Goal: Transaction & Acquisition: Book appointment/travel/reservation

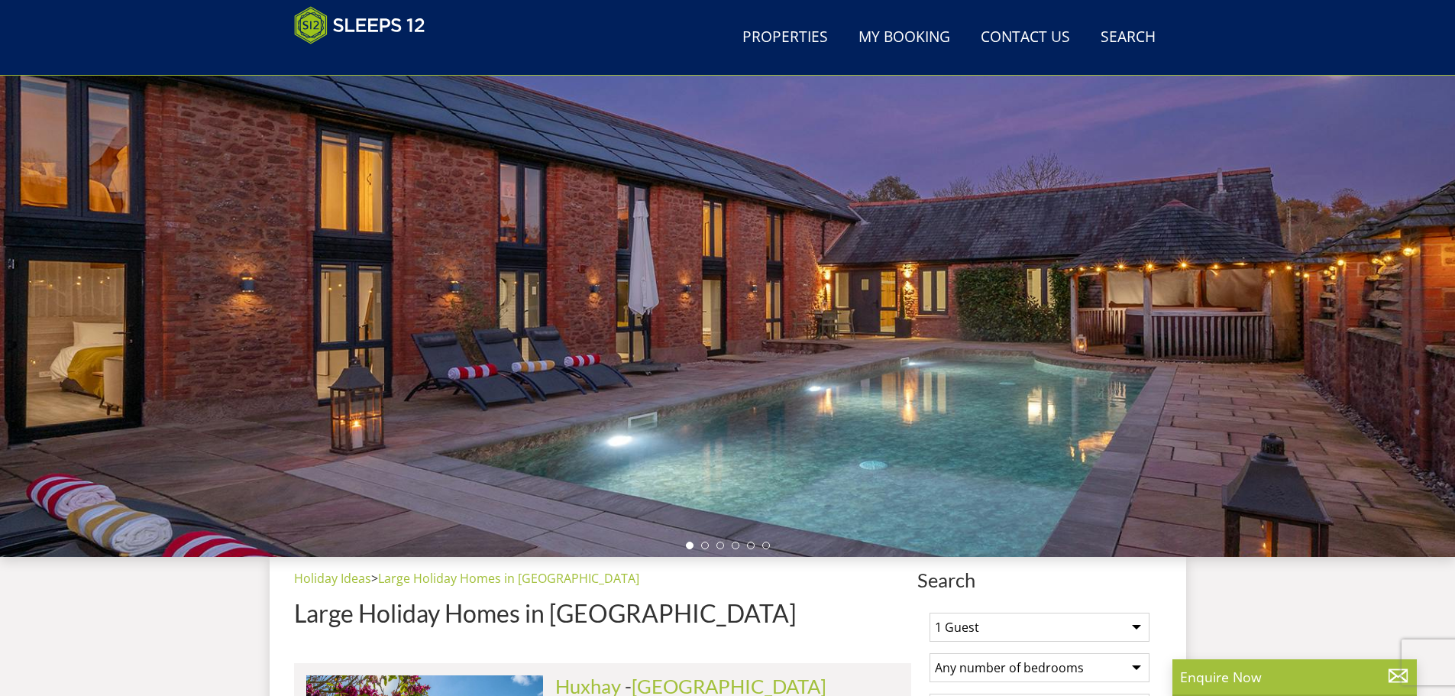
scroll to position [396, 0]
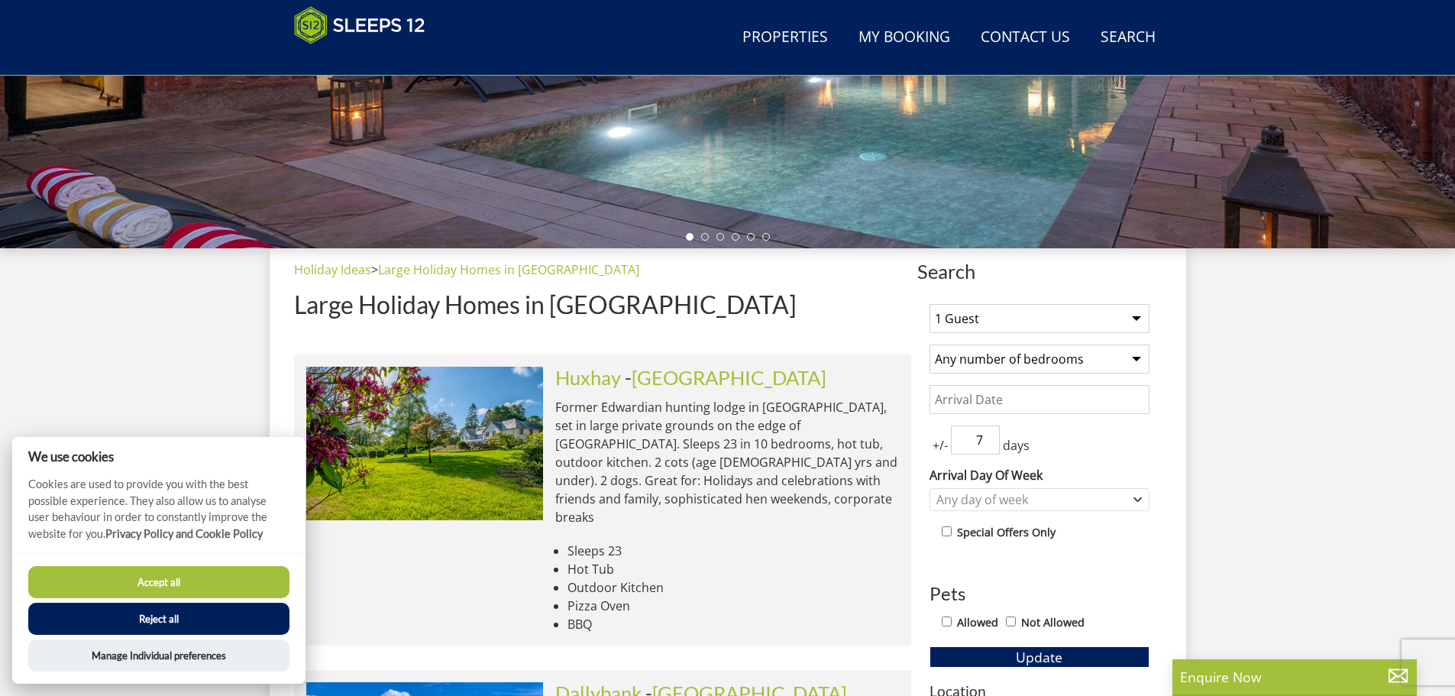
click at [1116, 315] on select "1 Guest 2 Guests 3 Guests 4 Guests 5 Guests 6 Guests 7 Guests 8 Guests 9 Guests…" at bounding box center [1039, 318] width 220 height 29
drag, startPoint x: 189, startPoint y: 612, endPoint x: 205, endPoint y: 608, distance: 15.7
click at [192, 612] on button "Reject all" at bounding box center [158, 618] width 261 height 32
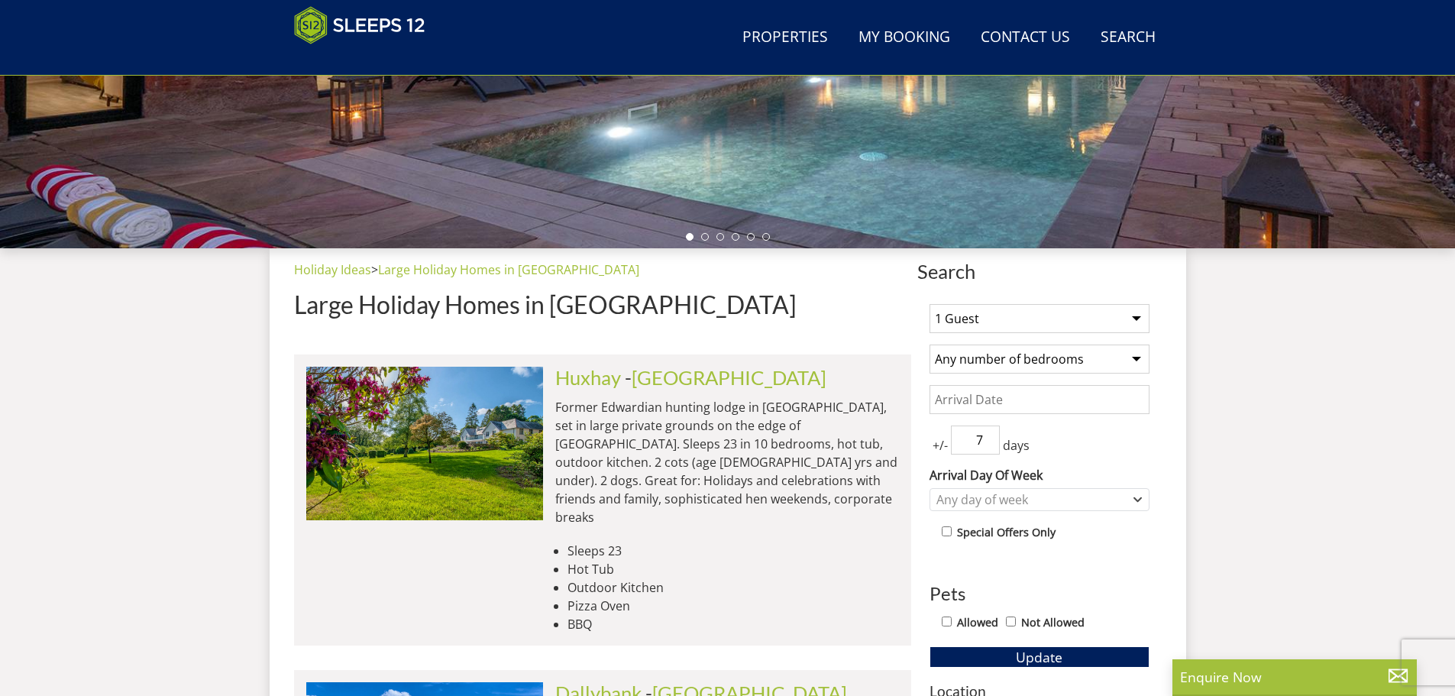
click at [1040, 315] on select "1 Guest 2 Guests 3 Guests 4 Guests 5 Guests 6 Guests 7 Guests 8 Guests 9 Guests…" at bounding box center [1039, 318] width 220 height 29
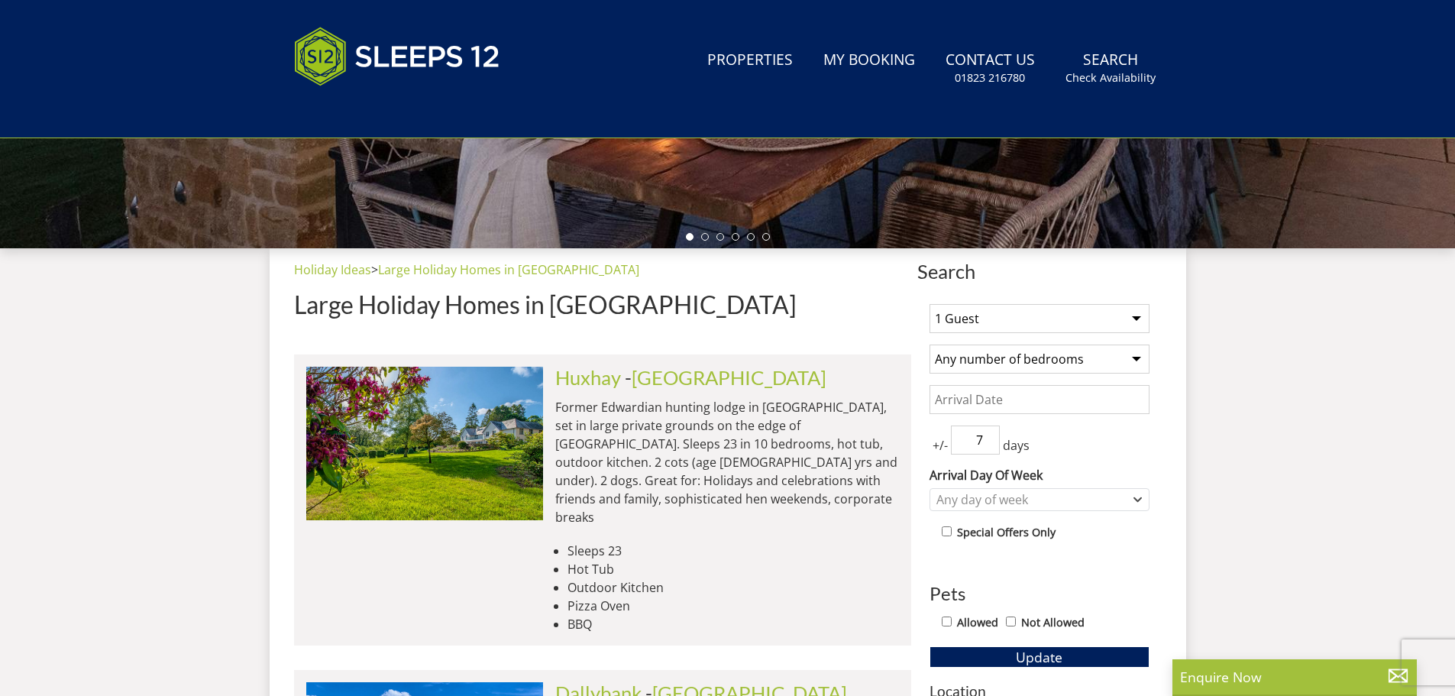
click at [1066, 315] on select "1 Guest 2 Guests 3 Guests 4 Guests 5 Guests 6 Guests 7 Guests 8 Guests 9 Guests…" at bounding box center [1039, 318] width 220 height 29
select select "10"
click at [929, 304] on select "1 Guest 2 Guests 3 Guests 4 Guests 5 Guests 6 Guests 7 Guests 8 Guests 9 Guests…" at bounding box center [1039, 318] width 220 height 29
click at [1131, 354] on select "Any number of bedrooms 4 Bedrooms 5 Bedrooms 6 Bedrooms 7 Bedrooms 8 Bedrooms 9…" at bounding box center [1039, 358] width 220 height 29
select select "7"
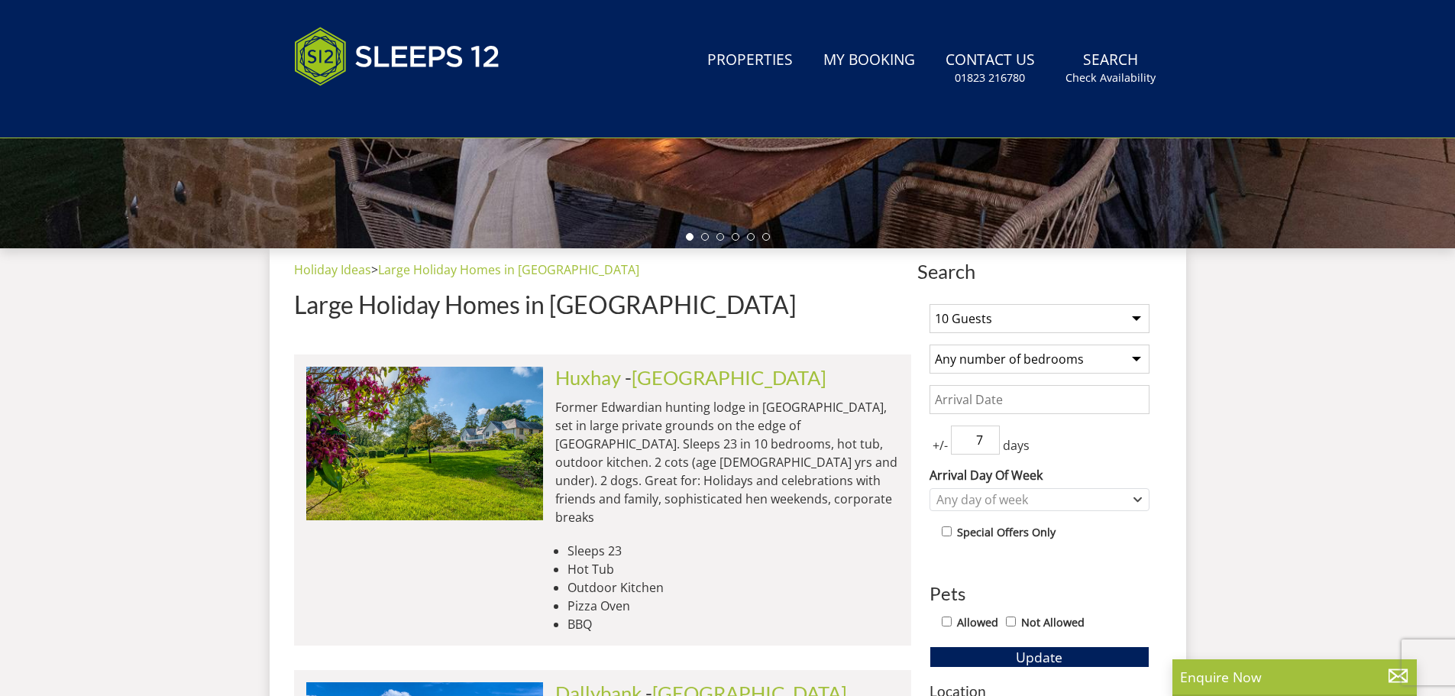
click at [929, 344] on select "Any number of bedrooms 4 Bedrooms 5 Bedrooms 6 Bedrooms 7 Bedrooms 8 Bedrooms 9…" at bounding box center [1039, 358] width 220 height 29
click at [1023, 322] on select "1 Guest 2 Guests 3 Guests 4 Guests 5 Guests 6 Guests 7 Guests 8 Guests 9 Guests…" at bounding box center [1039, 318] width 220 height 29
select select "12"
click at [929, 304] on select "1 Guest 2 Guests 3 Guests 4 Guests 5 Guests 6 Guests 7 Guests 8 Guests 9 Guests…" at bounding box center [1039, 318] width 220 height 29
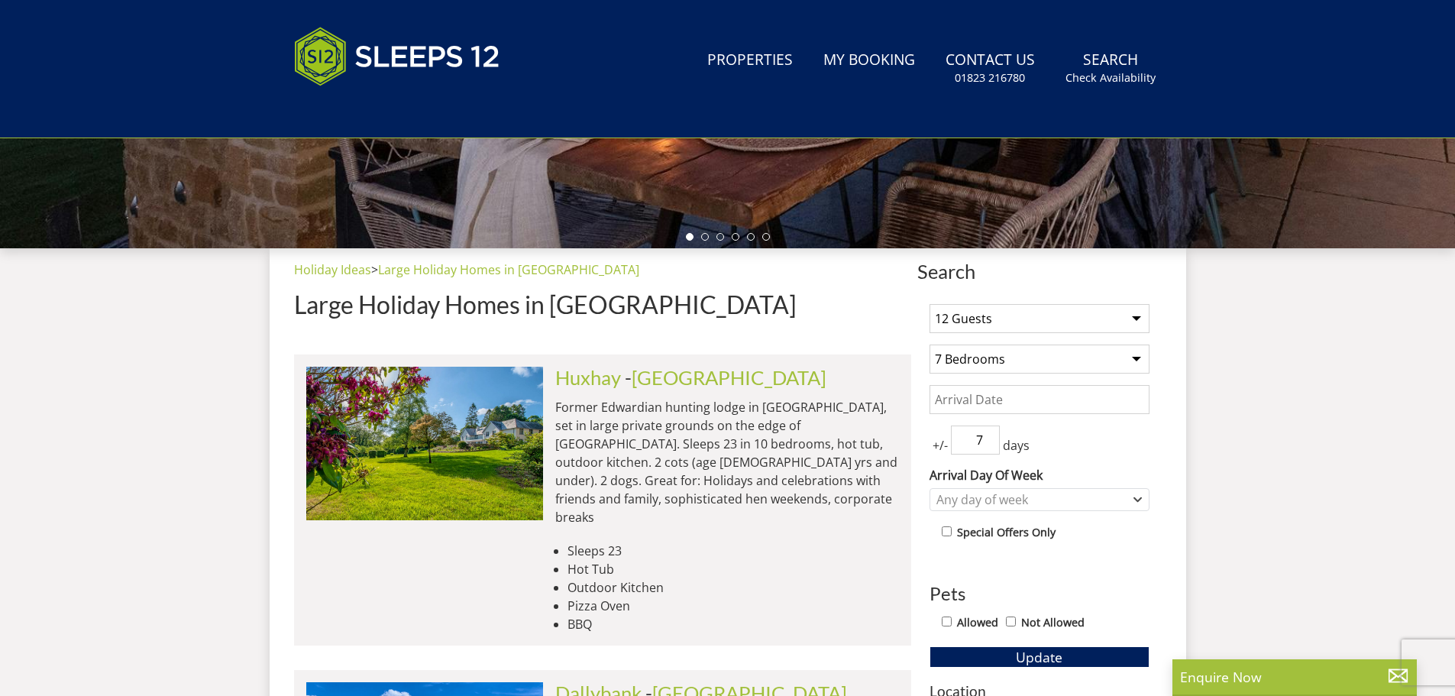
click at [1003, 500] on div "Any day of week" at bounding box center [1031, 499] width 198 height 17
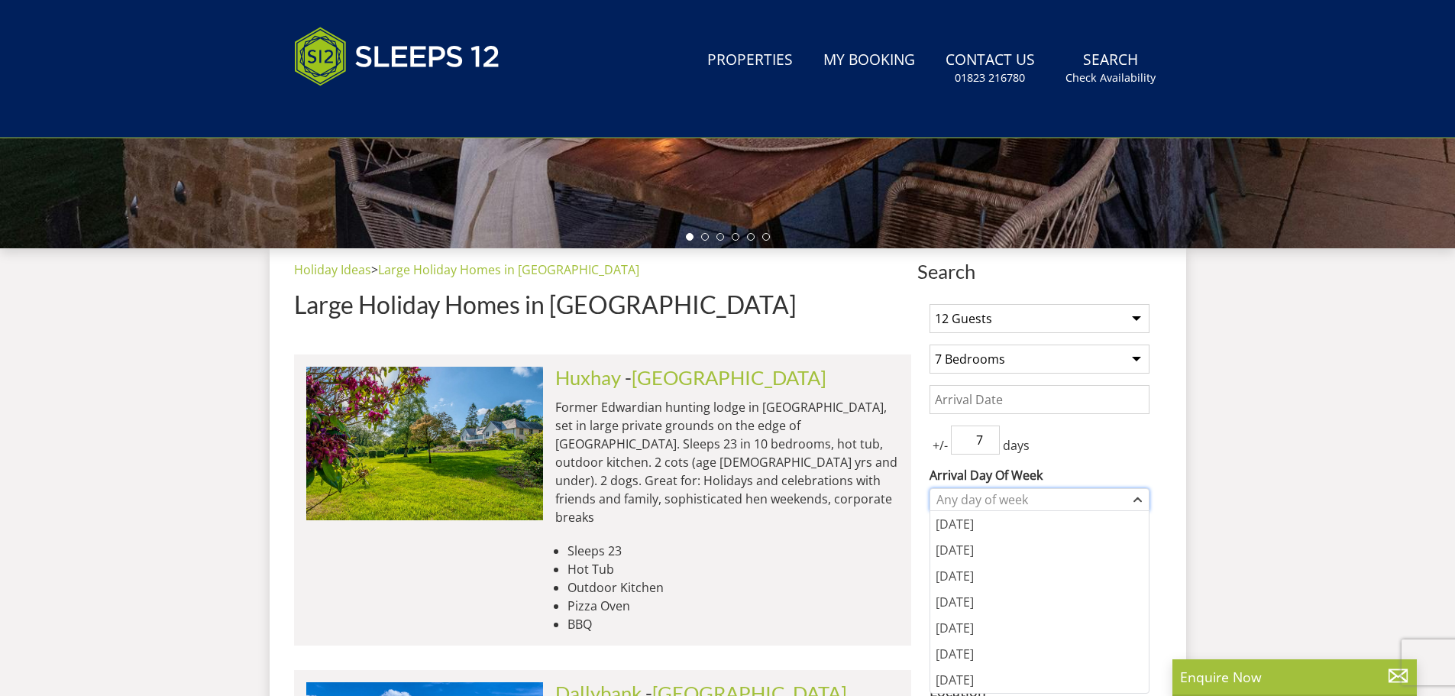
click at [1001, 499] on div "Any day of week" at bounding box center [1031, 499] width 198 height 17
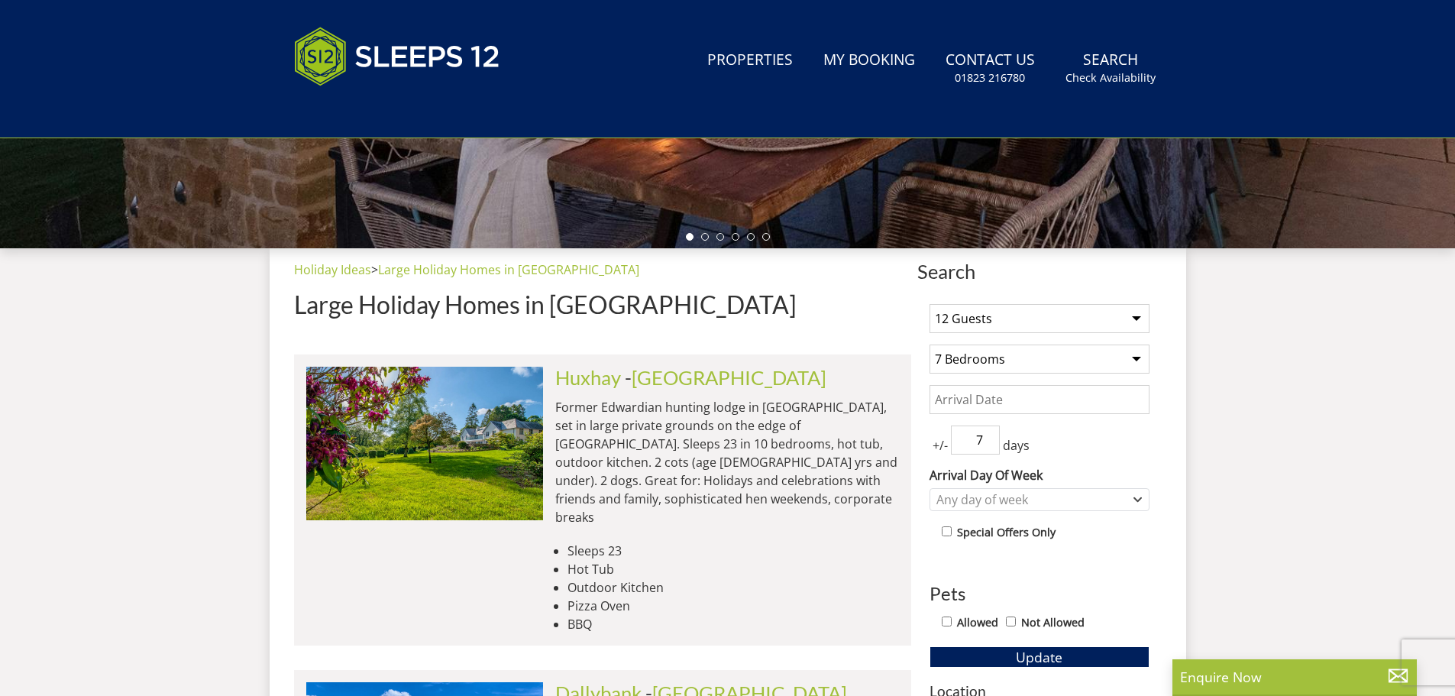
click at [990, 402] on input "Date" at bounding box center [1039, 399] width 220 height 29
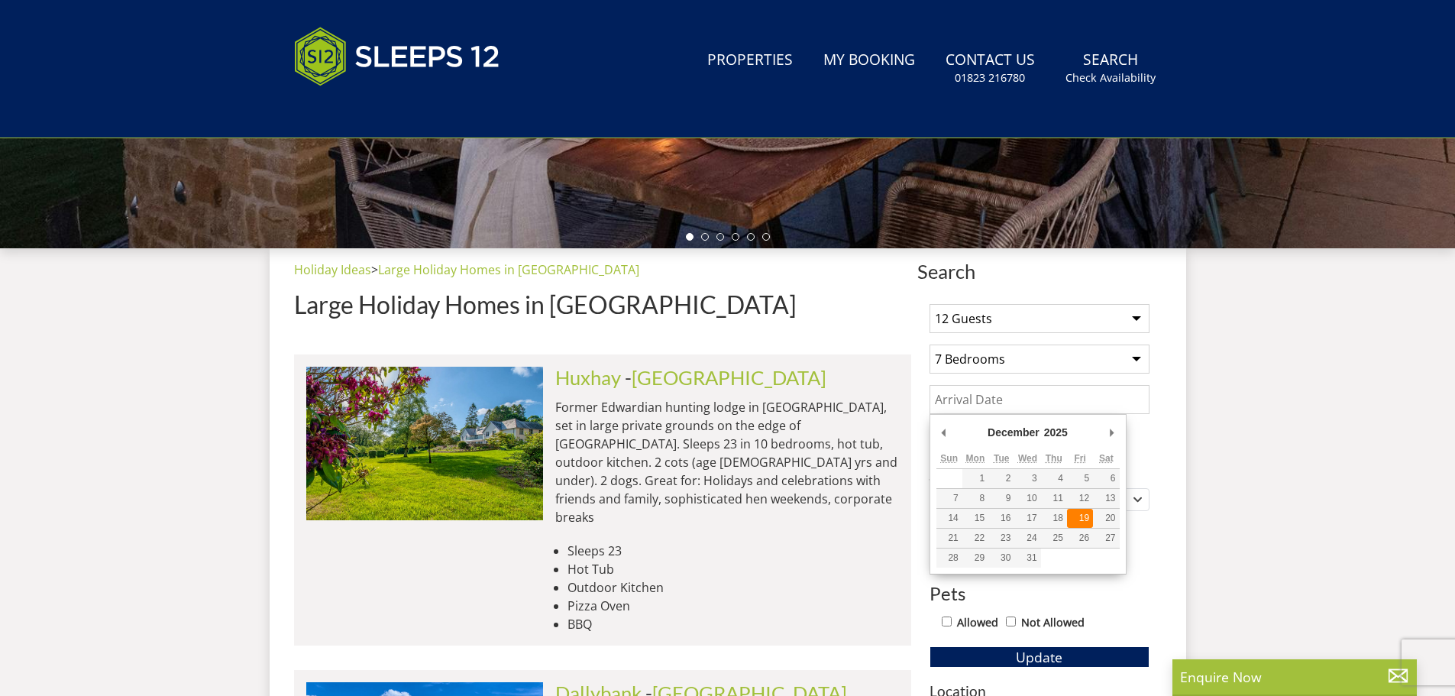
type input "19/12/2025"
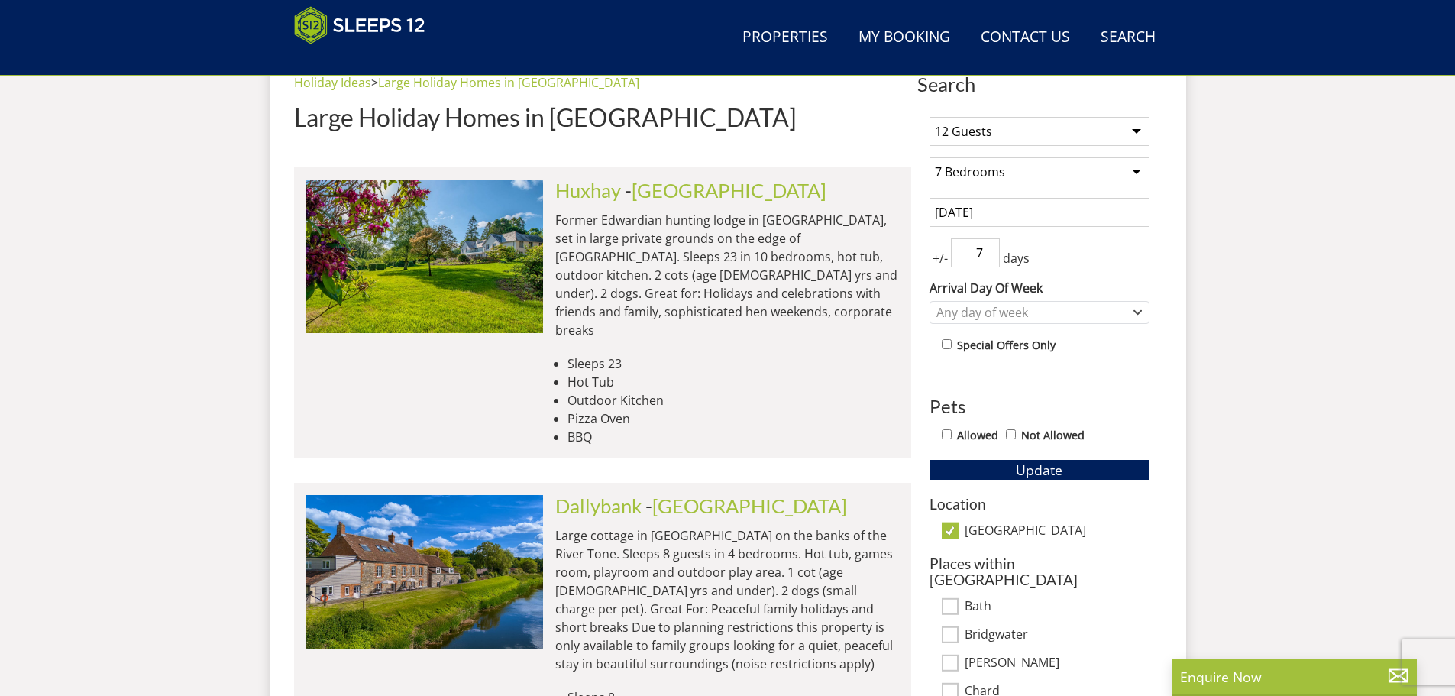
scroll to position [534, 0]
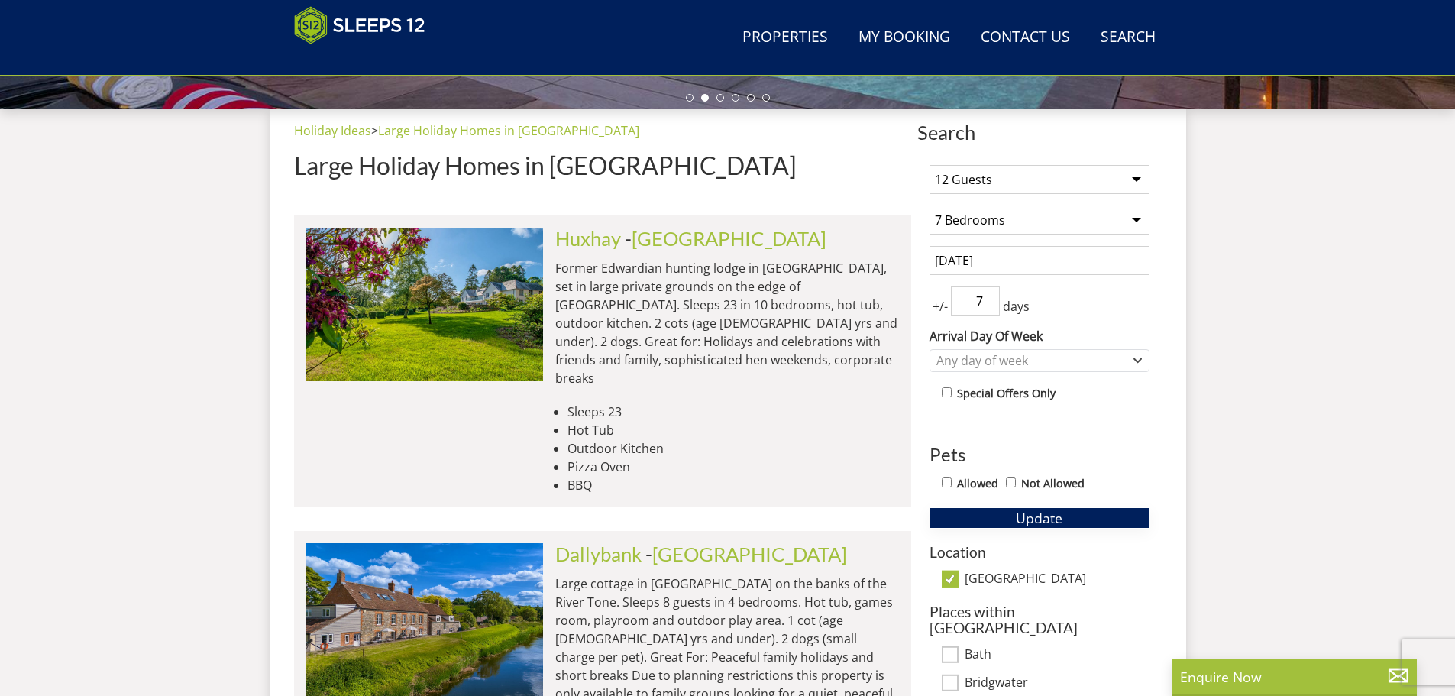
click at [1067, 520] on button "Update" at bounding box center [1039, 517] width 220 height 21
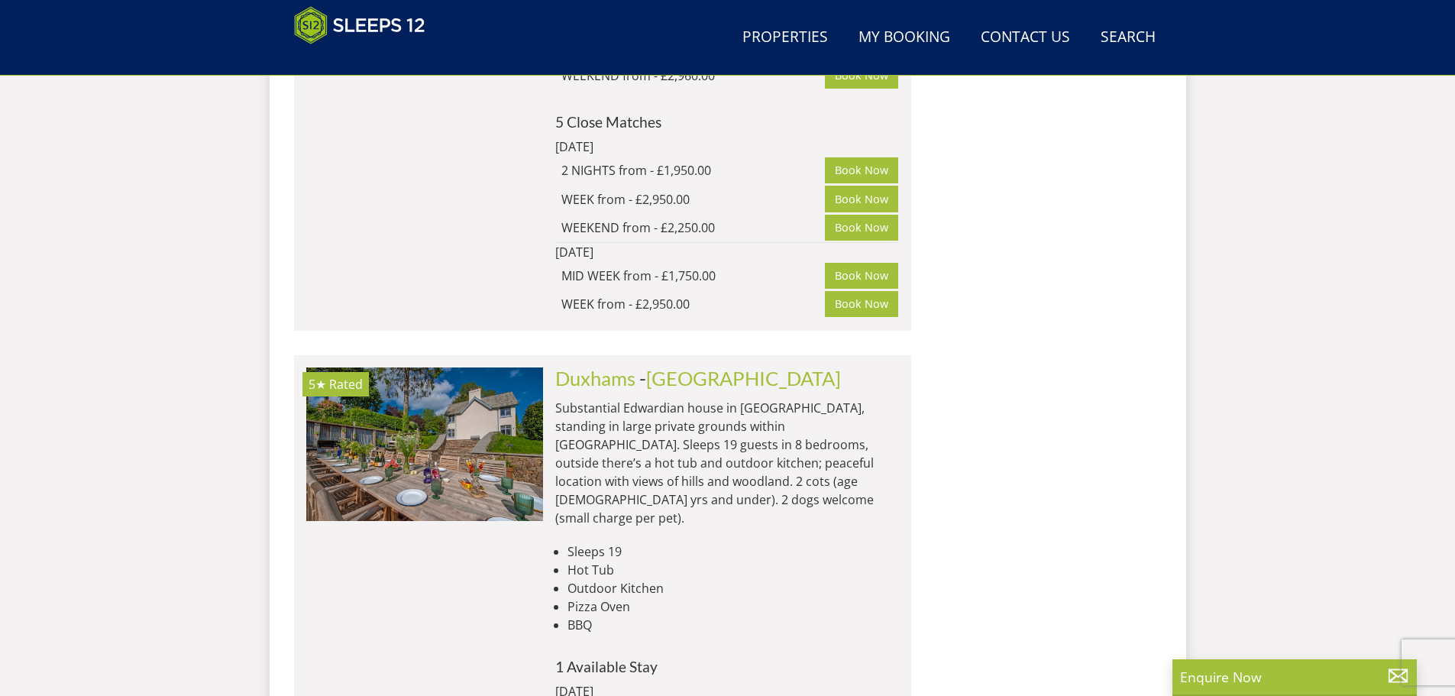
scroll to position [1603, 0]
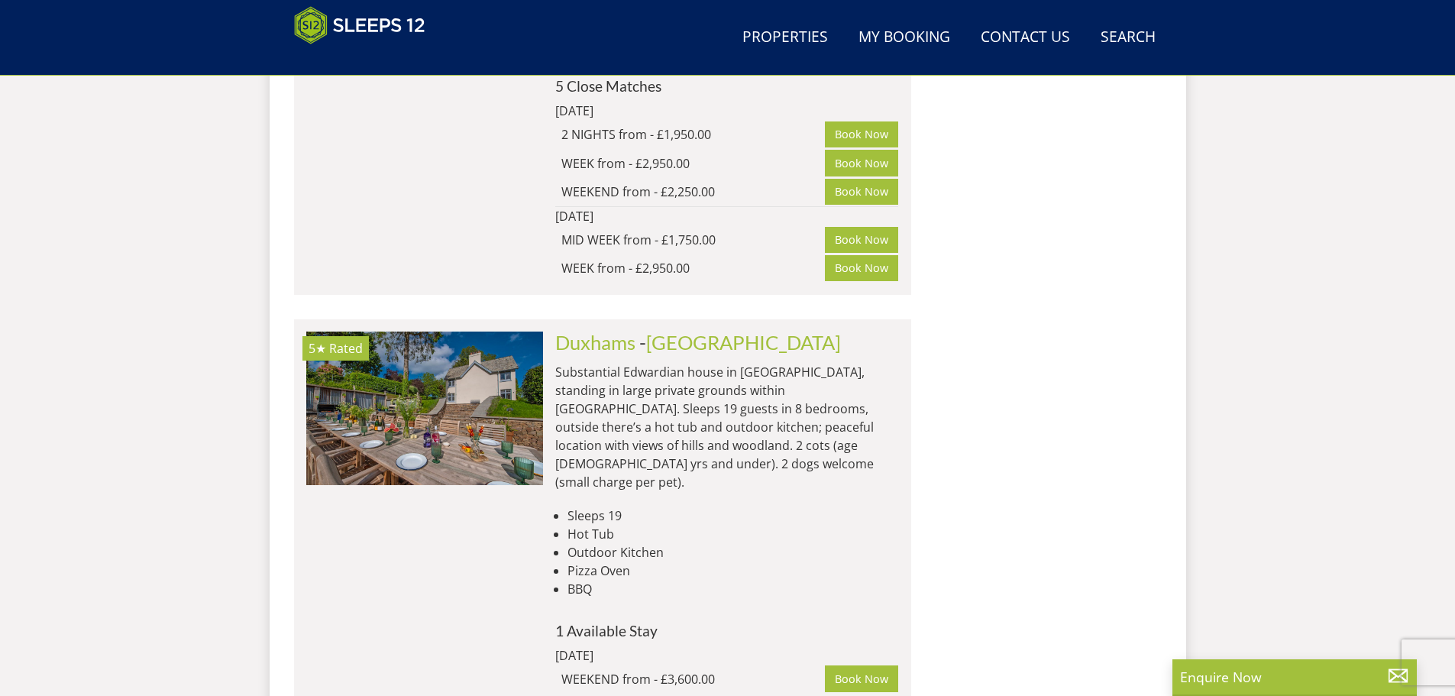
click at [685, 561] on li "Pizza Oven" at bounding box center [732, 570] width 331 height 18
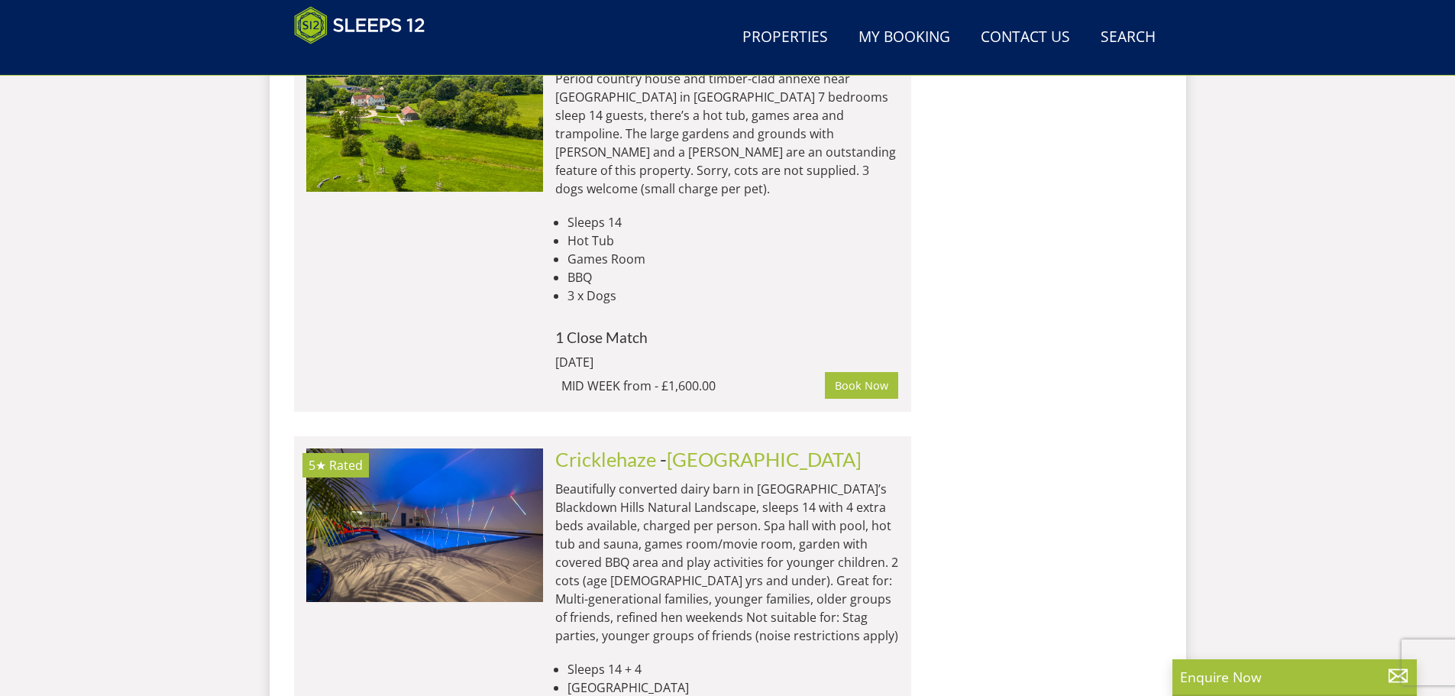
scroll to position [5441, 0]
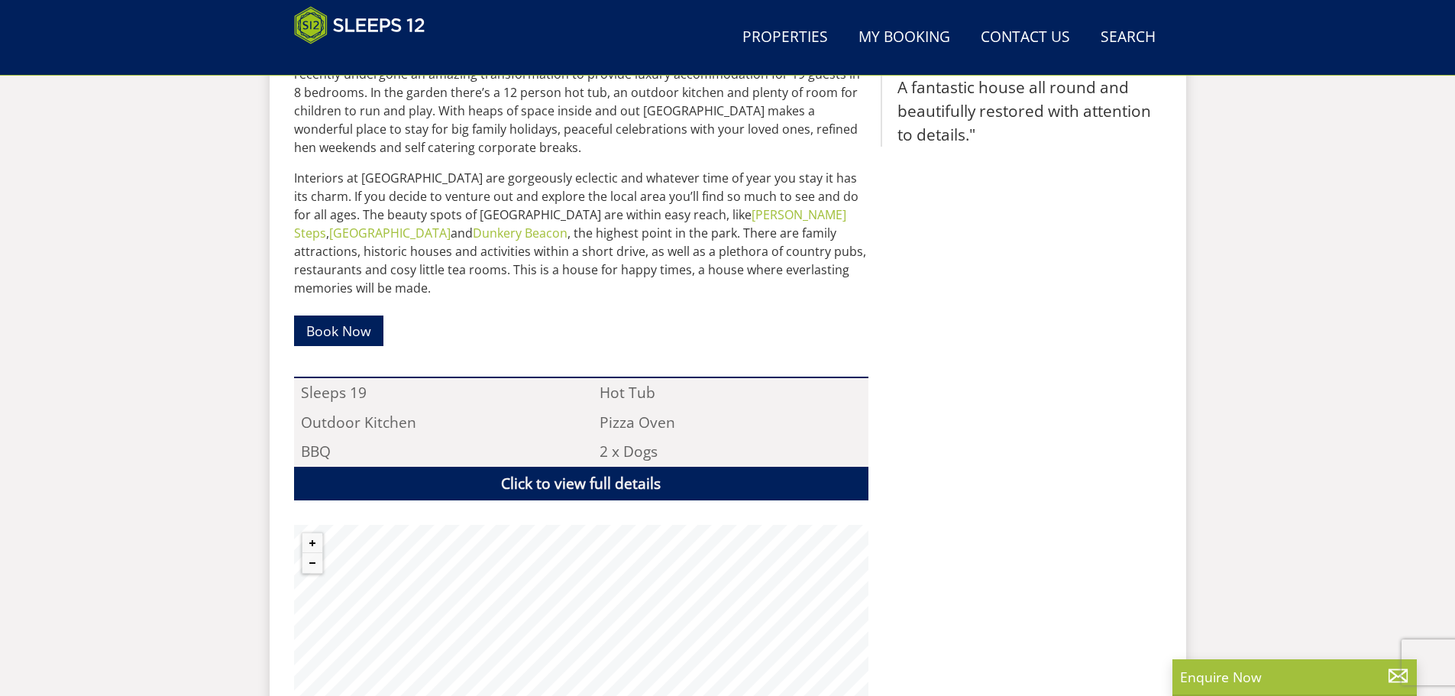
scroll to position [744, 0]
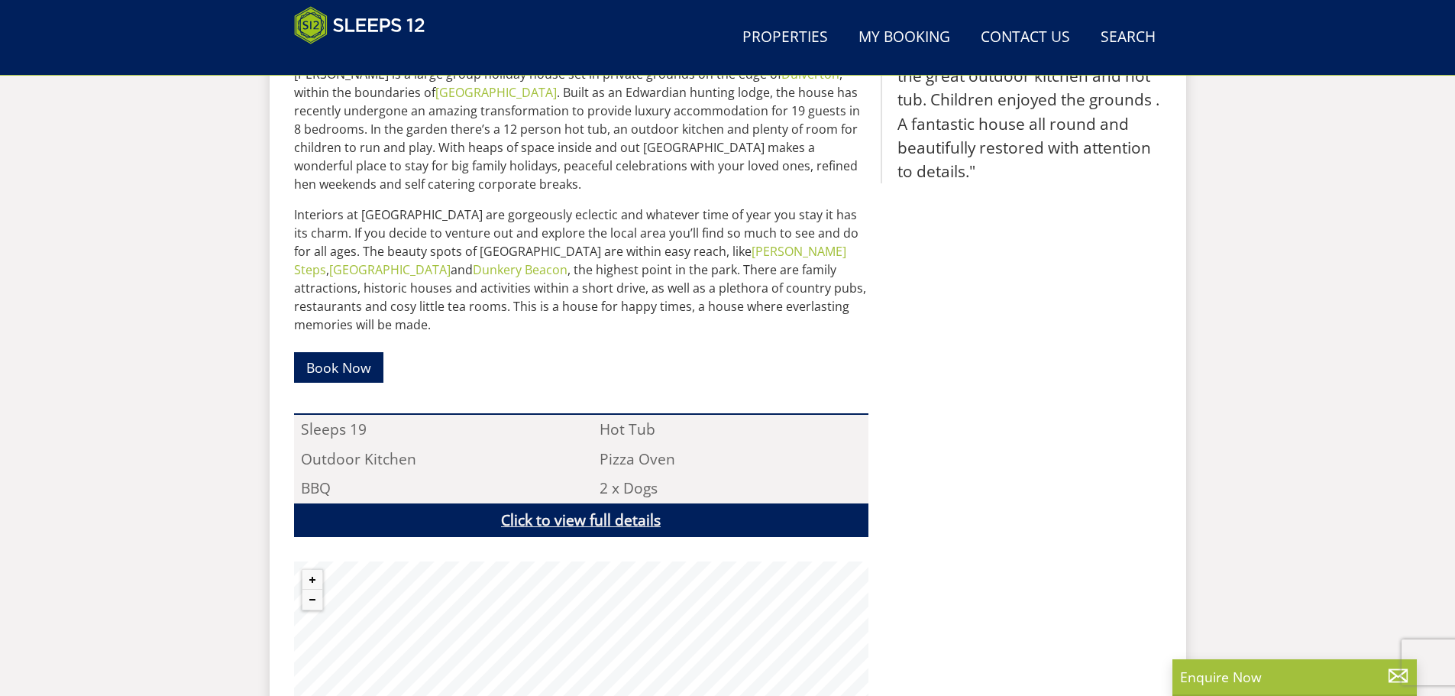
click at [486, 513] on link "Click to view full details" at bounding box center [581, 520] width 574 height 34
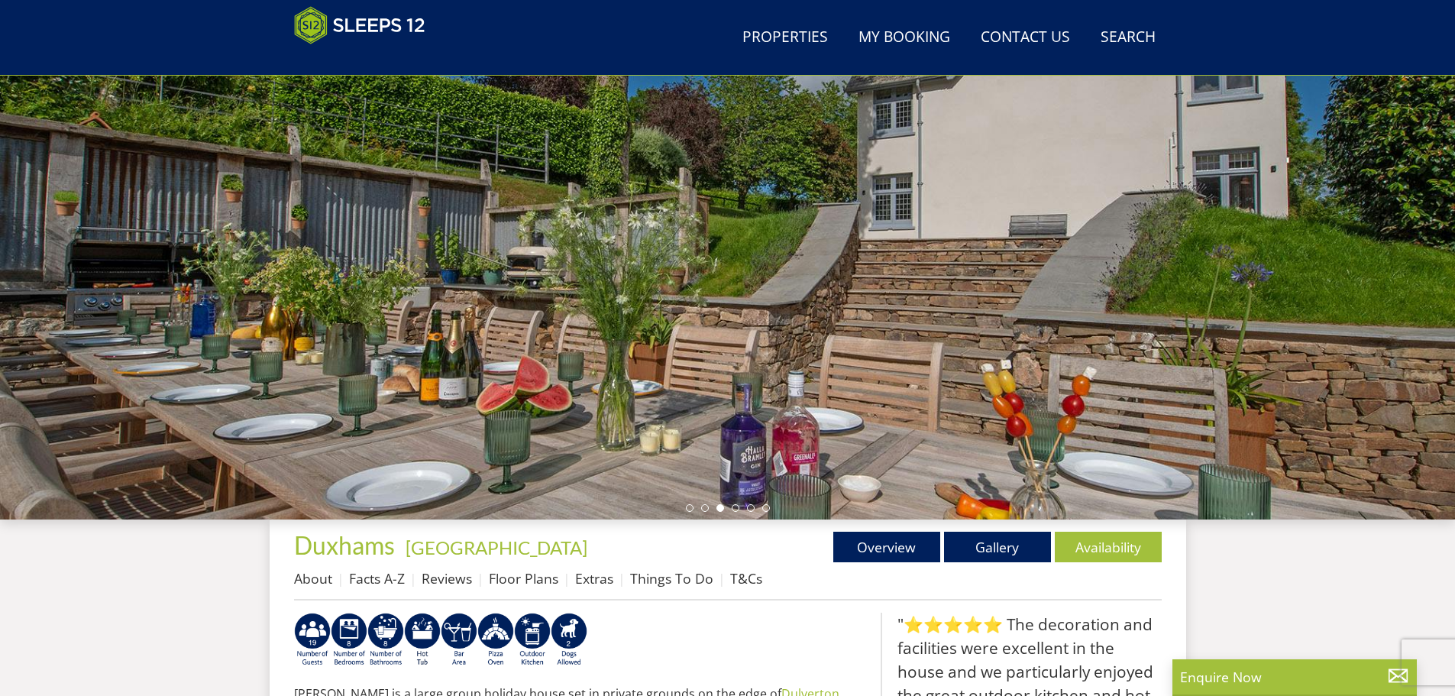
scroll to position [0, 0]
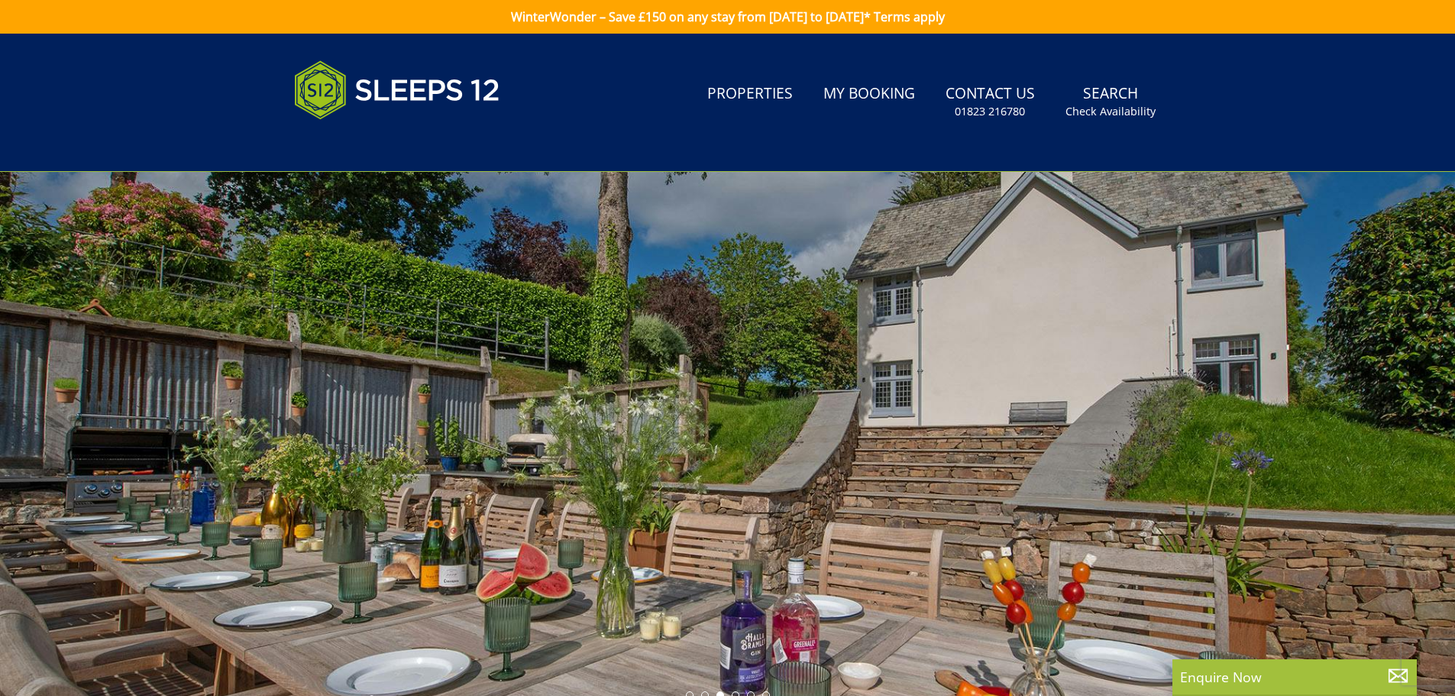
click at [1239, 435] on div at bounding box center [727, 439] width 1455 height 534
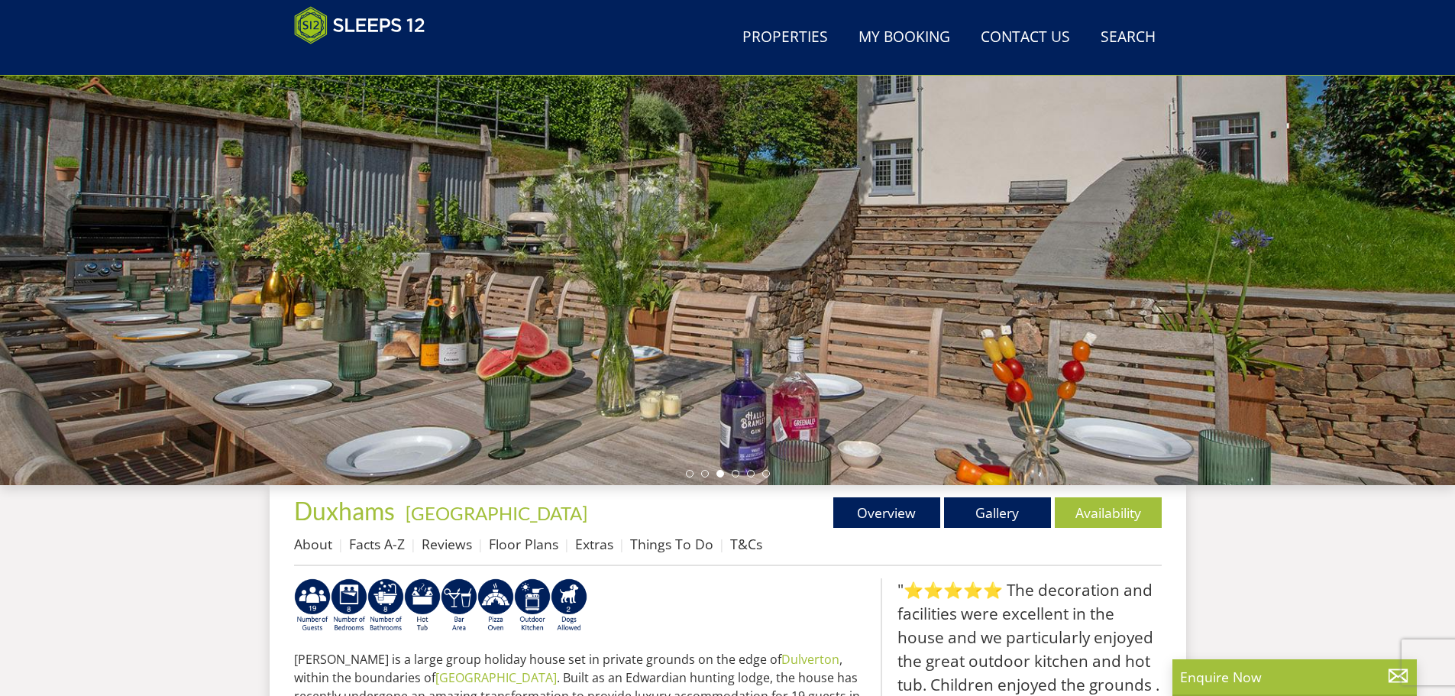
scroll to position [166, 0]
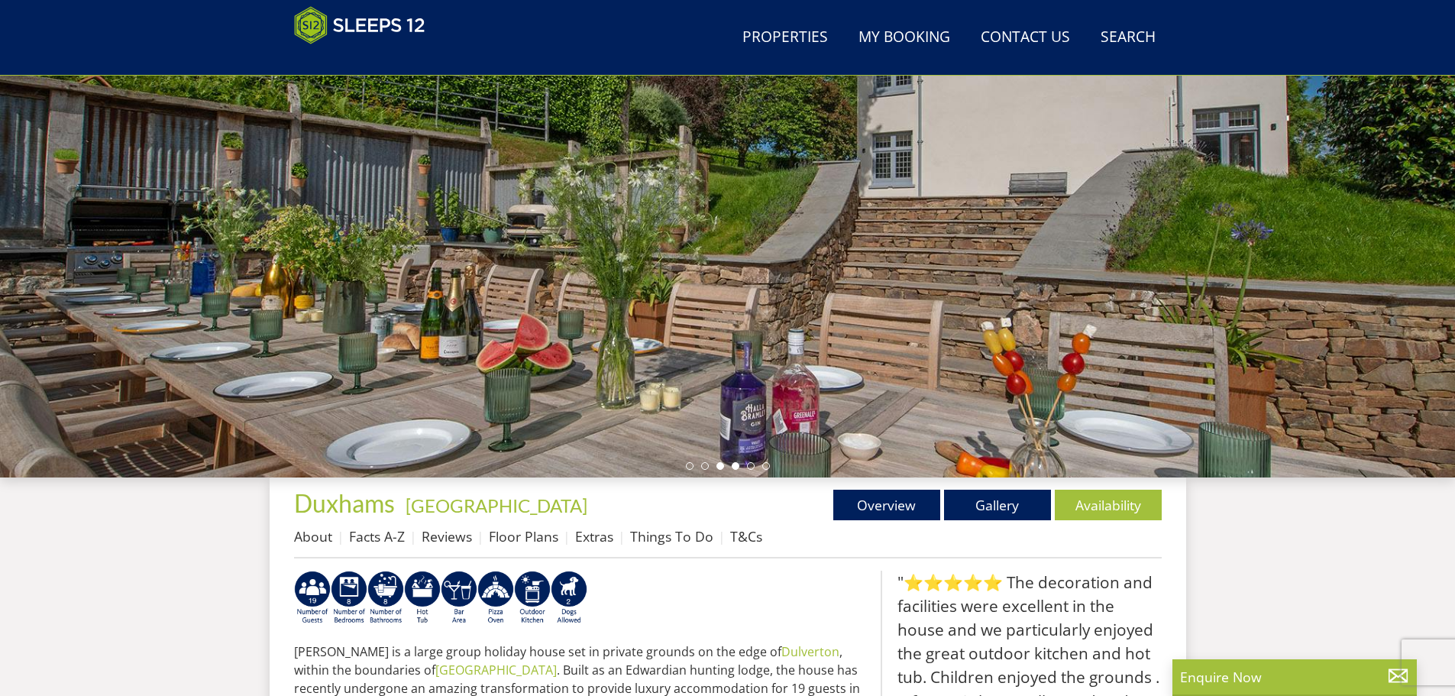
click at [735, 462] on li at bounding box center [735, 466] width 8 height 8
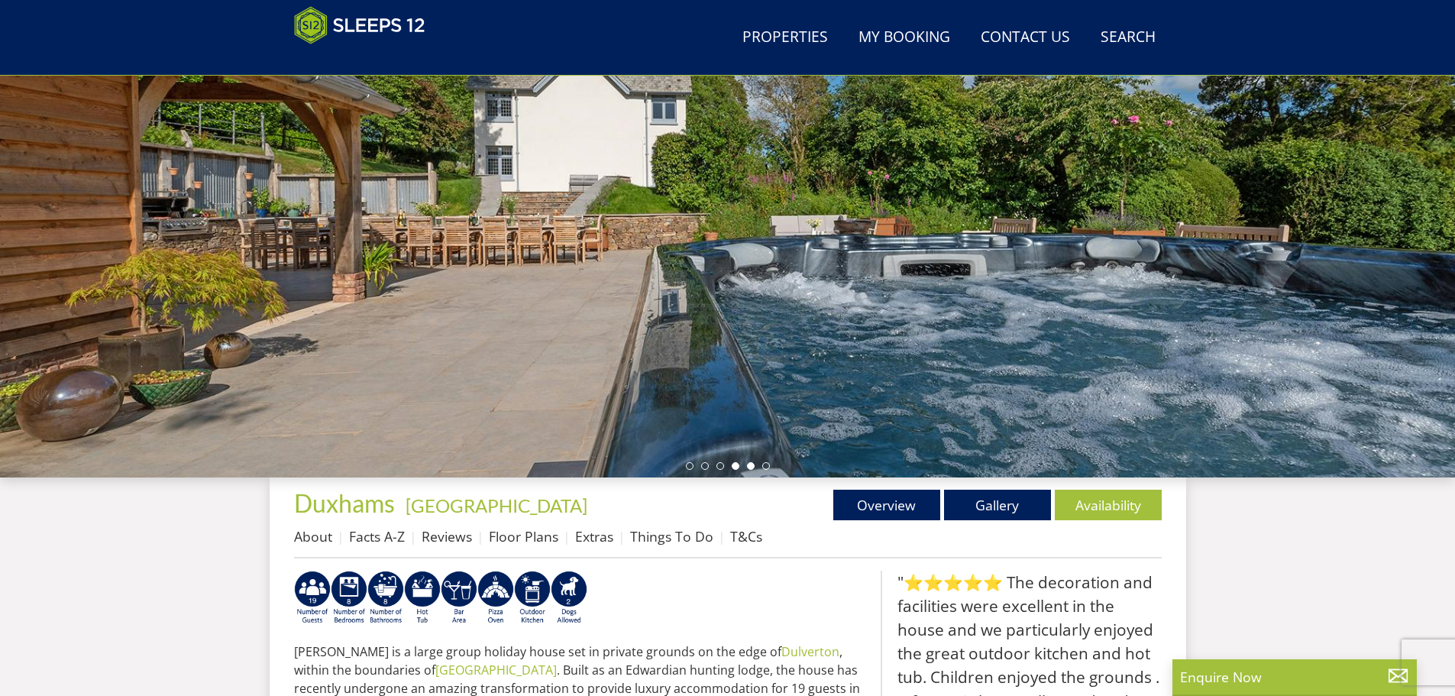
click at [750, 463] on li at bounding box center [751, 466] width 8 height 8
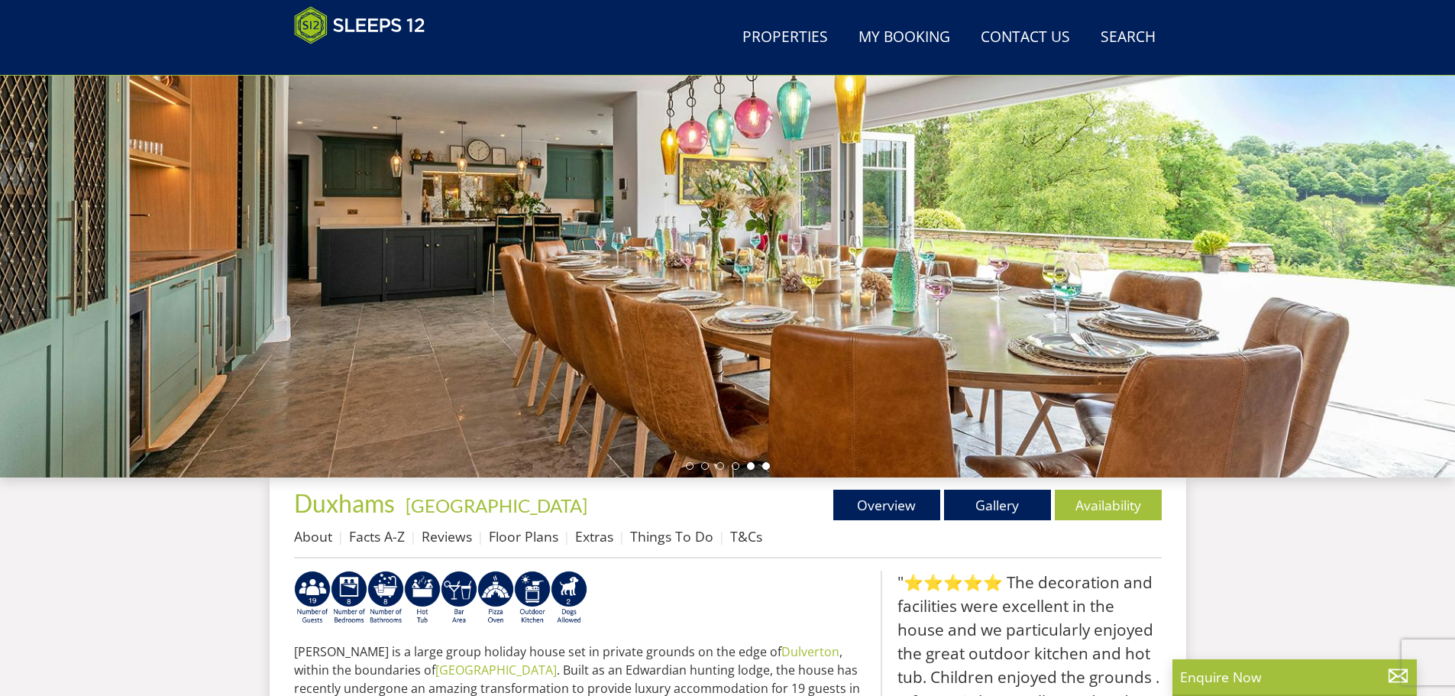
click at [766, 467] on li at bounding box center [766, 466] width 8 height 8
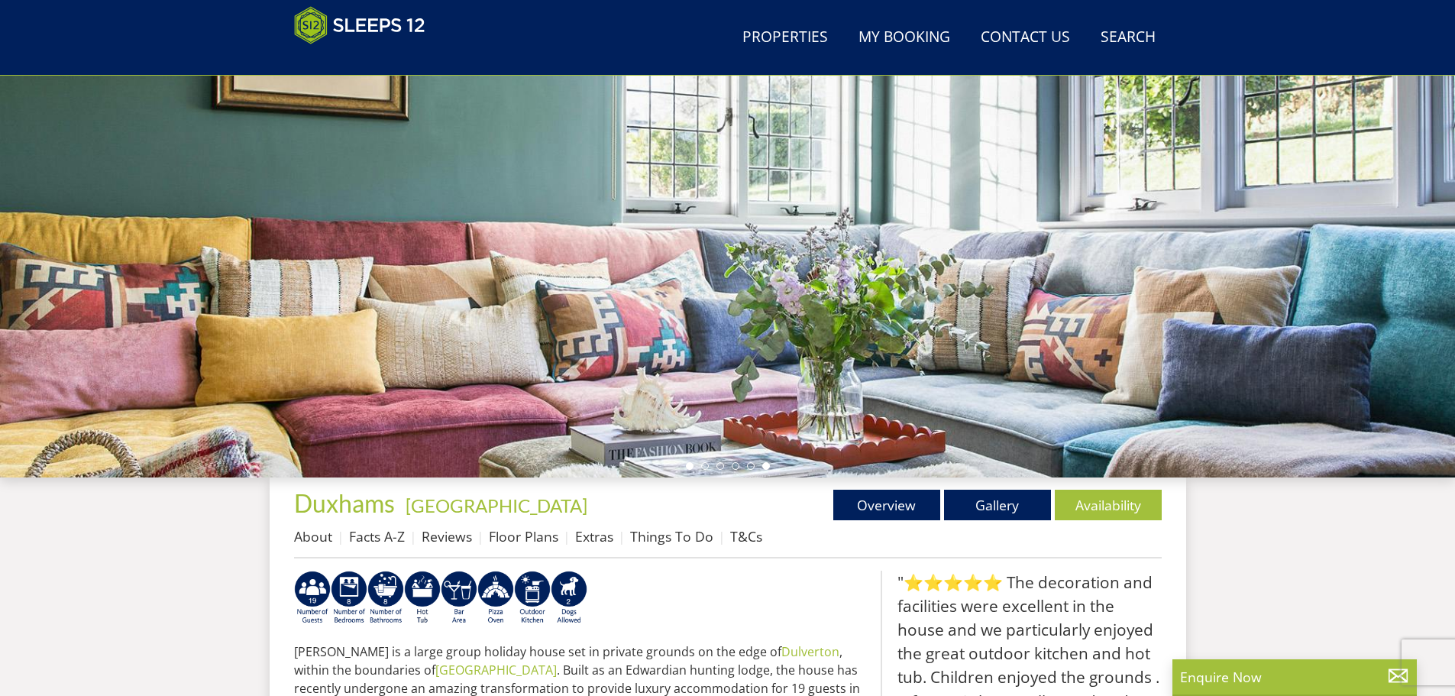
click at [693, 466] on li at bounding box center [690, 466] width 8 height 8
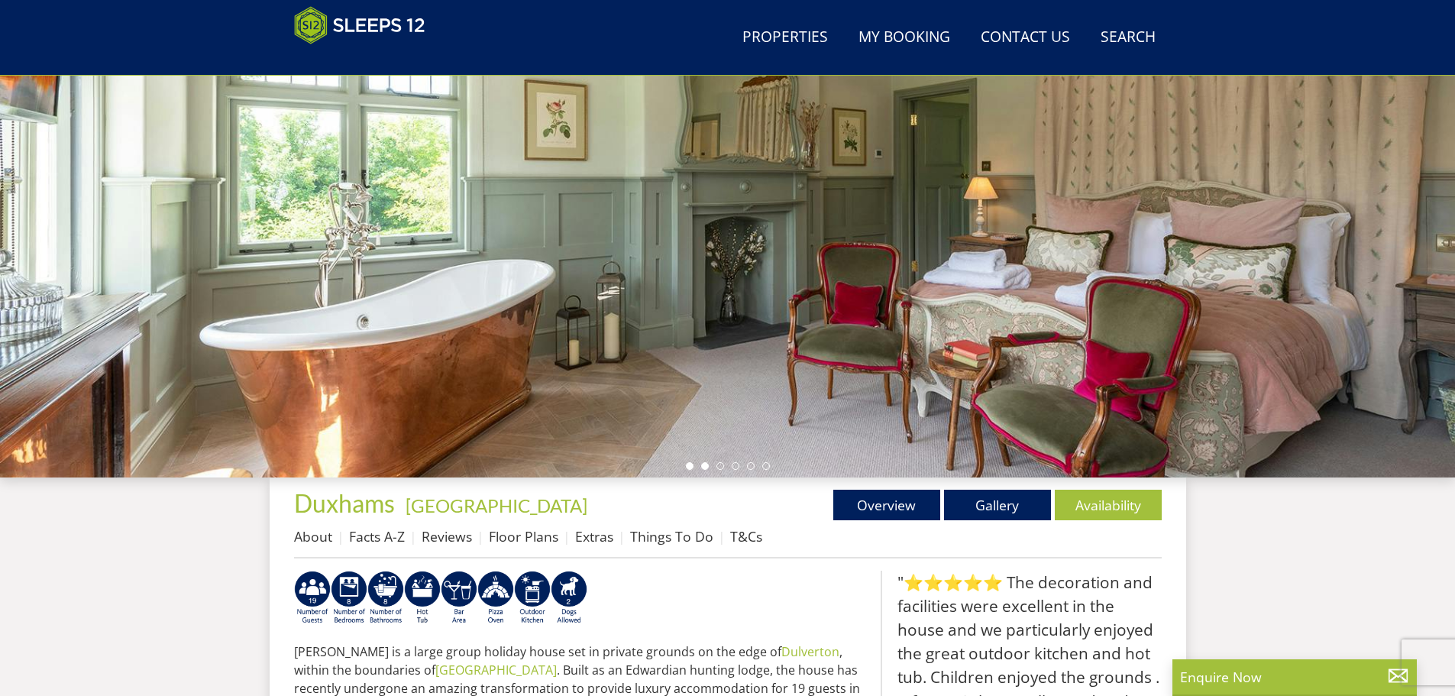
click at [706, 466] on li at bounding box center [705, 466] width 8 height 8
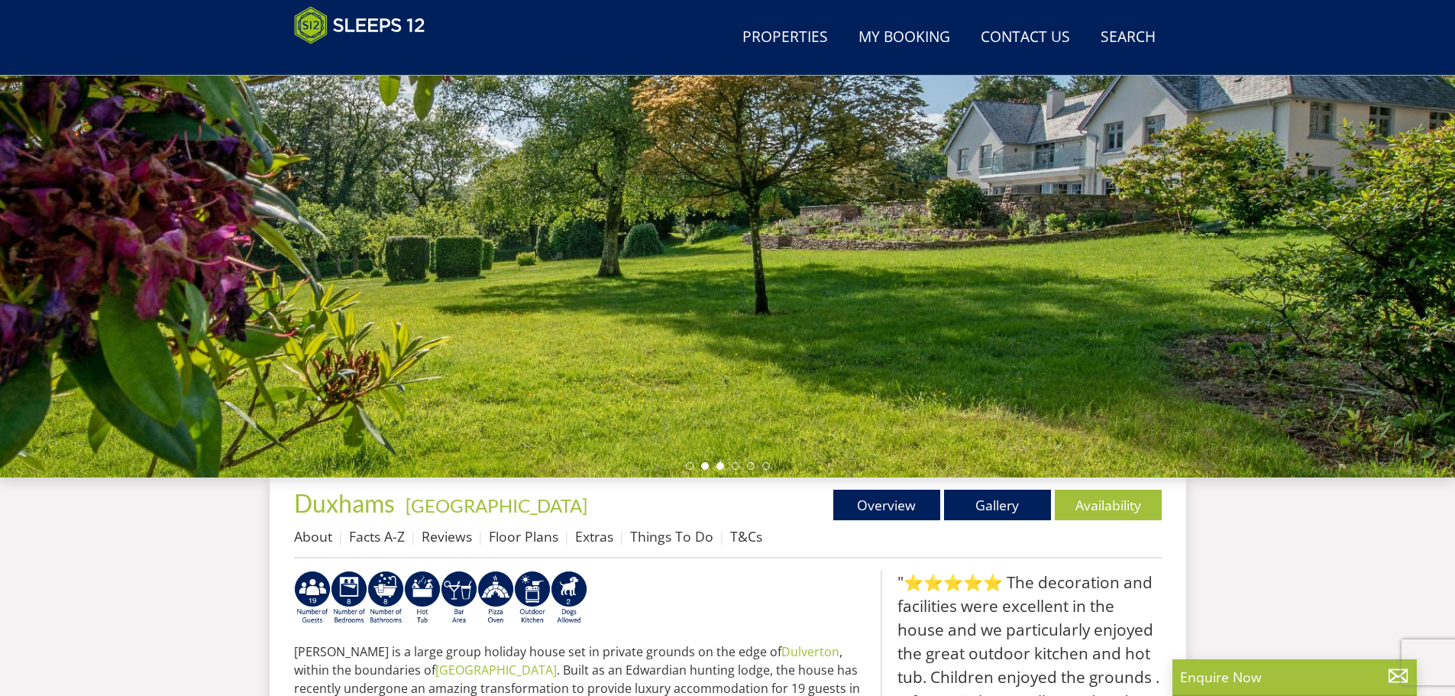
click at [719, 466] on li at bounding box center [720, 466] width 8 height 8
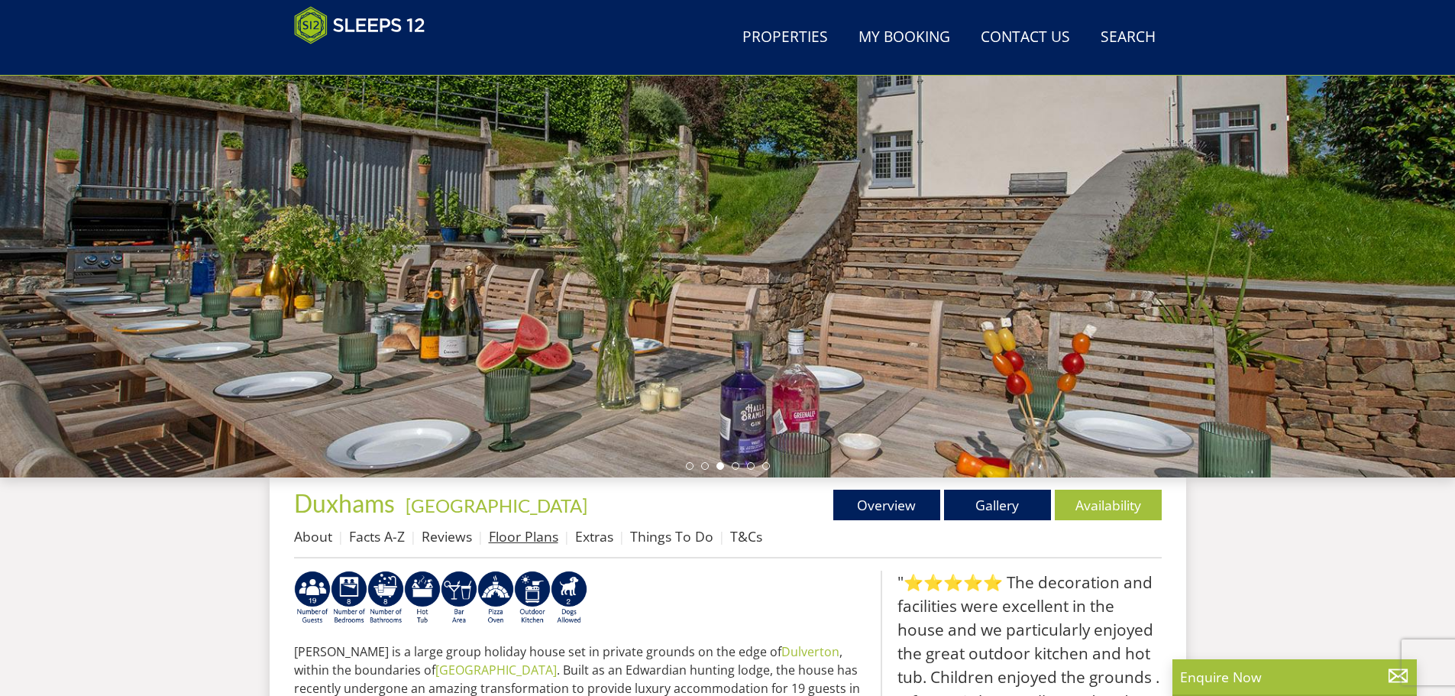
click at [538, 538] on link "Floor Plans" at bounding box center [523, 536] width 69 height 18
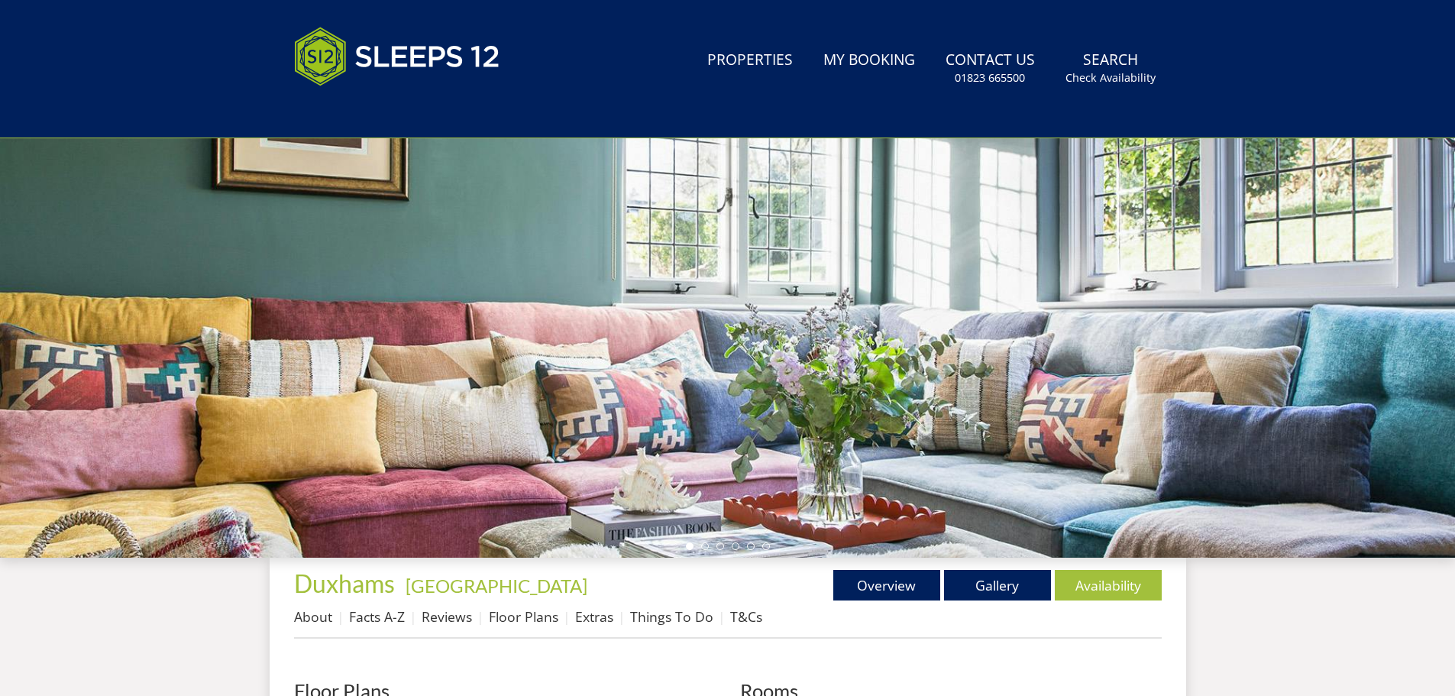
scroll to position [343, 0]
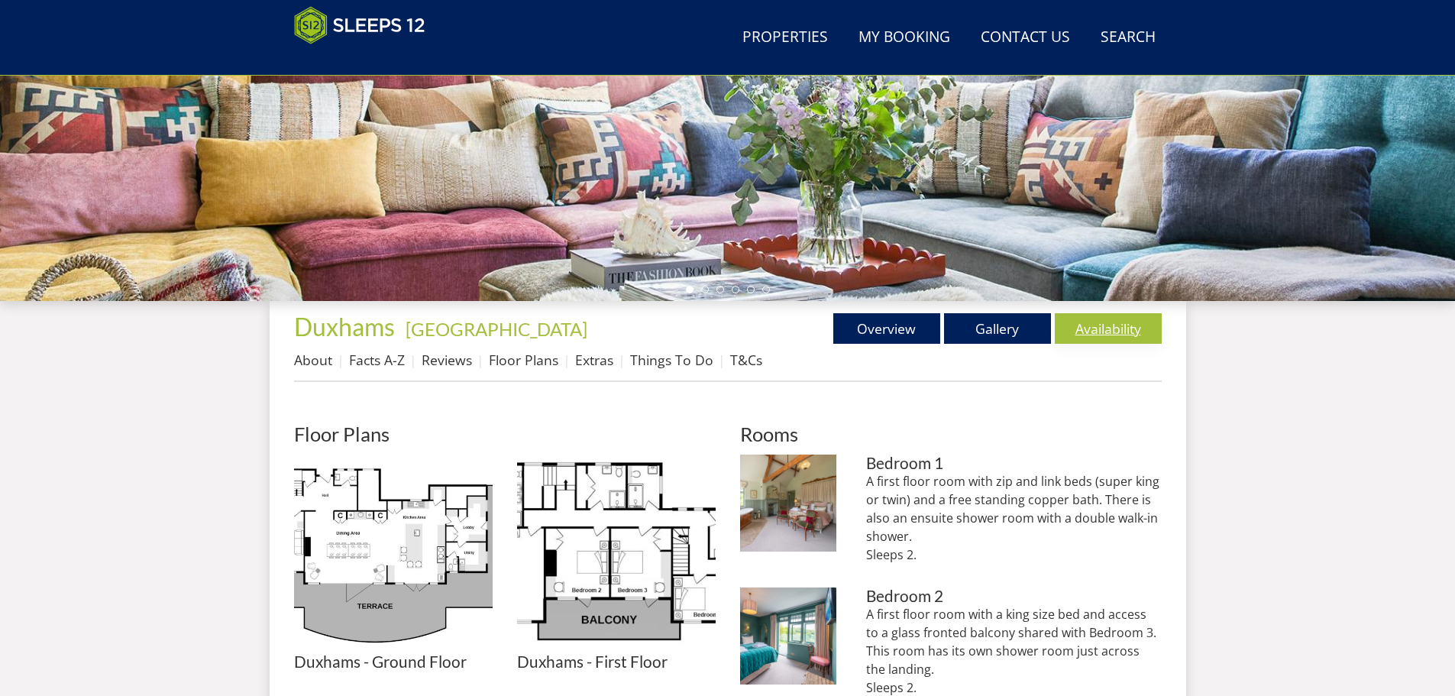
click at [1113, 335] on link "Availability" at bounding box center [1107, 328] width 107 height 31
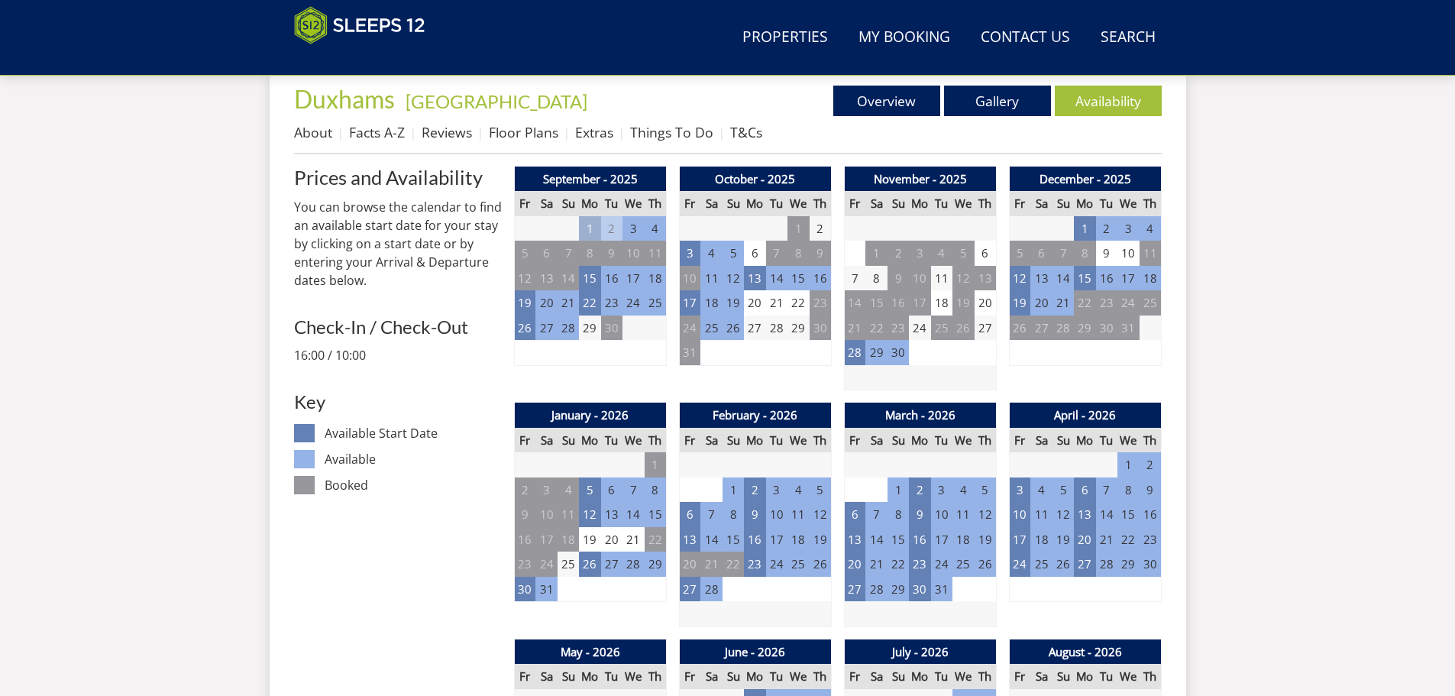
scroll to position [494, 0]
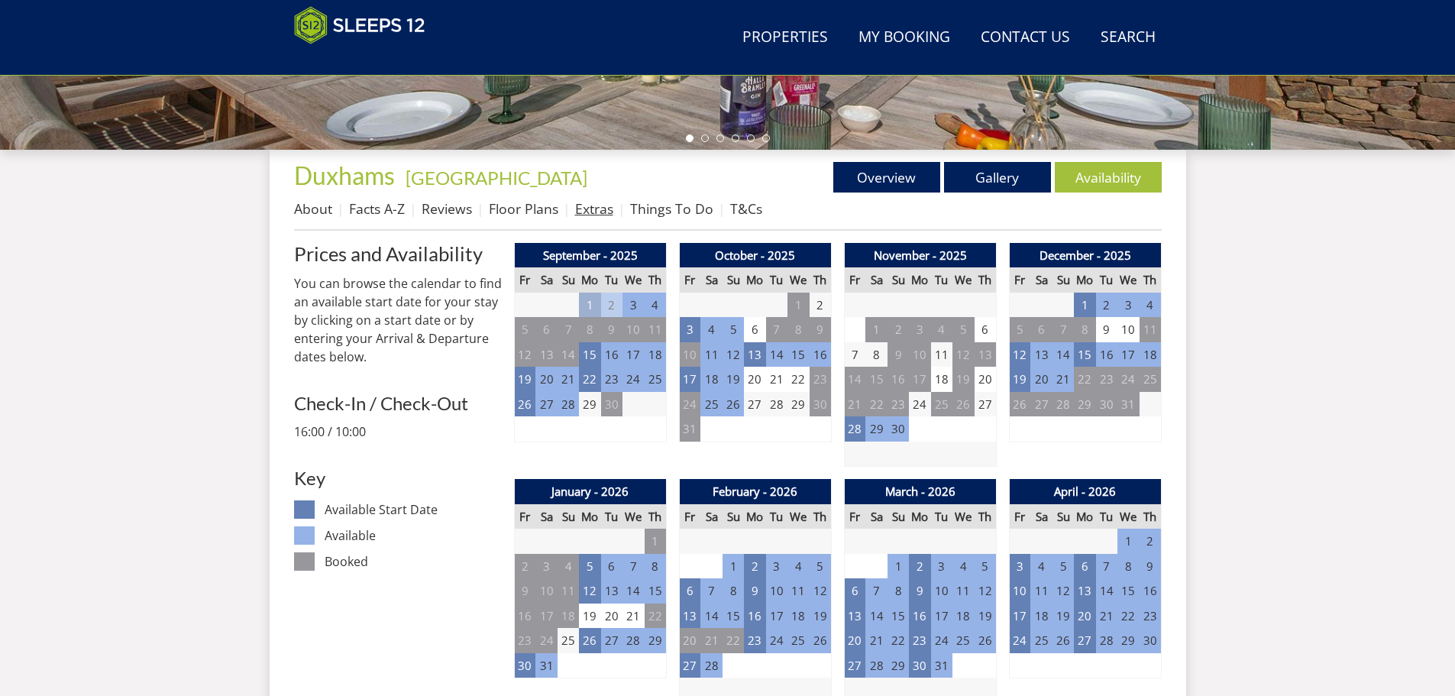
click at [583, 208] on link "Extras" at bounding box center [594, 208] width 38 height 18
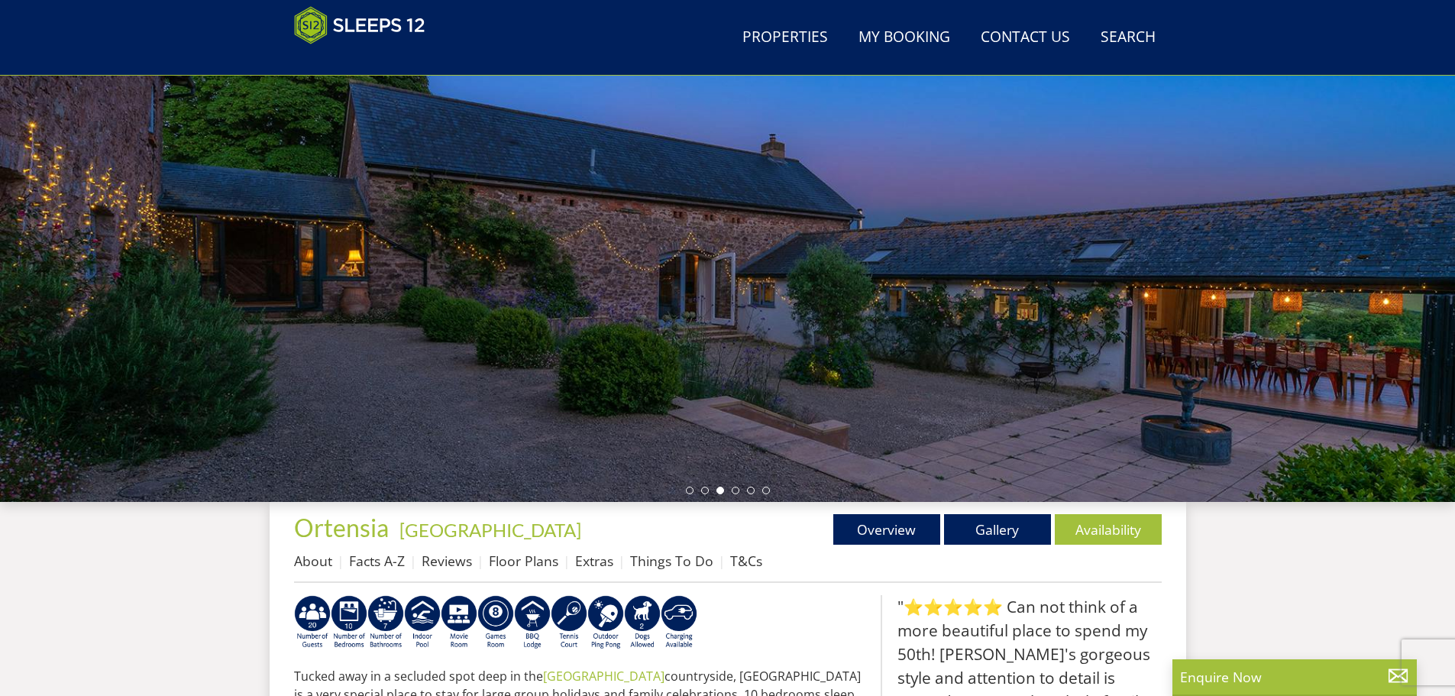
scroll to position [14, 0]
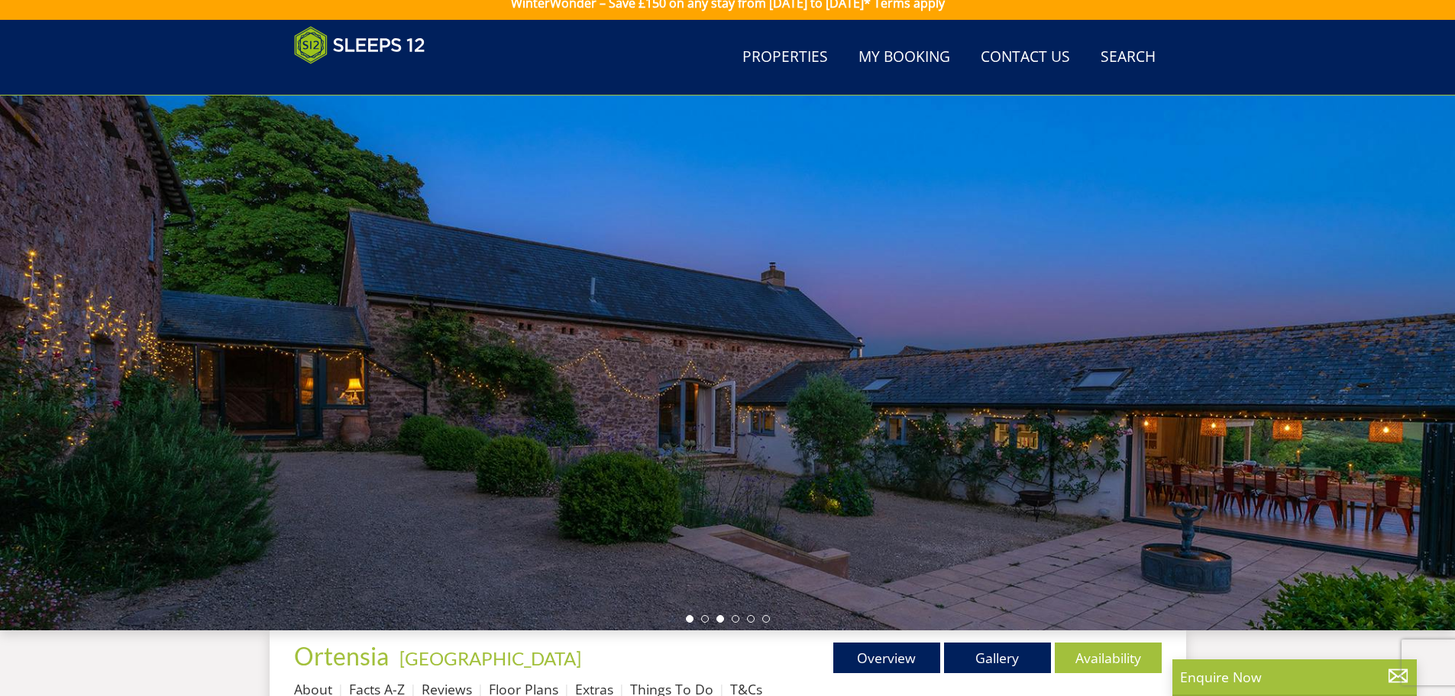
click at [690, 619] on li at bounding box center [690, 619] width 8 height 8
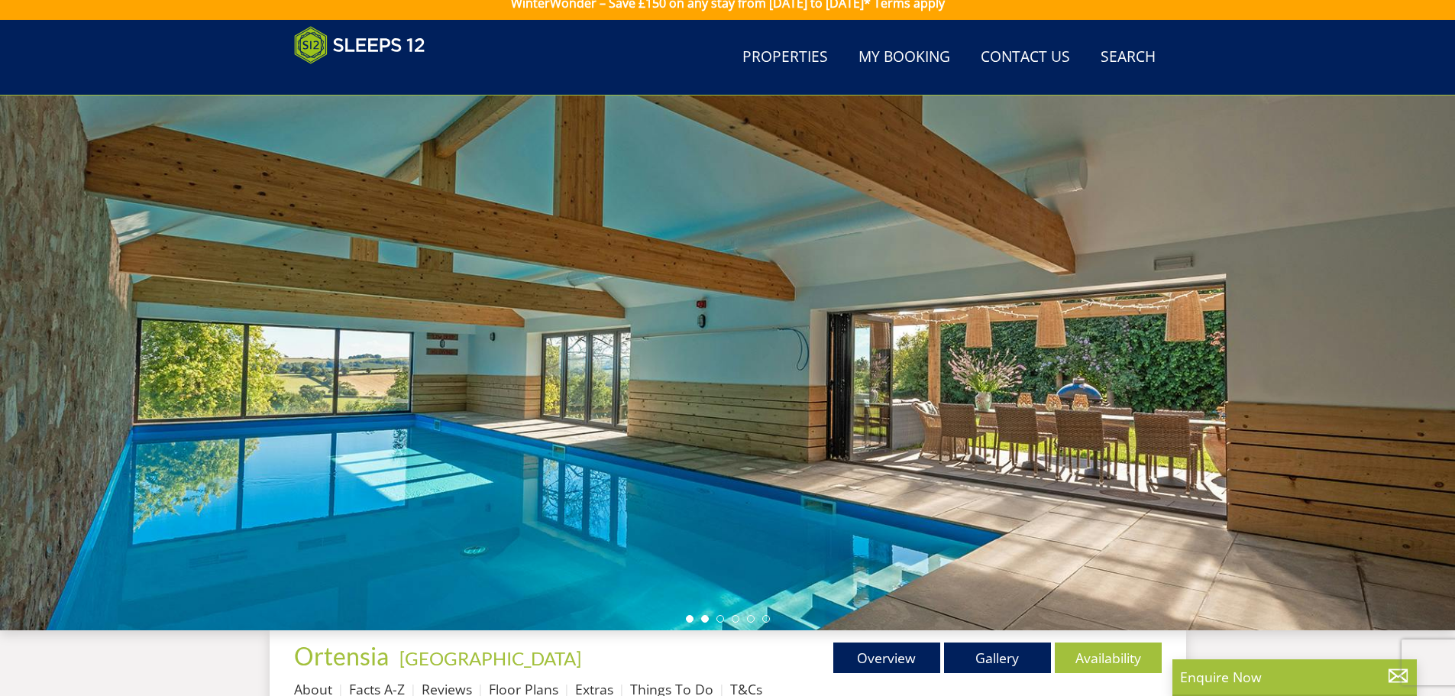
click at [703, 618] on li at bounding box center [705, 619] width 8 height 8
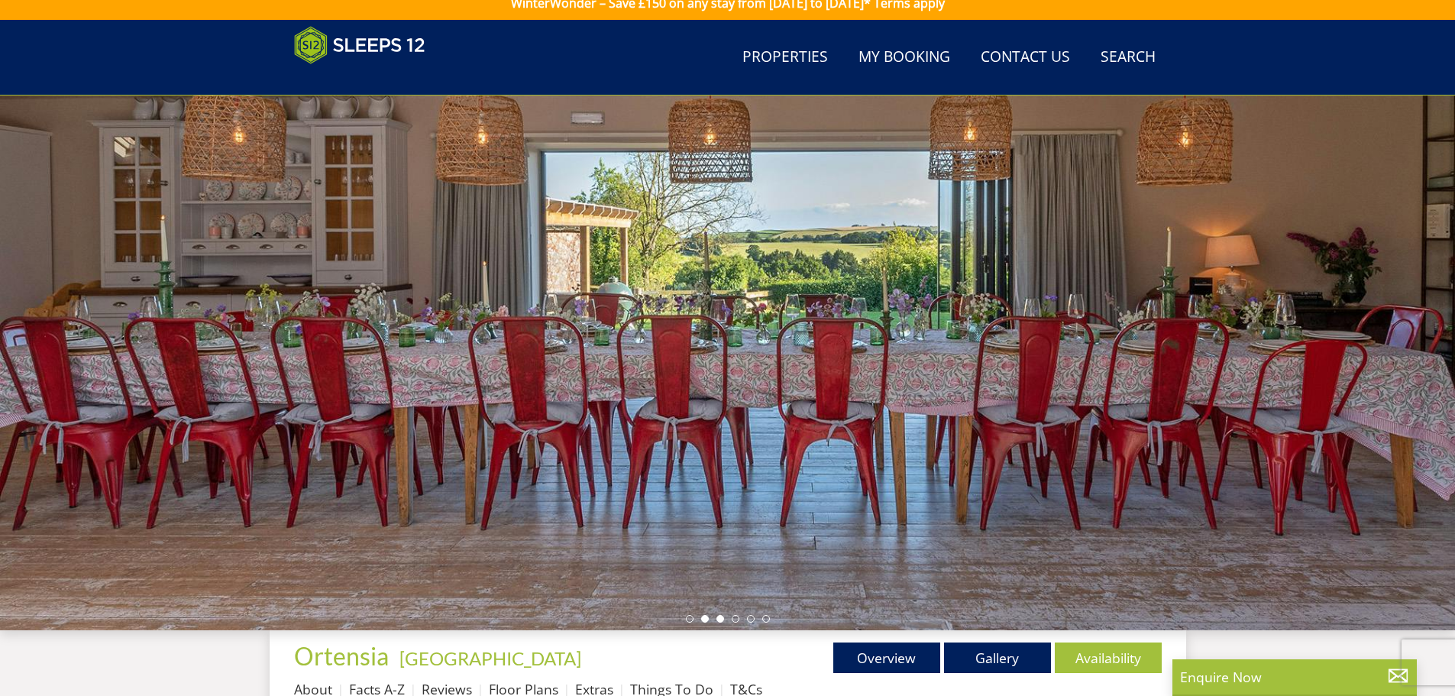
click at [717, 619] on li at bounding box center [720, 619] width 8 height 8
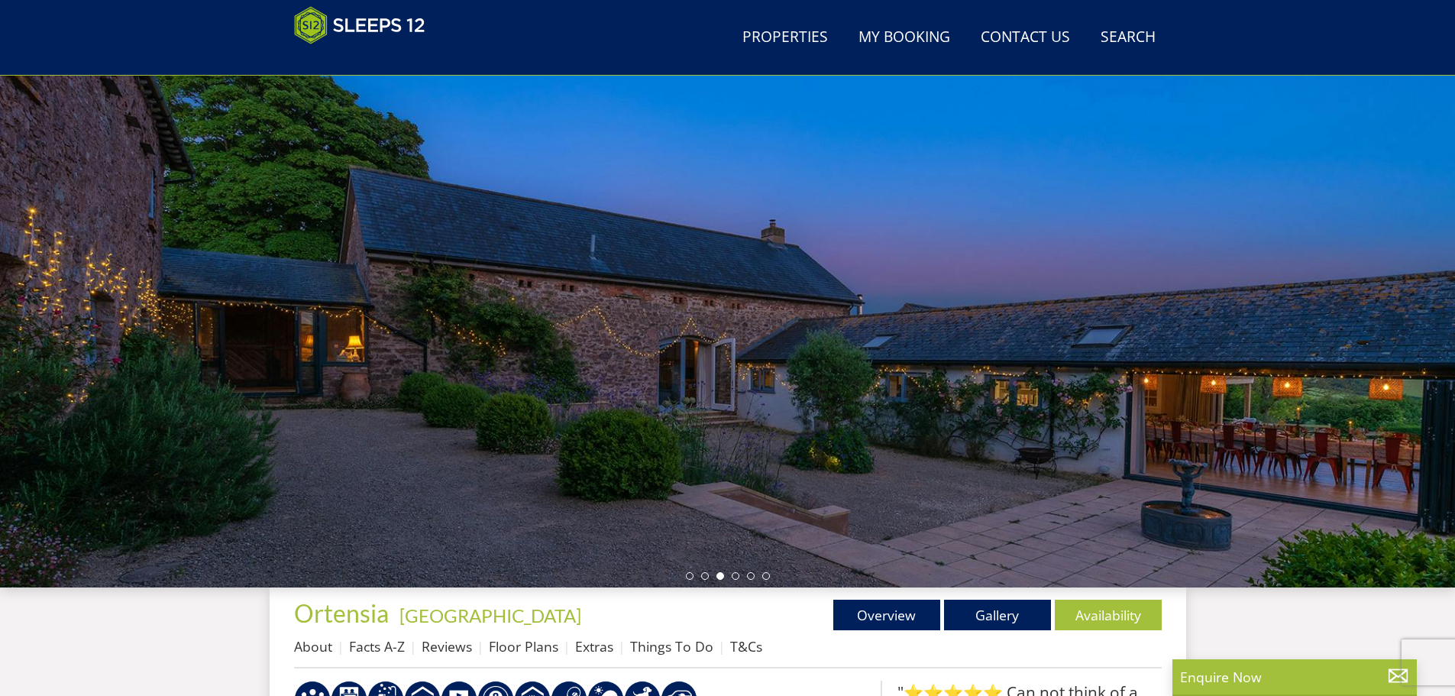
scroll to position [90, 0]
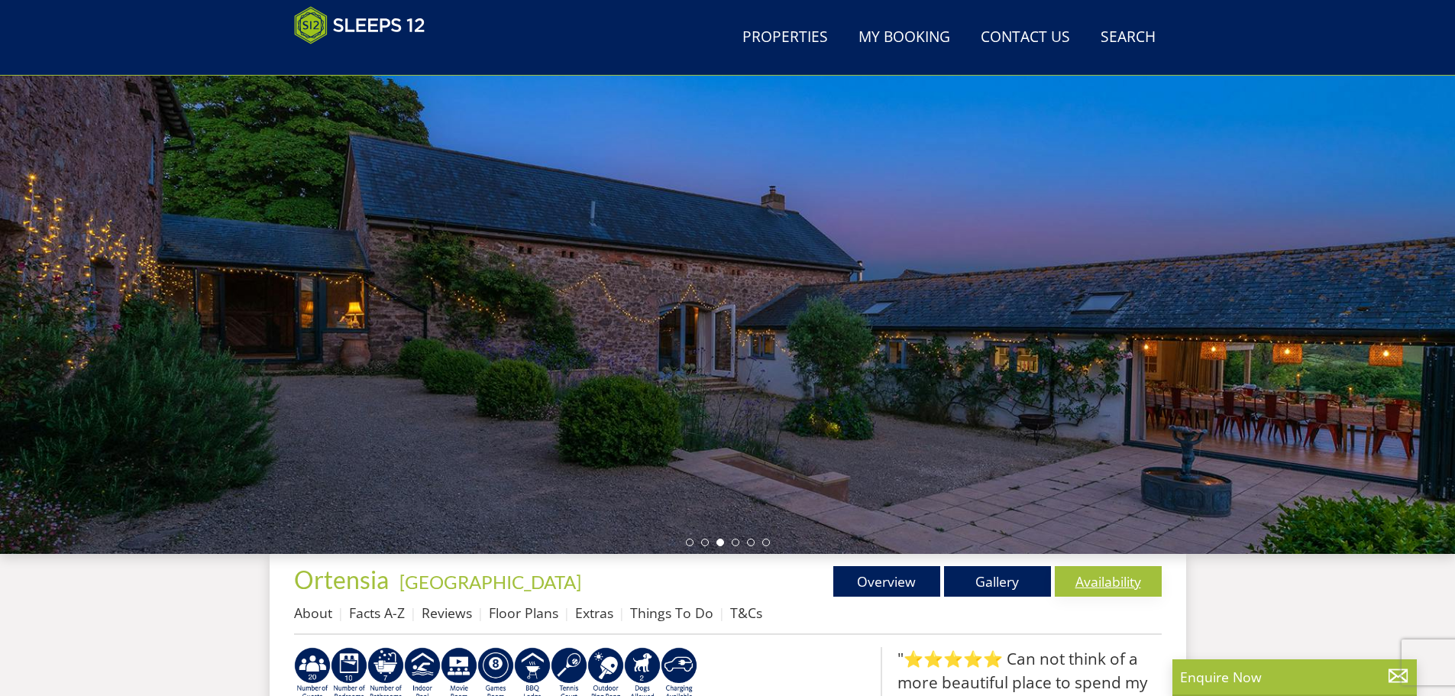
click at [1127, 584] on link "Availability" at bounding box center [1107, 581] width 107 height 31
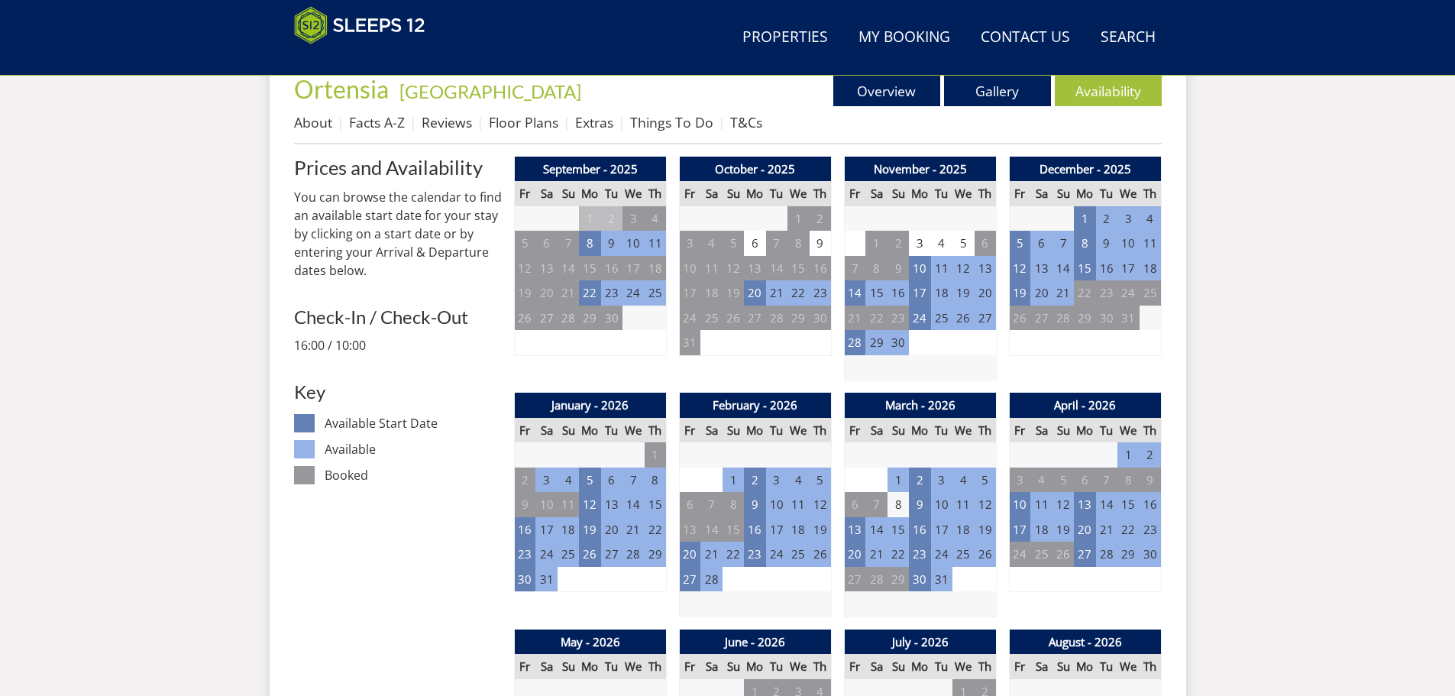
scroll to position [410, 0]
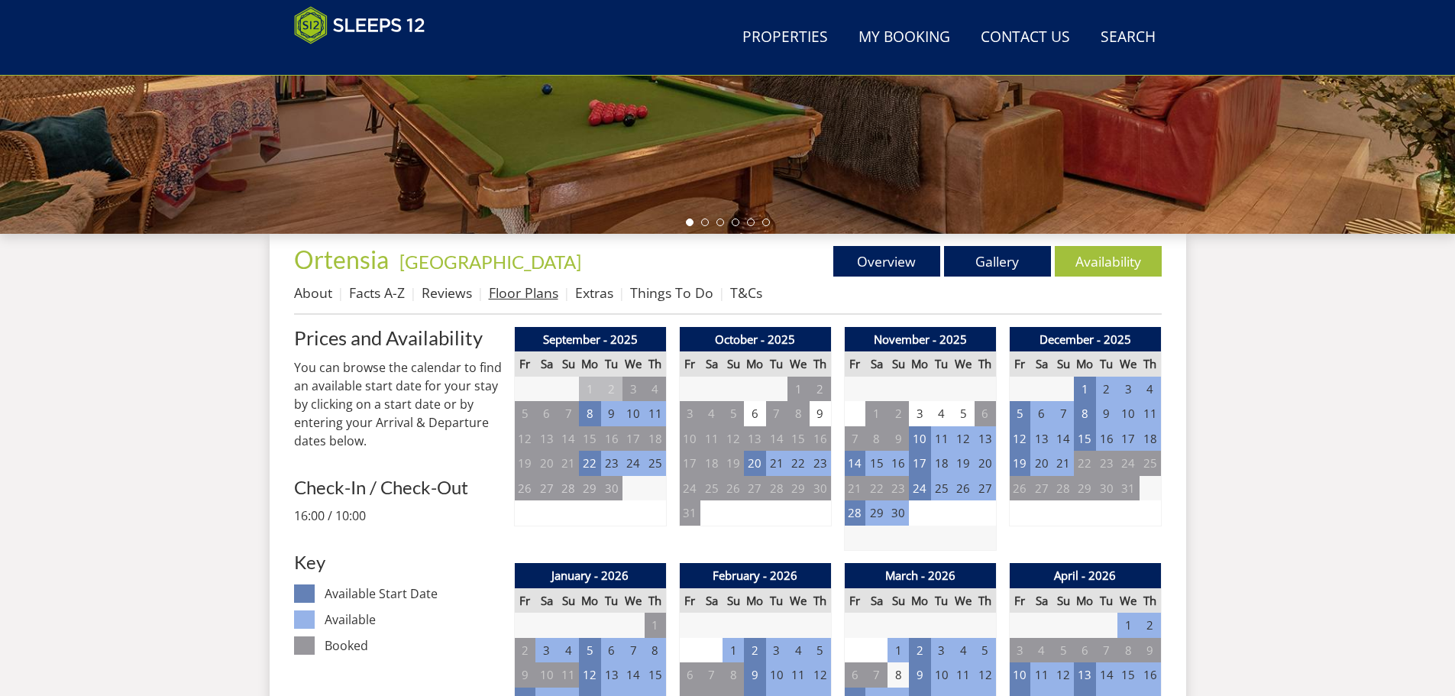
click at [523, 299] on link "Floor Plans" at bounding box center [523, 292] width 69 height 18
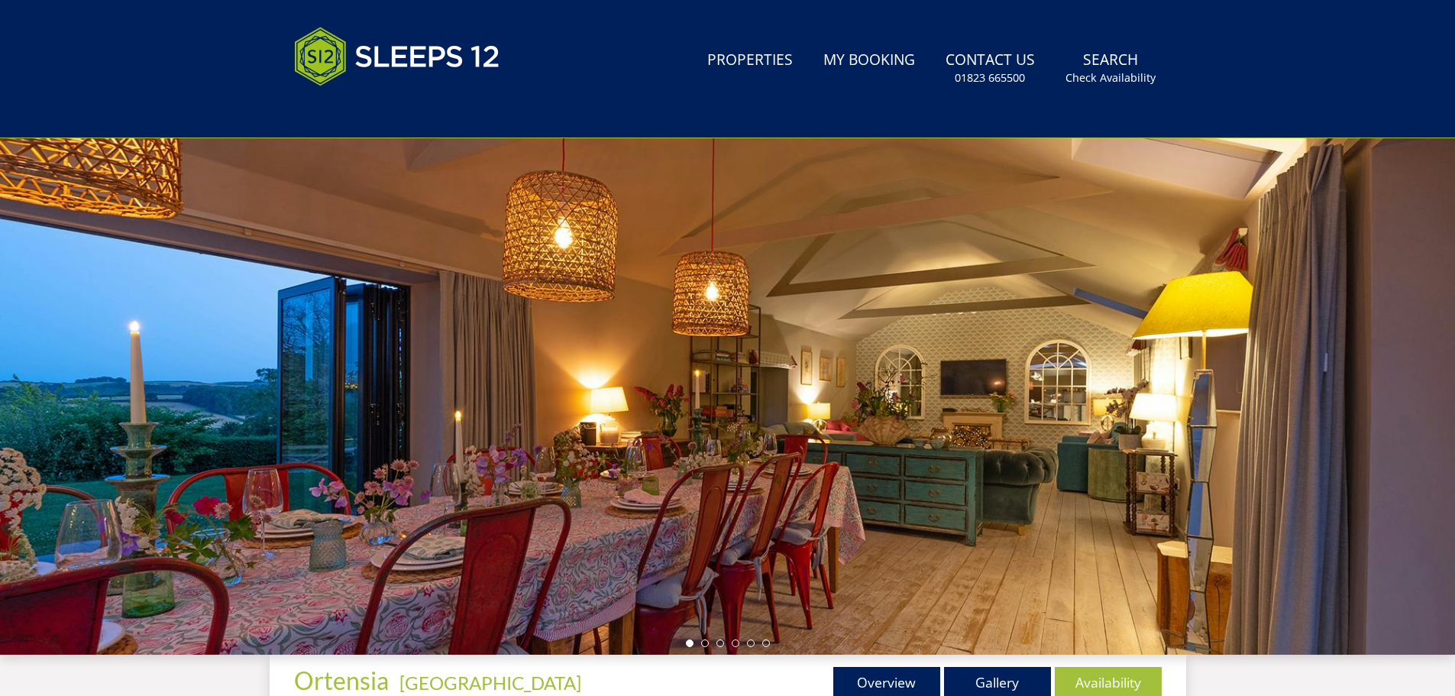
scroll to position [418, 0]
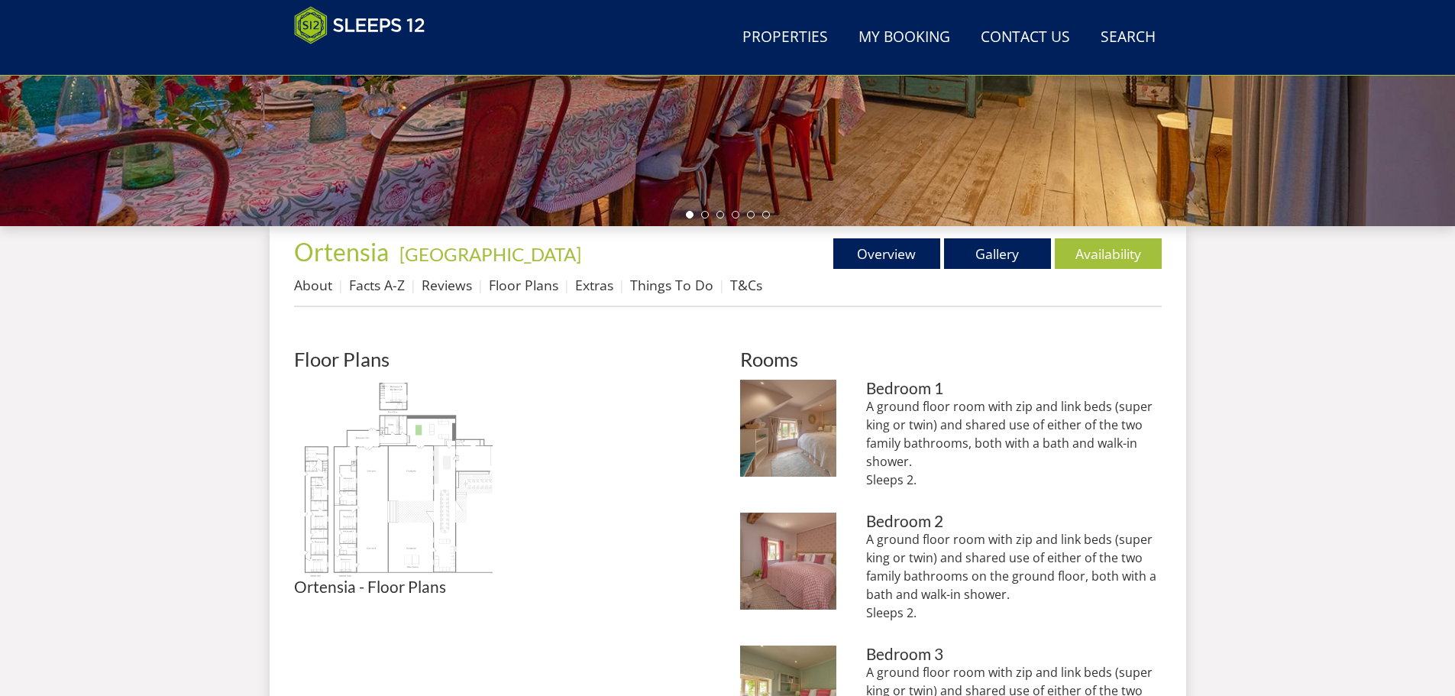
click at [376, 494] on img at bounding box center [393, 478] width 199 height 199
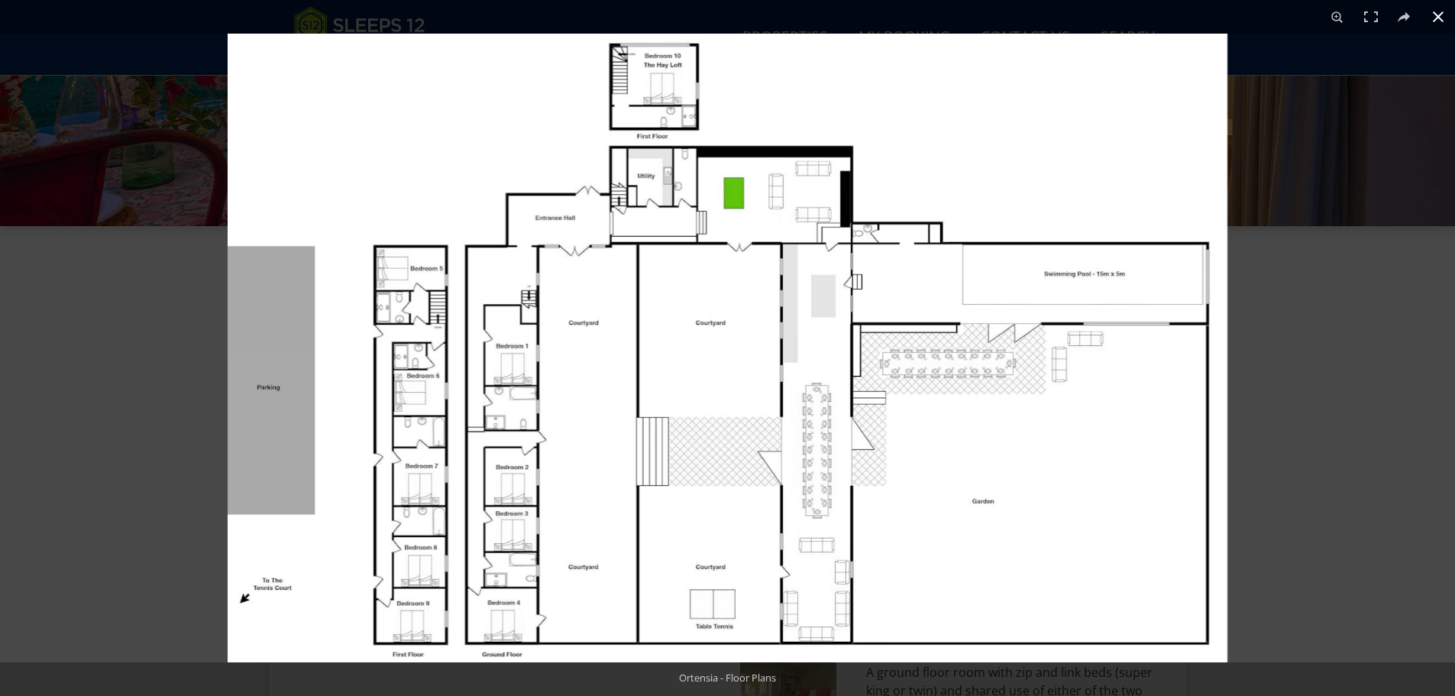
click at [1436, 344] on div at bounding box center [955, 382] width 1455 height 696
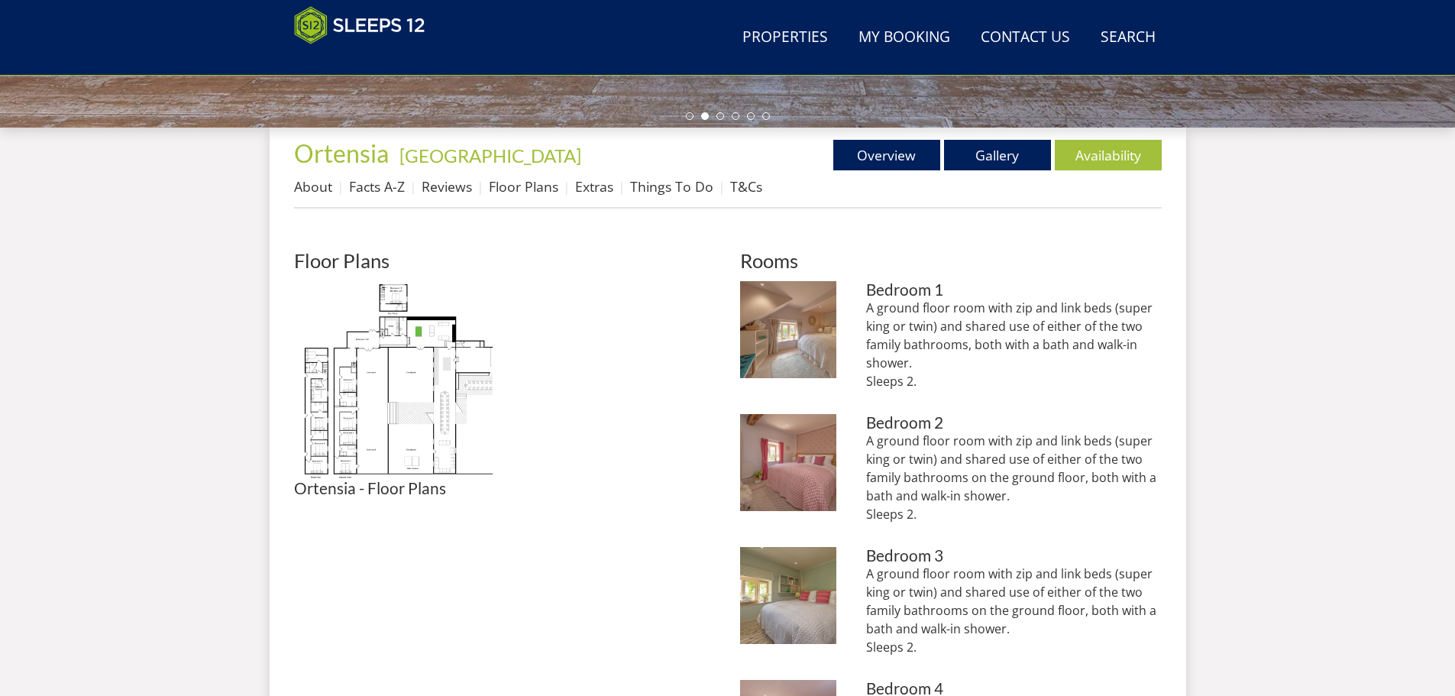
scroll to position [134, 0]
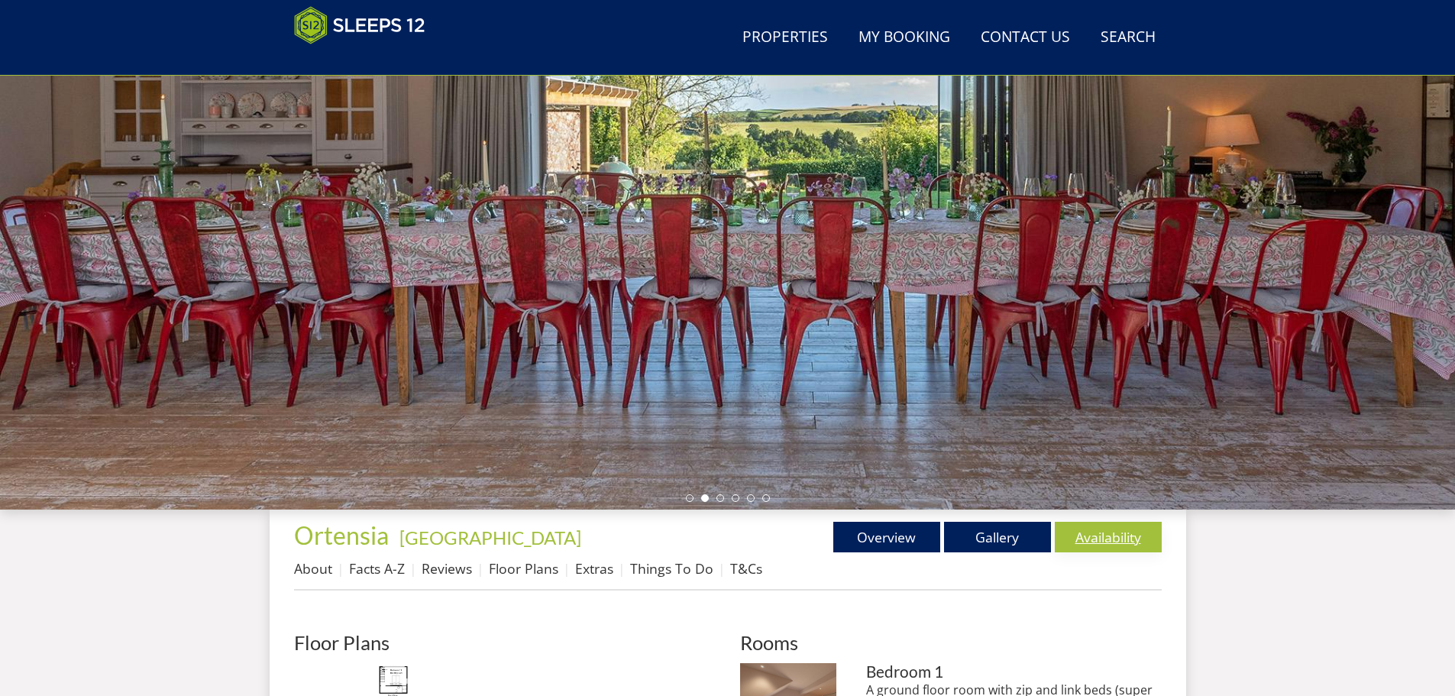
click at [1133, 534] on link "Availability" at bounding box center [1107, 537] width 107 height 31
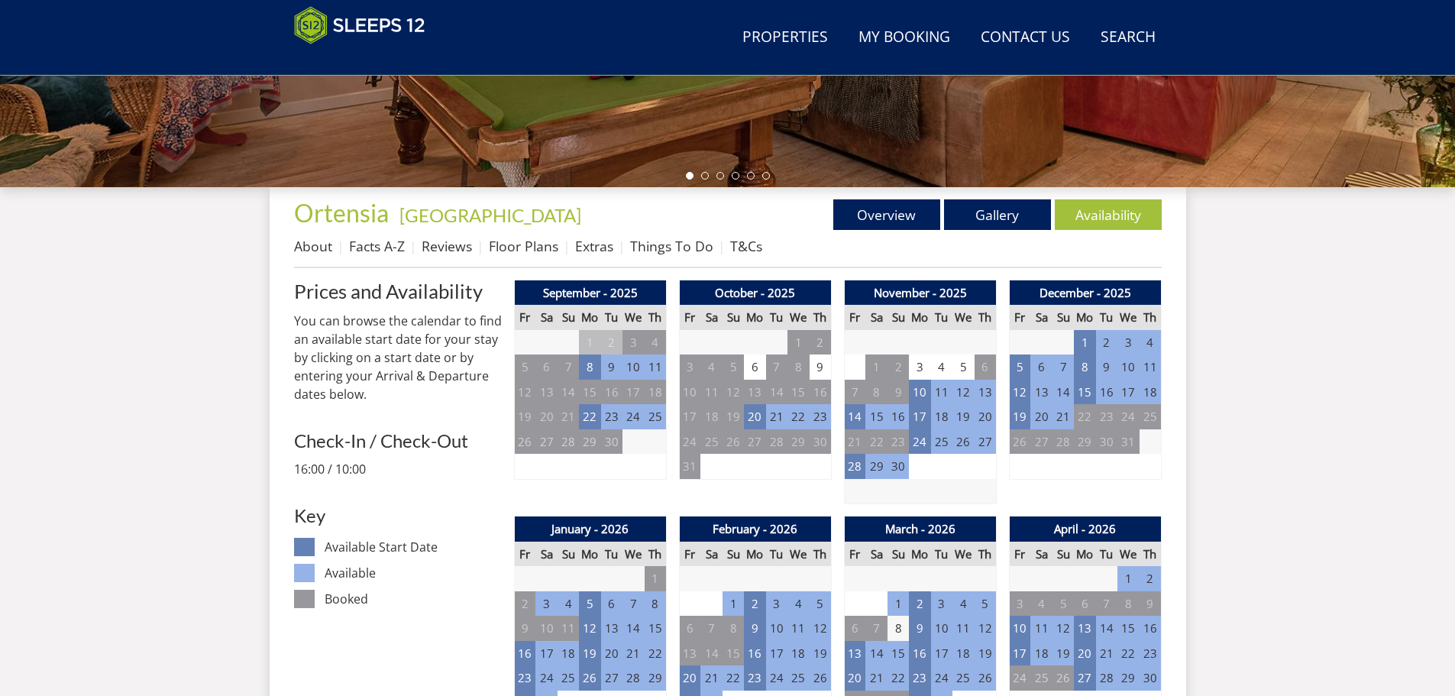
scroll to position [691, 0]
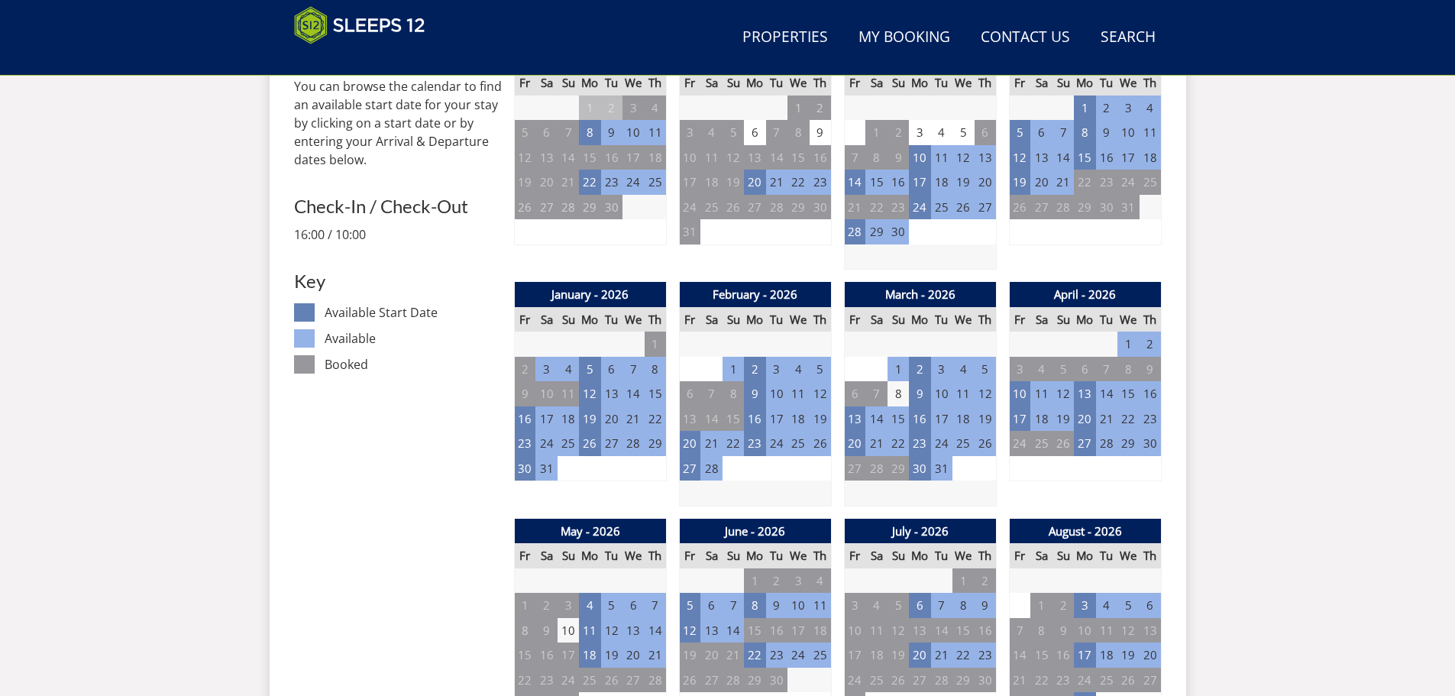
click at [1148, 159] on td "18" at bounding box center [1149, 157] width 21 height 25
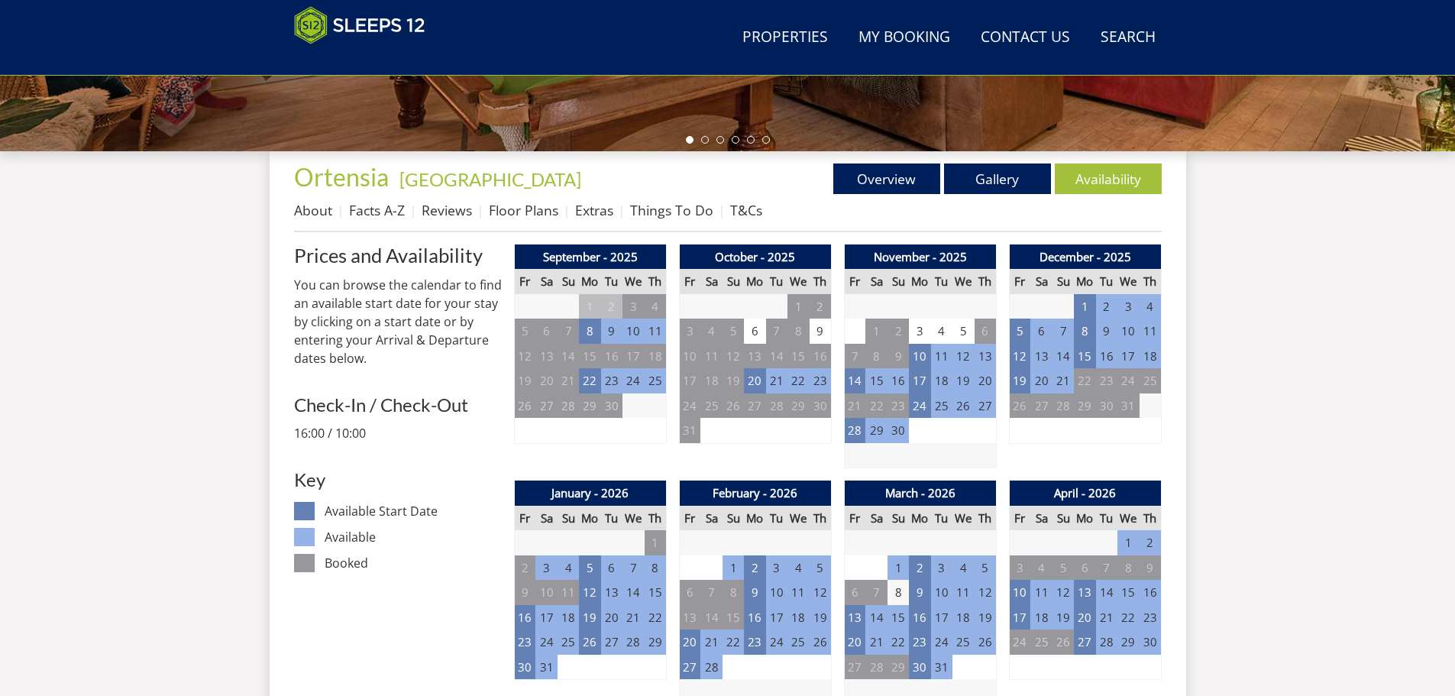
scroll to position [462, 0]
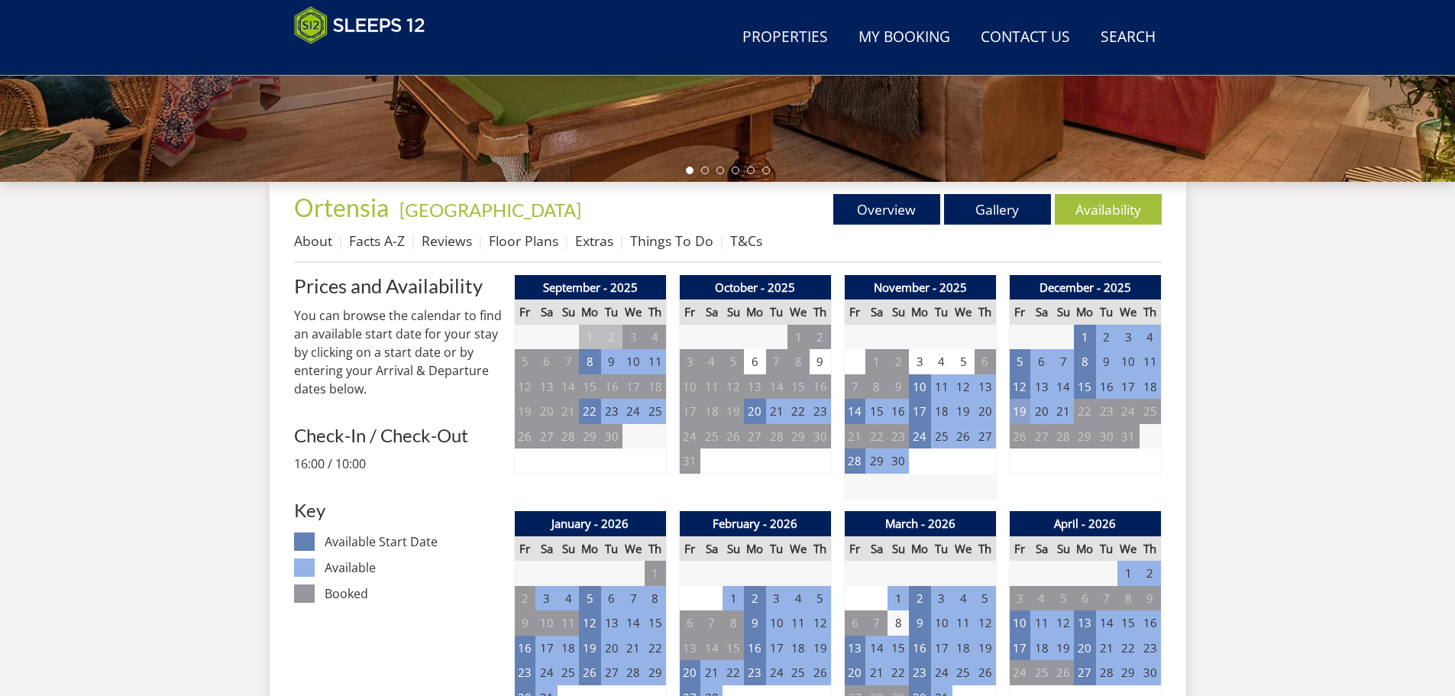
click at [1021, 406] on td "19" at bounding box center [1019, 411] width 21 height 25
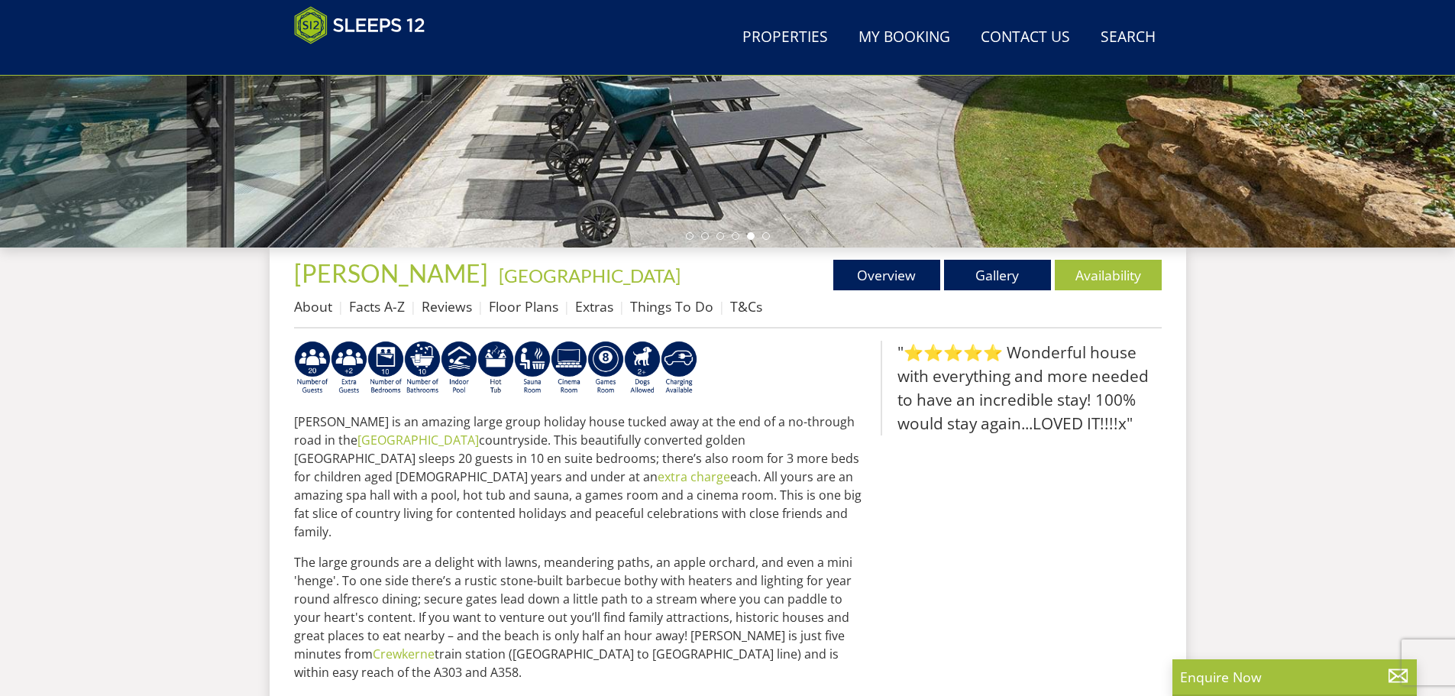
scroll to position [396, 0]
click at [525, 302] on link "Floor Plans" at bounding box center [523, 307] width 69 height 18
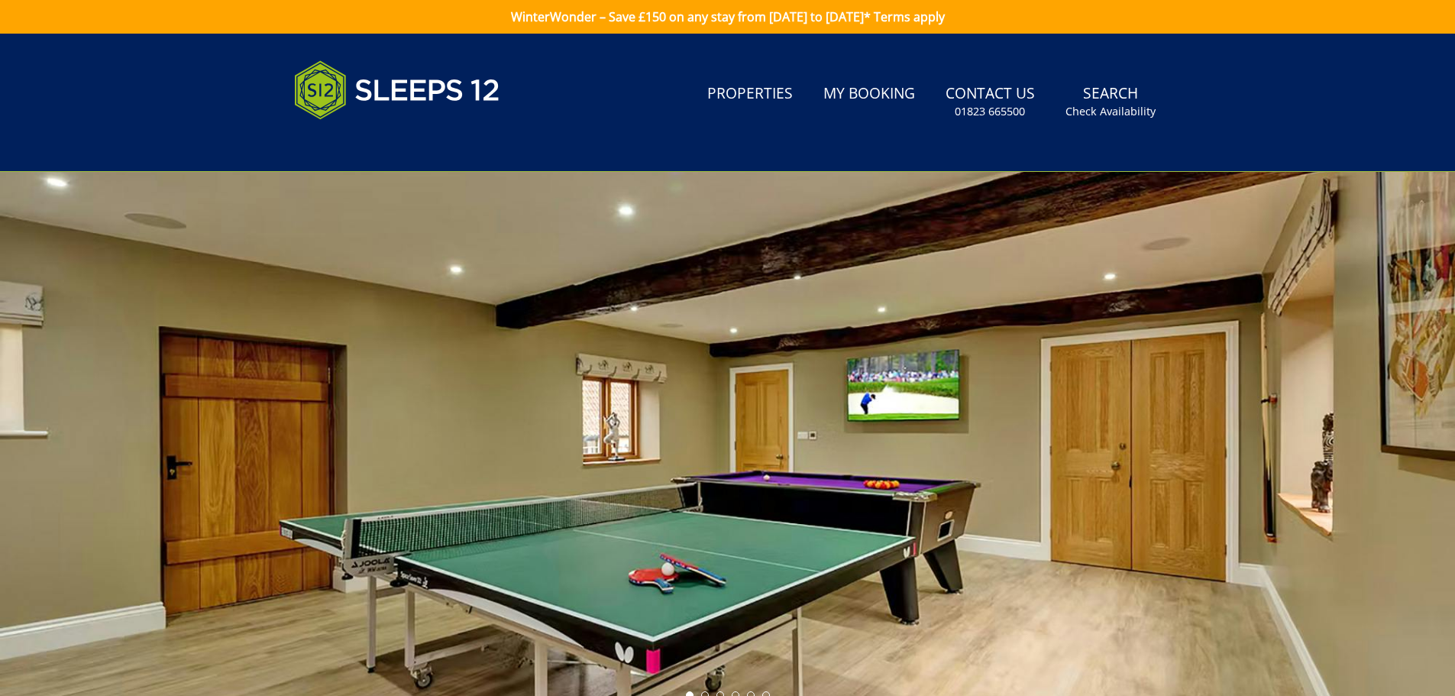
click at [990, 525] on div at bounding box center [727, 439] width 1455 height 534
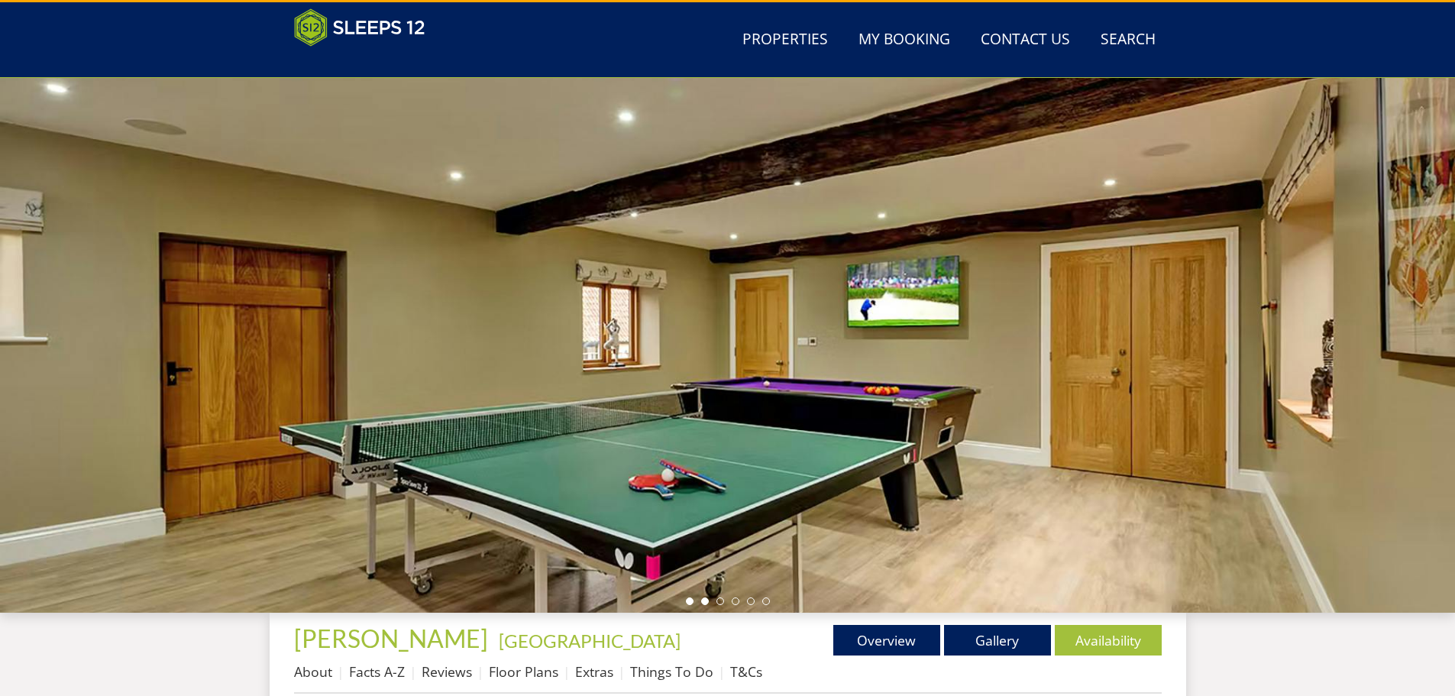
click at [702, 600] on li at bounding box center [705, 601] width 8 height 8
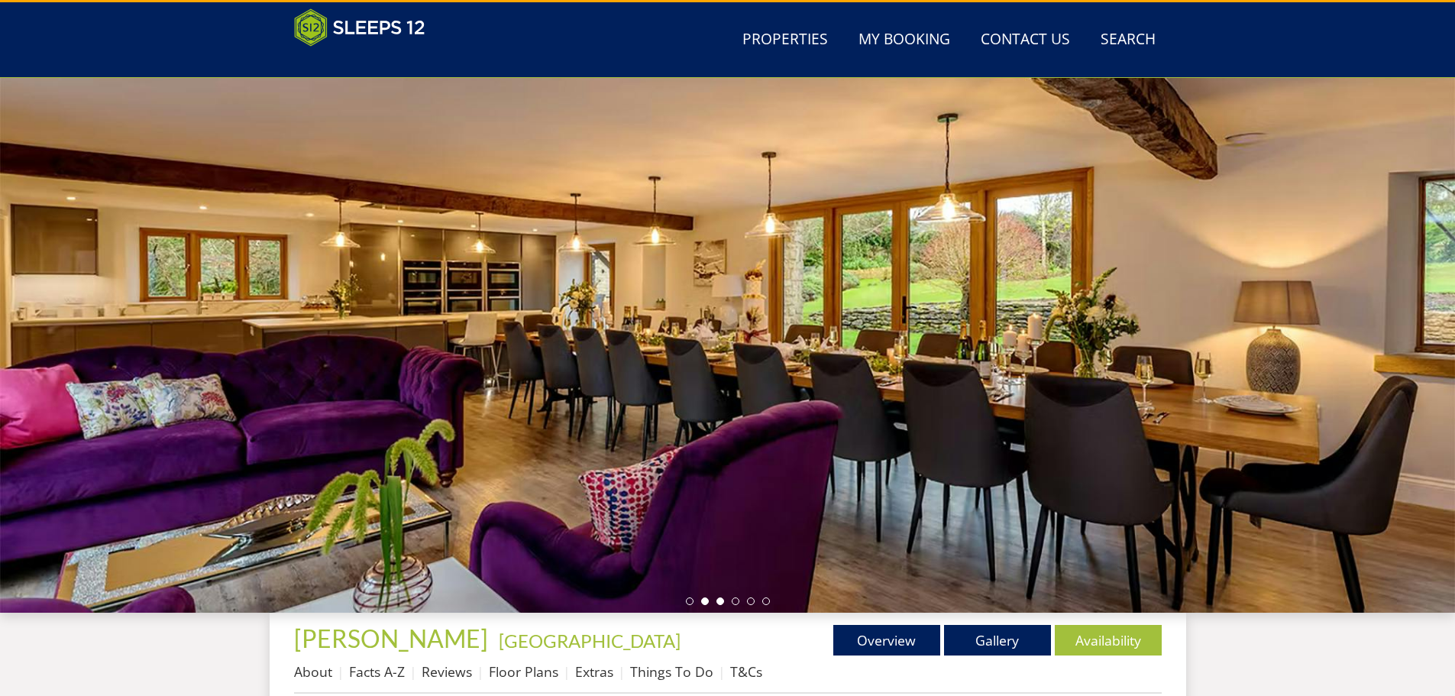
click at [720, 602] on li at bounding box center [720, 601] width 8 height 8
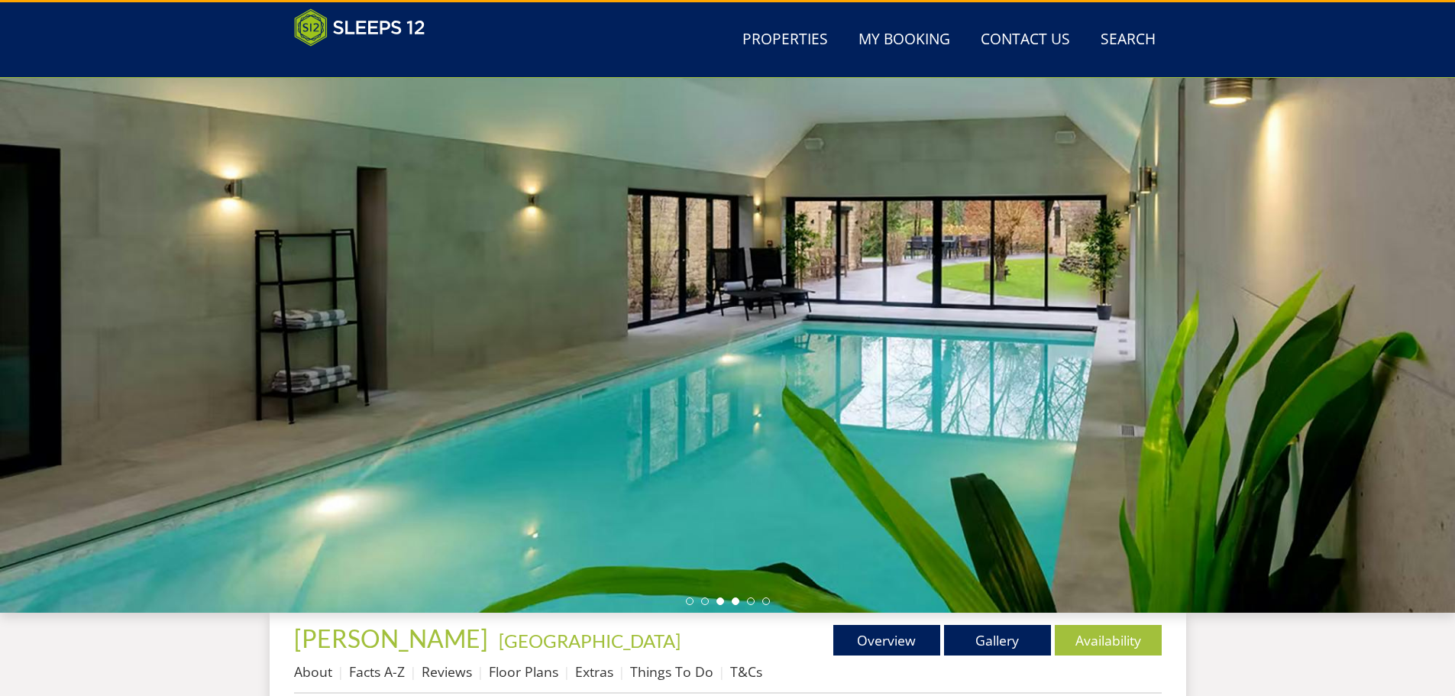
click at [732, 602] on li at bounding box center [735, 601] width 8 height 8
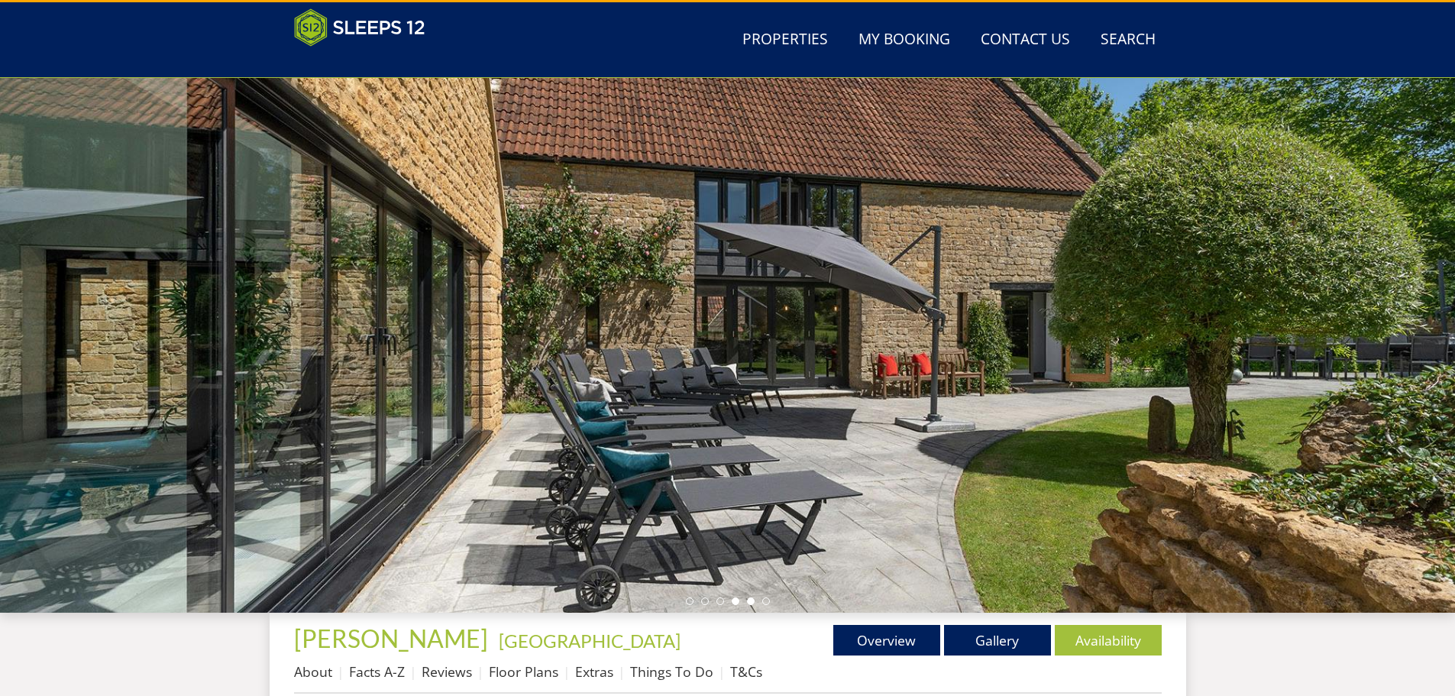
click at [749, 600] on li at bounding box center [751, 601] width 8 height 8
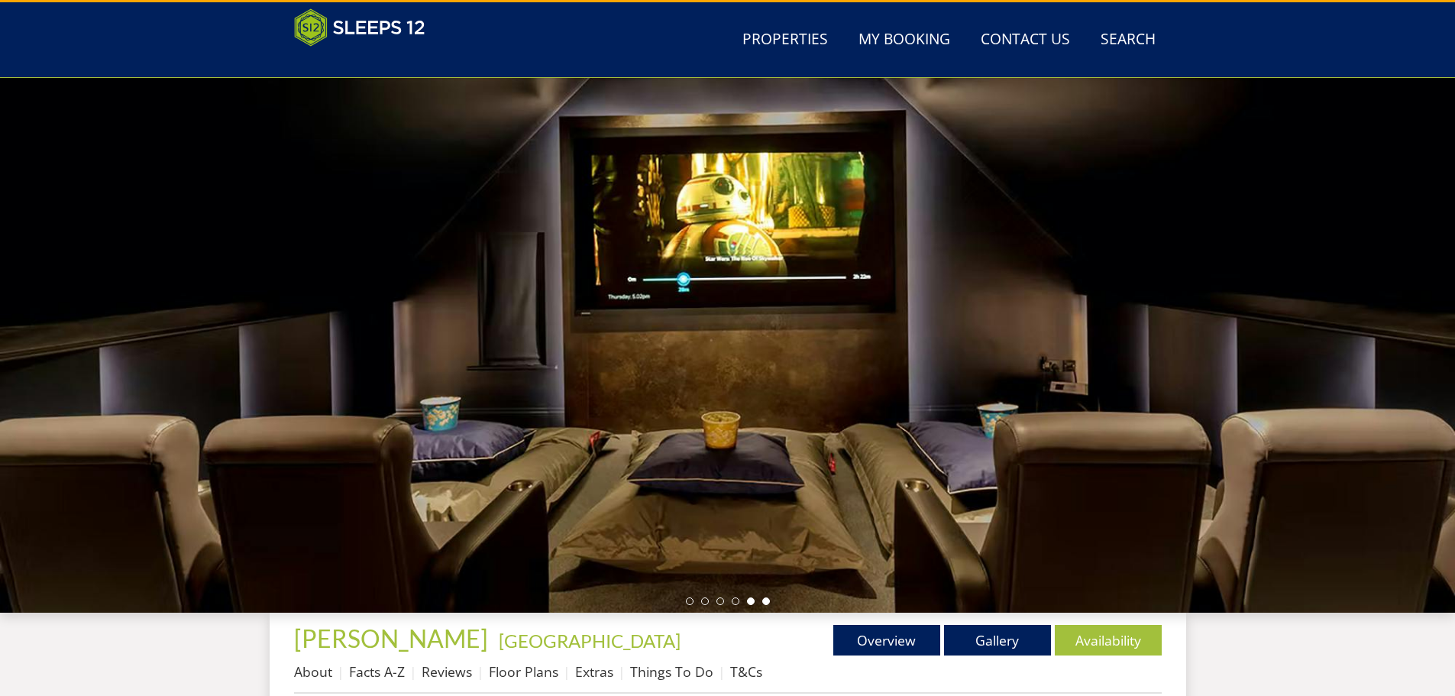
click at [763, 600] on li at bounding box center [766, 601] width 8 height 8
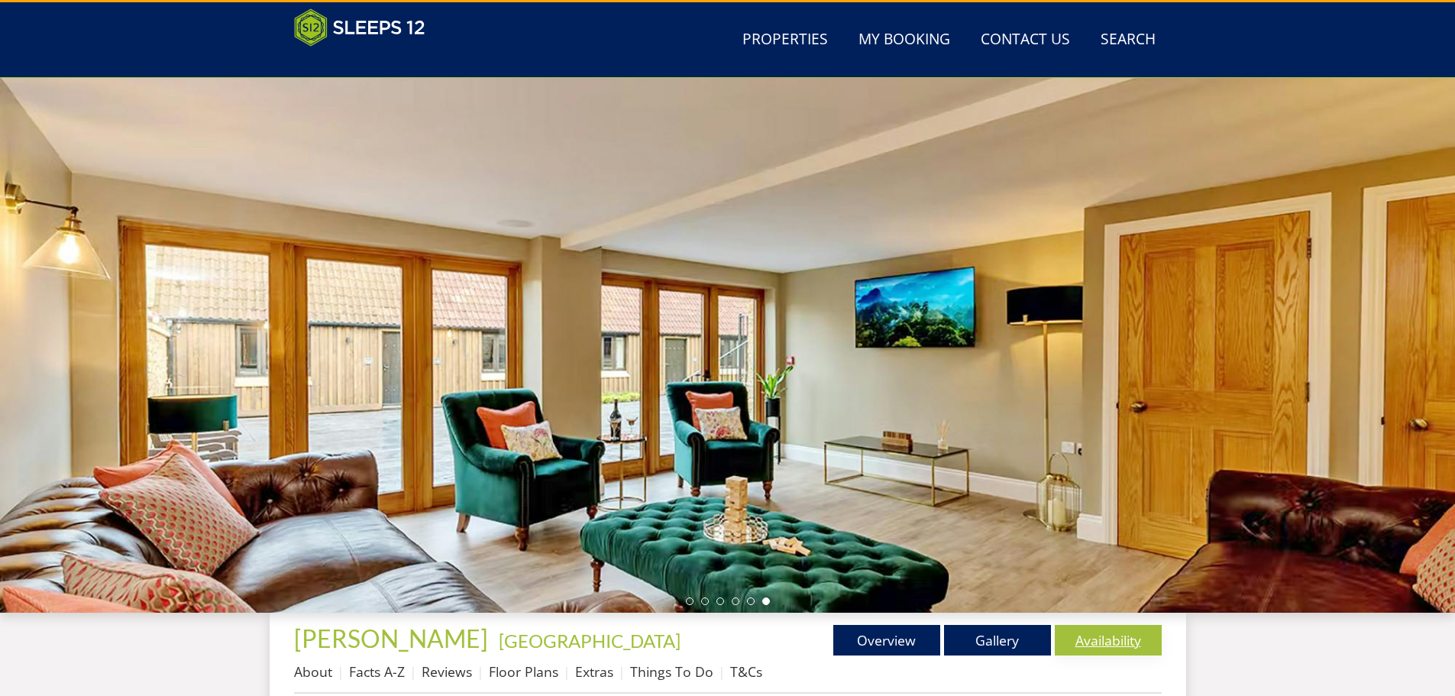
click at [1101, 648] on link "Availability" at bounding box center [1107, 640] width 107 height 31
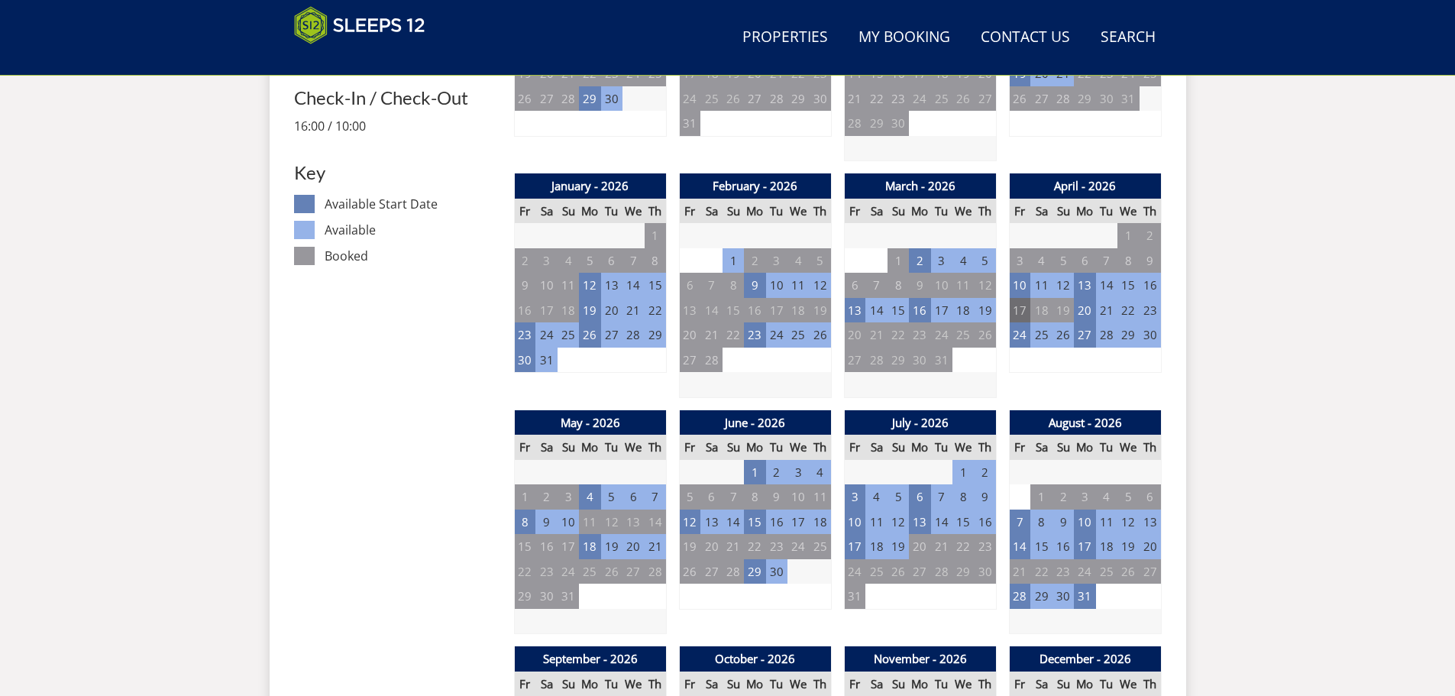
scroll to position [494, 0]
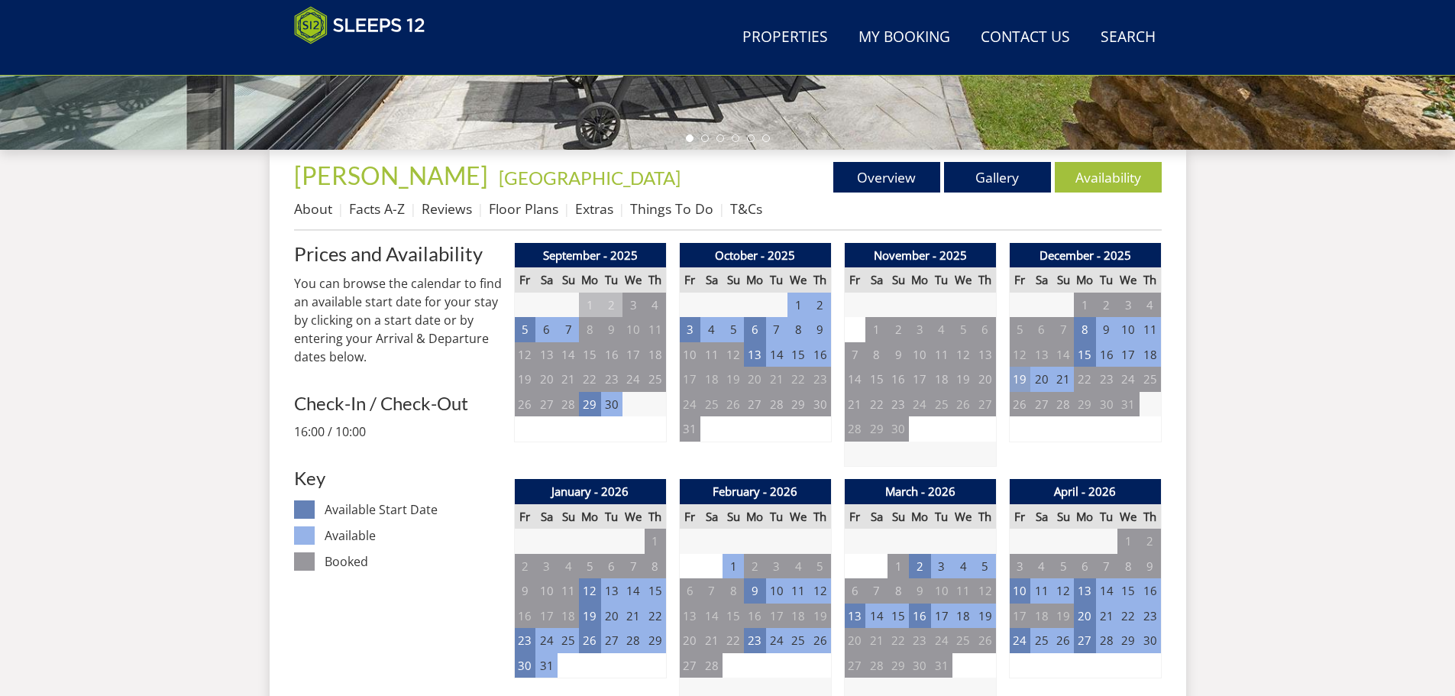
click at [1020, 379] on td "19" at bounding box center [1019, 379] width 21 height 25
click at [1032, 444] on link "WEEKEND from - £5,950.00" at bounding box center [1028, 445] width 147 height 16
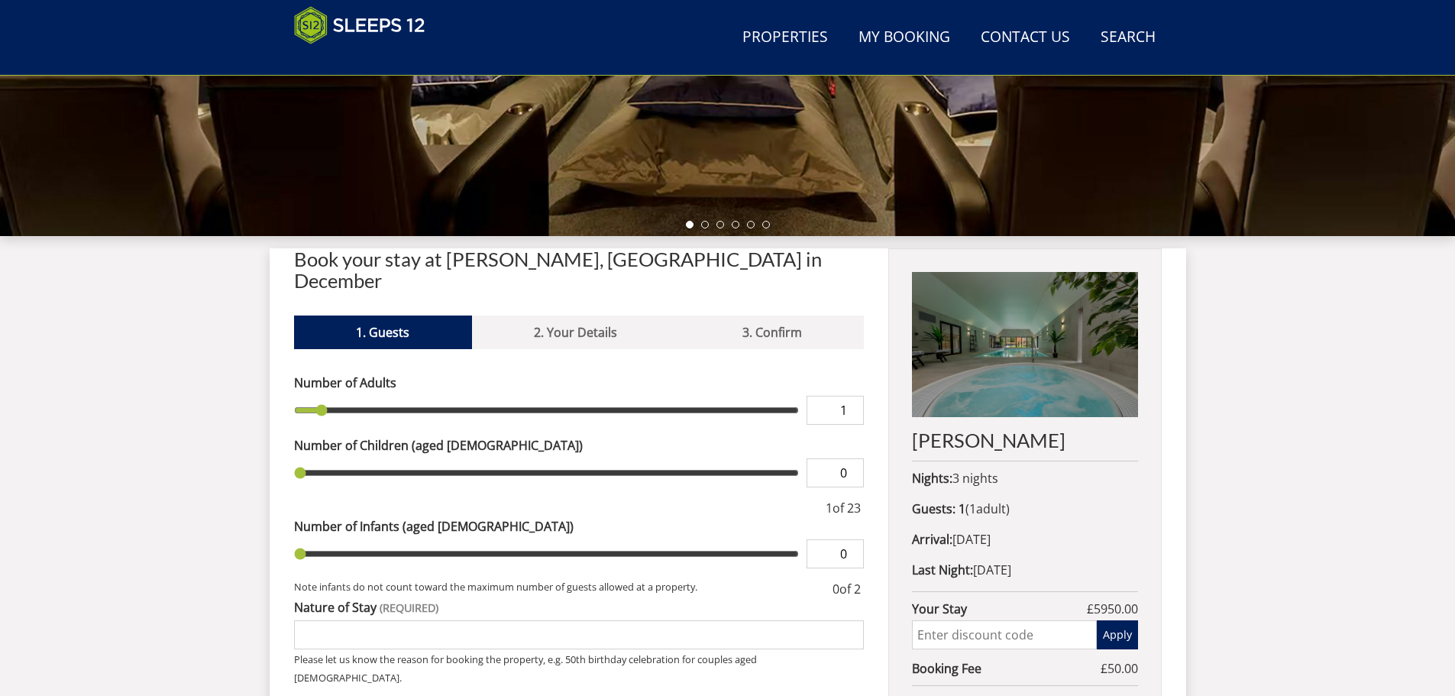
scroll to position [496, 0]
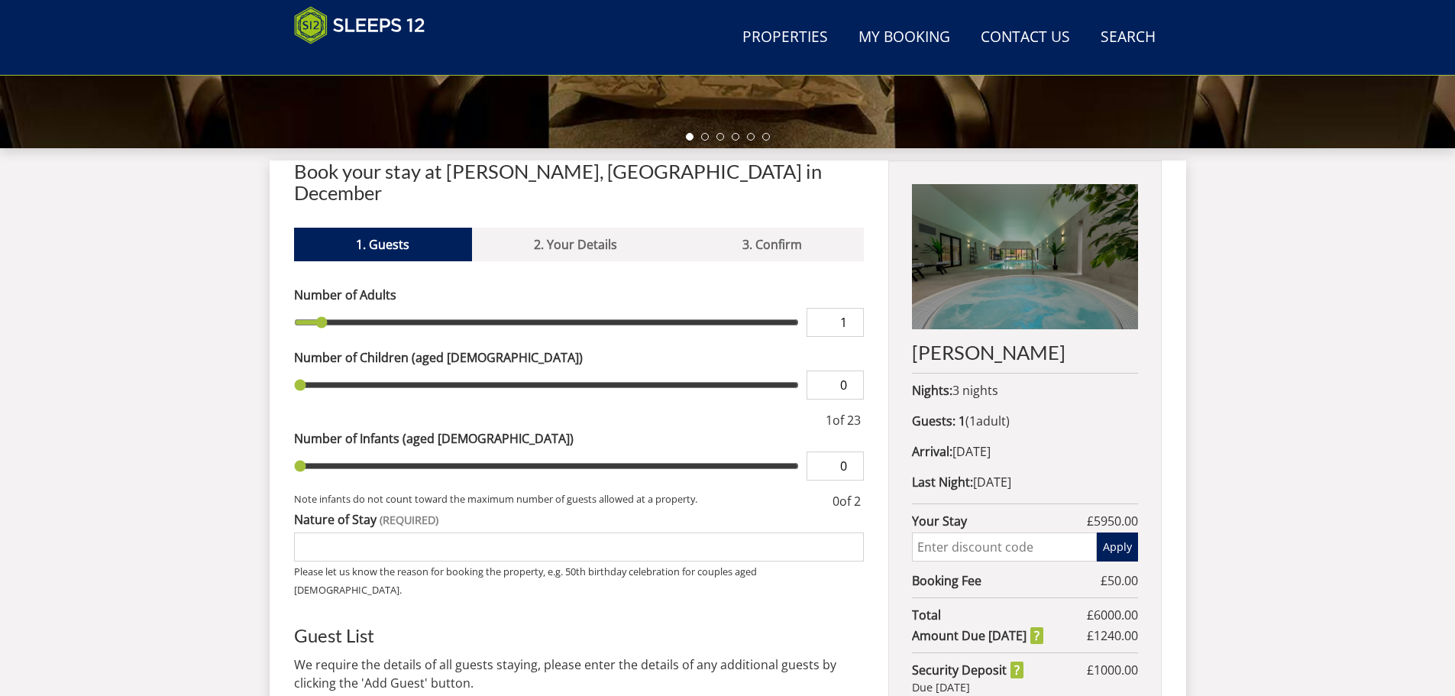
type input "2"
type input "3"
type input "4"
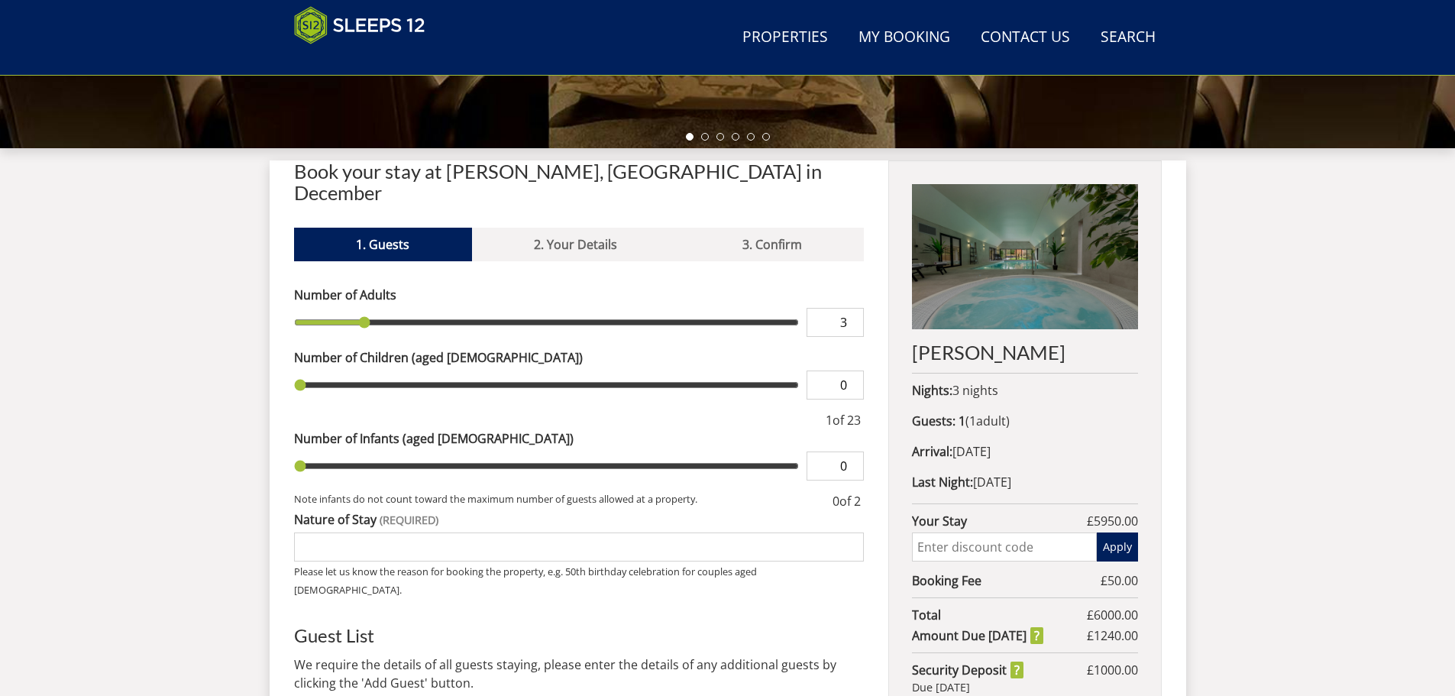
type input "4"
type input "5"
type input "6"
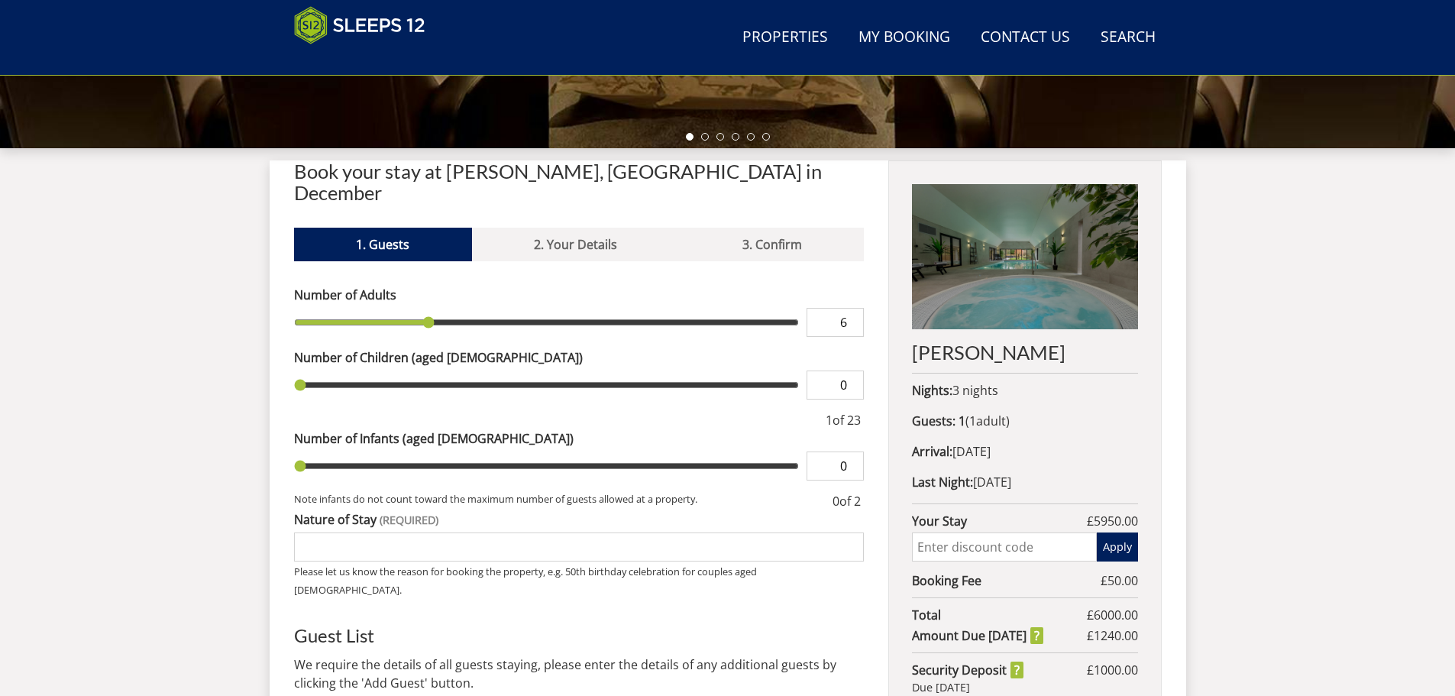
type input "8"
type input "9"
type input "10"
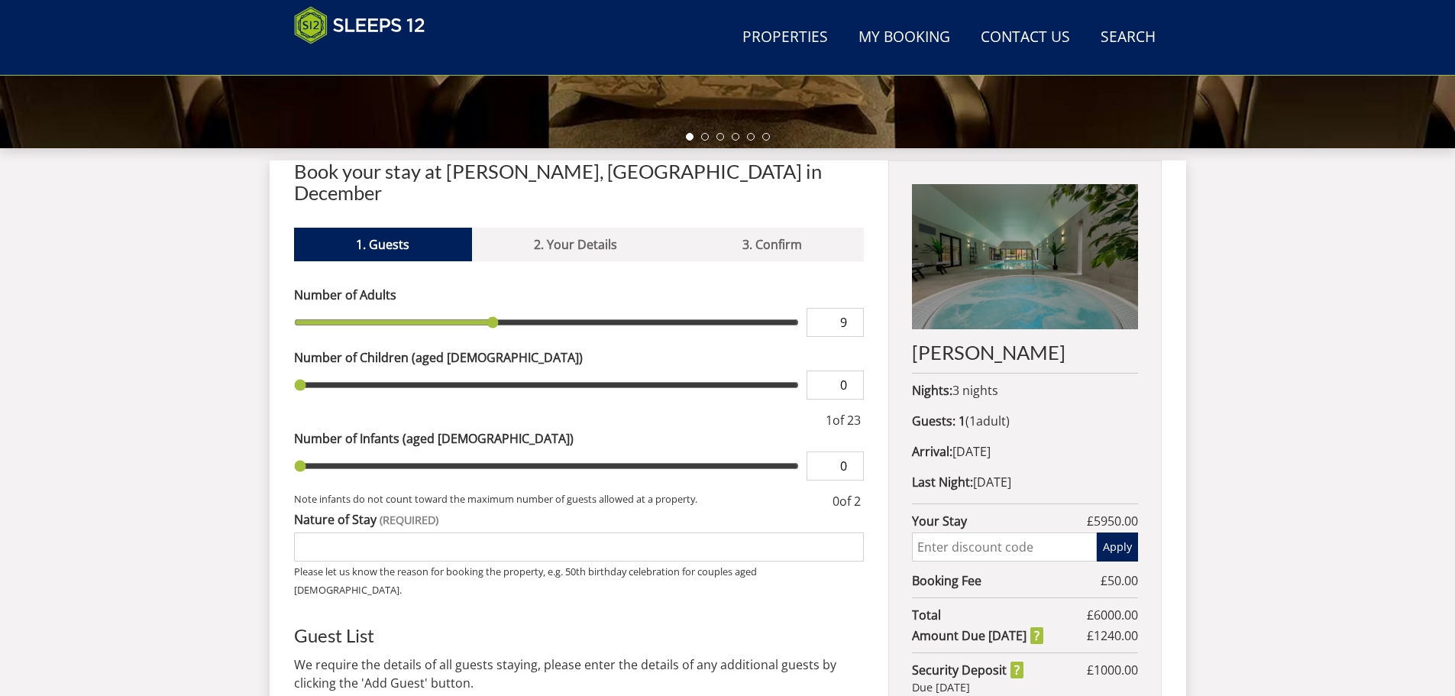
type input "10"
type input "11"
type input "12"
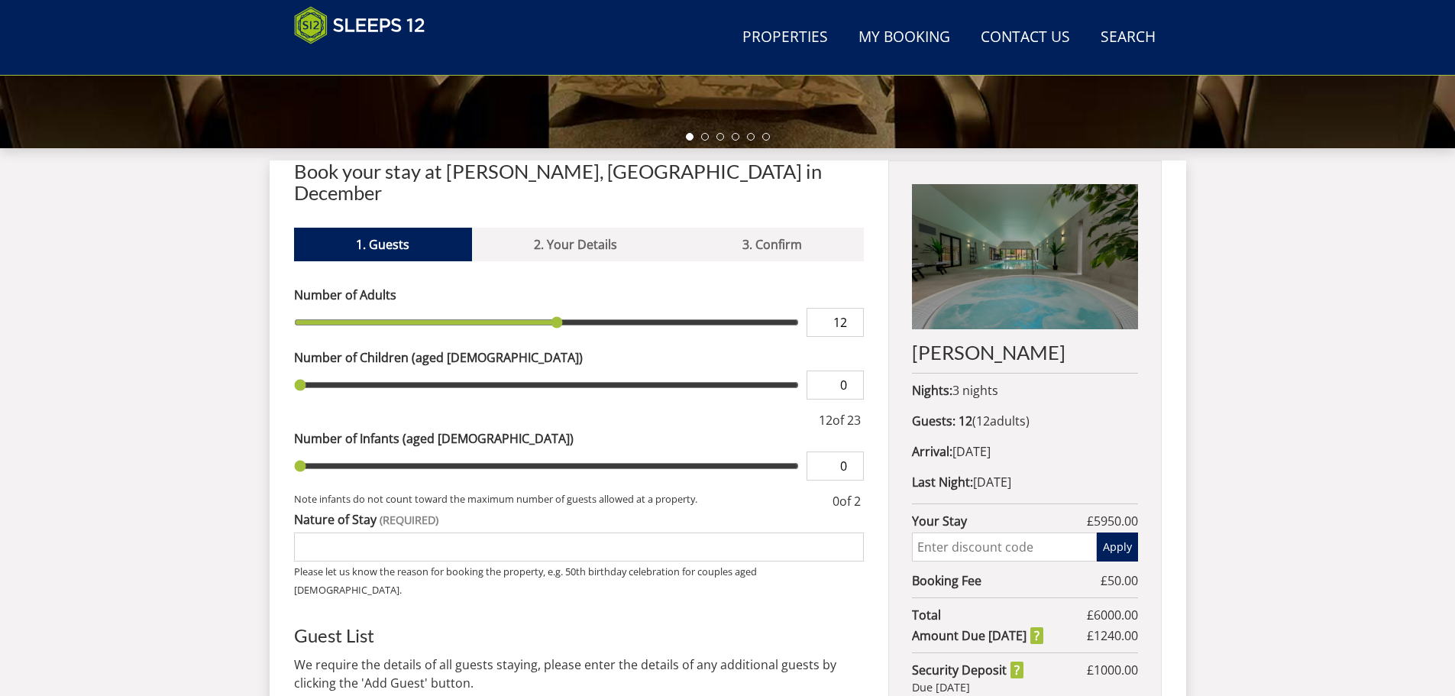
type input "13"
type input "12"
type input "11"
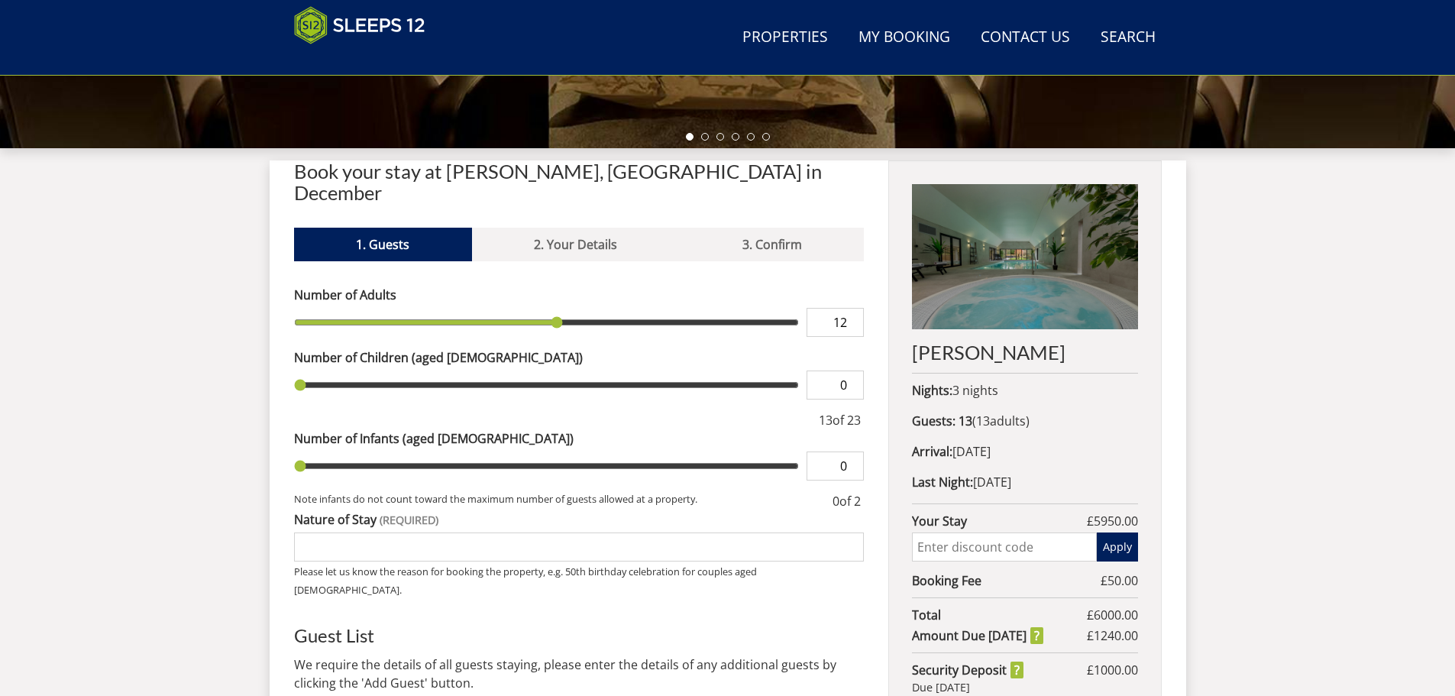
type input "11"
type input "10"
type input "9"
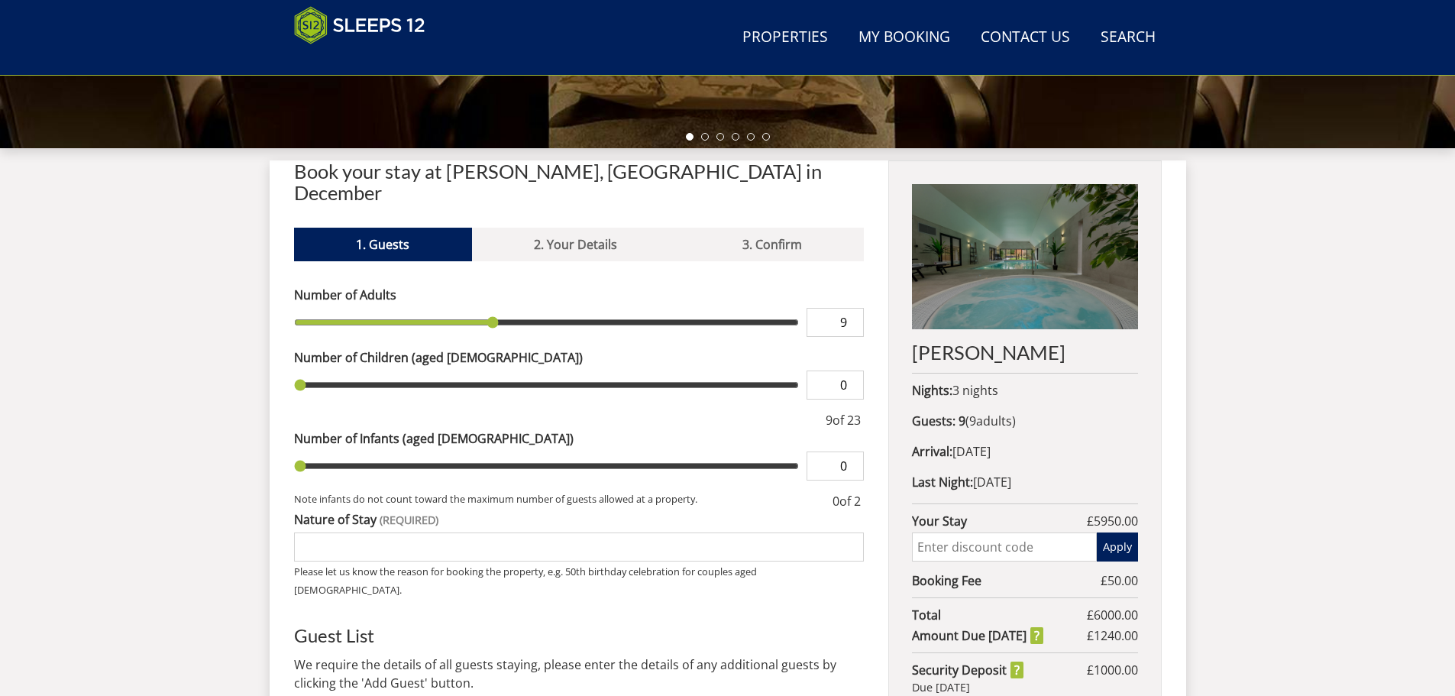
type input "10"
type input "9"
type input "8"
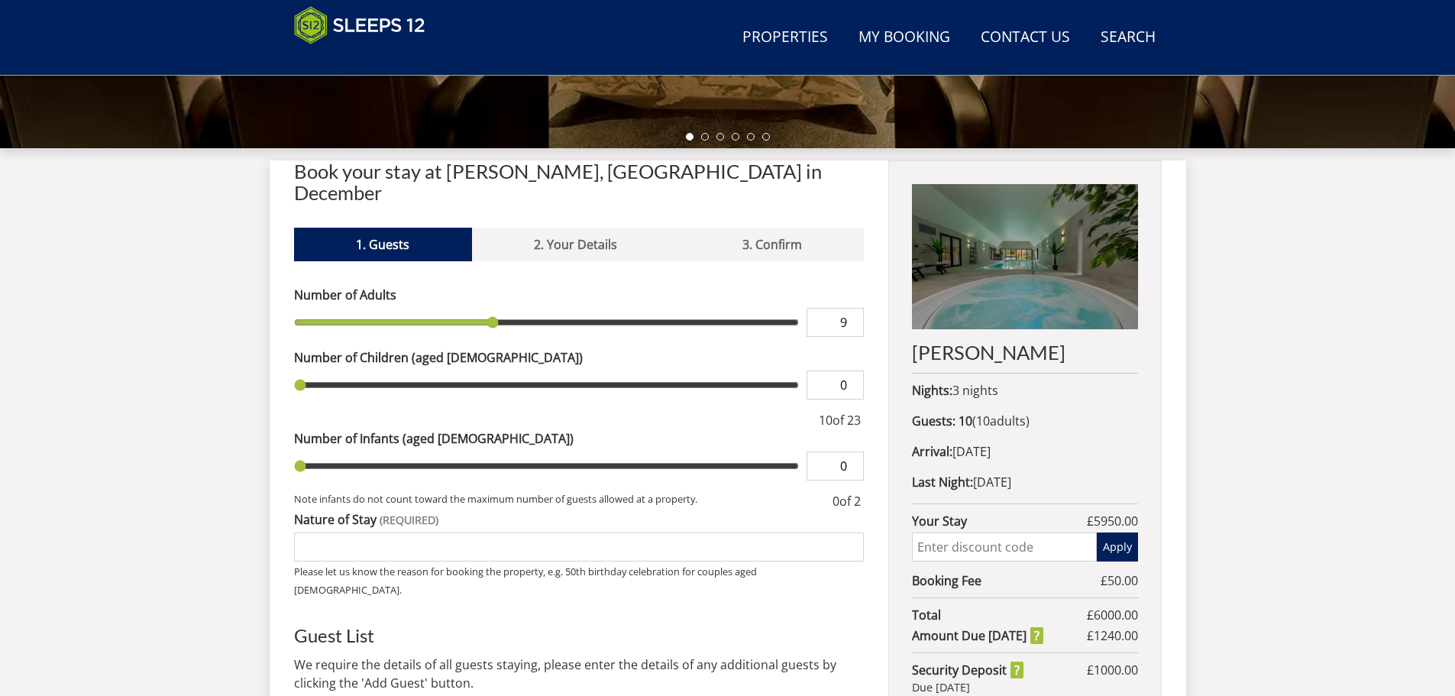
type input "8"
drag, startPoint x: 319, startPoint y: 299, endPoint x: 469, endPoint y: 330, distance: 152.9
type input "8"
click at [476, 309] on input "range" at bounding box center [546, 322] width 505 height 29
type input "1"
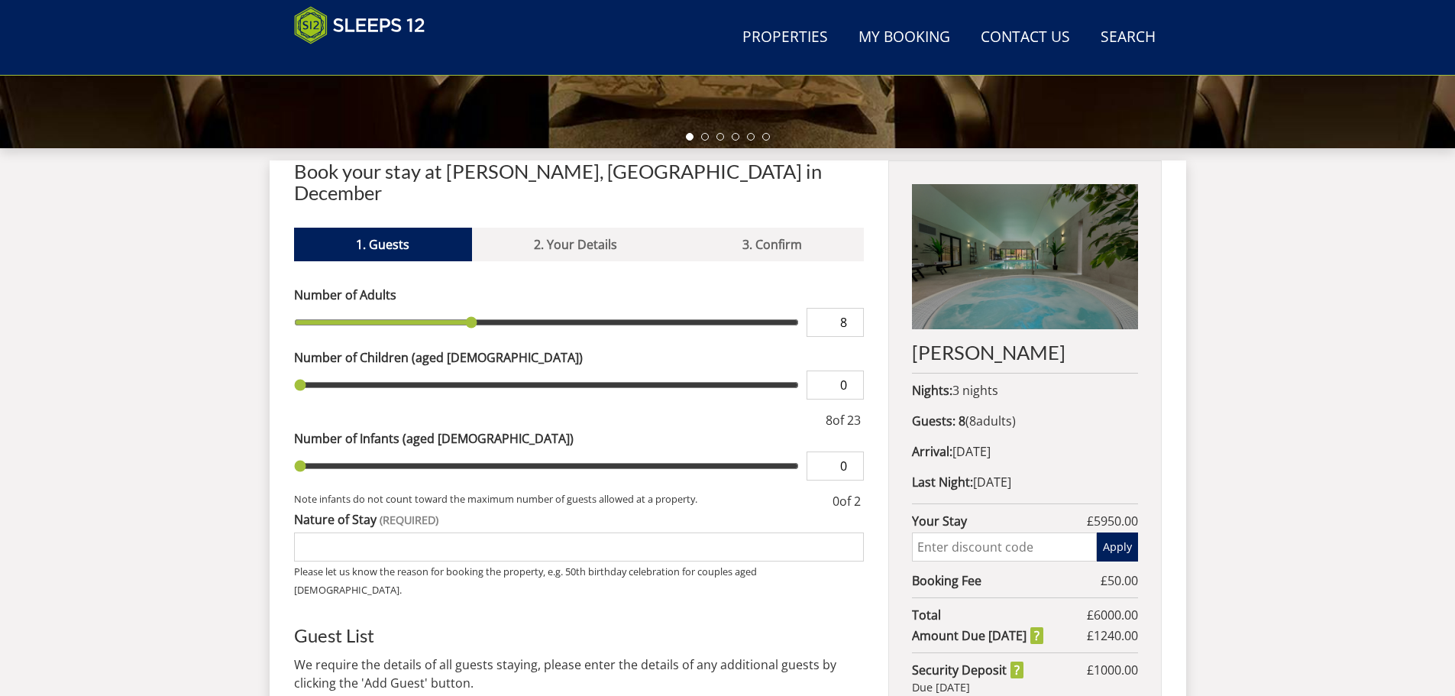
type input "1"
type input "2"
type input "3"
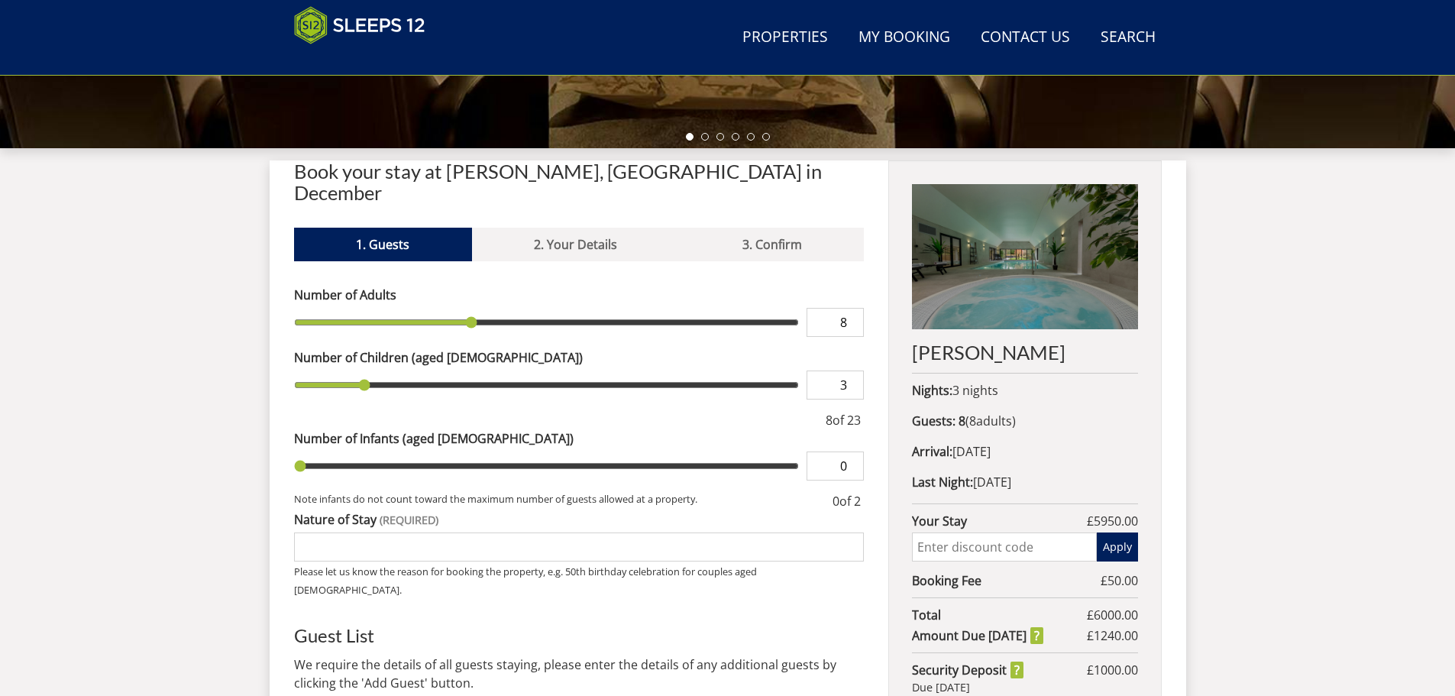
type input "4"
type input "5"
type input "4"
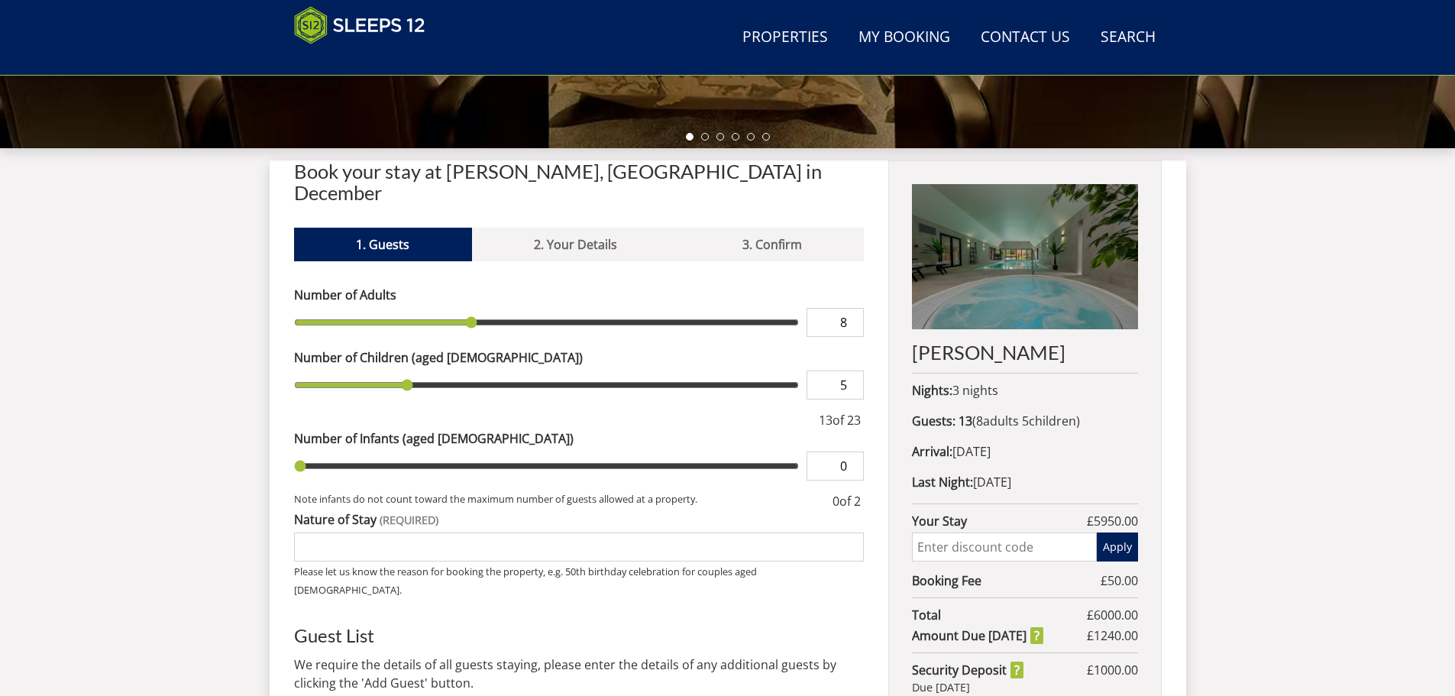
type input "4"
drag, startPoint x: 302, startPoint y: 367, endPoint x: 391, endPoint y: 367, distance: 89.3
type input "4"
click at [391, 370] on input "range" at bounding box center [546, 384] width 505 height 29
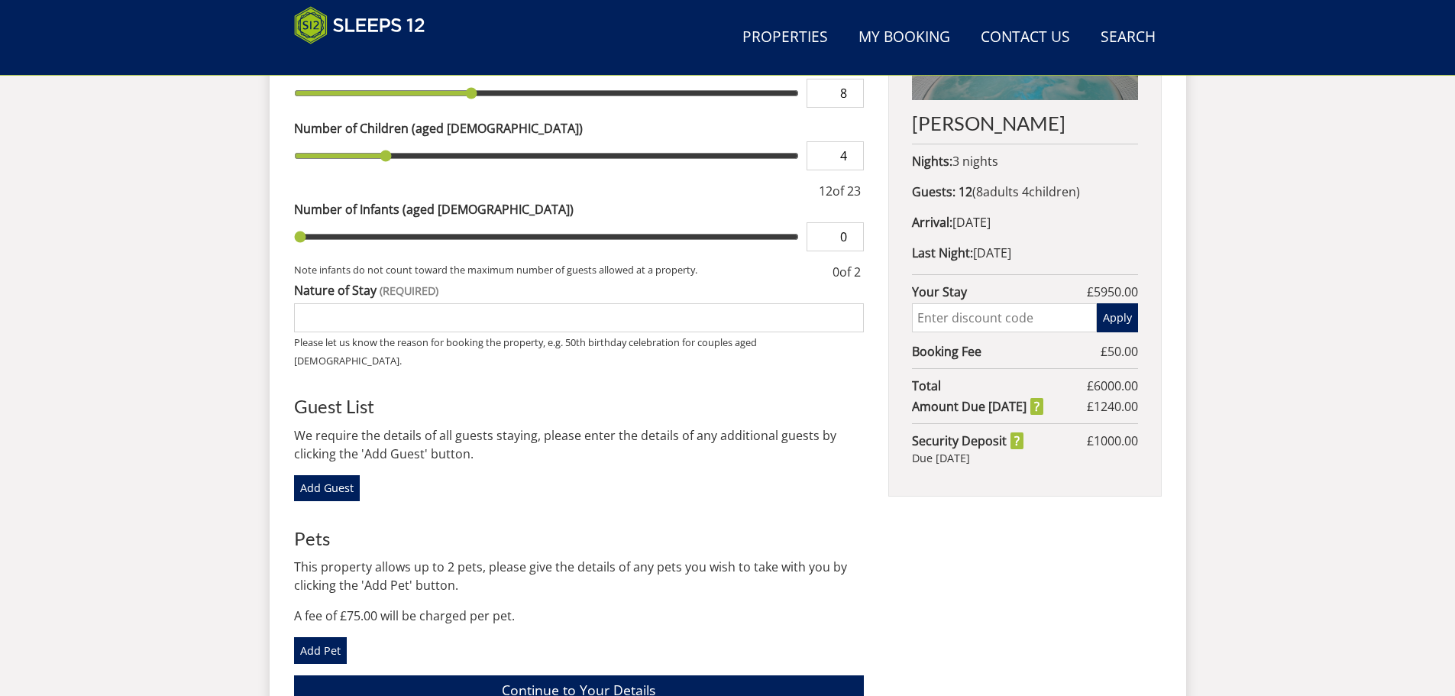
scroll to position [419, 0]
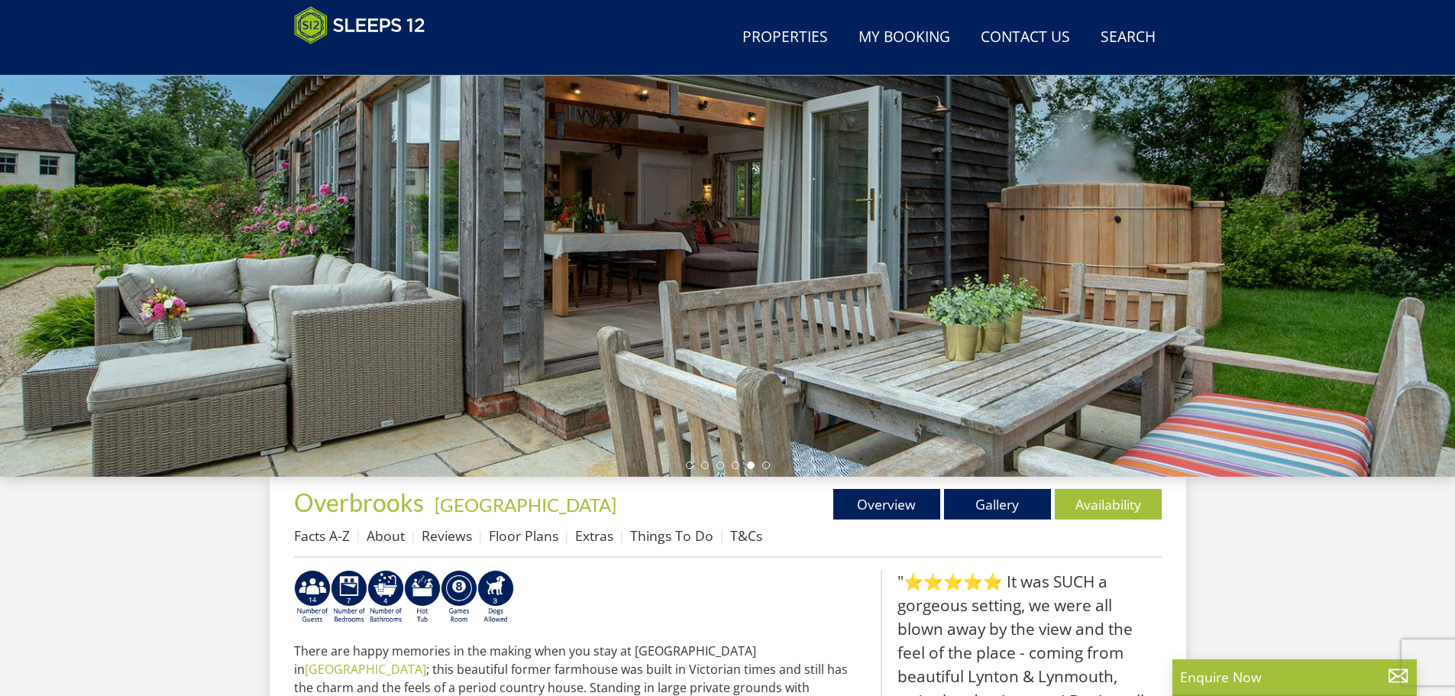
scroll to position [166, 0]
click at [691, 467] on li at bounding box center [690, 466] width 8 height 8
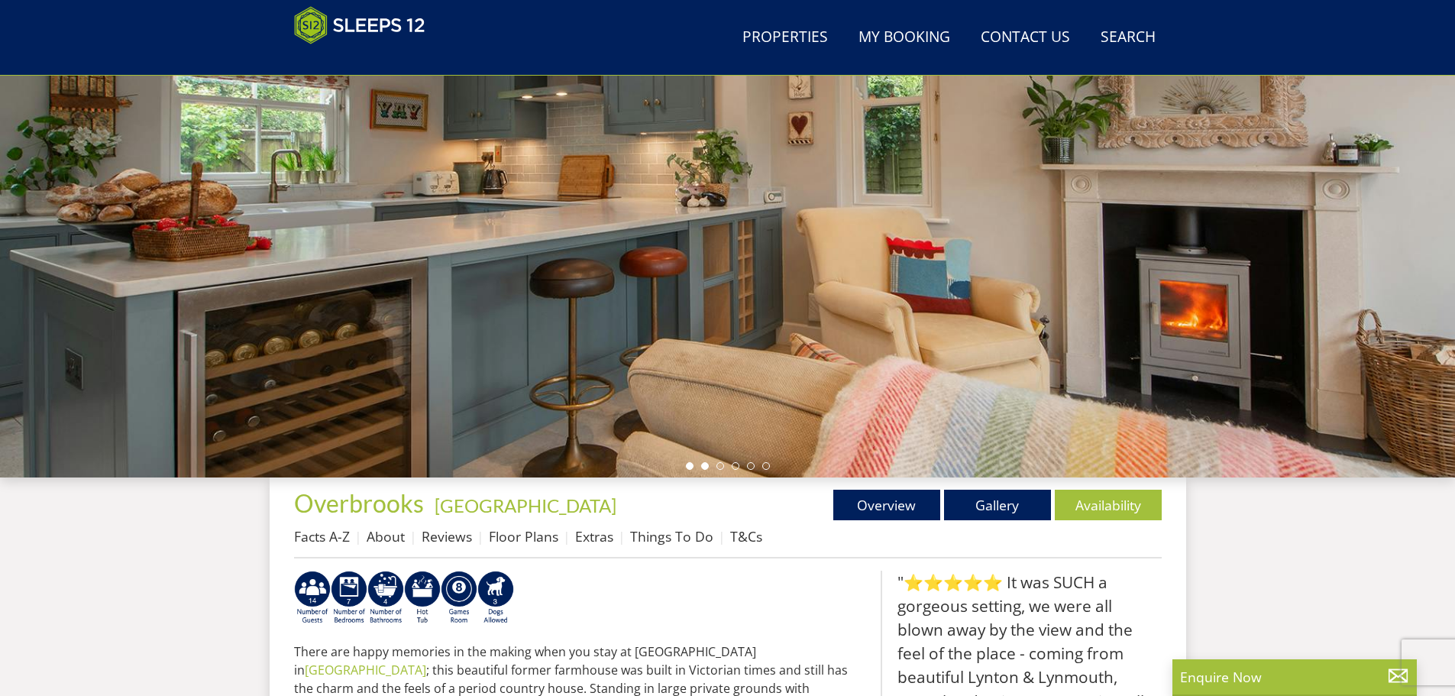
click at [702, 465] on li at bounding box center [705, 466] width 8 height 8
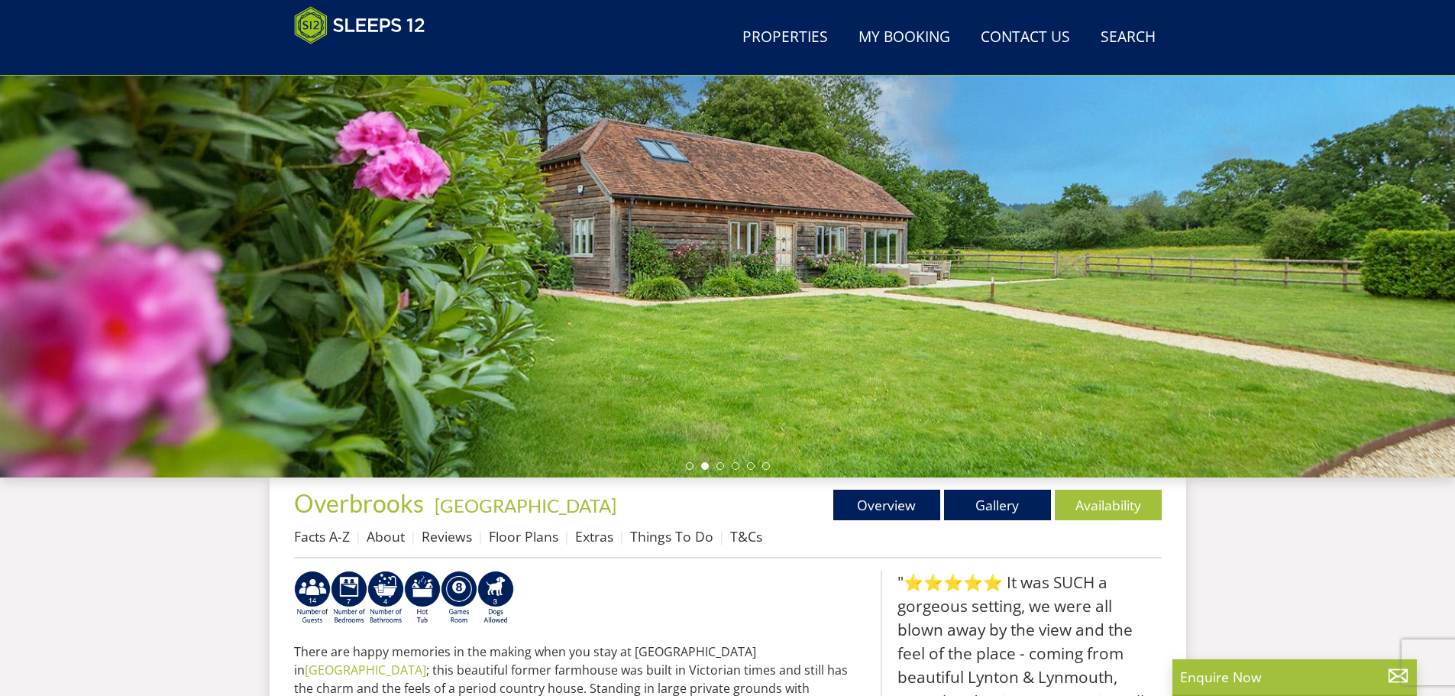
click at [727, 465] on ul at bounding box center [728, 466] width 84 height 8
click at [722, 467] on li at bounding box center [720, 466] width 8 height 8
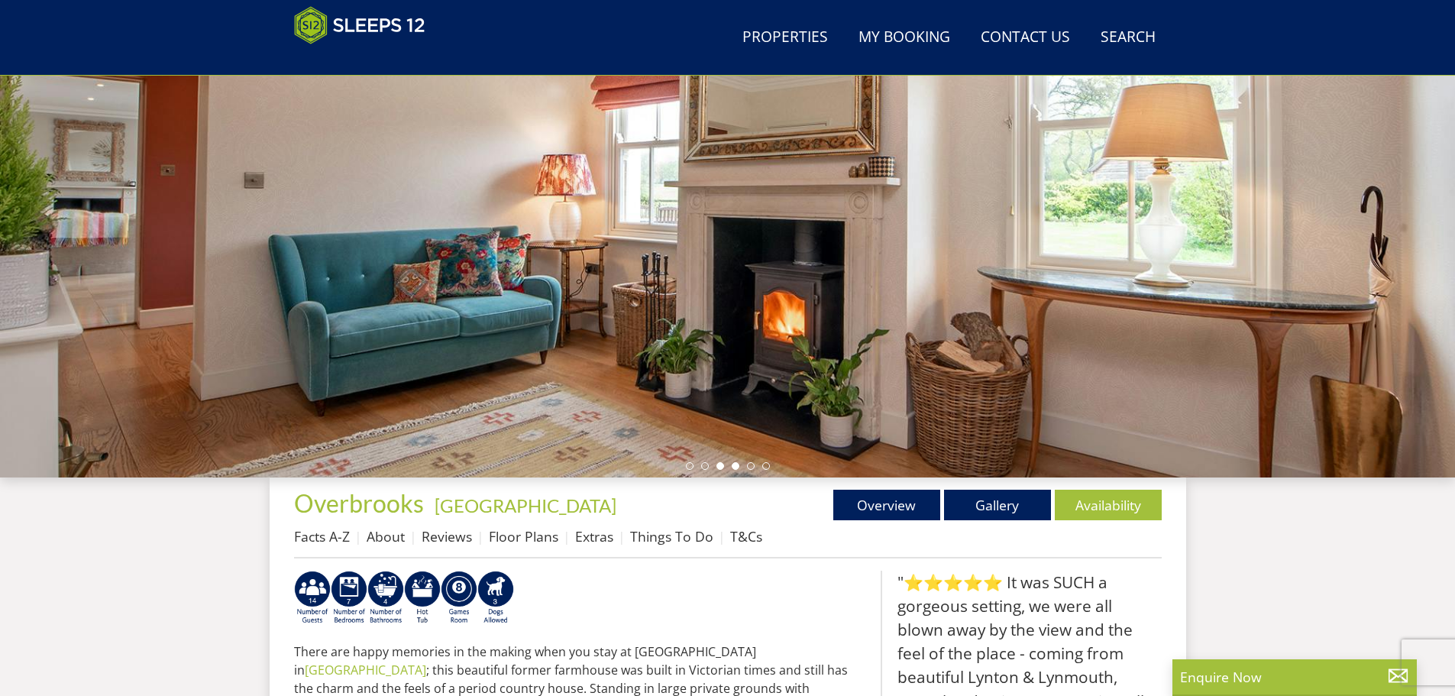
click at [737, 467] on li at bounding box center [735, 466] width 8 height 8
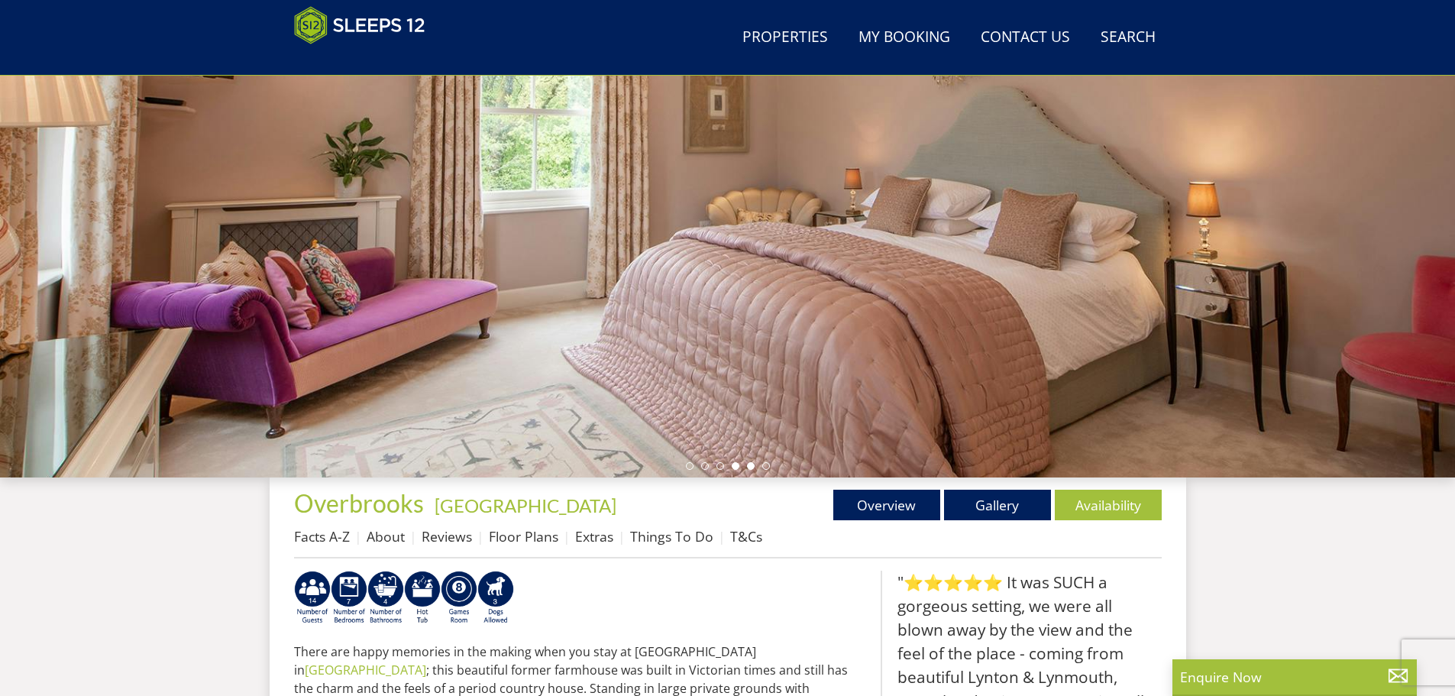
click at [747, 464] on li at bounding box center [751, 466] width 8 height 8
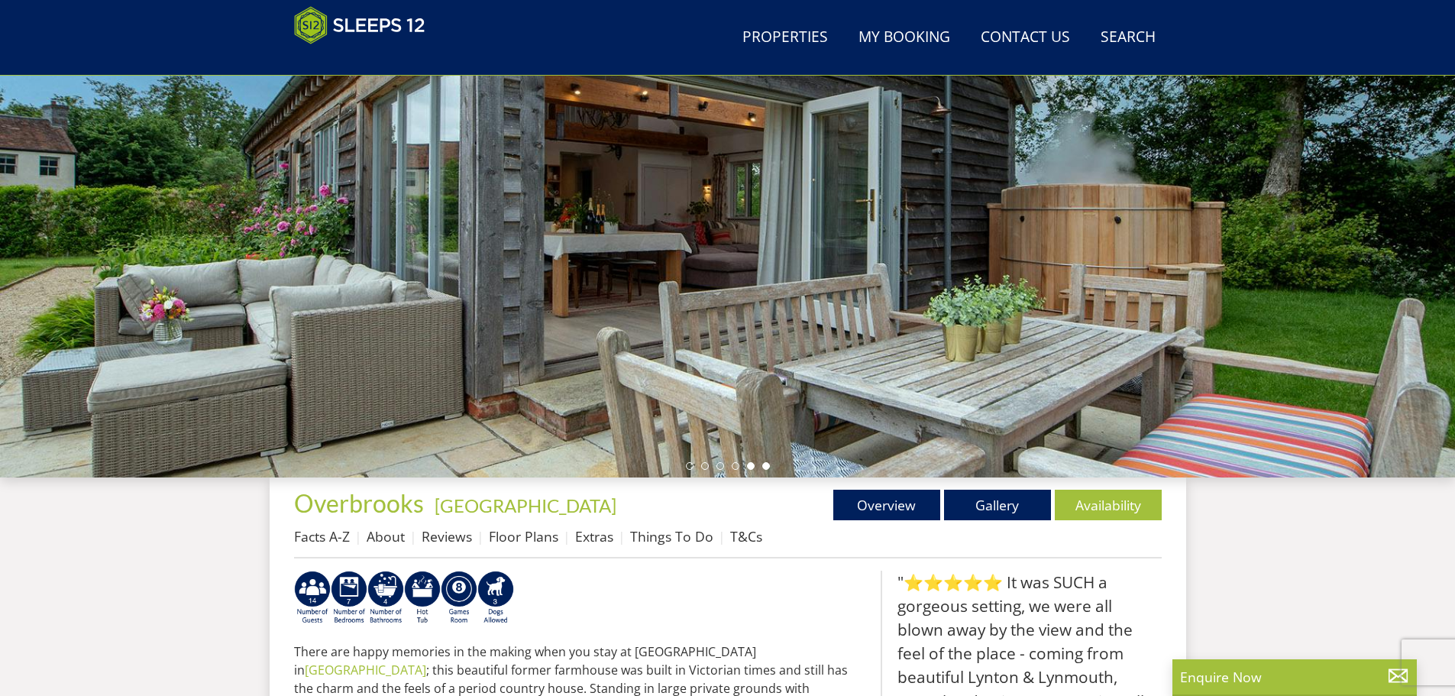
click at [767, 465] on li at bounding box center [766, 466] width 8 height 8
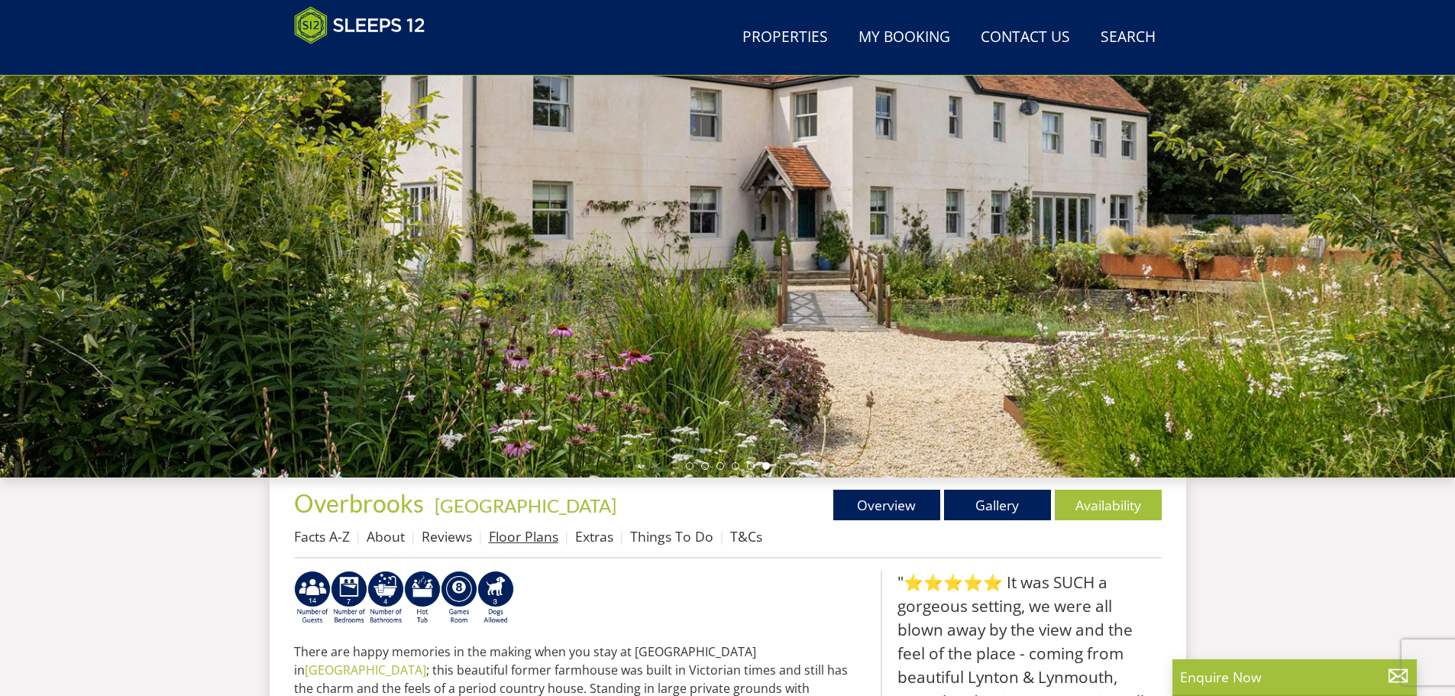
click at [538, 534] on link "Floor Plans" at bounding box center [523, 536] width 69 height 18
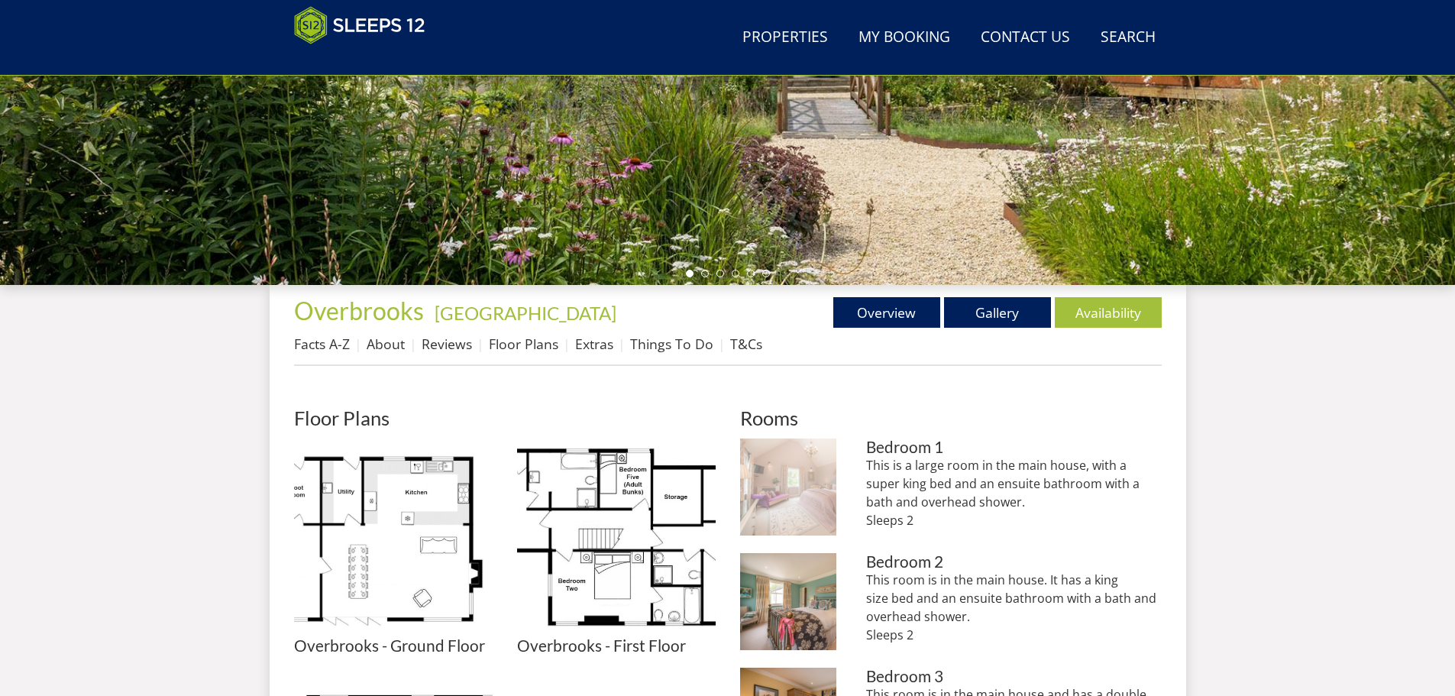
scroll to position [418, 0]
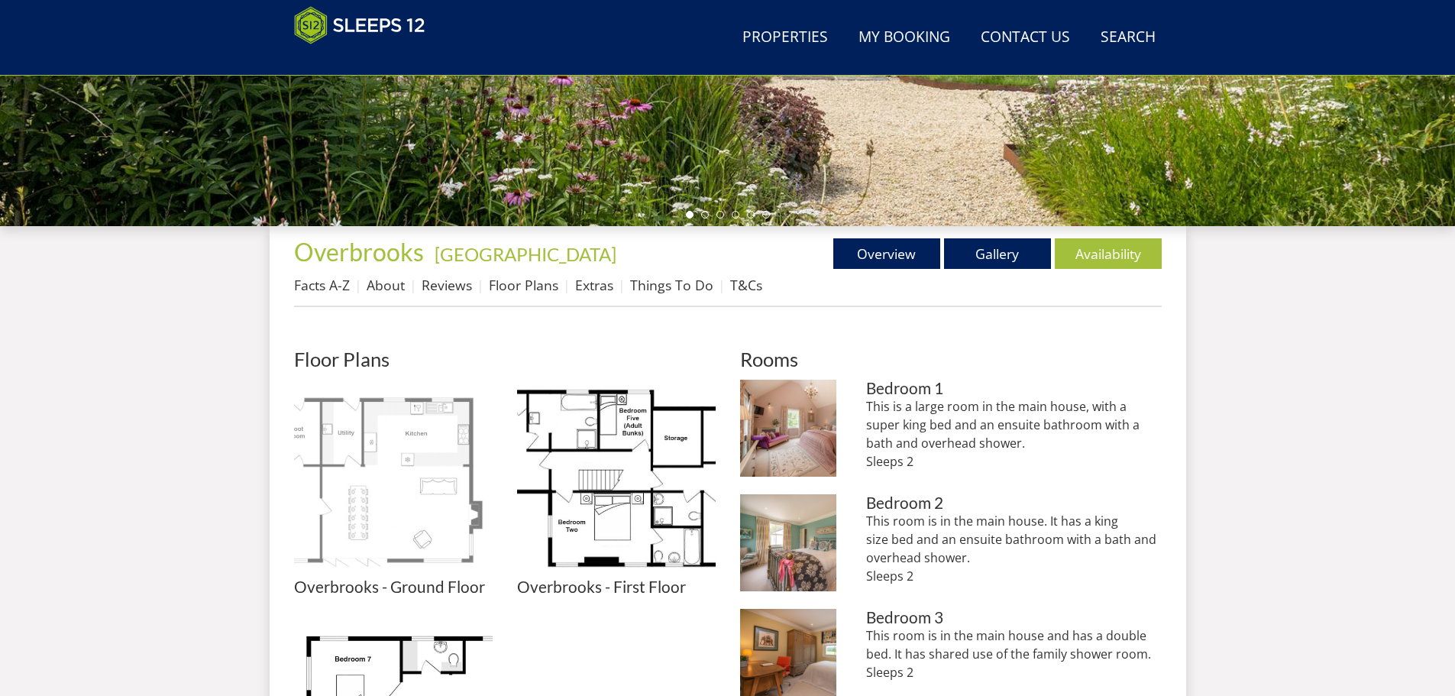
click at [359, 491] on img at bounding box center [393, 478] width 199 height 199
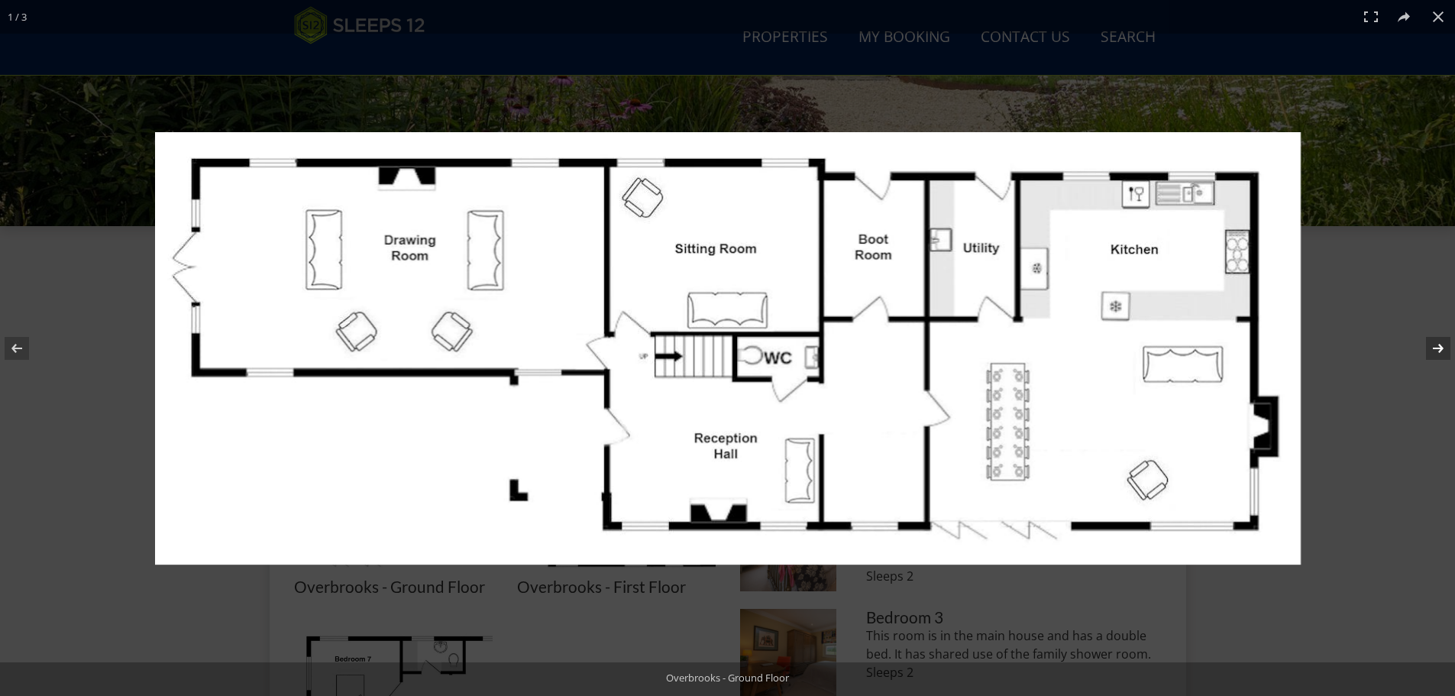
click at [1432, 346] on button at bounding box center [1427, 348] width 53 height 76
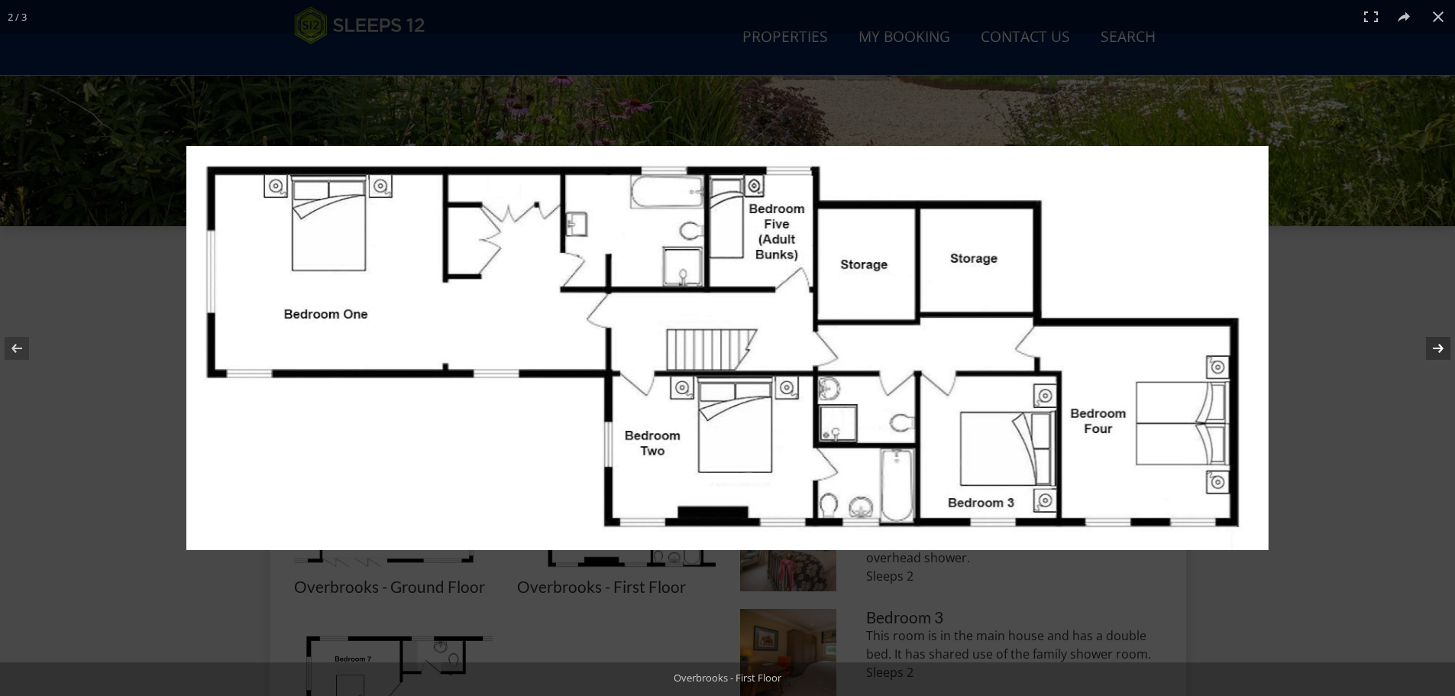
click at [1432, 346] on button at bounding box center [1427, 348] width 53 height 76
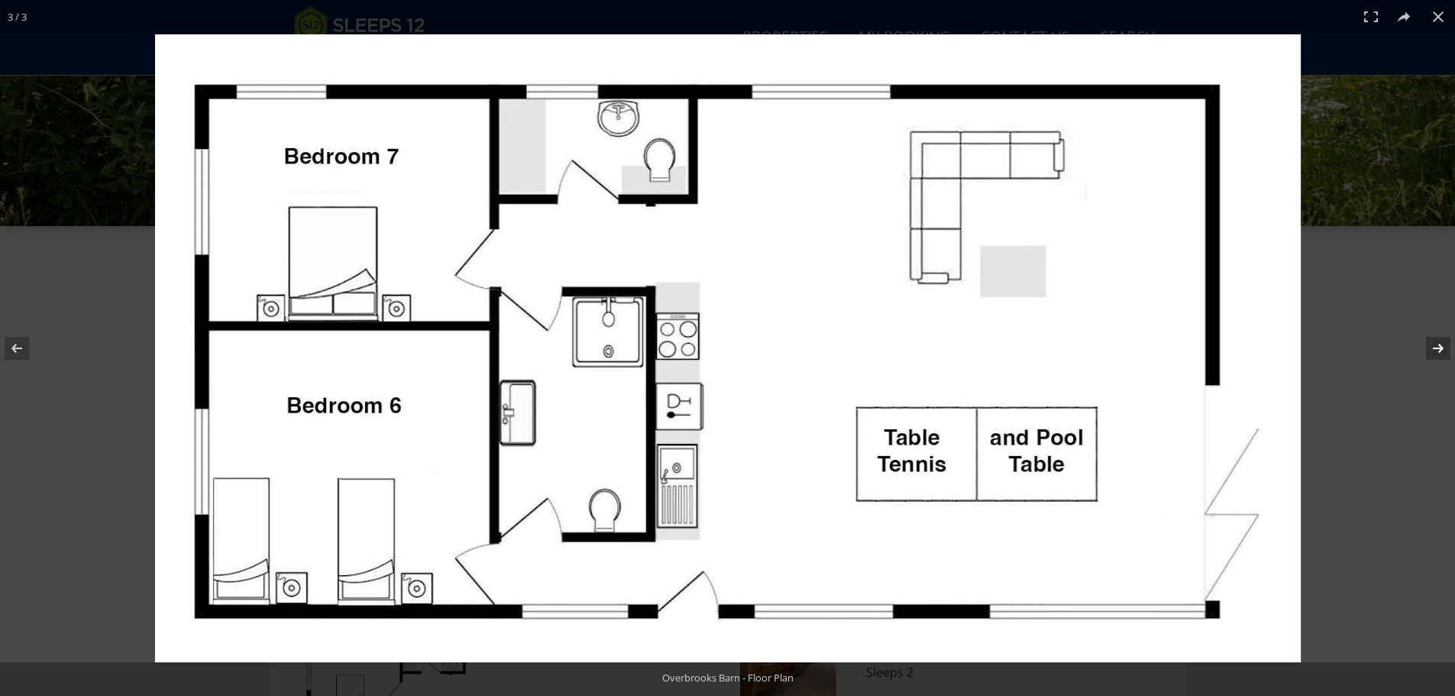
click at [1432, 346] on button at bounding box center [1427, 348] width 53 height 76
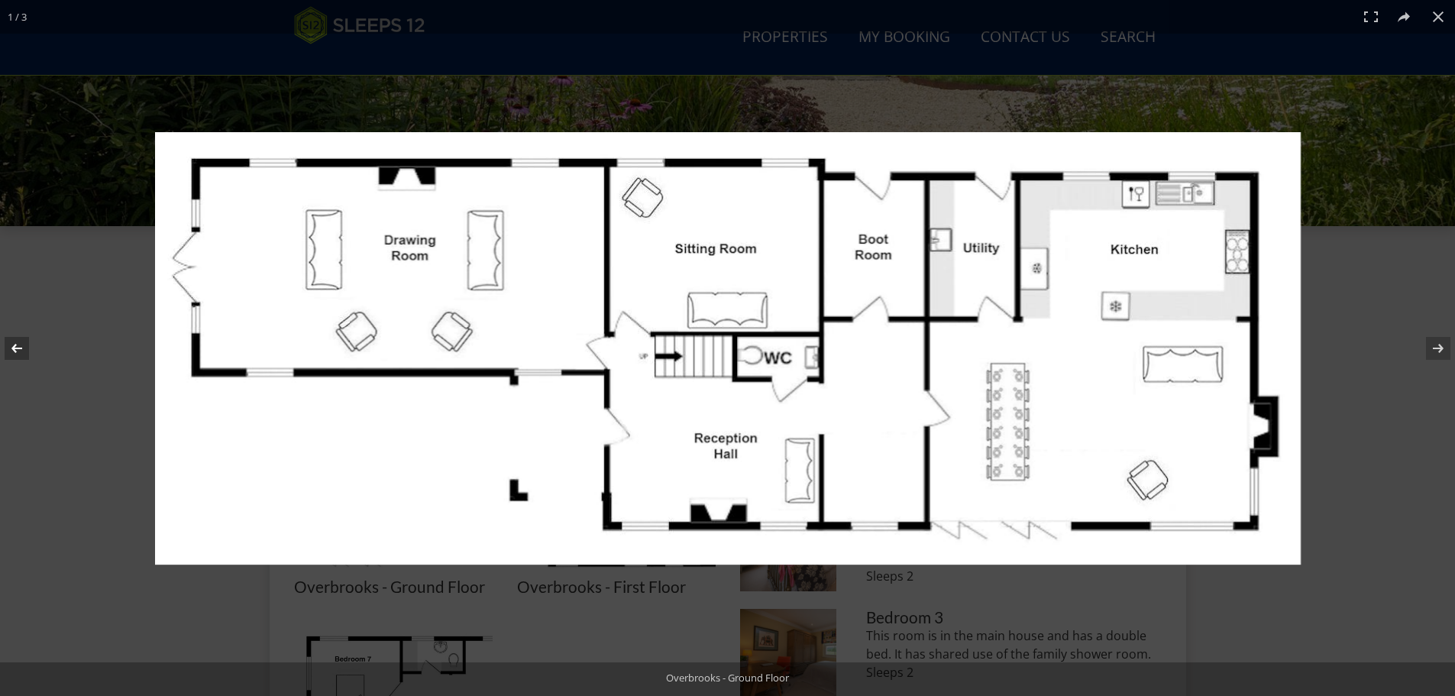
click at [1, 343] on button at bounding box center [26, 348] width 53 height 76
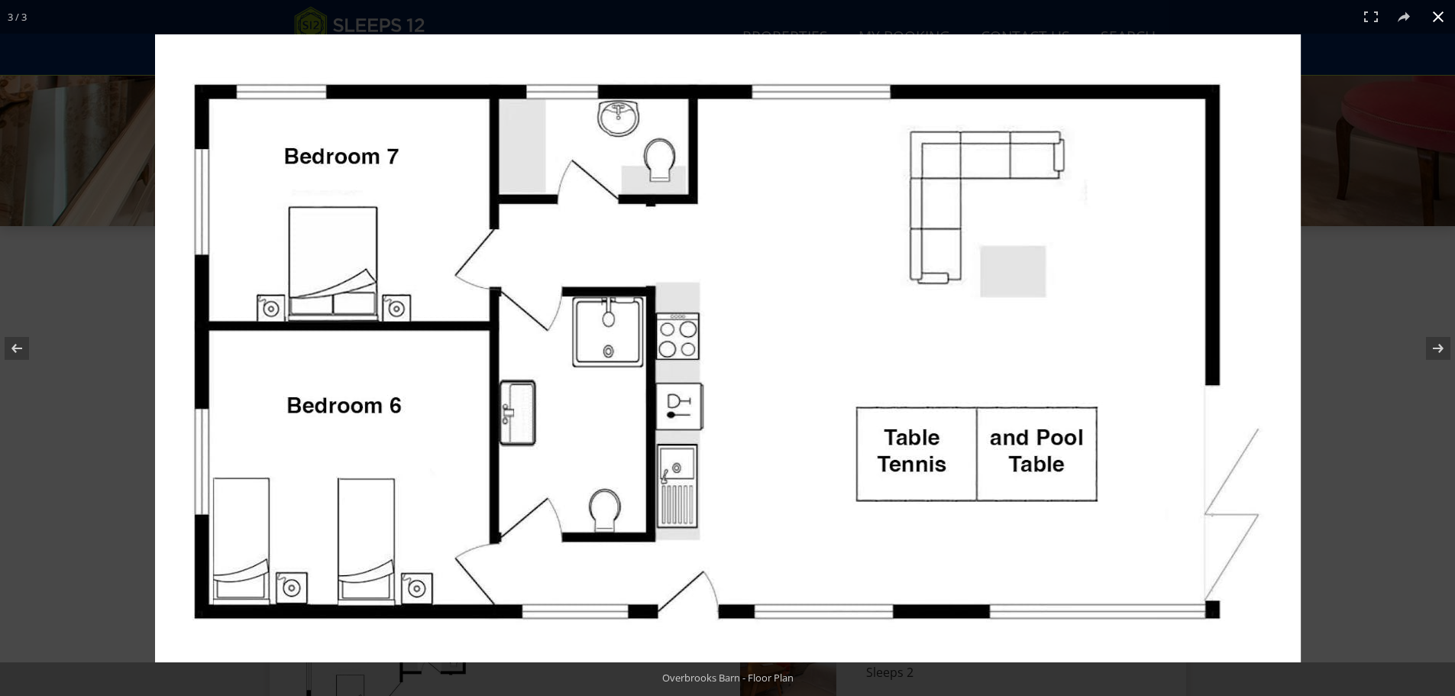
click at [1429, 23] on button at bounding box center [1438, 17] width 34 height 34
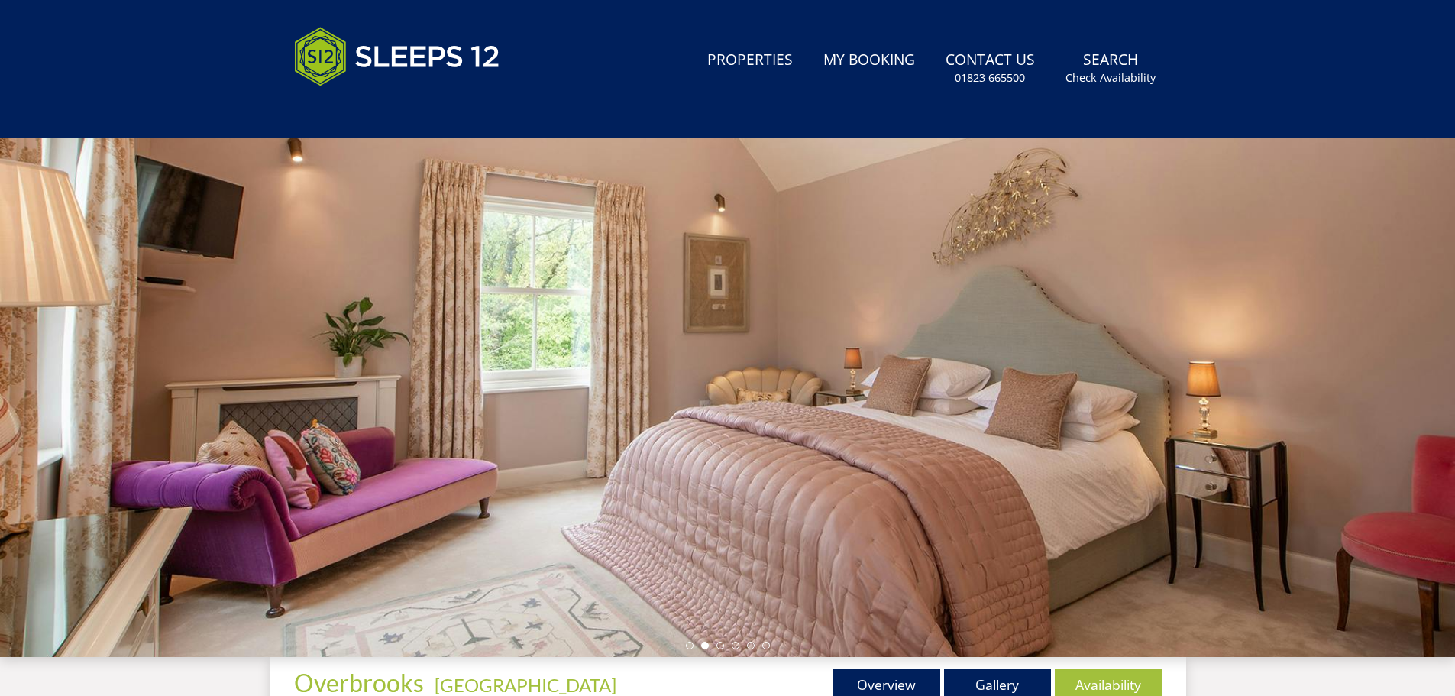
scroll to position [265, 0]
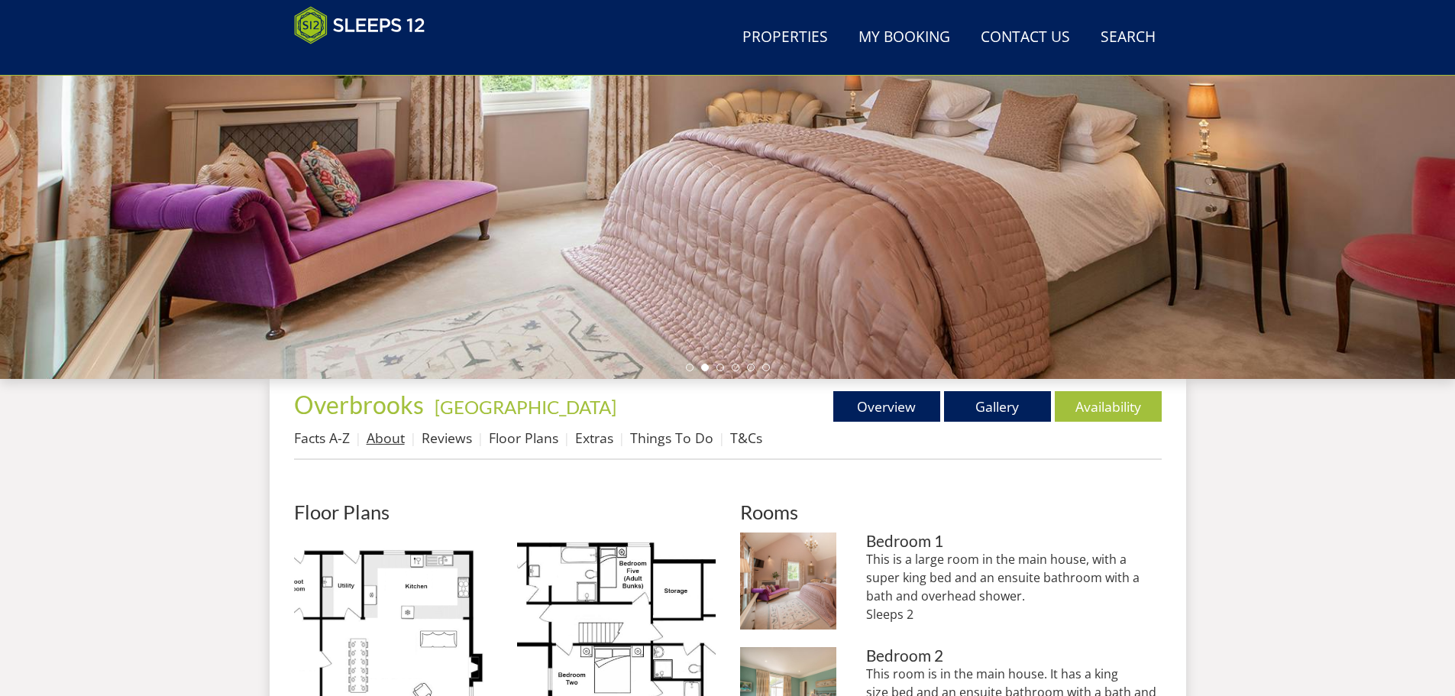
click at [402, 432] on link "About" at bounding box center [386, 437] width 38 height 18
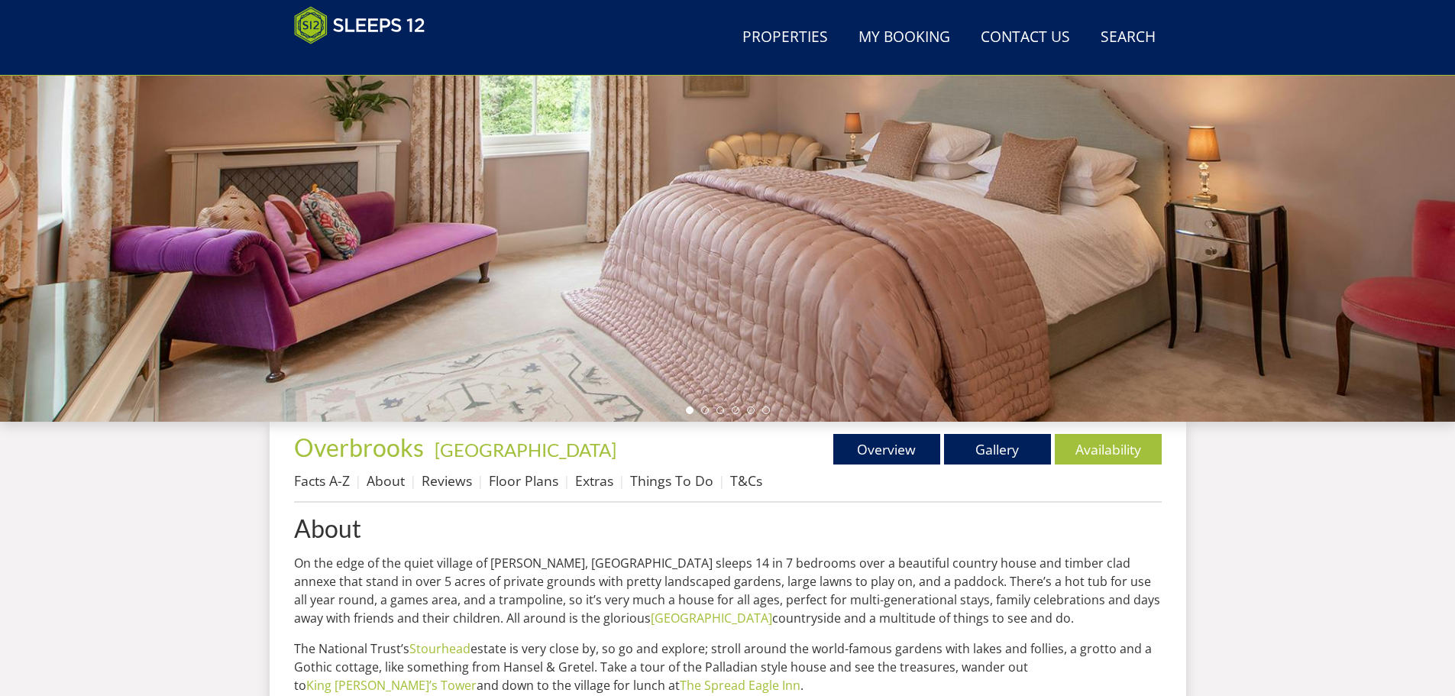
scroll to position [112, 0]
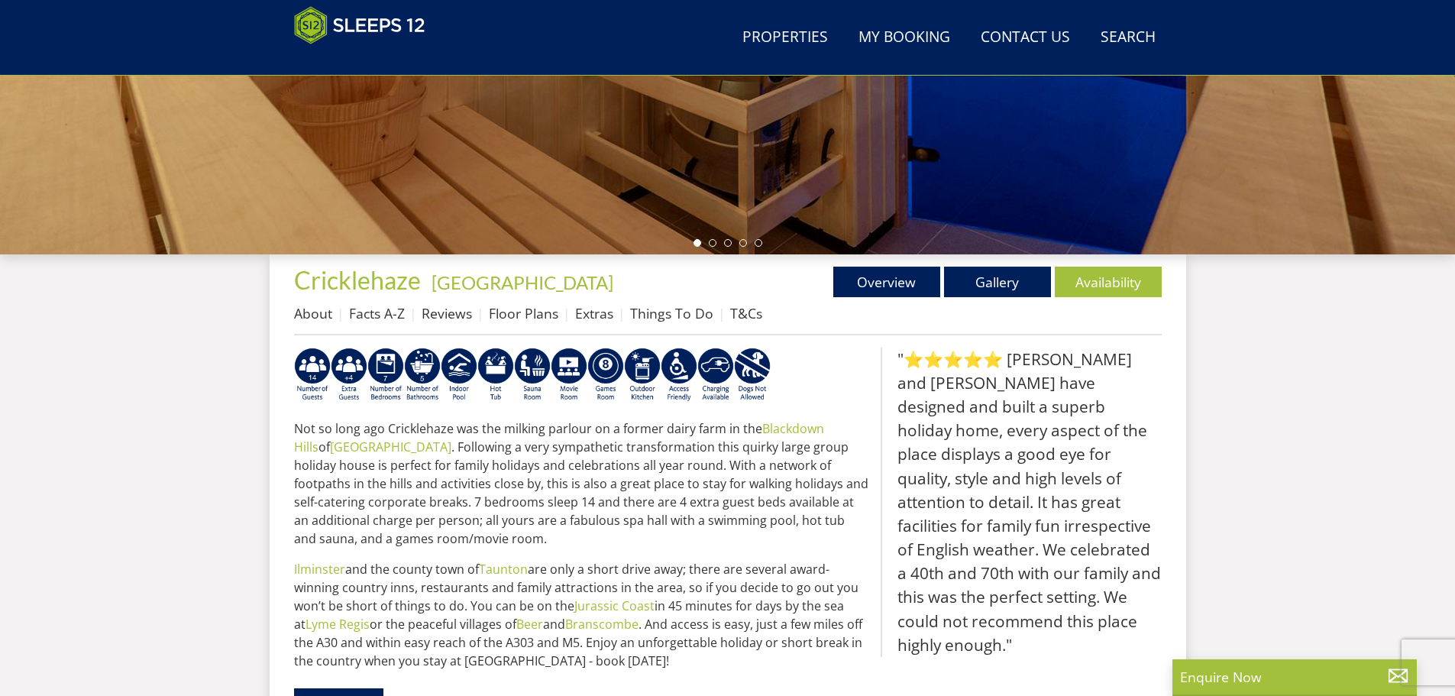
scroll to position [548, 0]
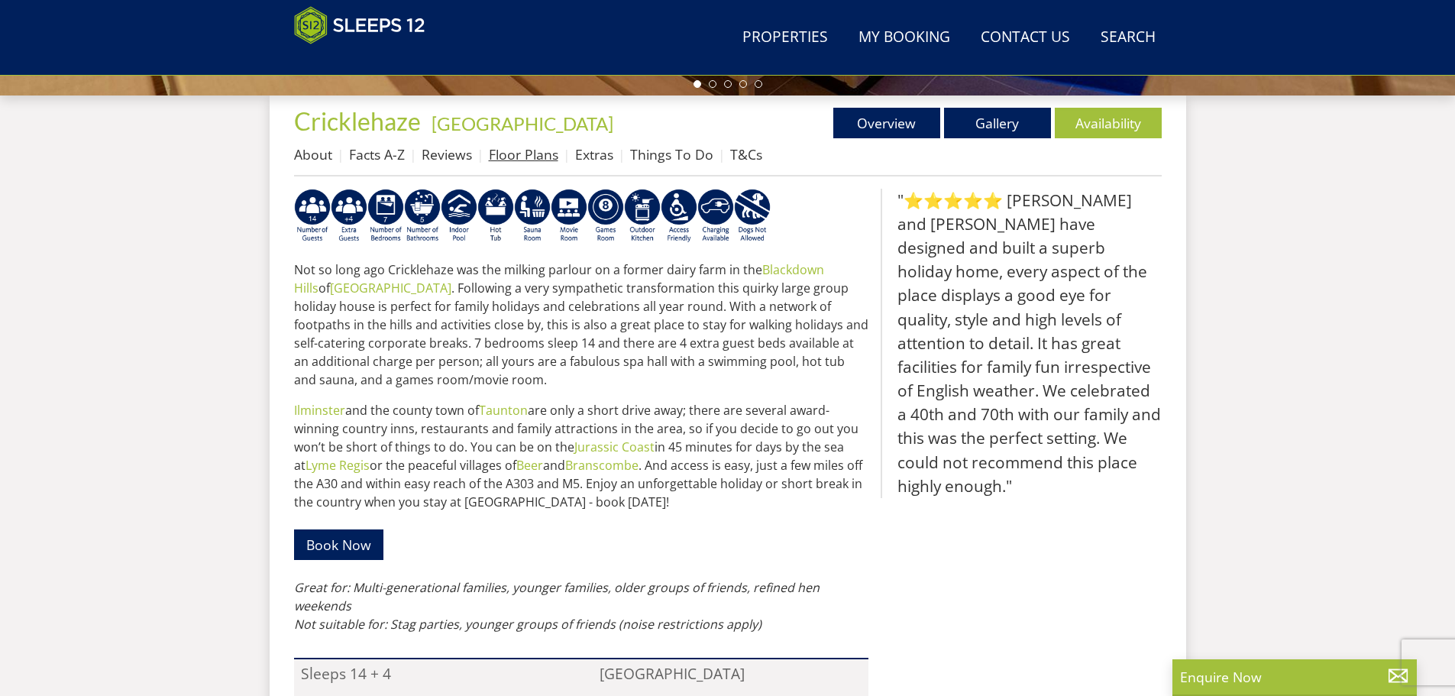
click at [525, 153] on link "Floor Plans" at bounding box center [523, 154] width 69 height 18
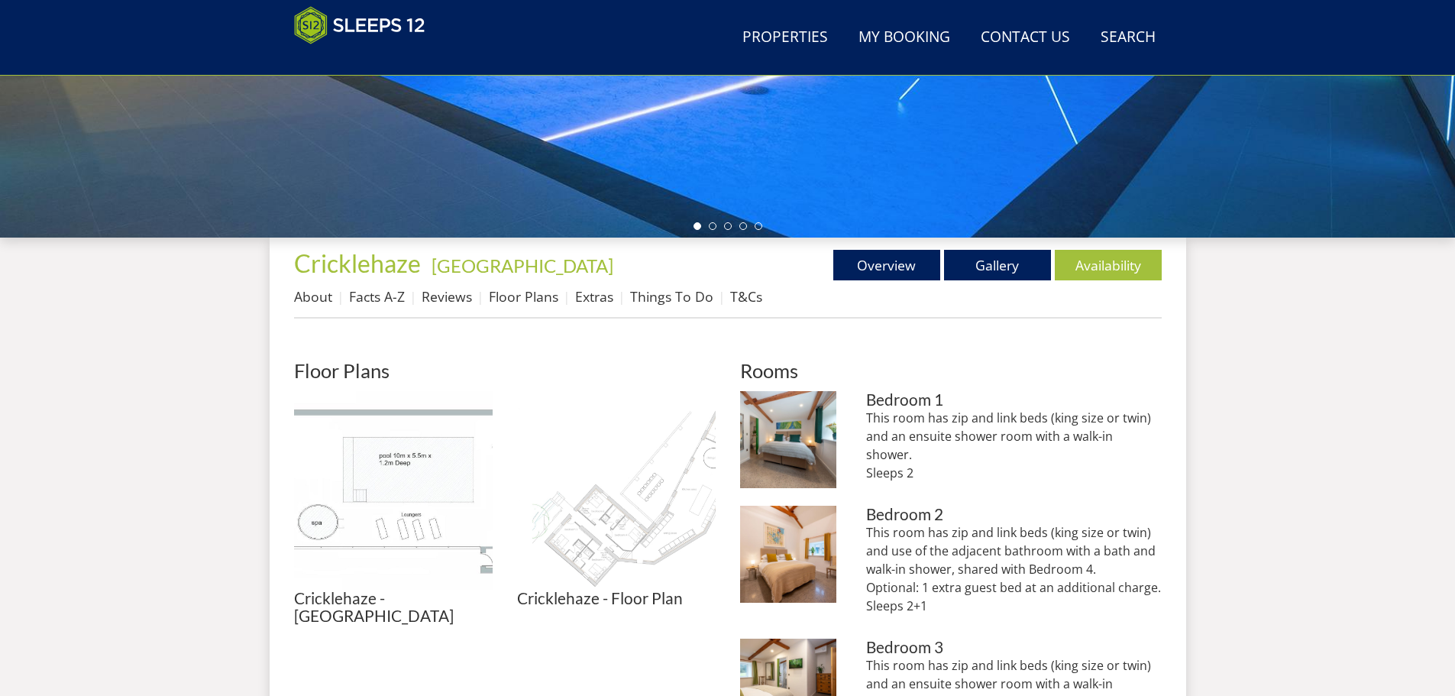
scroll to position [494, 0]
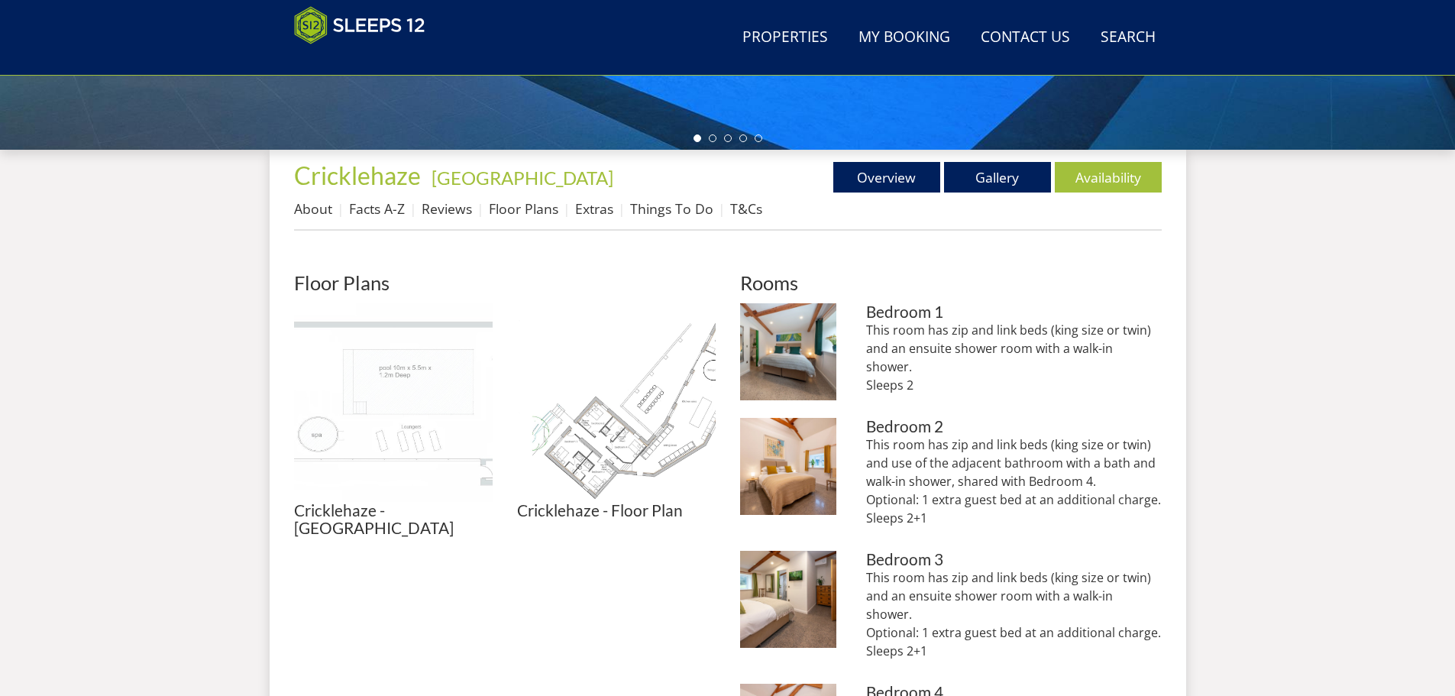
click at [406, 421] on img at bounding box center [393, 402] width 199 height 199
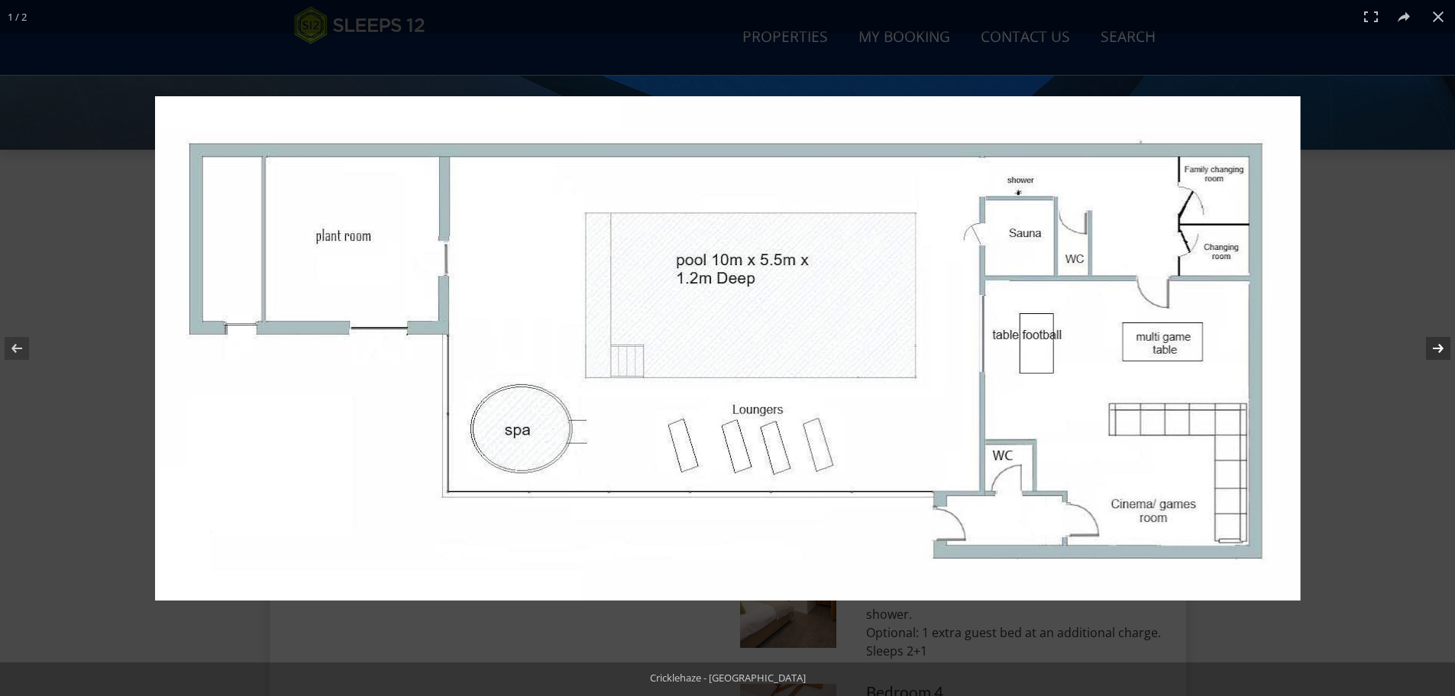
click at [1438, 337] on button at bounding box center [1427, 348] width 53 height 76
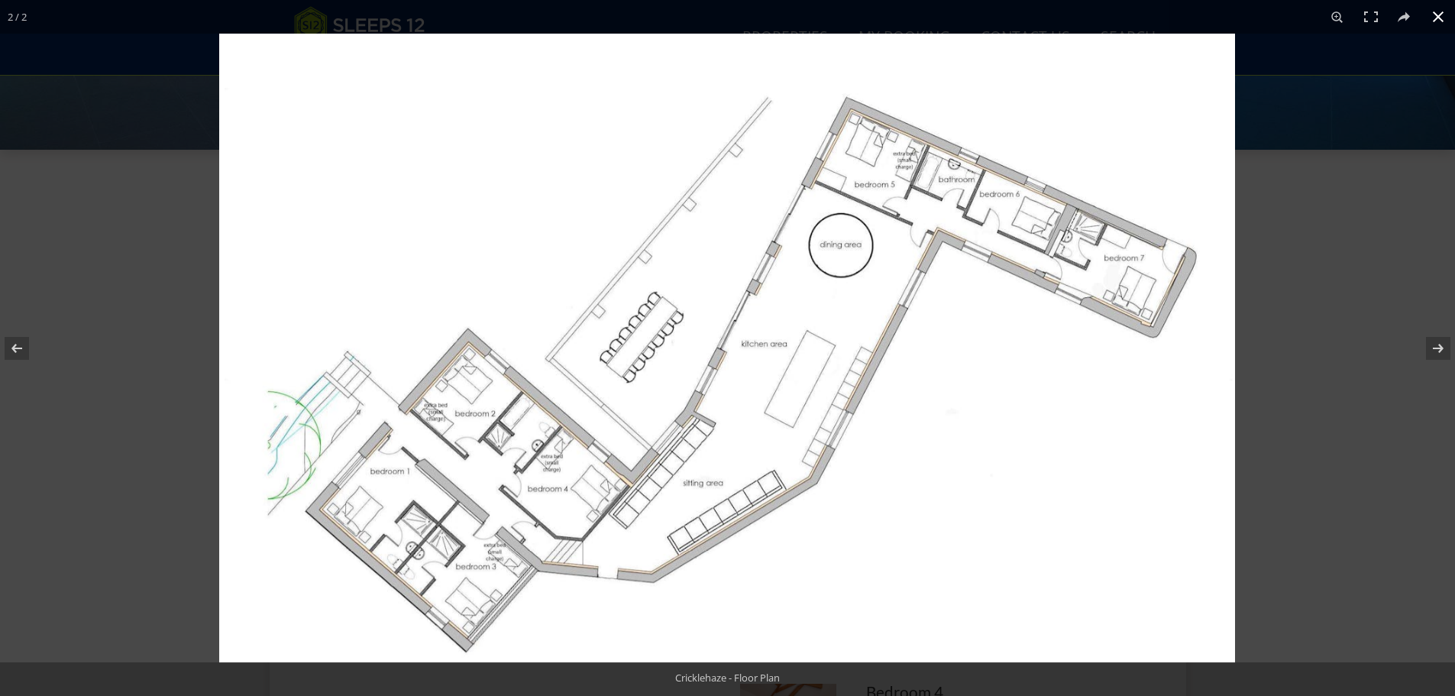
click at [1435, 15] on button at bounding box center [1438, 17] width 34 height 34
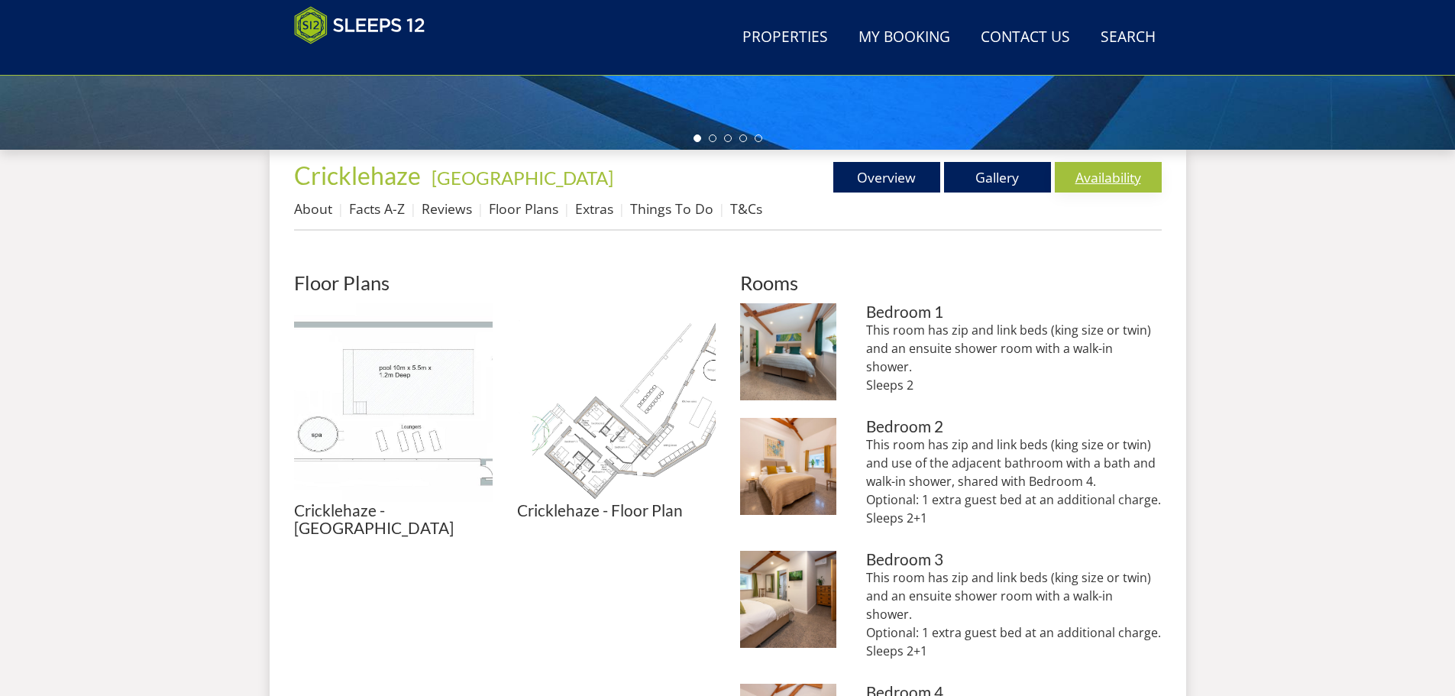
click at [1099, 179] on link "Availability" at bounding box center [1107, 177] width 107 height 31
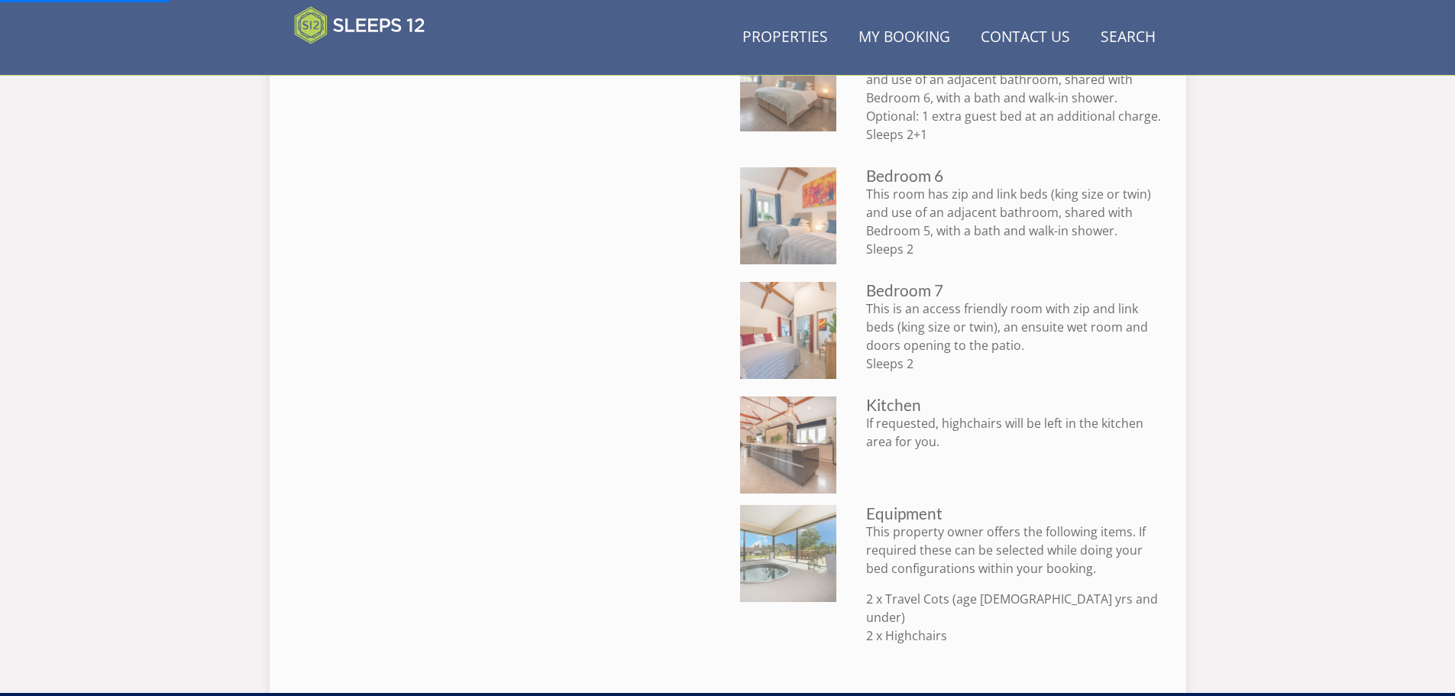
scroll to position [1574, 0]
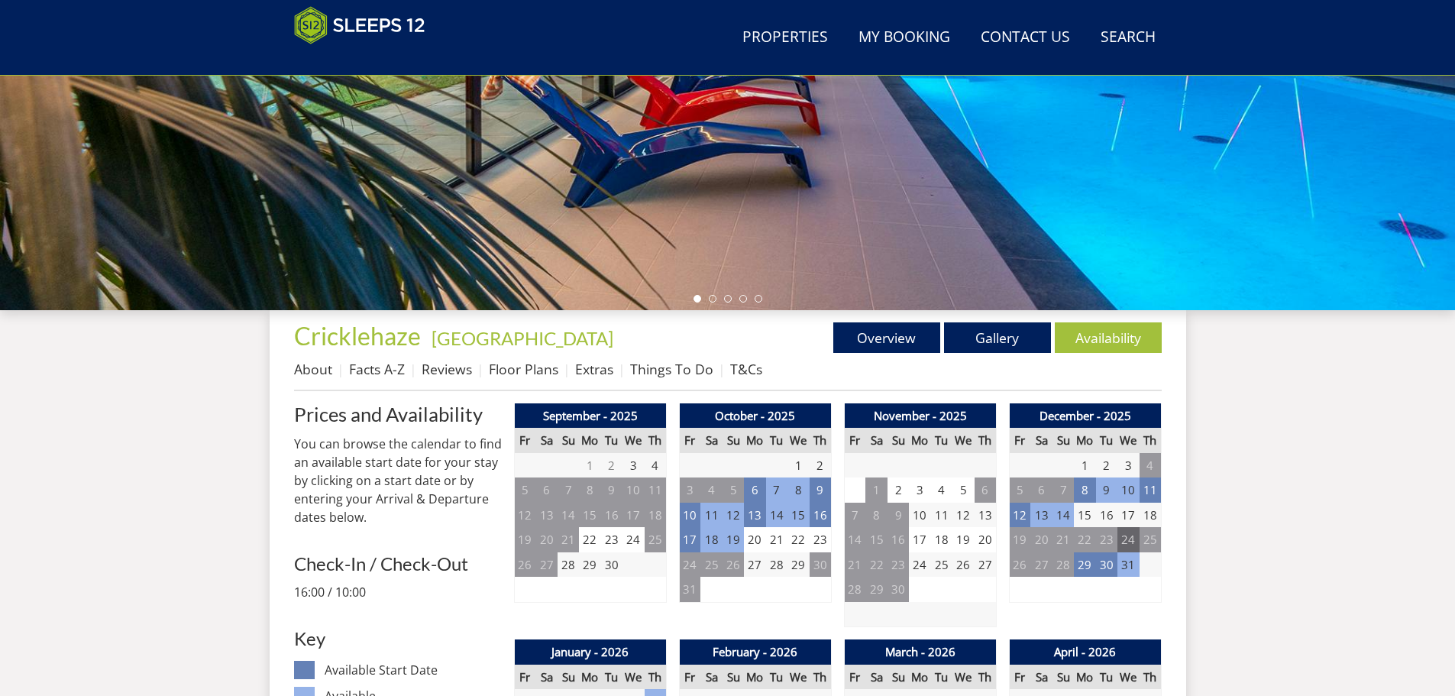
scroll to position [486, 0]
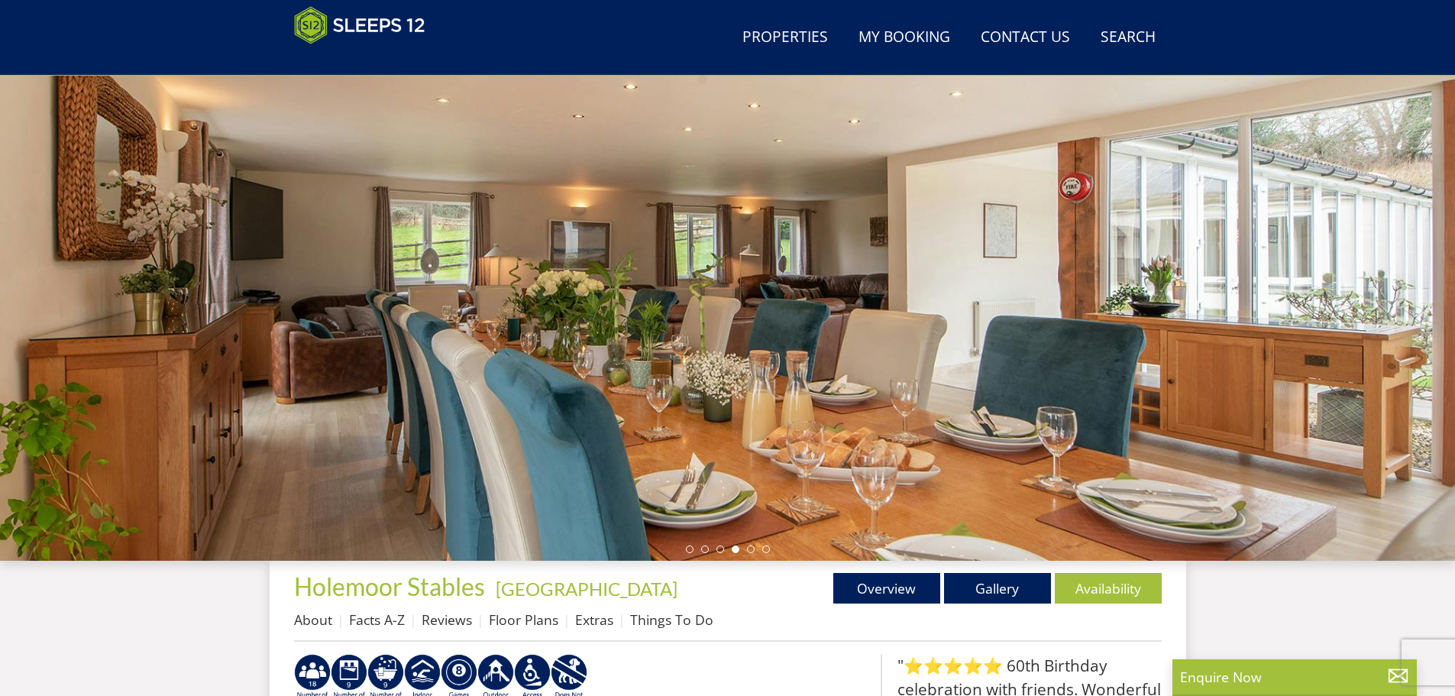
scroll to position [319, 0]
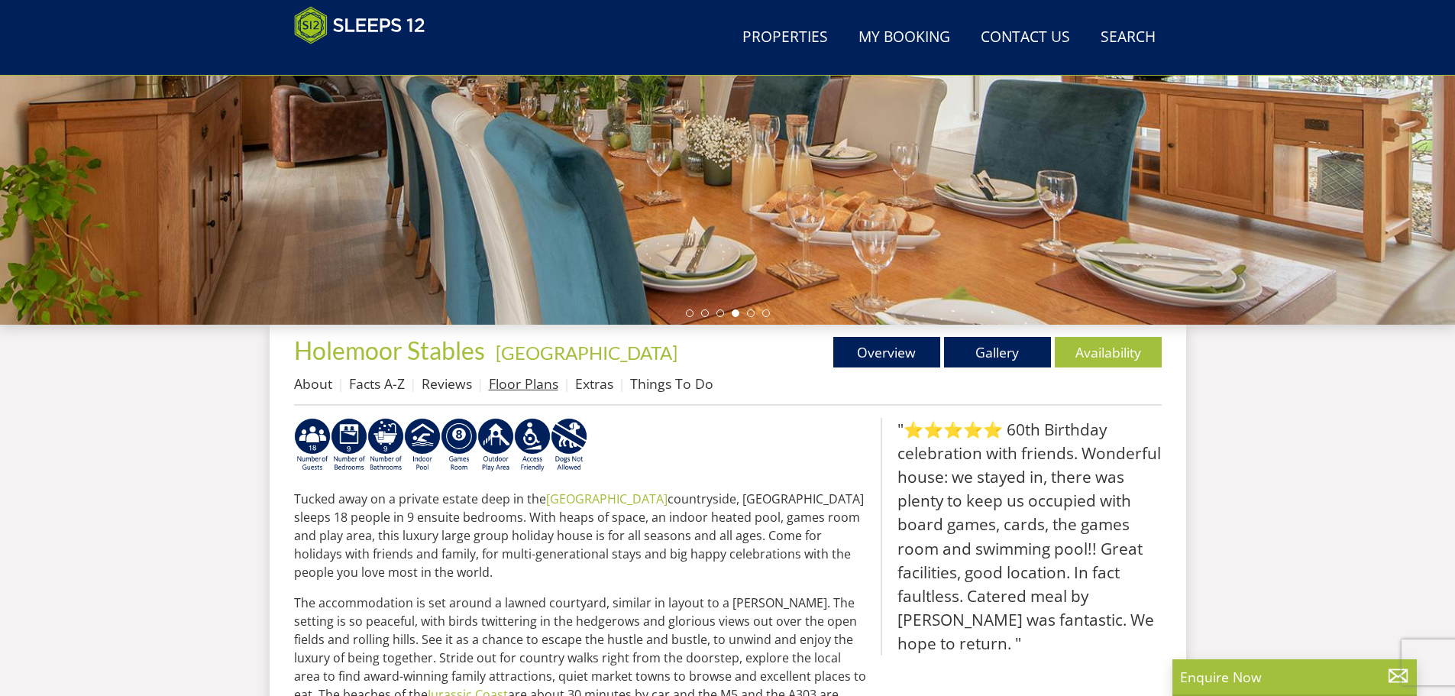
click at [518, 385] on link "Floor Plans" at bounding box center [523, 383] width 69 height 18
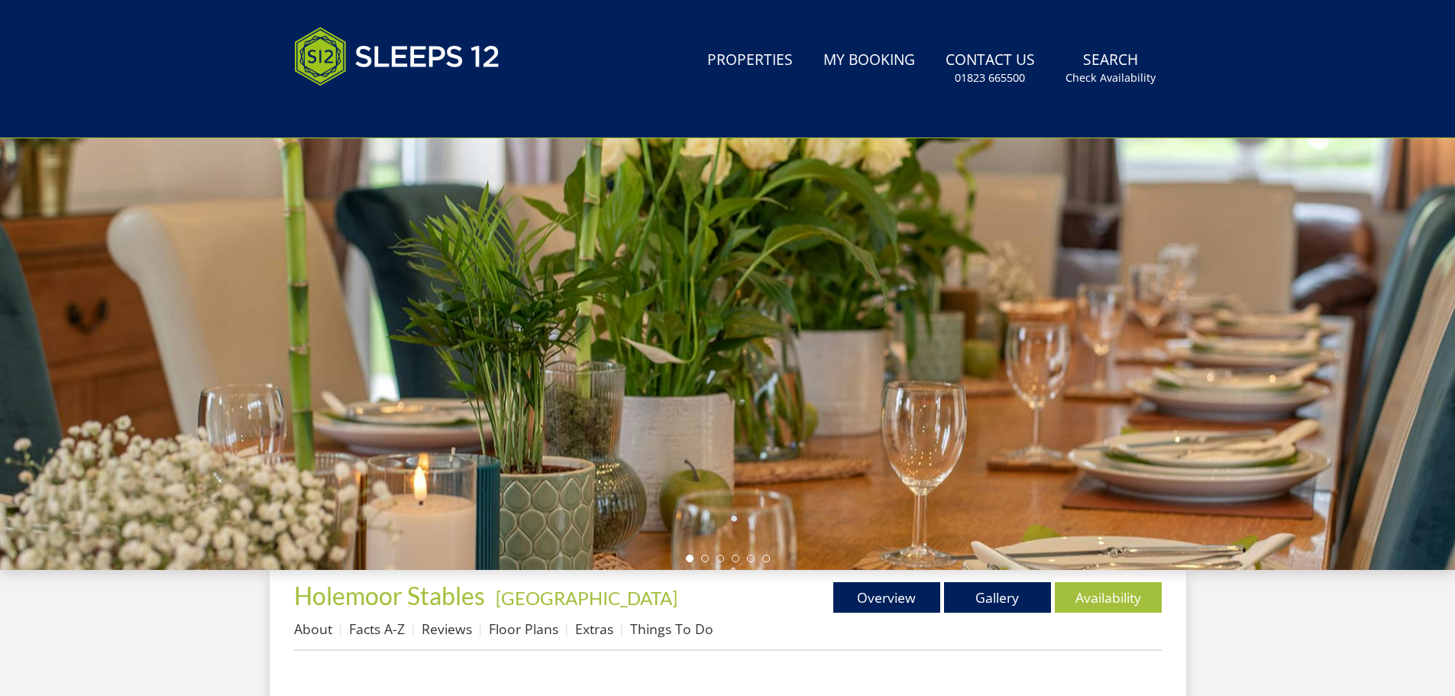
scroll to position [496, 0]
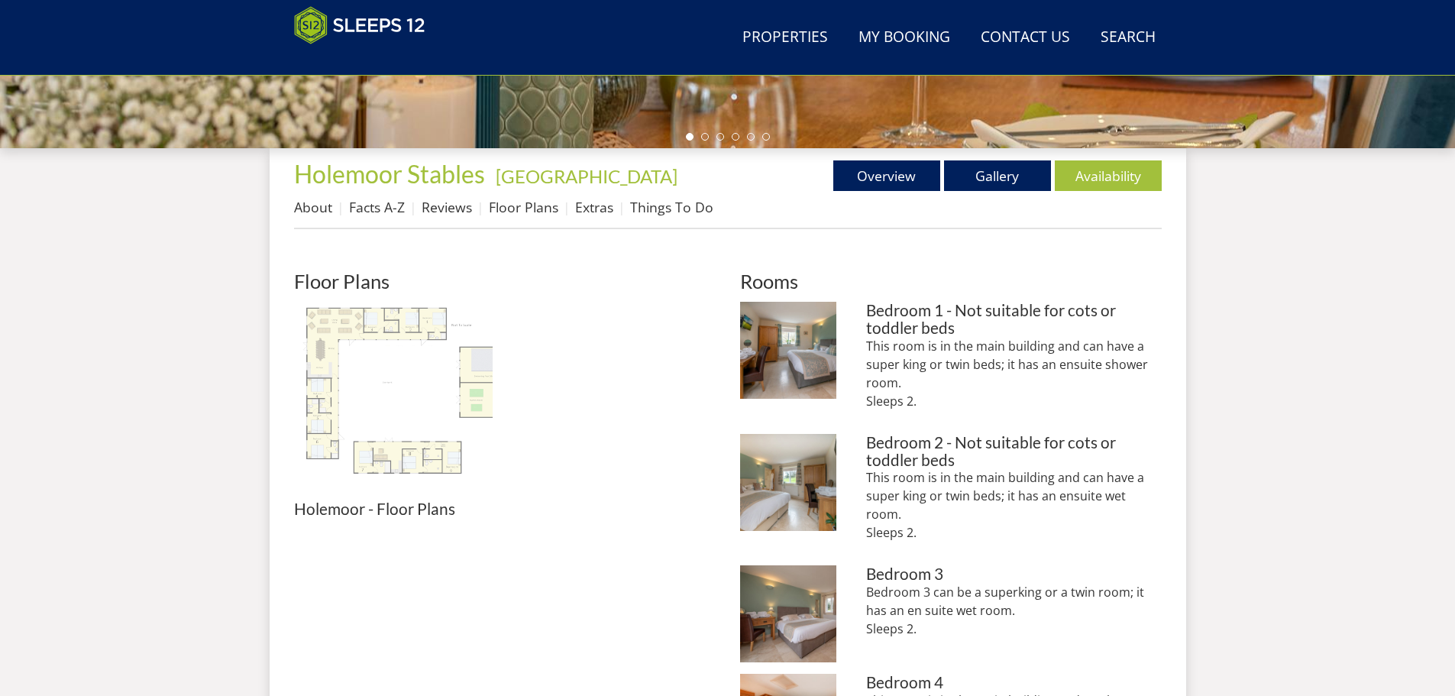
click at [357, 342] on img at bounding box center [393, 401] width 199 height 199
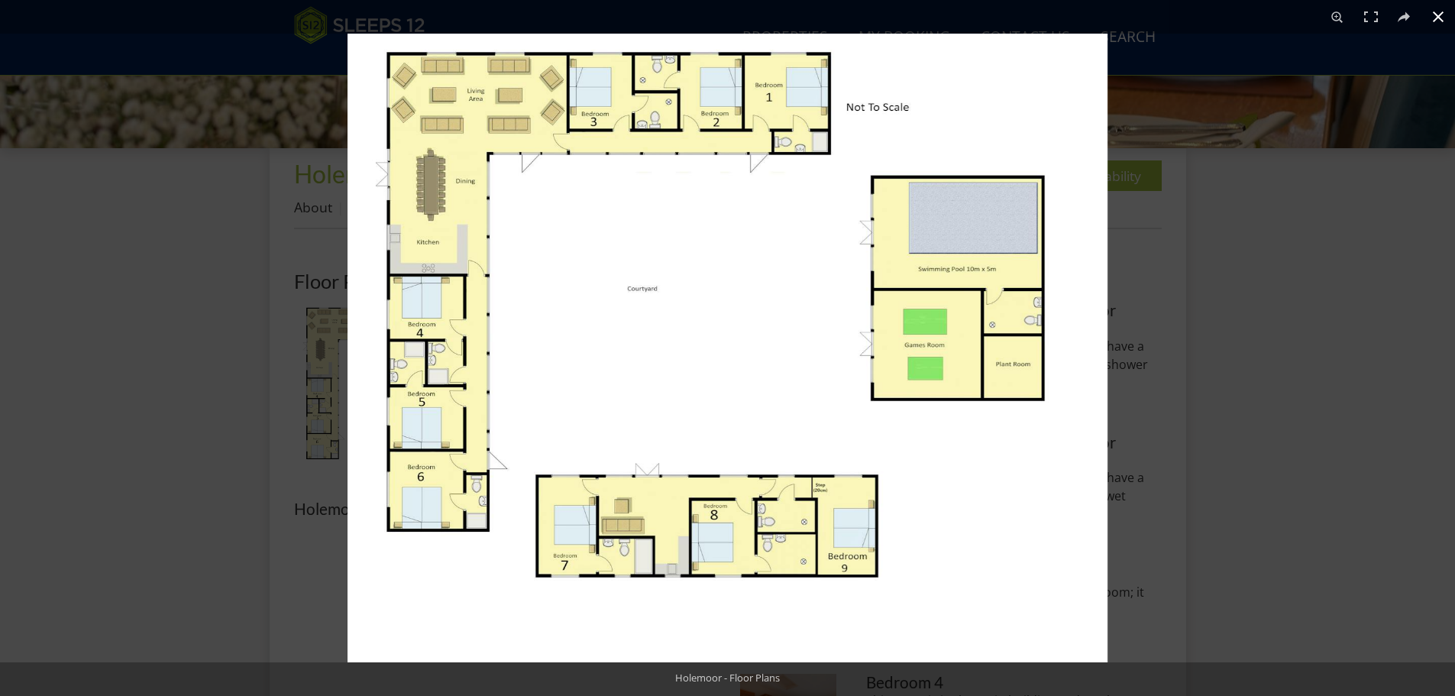
click at [1400, 266] on div at bounding box center [1074, 382] width 1455 height 696
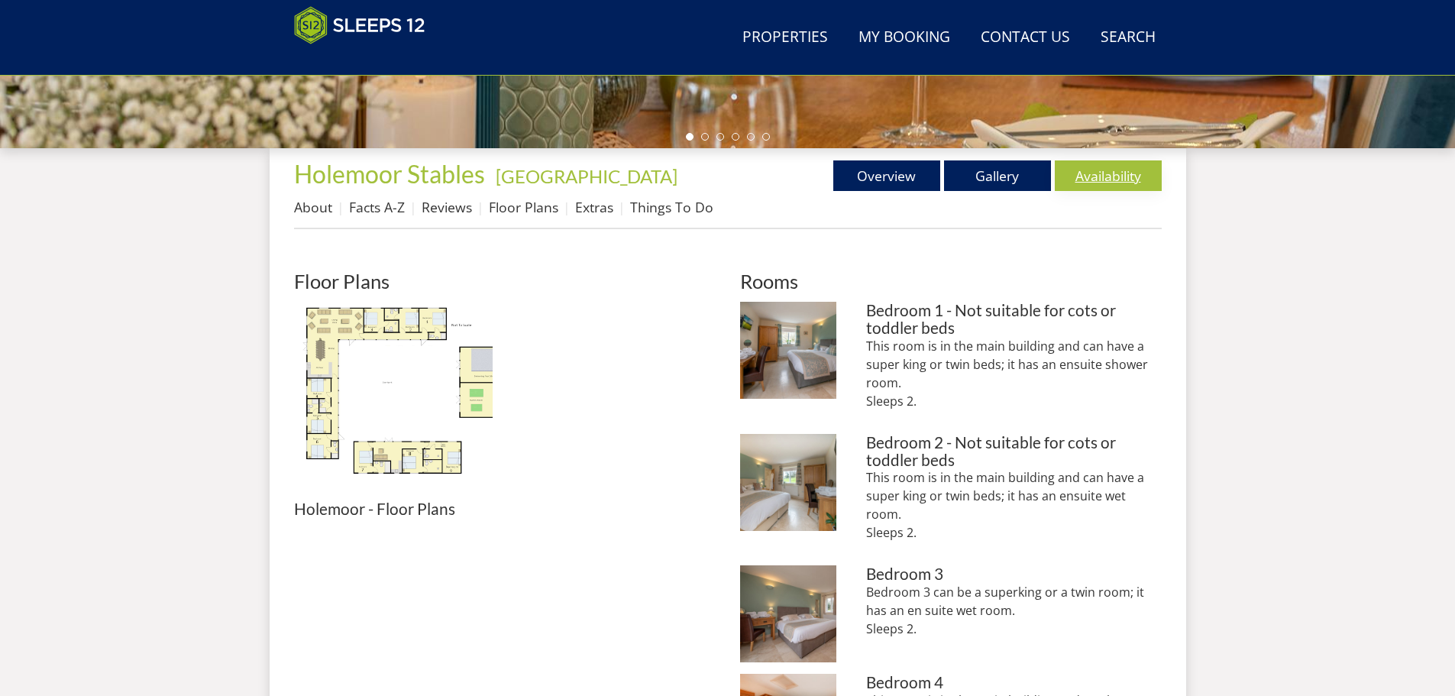
click at [1116, 176] on link "Availability" at bounding box center [1107, 175] width 107 height 31
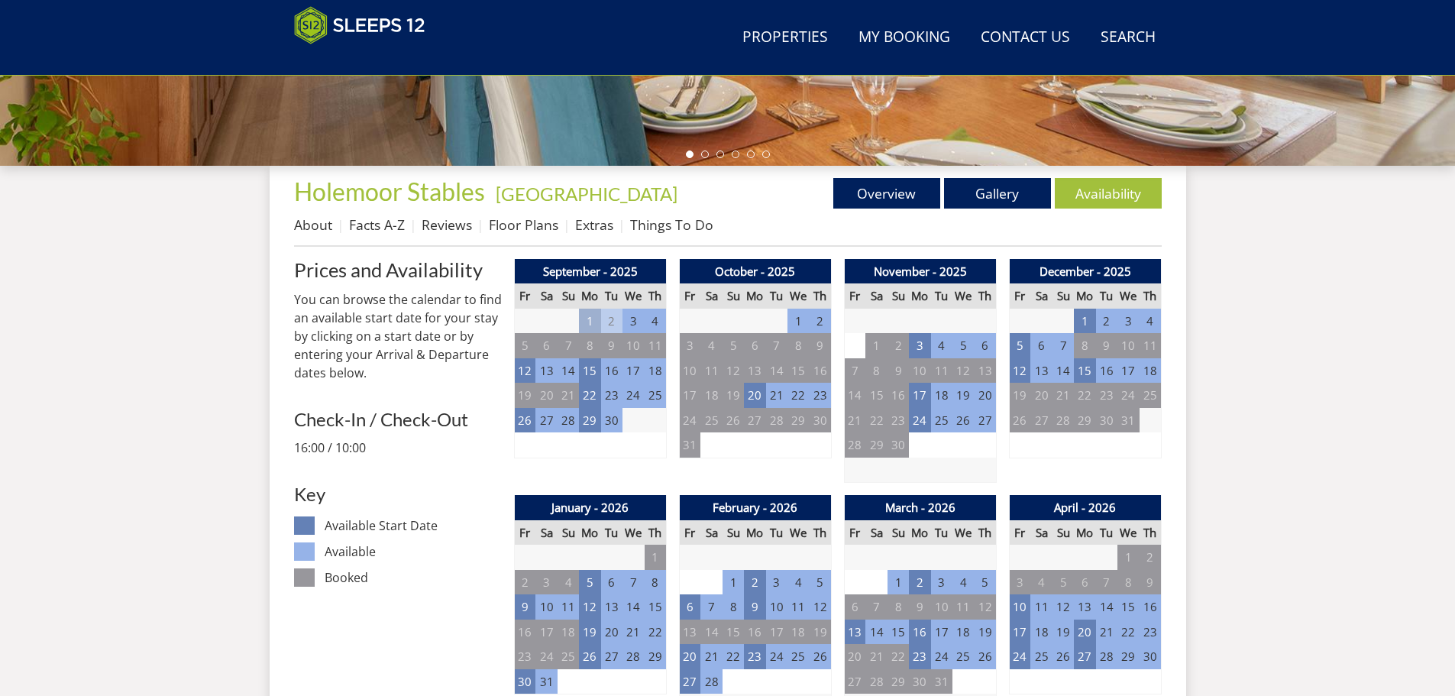
scroll to position [494, 0]
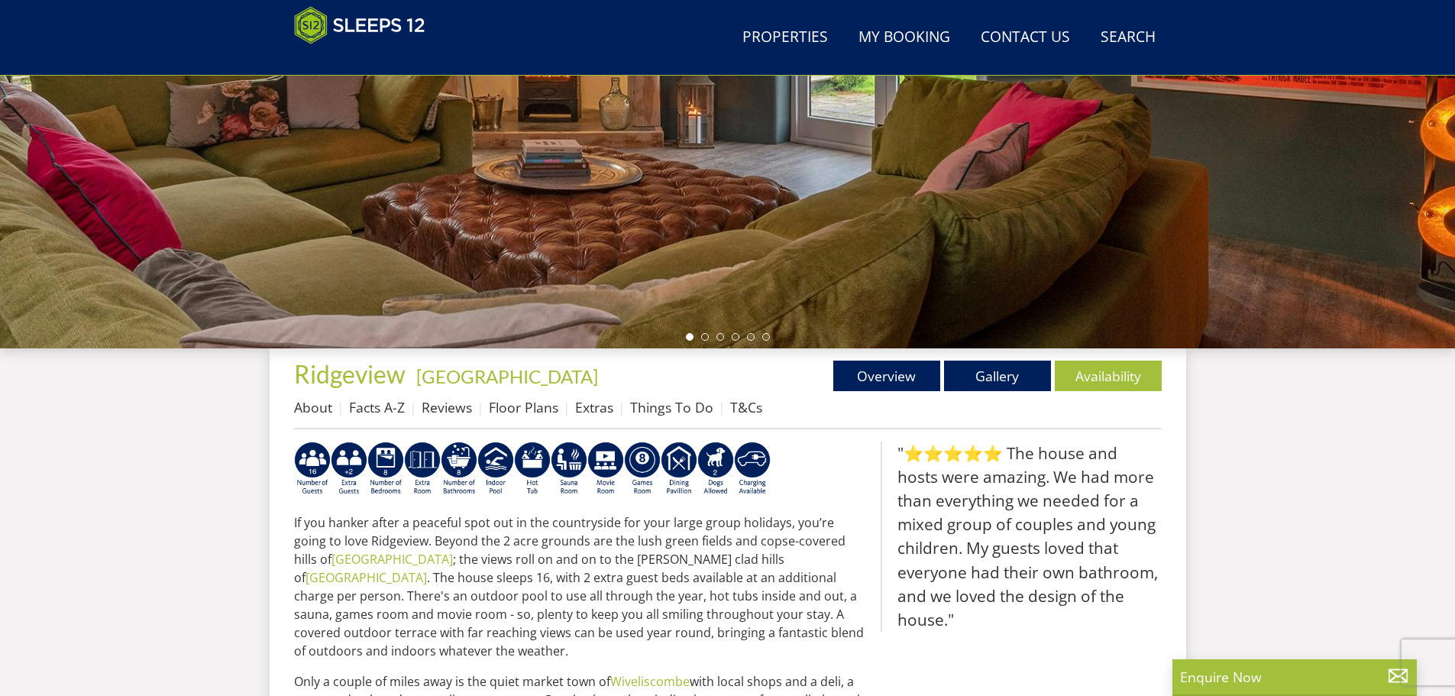
scroll to position [396, 0]
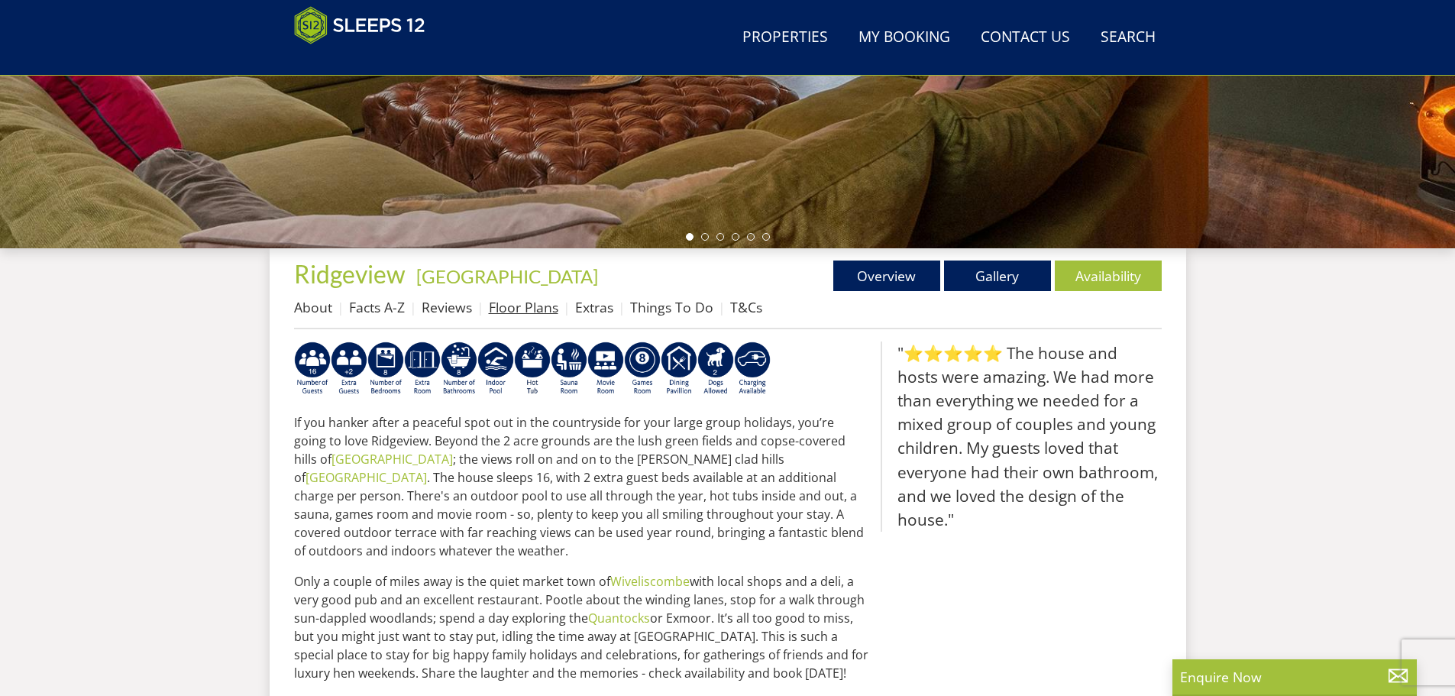
click at [510, 309] on link "Floor Plans" at bounding box center [523, 307] width 69 height 18
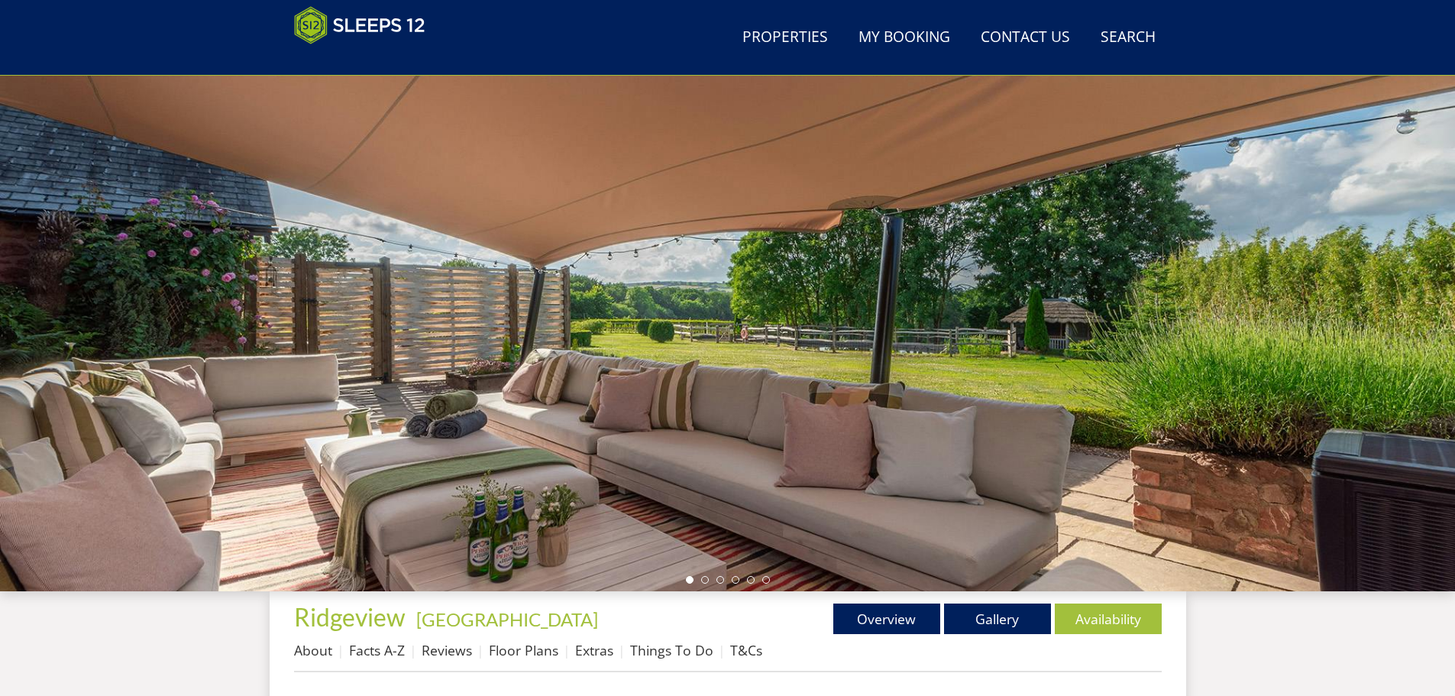
scroll to position [418, 0]
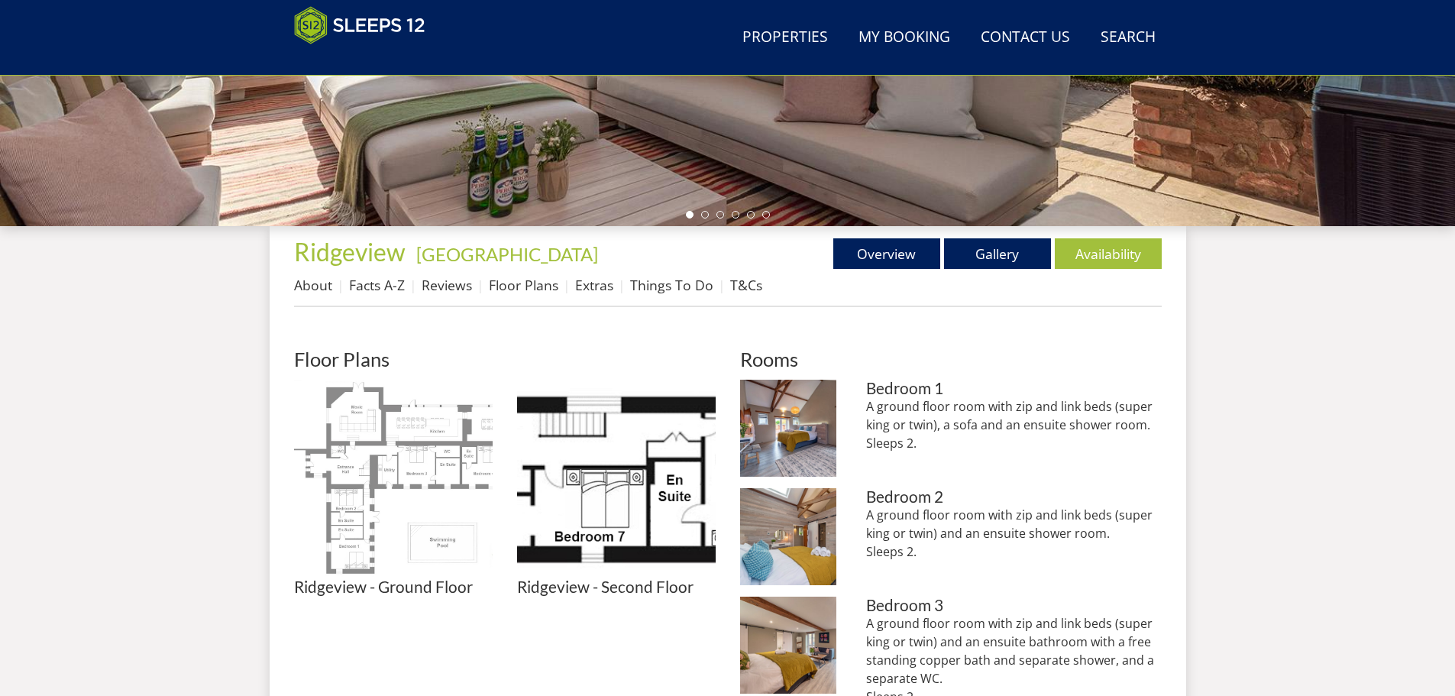
click at [369, 506] on img at bounding box center [393, 478] width 199 height 199
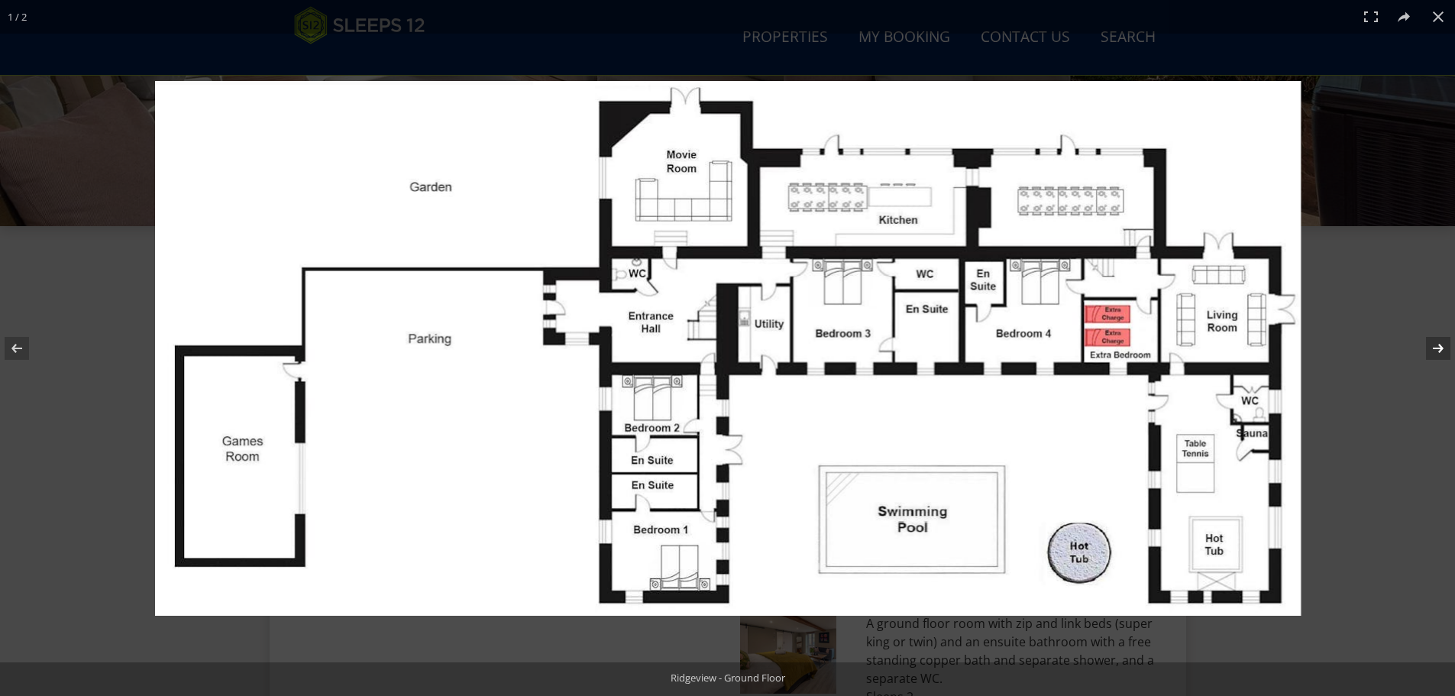
click at [1433, 350] on button at bounding box center [1427, 348] width 53 height 76
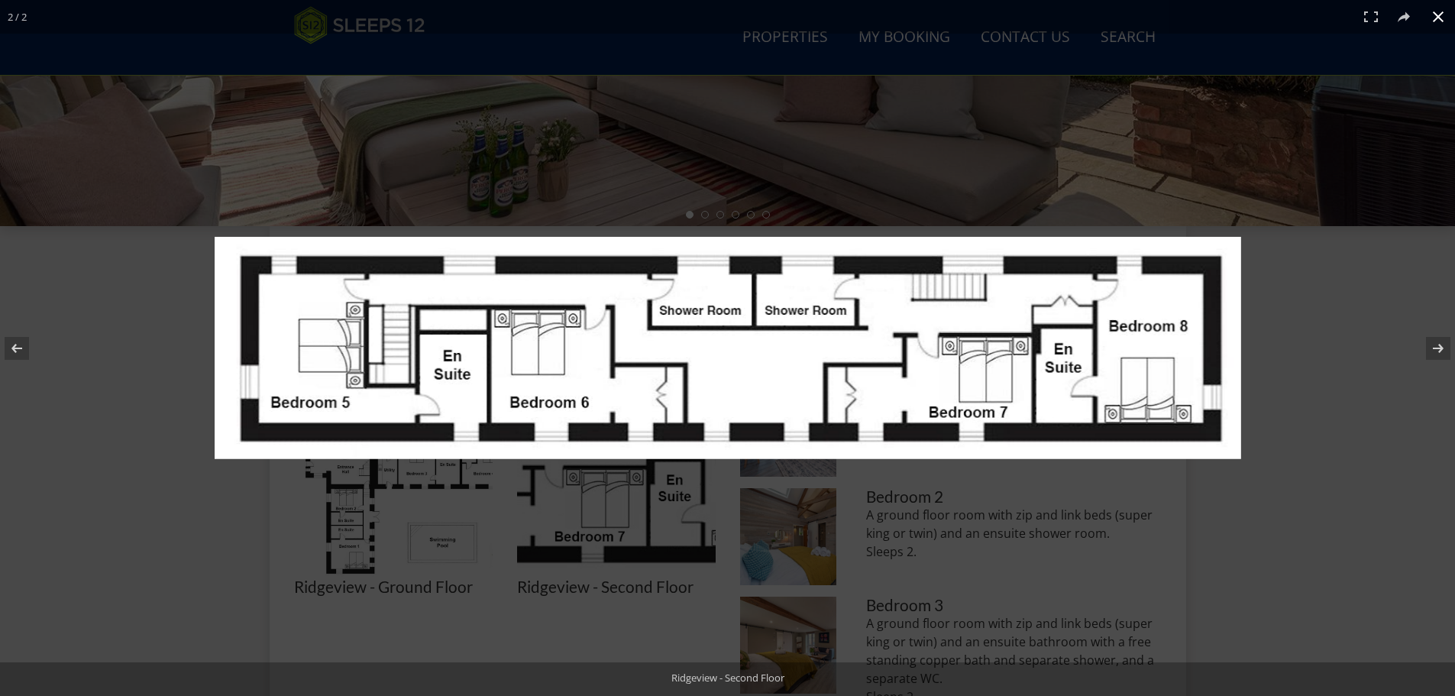
click at [1437, 15] on button at bounding box center [1438, 17] width 34 height 34
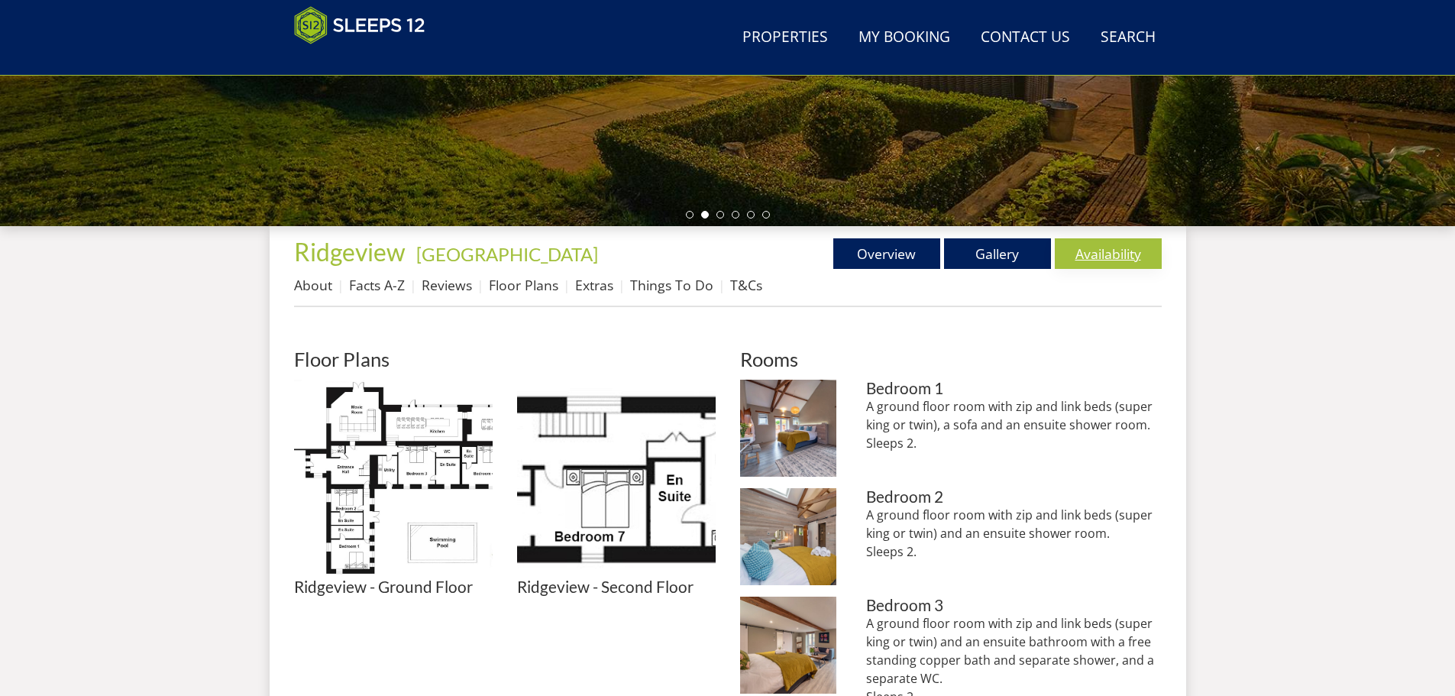
click at [1103, 246] on link "Availability" at bounding box center [1107, 253] width 107 height 31
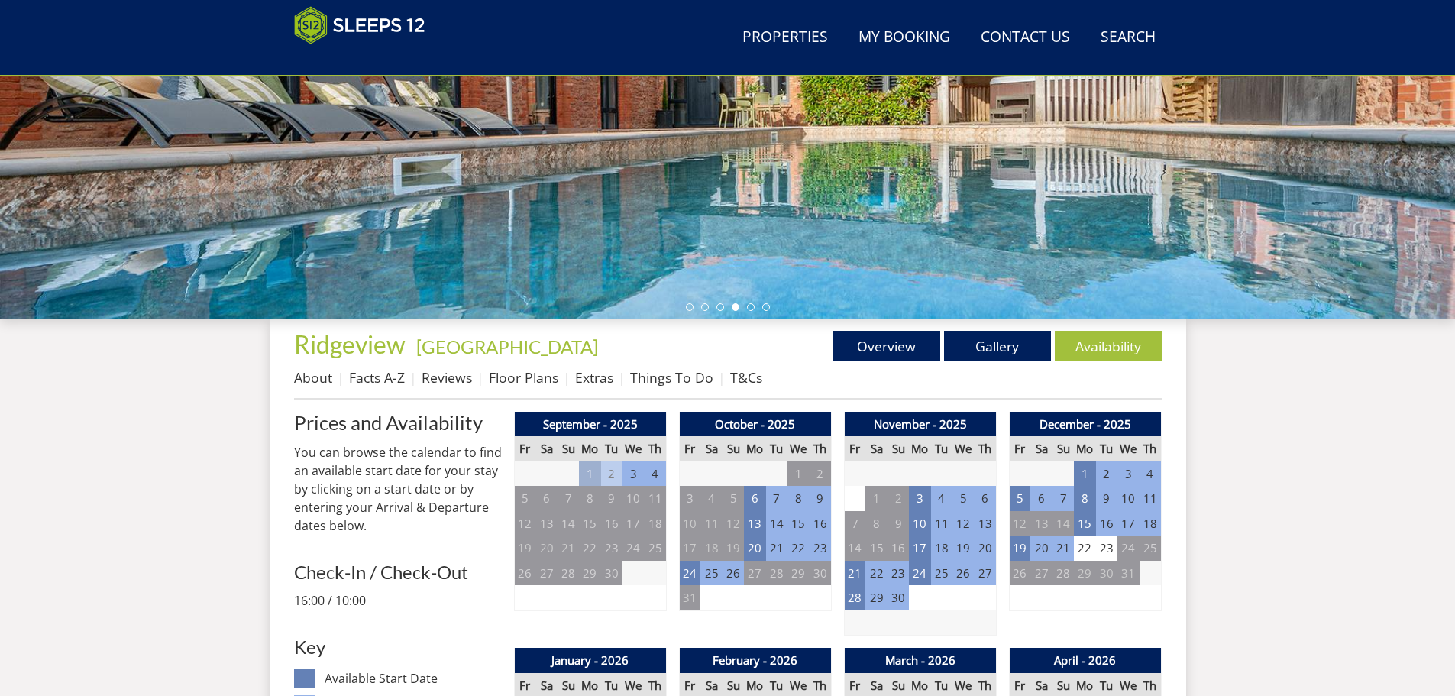
scroll to position [334, 0]
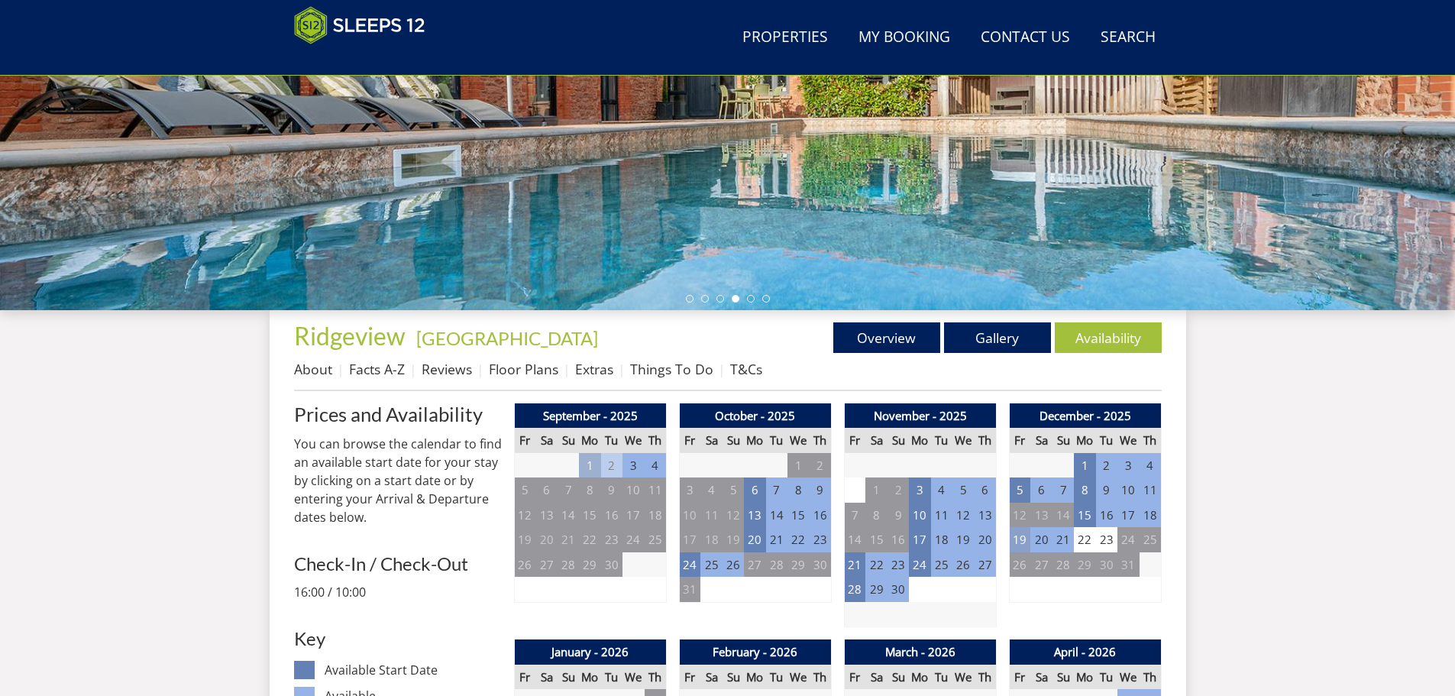
click at [1016, 538] on td "19" at bounding box center [1019, 539] width 21 height 25
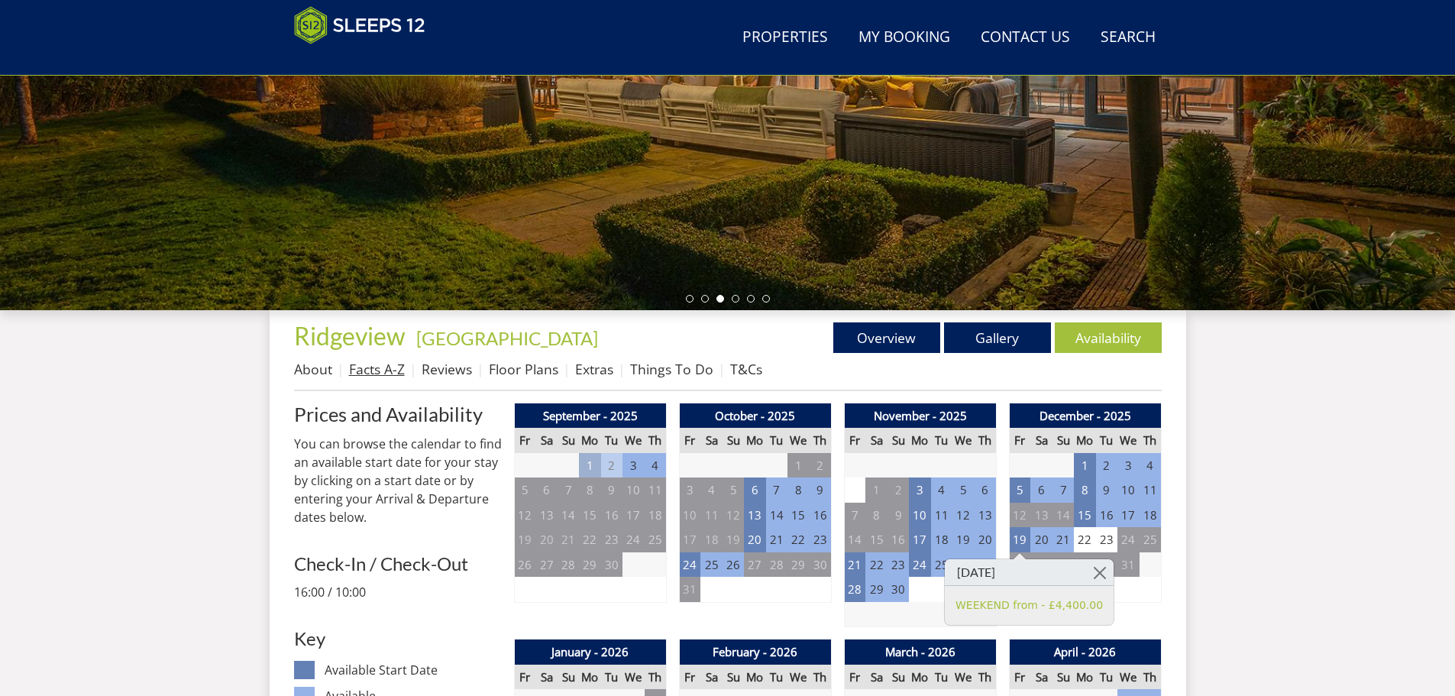
click at [383, 368] on link "Facts A-Z" at bounding box center [377, 369] width 56 height 18
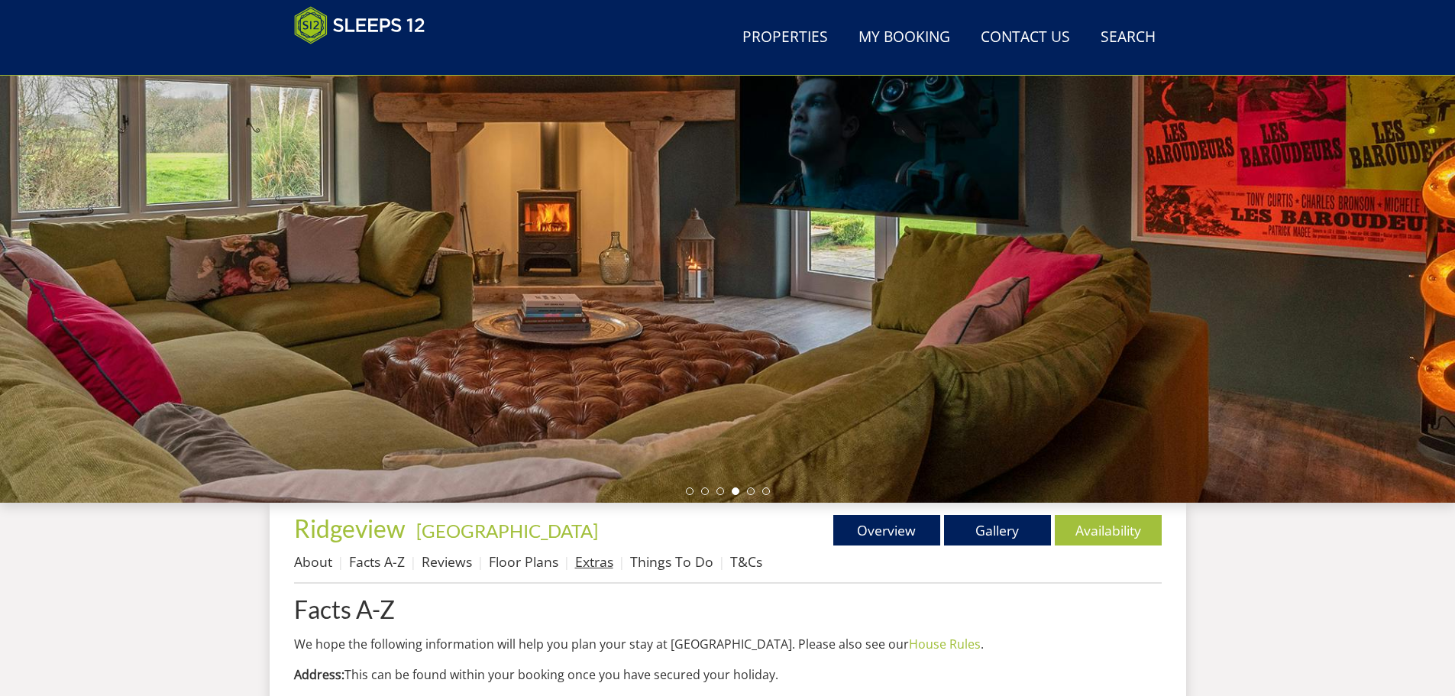
scroll to position [176, 0]
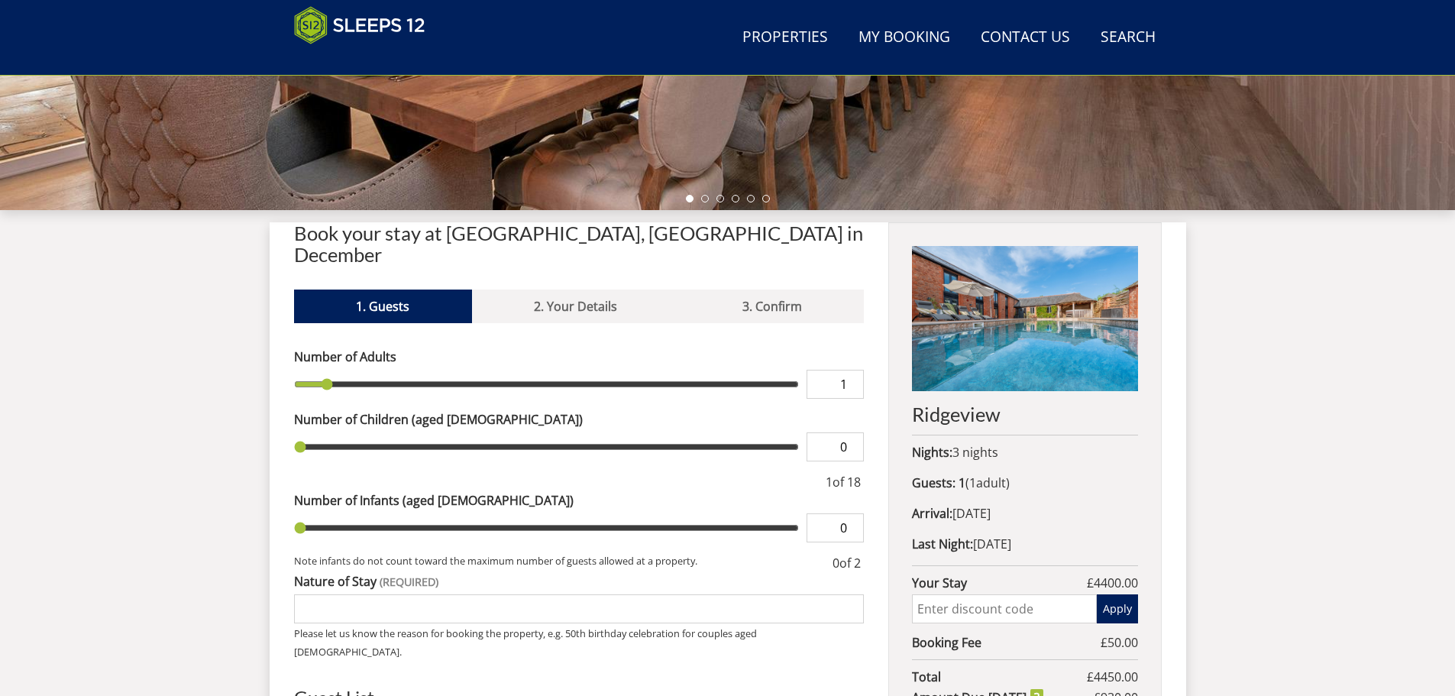
type input "2"
type input "3"
type input "4"
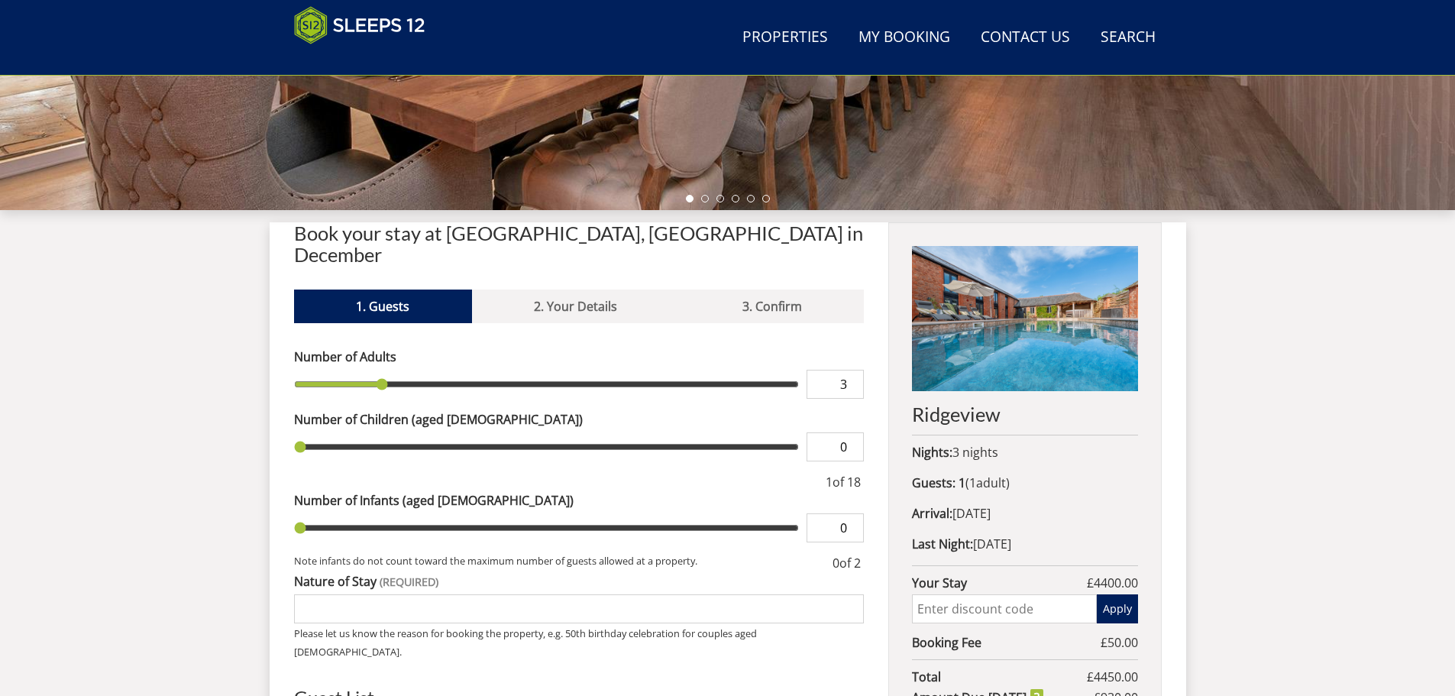
type input "4"
type input "5"
type input "6"
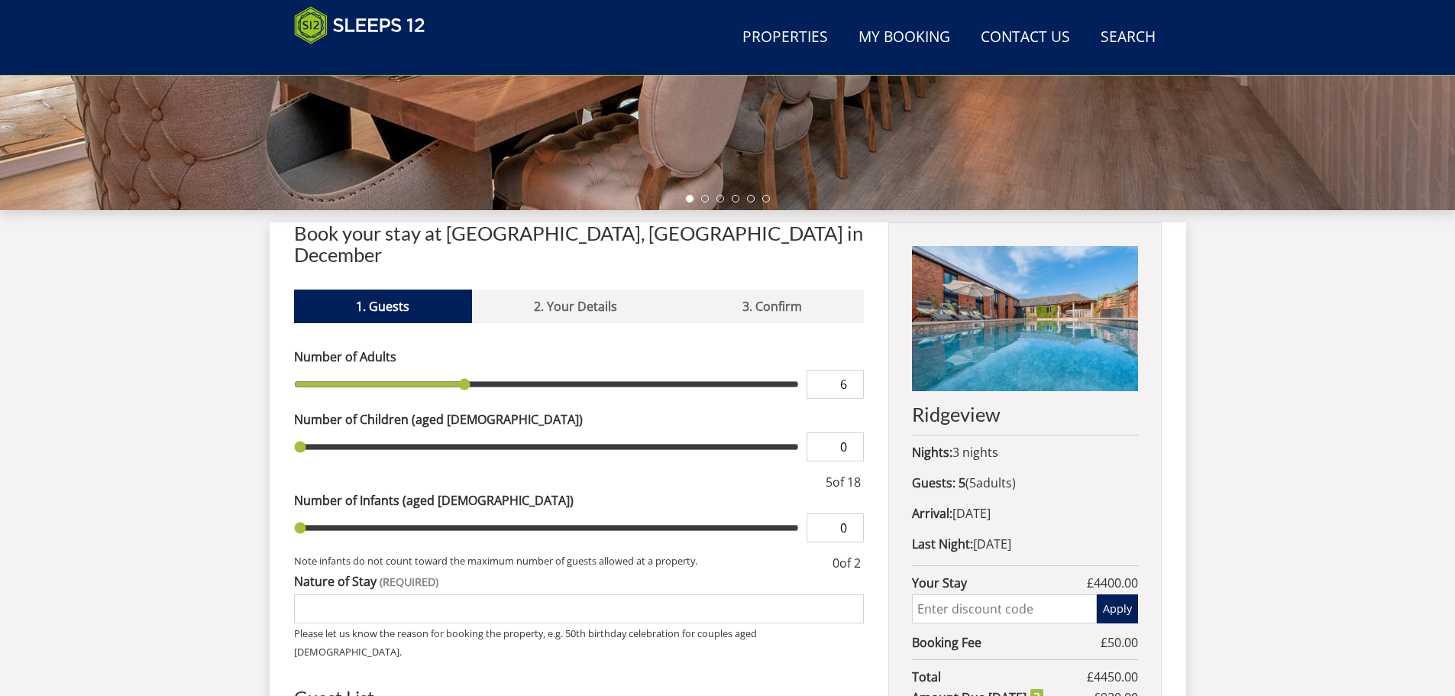
type input "7"
type input "8"
type input "9"
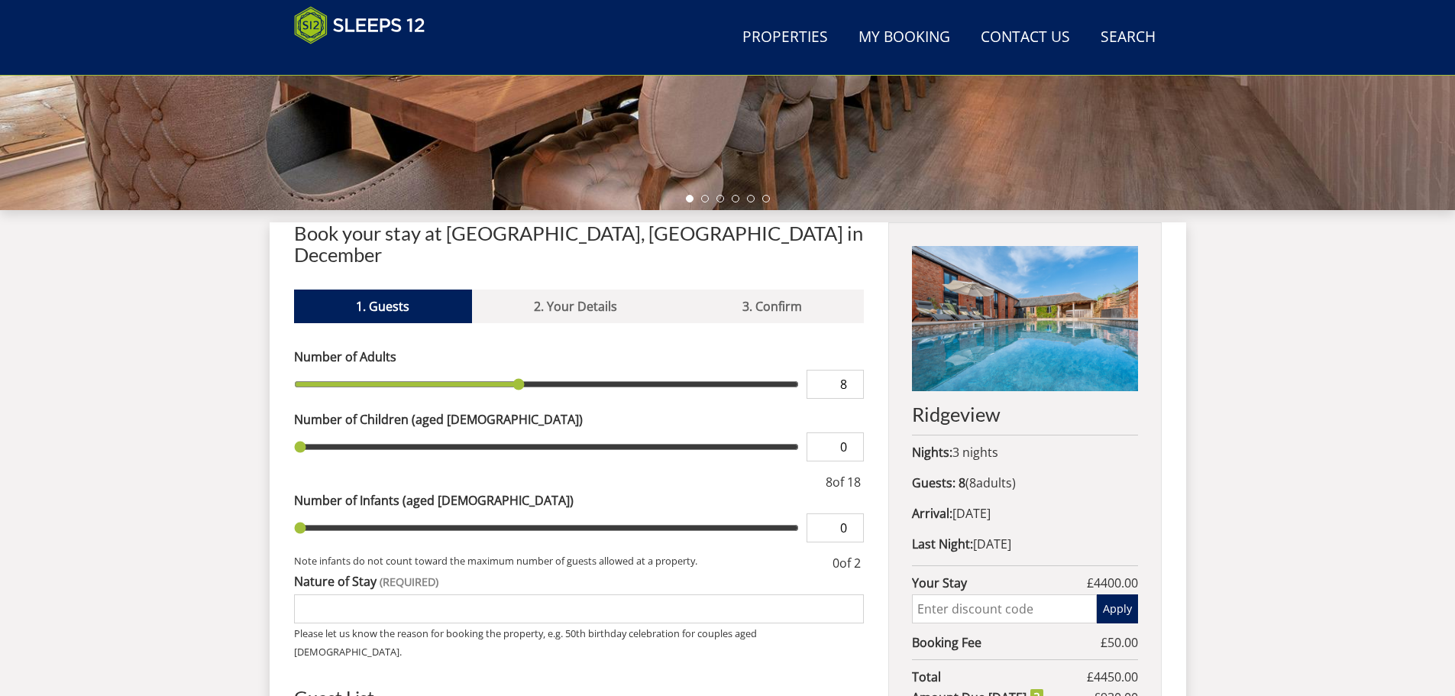
type input "9"
type input "10"
drag, startPoint x: 325, startPoint y: 363, endPoint x: 562, endPoint y: 357, distance: 236.8
click at [562, 370] on input "range" at bounding box center [546, 384] width 505 height 29
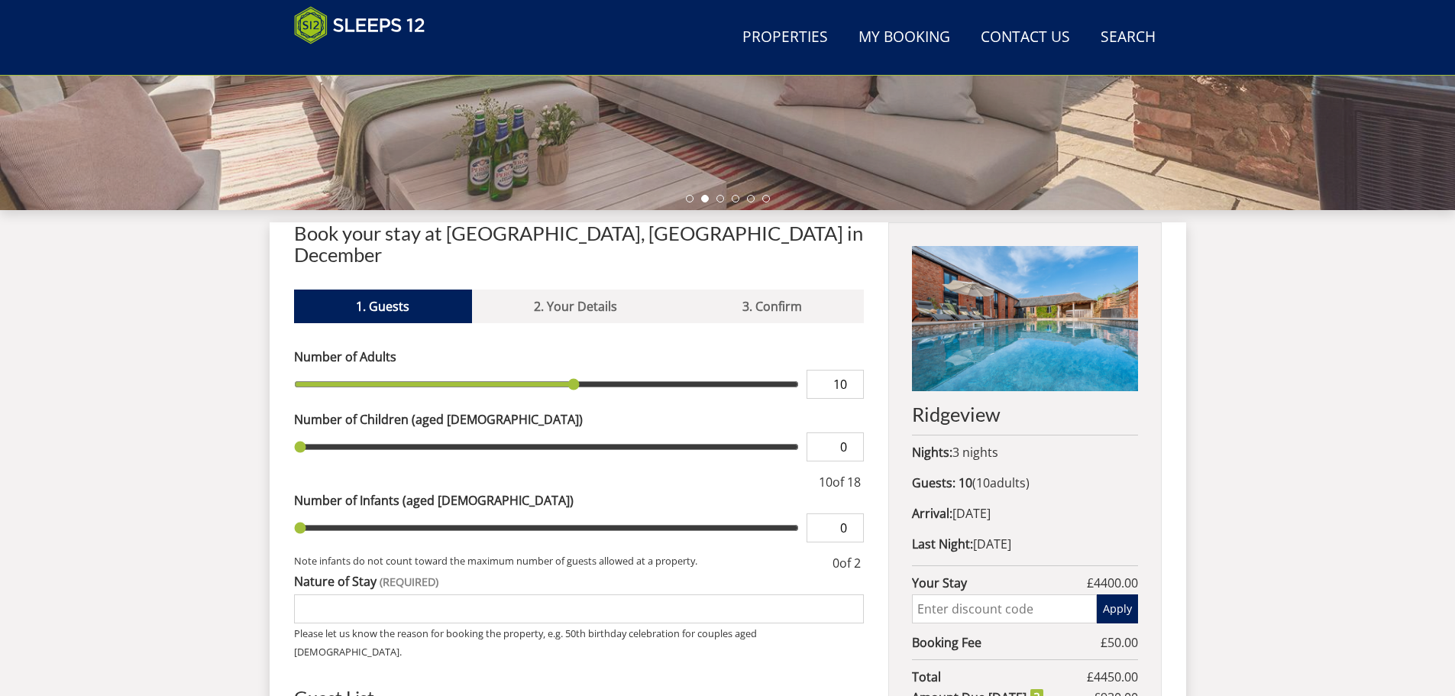
type input "9"
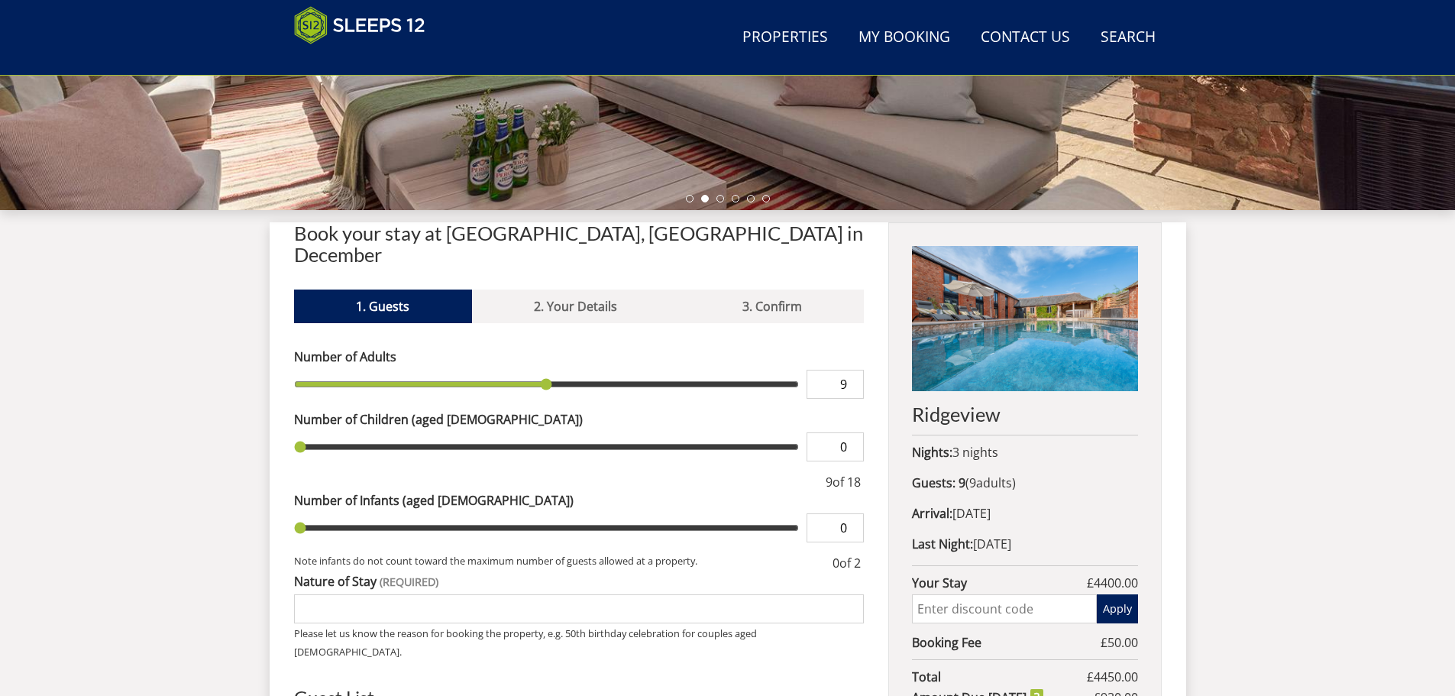
type input "8"
drag, startPoint x: 577, startPoint y: 358, endPoint x: 527, endPoint y: 362, distance: 50.5
type input "8"
click at [527, 370] on input "range" at bounding box center [546, 384] width 505 height 29
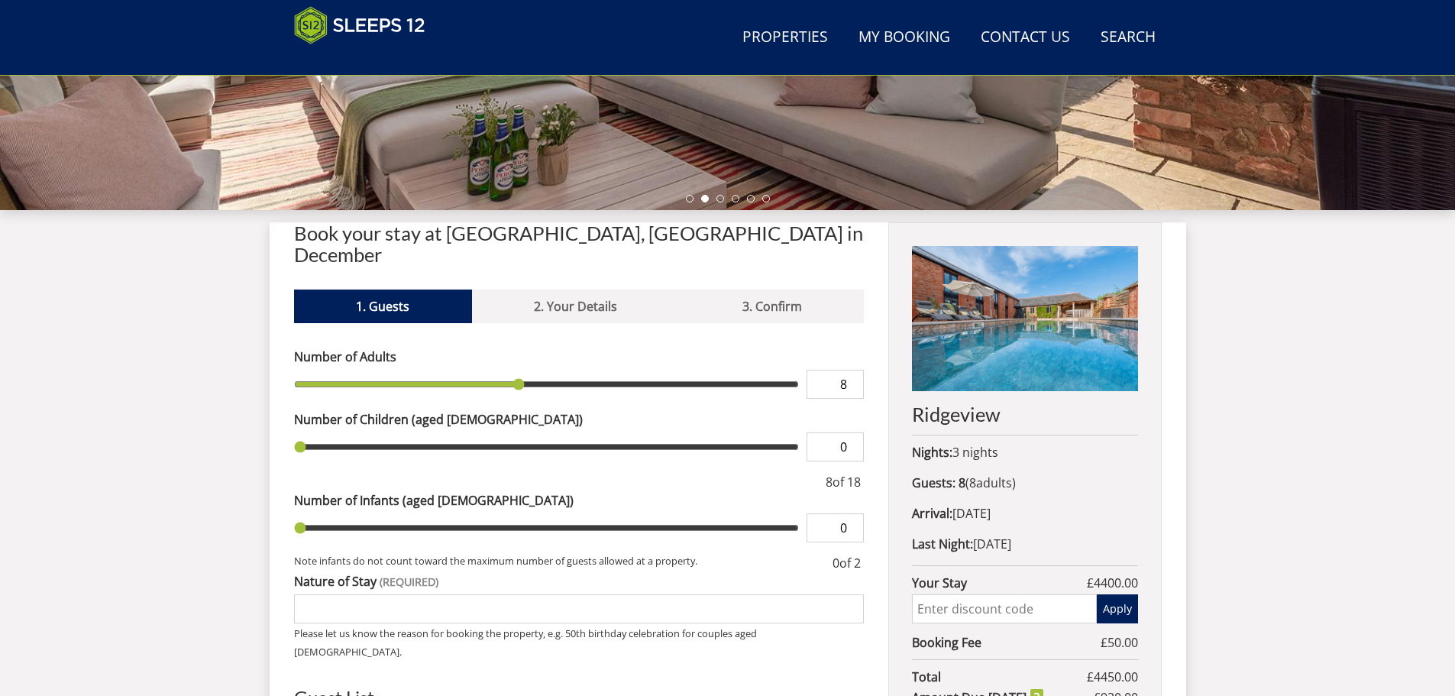
type input "1"
type input "2"
type input "3"
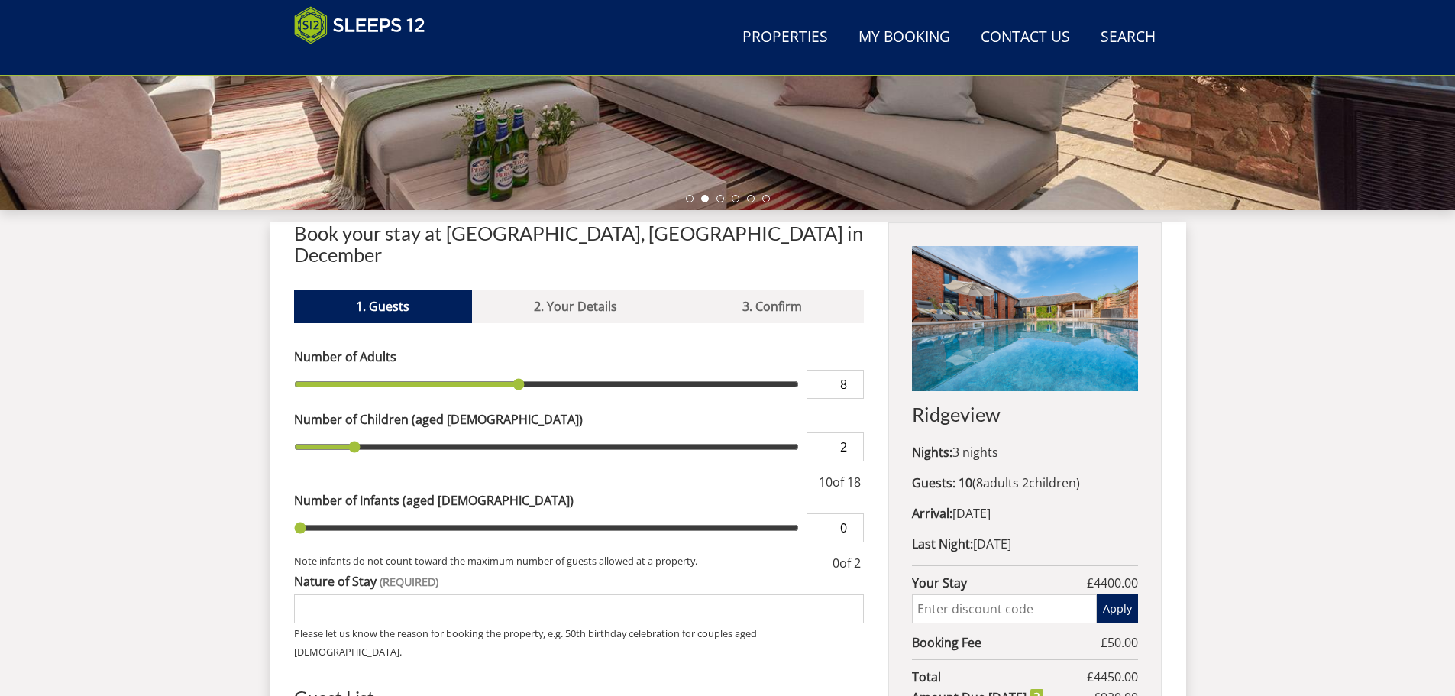
type input "3"
type input "4"
drag, startPoint x: 293, startPoint y: 425, endPoint x: 411, endPoint y: 419, distance: 117.7
type input "4"
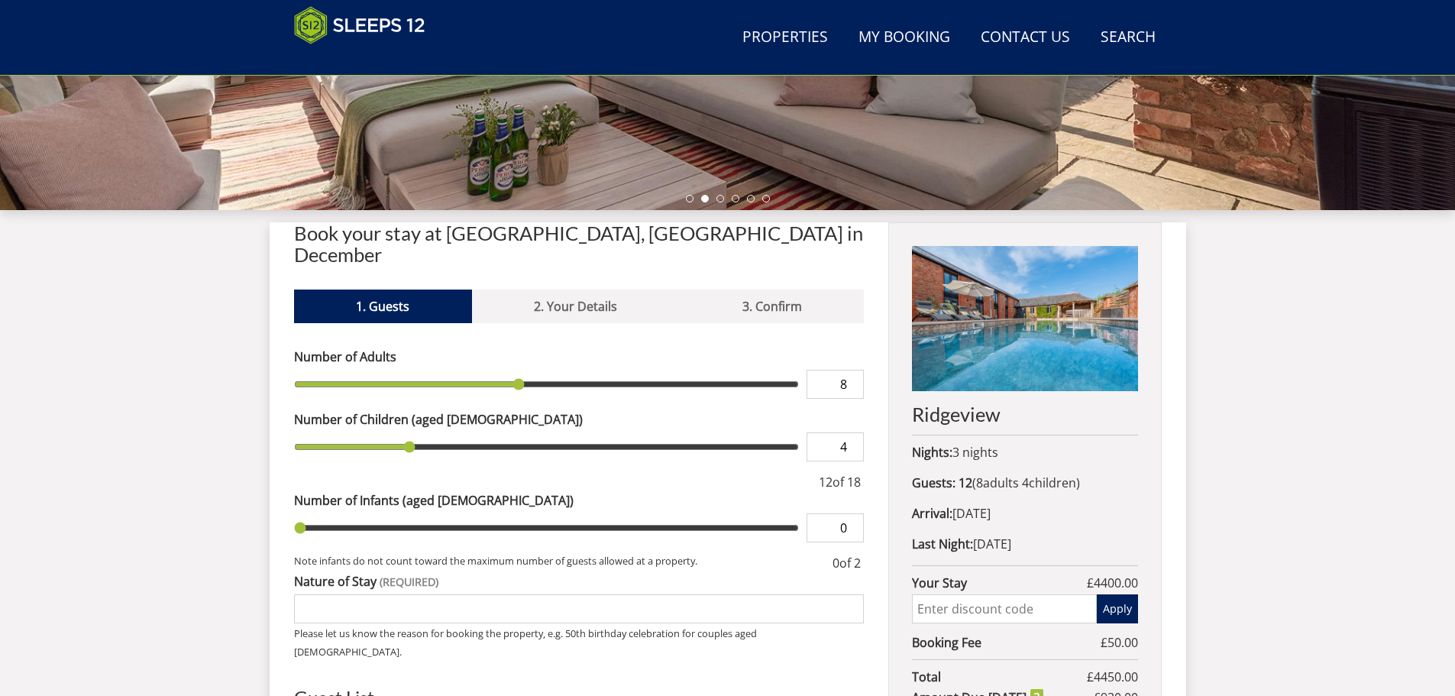
click at [411, 432] on input "range" at bounding box center [546, 446] width 505 height 29
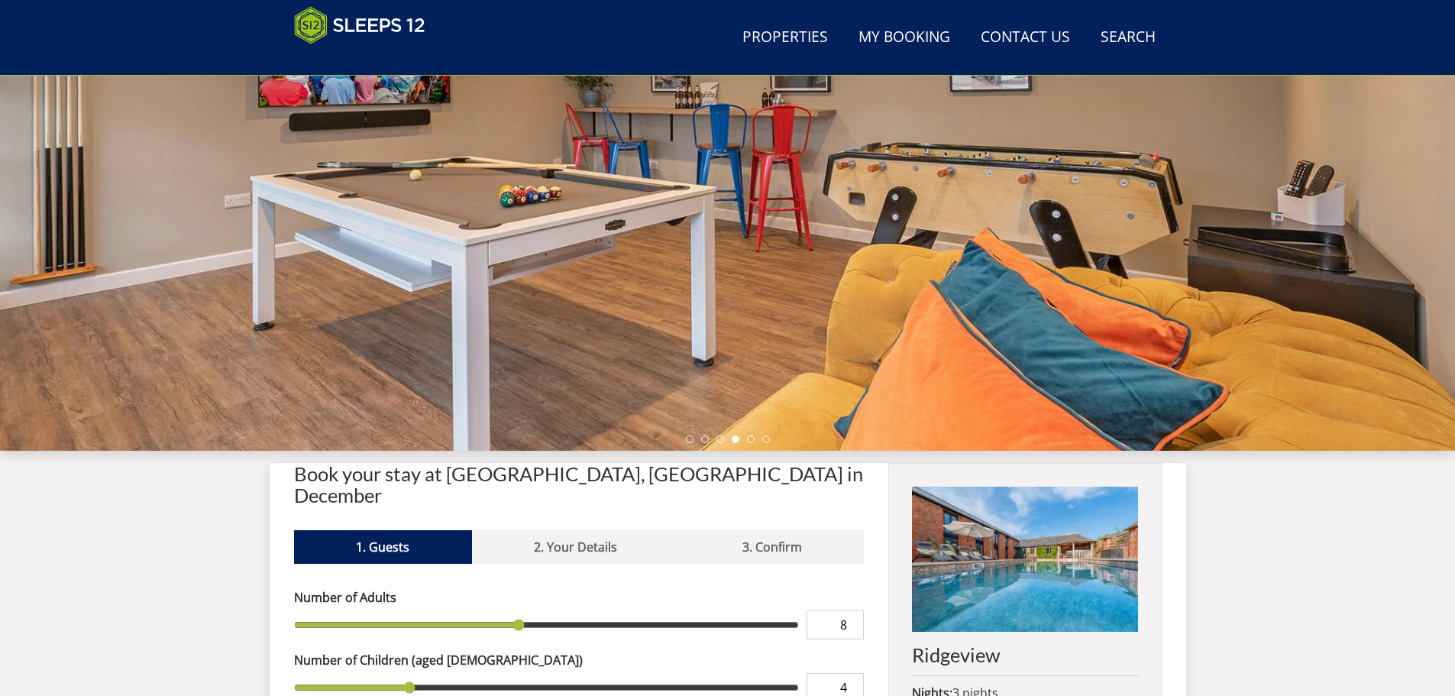
scroll to position [205, 0]
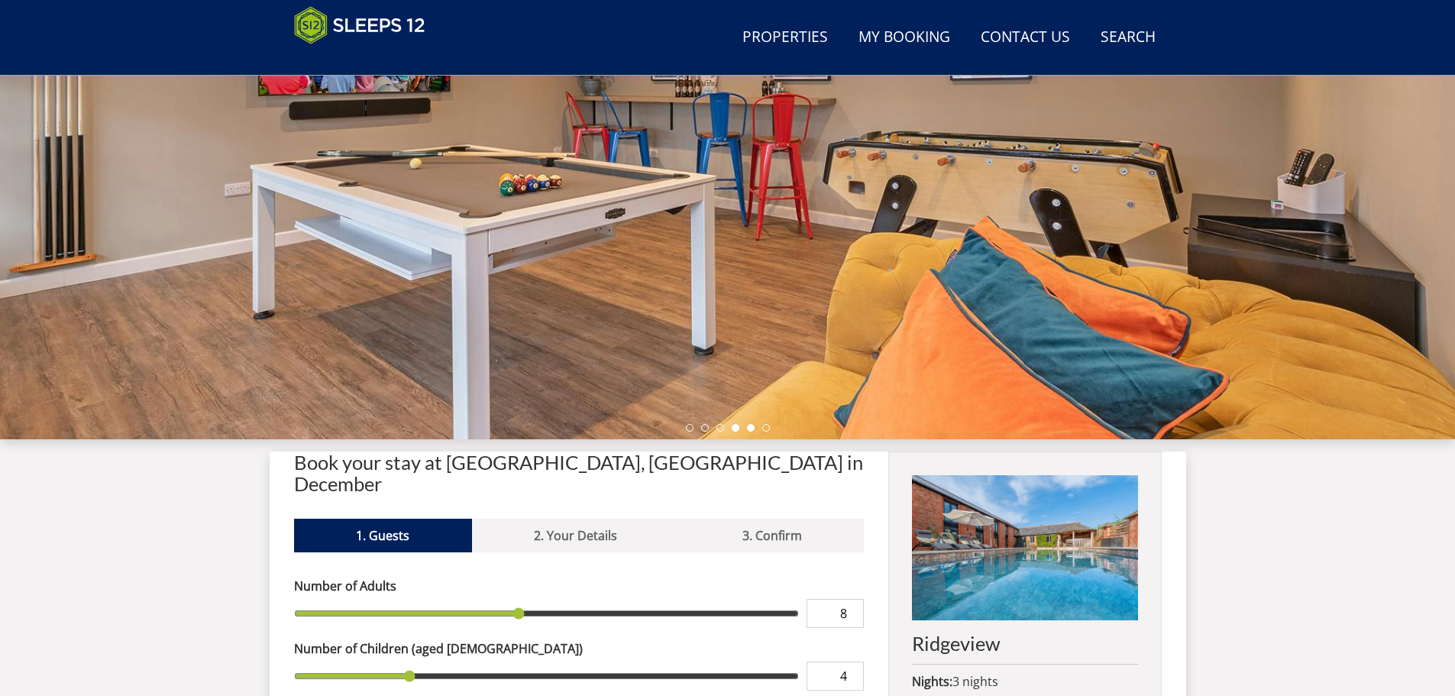
click at [748, 428] on li at bounding box center [751, 428] width 8 height 8
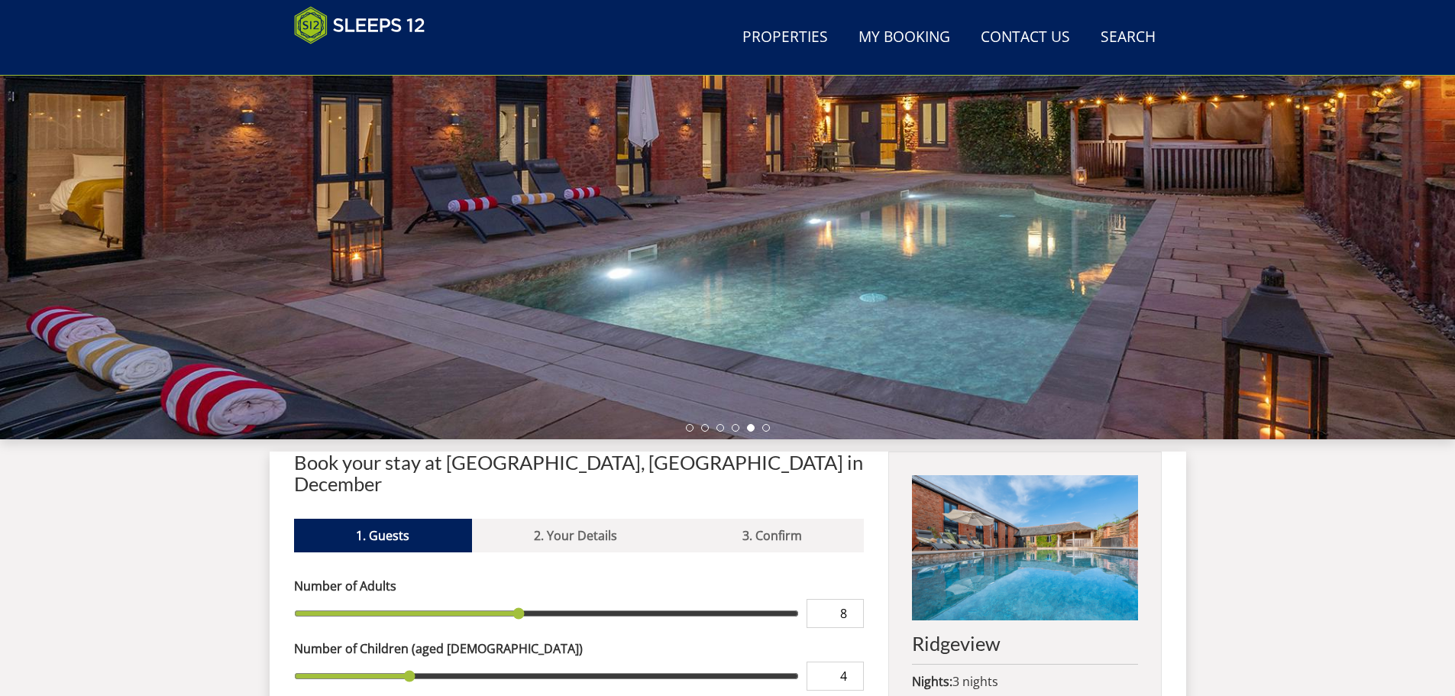
click at [767, 422] on div at bounding box center [727, 172] width 1455 height 534
click at [768, 428] on li at bounding box center [766, 428] width 8 height 8
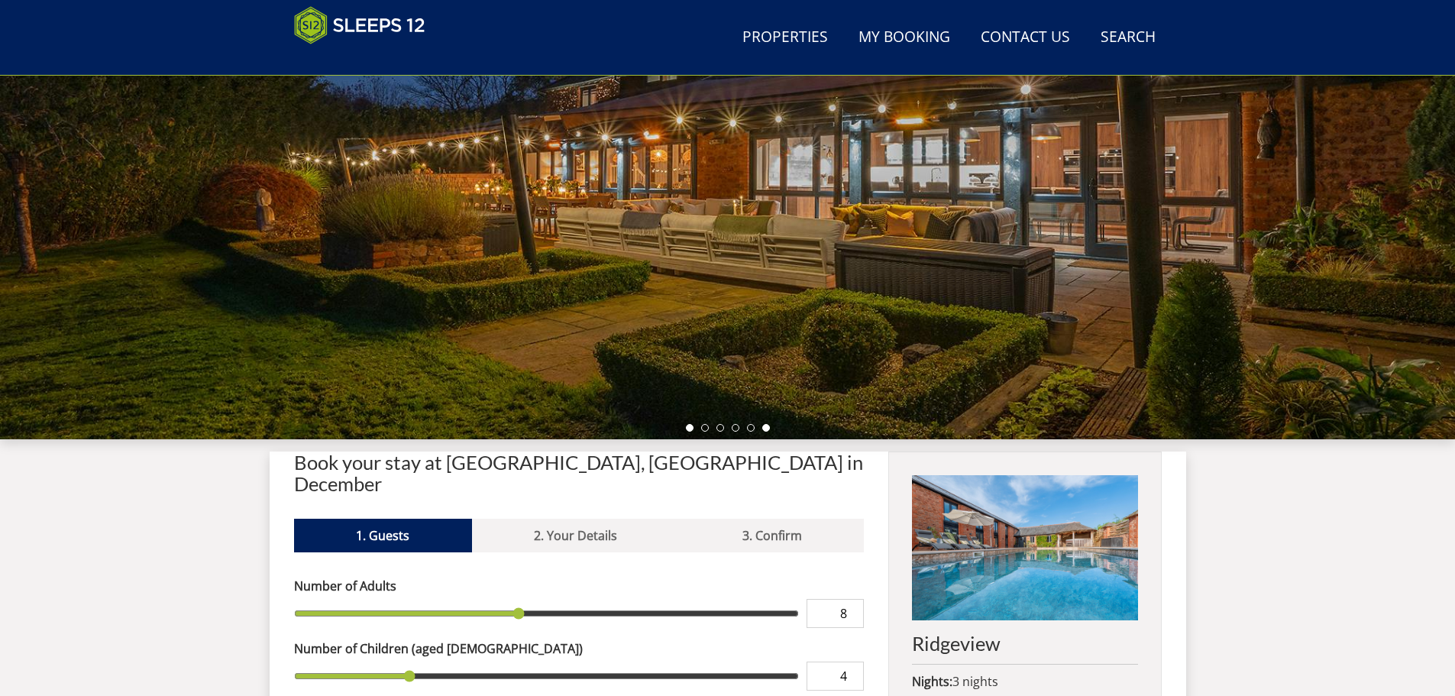
click at [690, 428] on li at bounding box center [690, 428] width 8 height 8
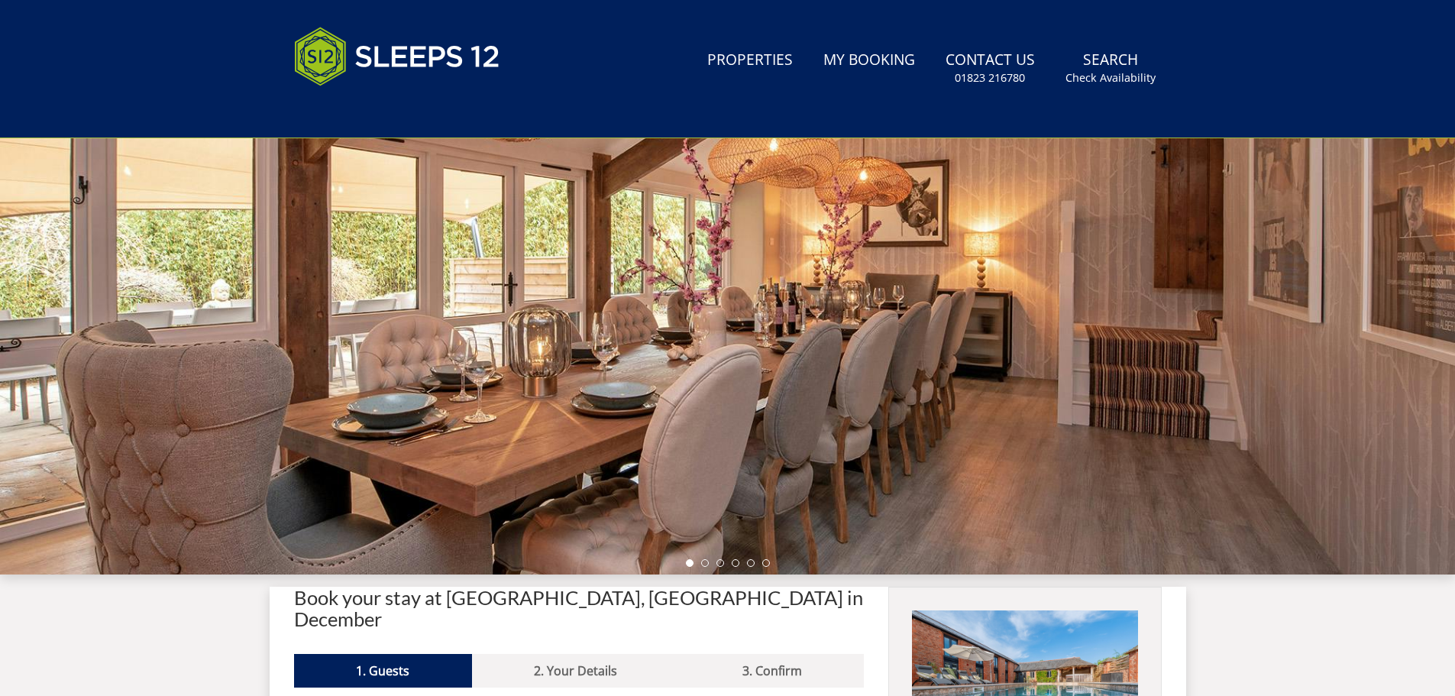
scroll to position [0, 0]
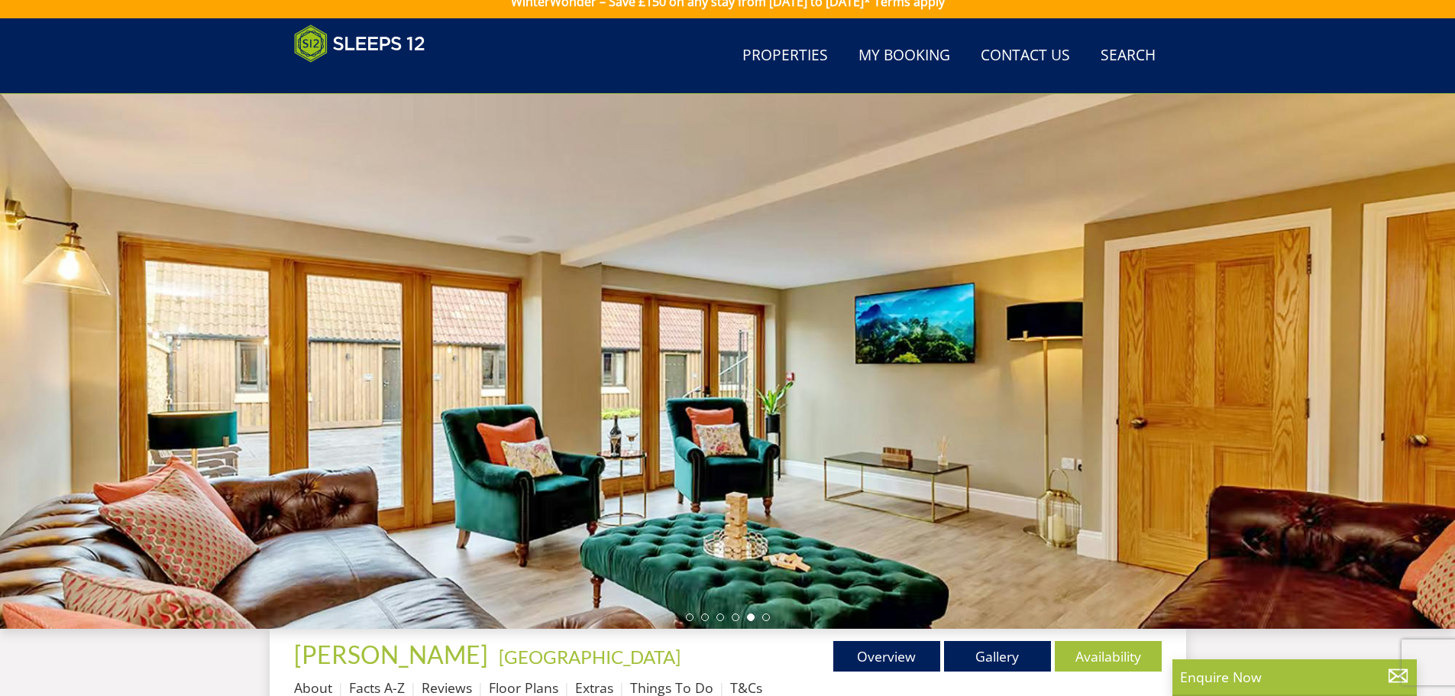
scroll to position [15, 0]
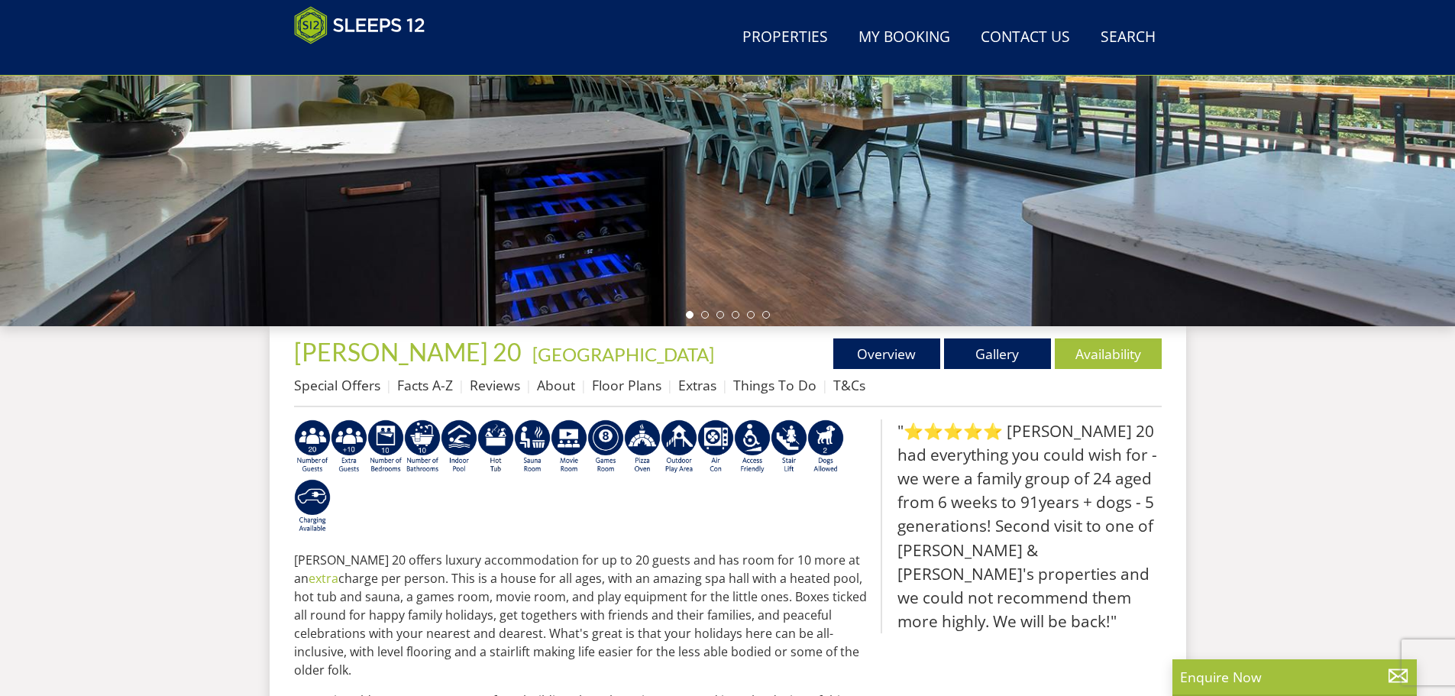
scroll to position [319, 0]
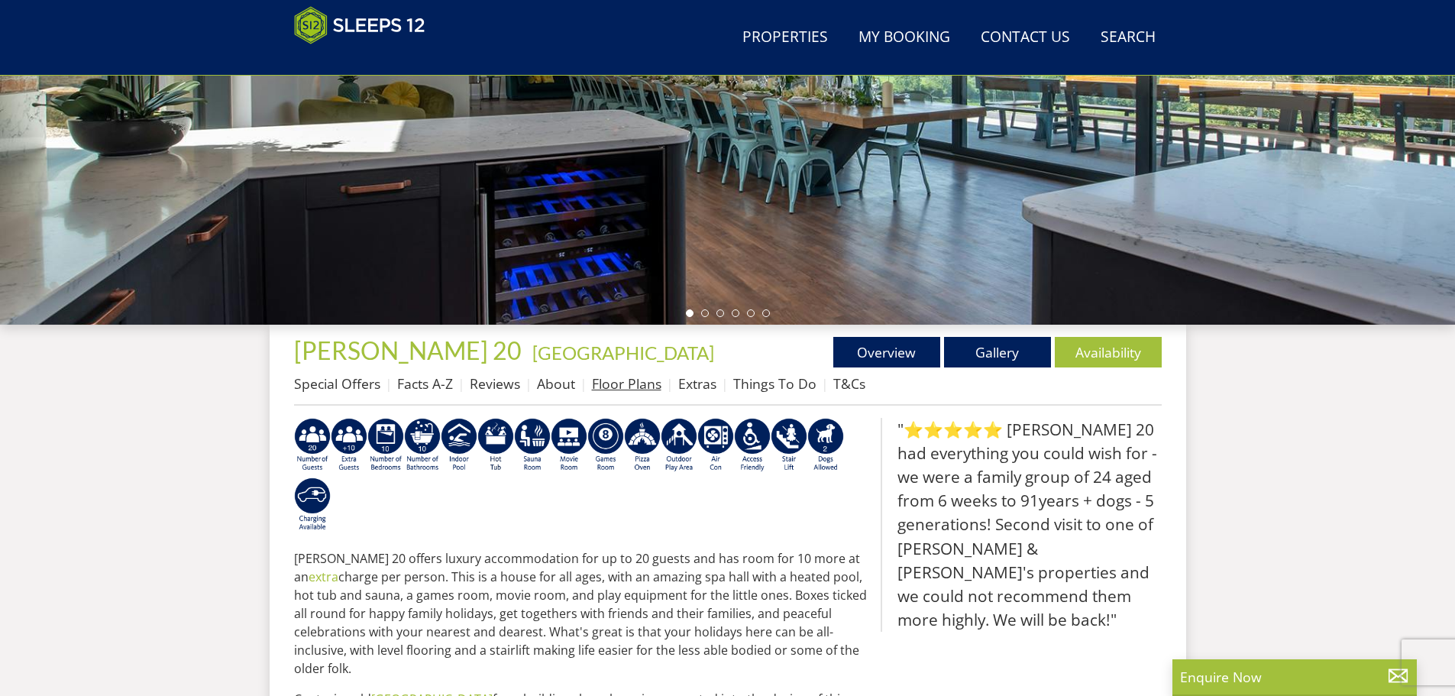
click at [593, 373] on li "Floor Plans" at bounding box center [635, 383] width 86 height 26
click at [612, 383] on link "Floor Plans" at bounding box center [626, 383] width 69 height 18
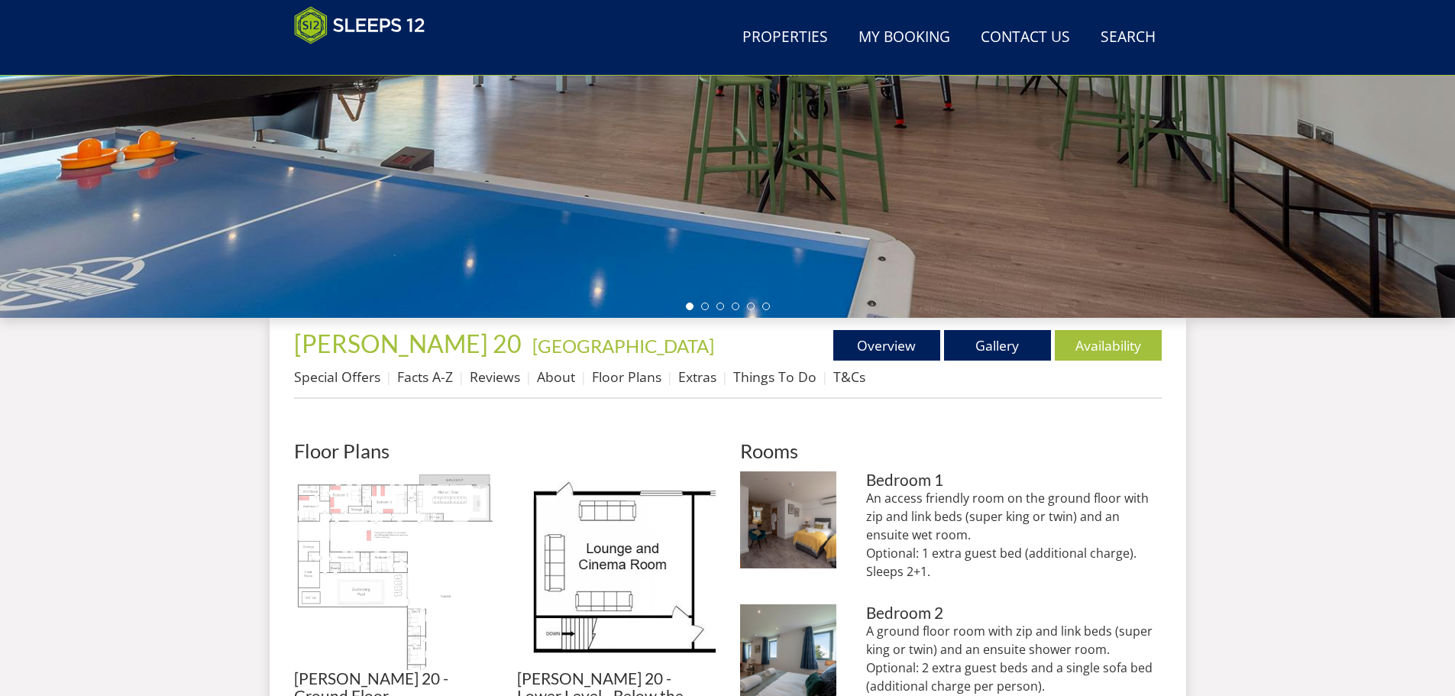
scroll to position [410, 0]
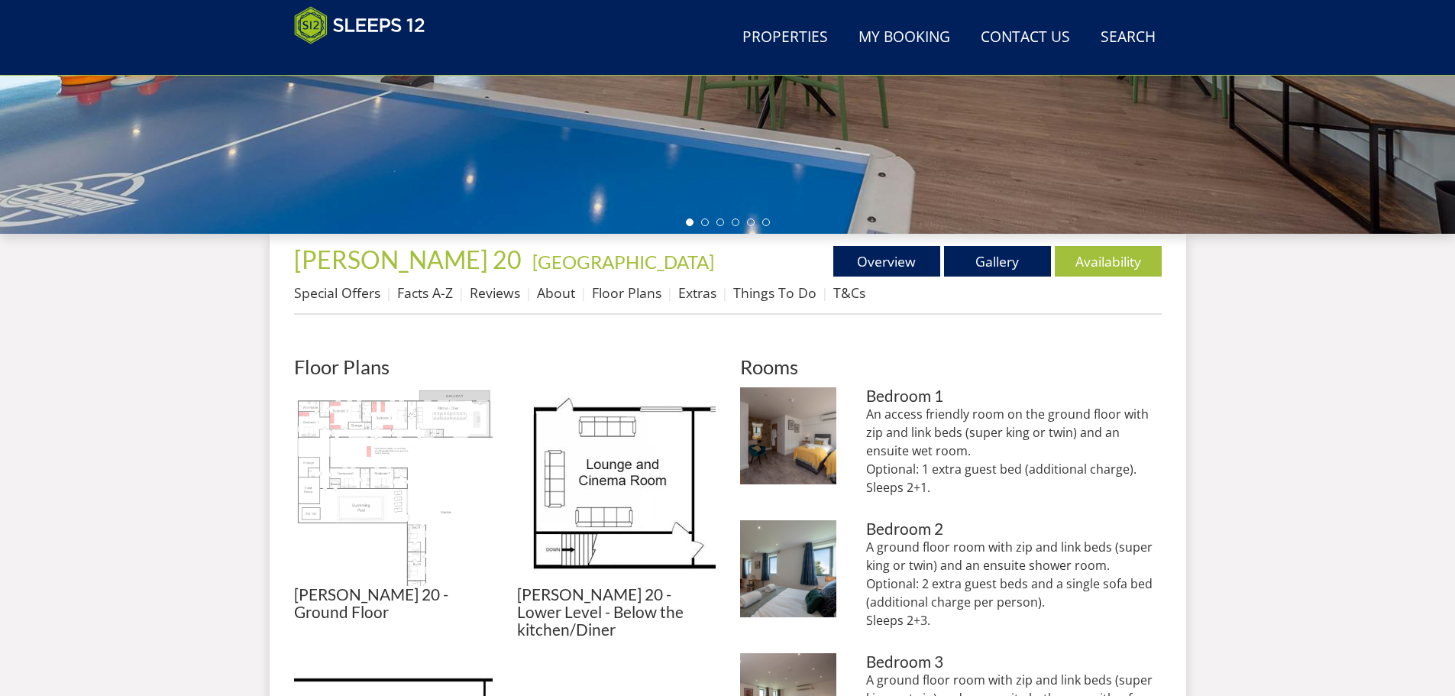
click at [395, 480] on img at bounding box center [393, 486] width 199 height 199
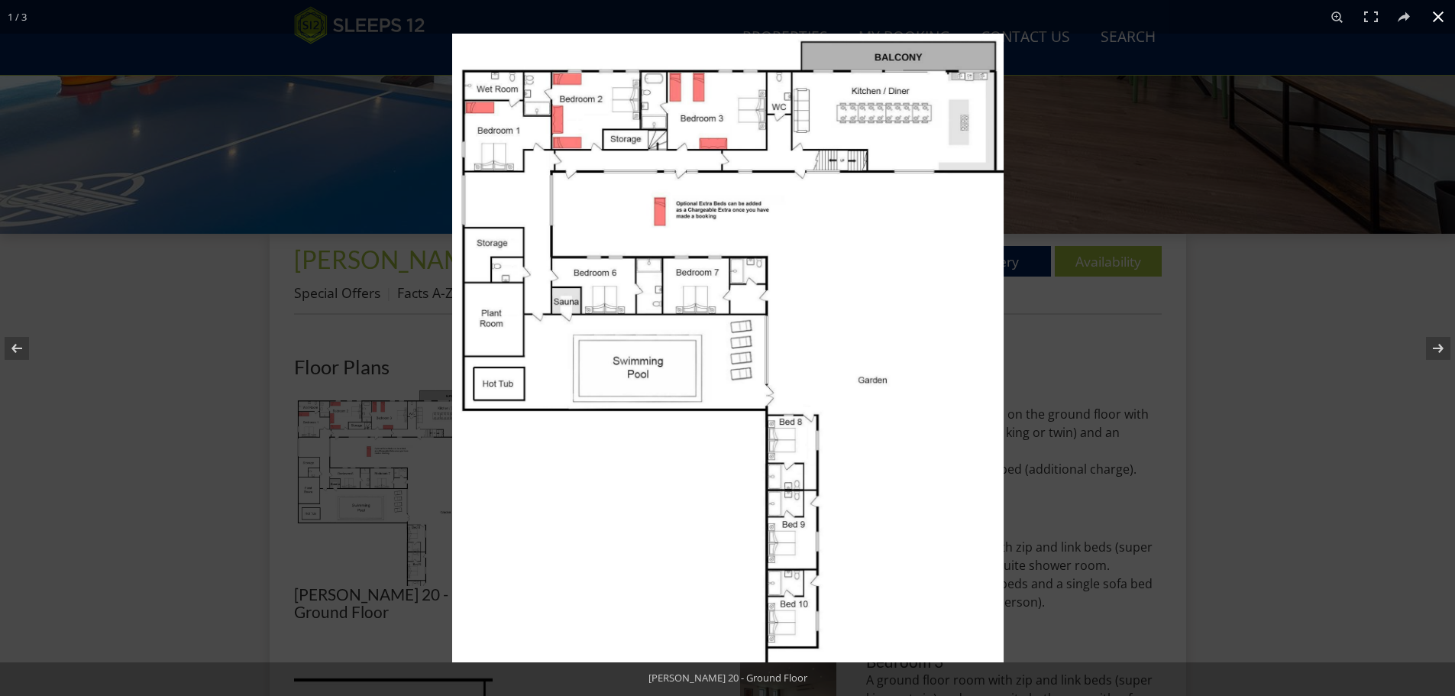
click at [1224, 477] on div at bounding box center [1179, 382] width 1455 height 696
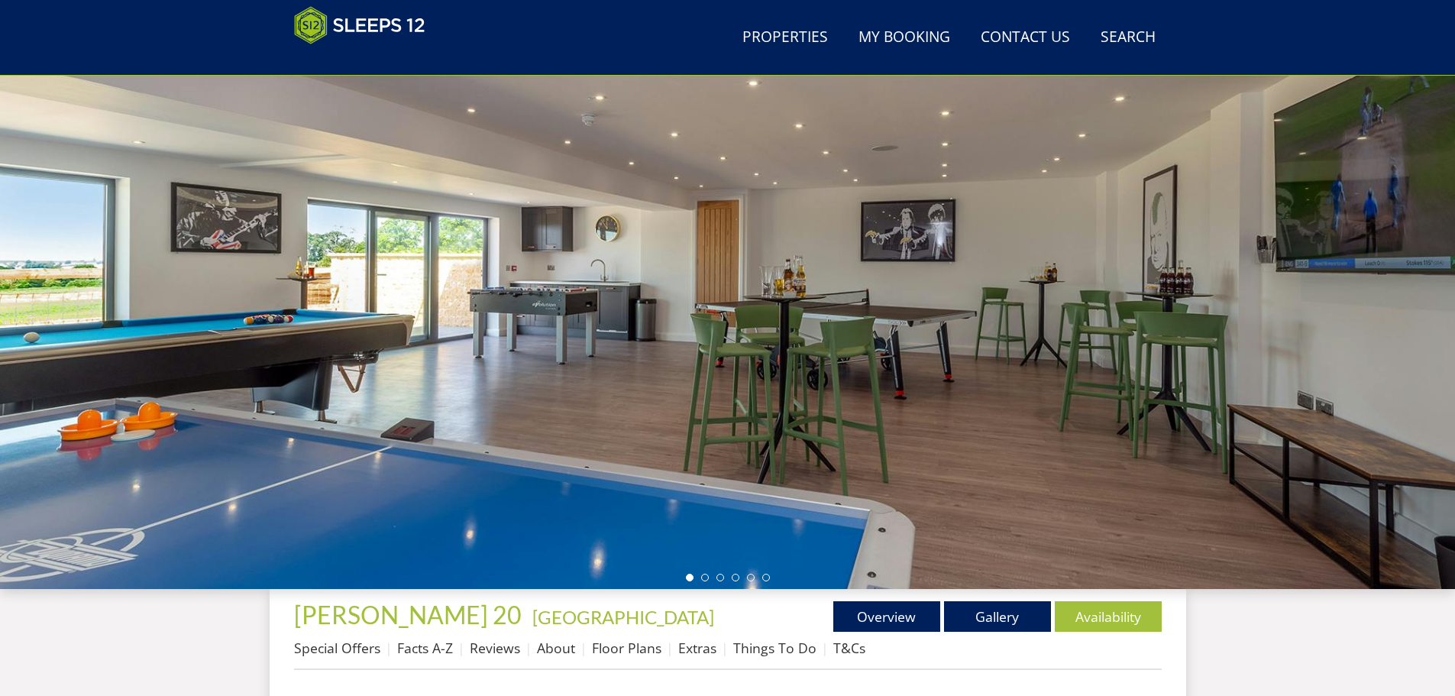
scroll to position [28, 0]
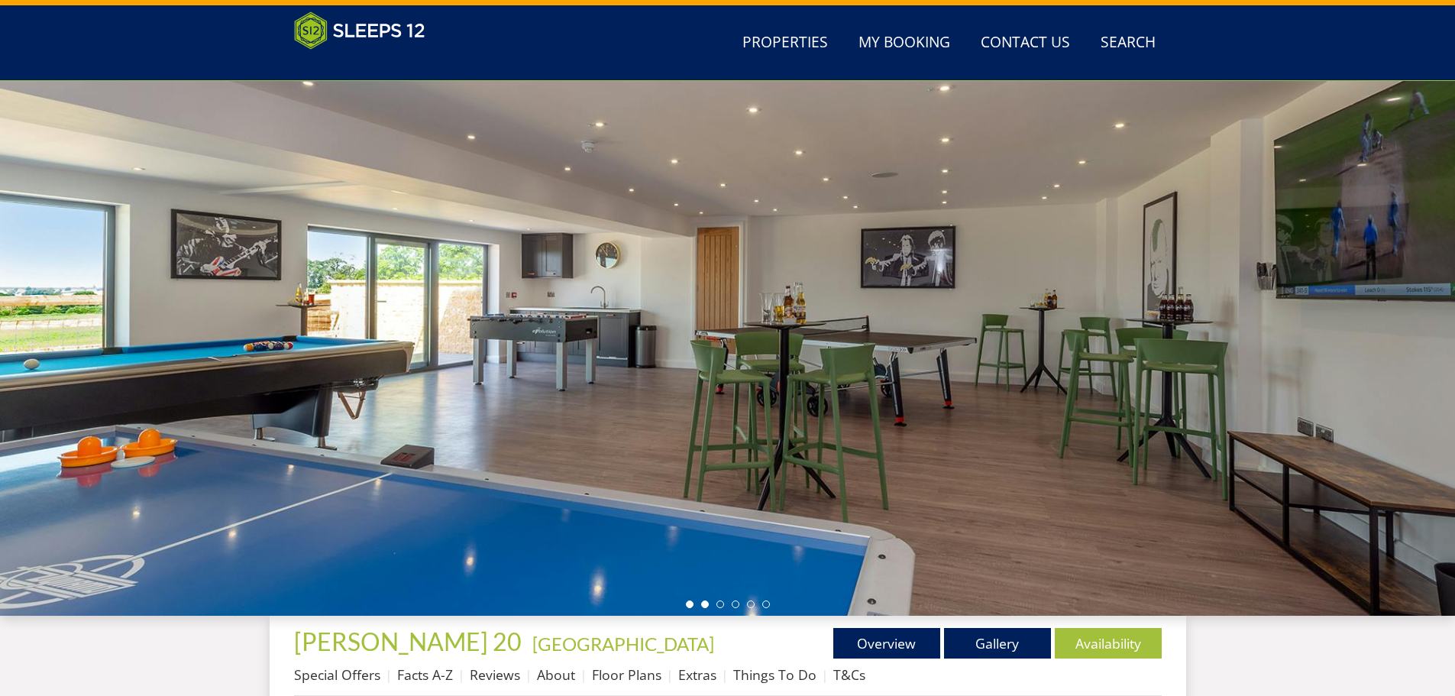
click at [706, 603] on li at bounding box center [705, 604] width 8 height 8
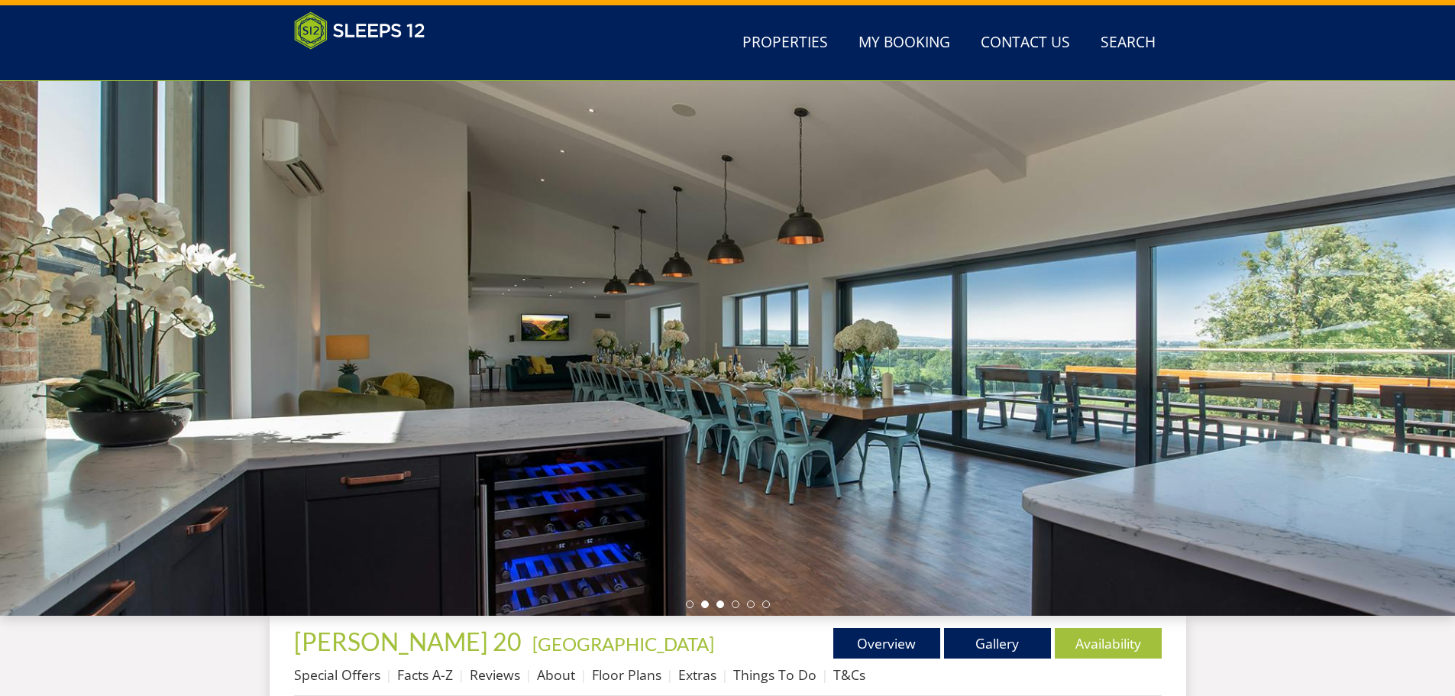
click at [716, 604] on li at bounding box center [720, 604] width 8 height 8
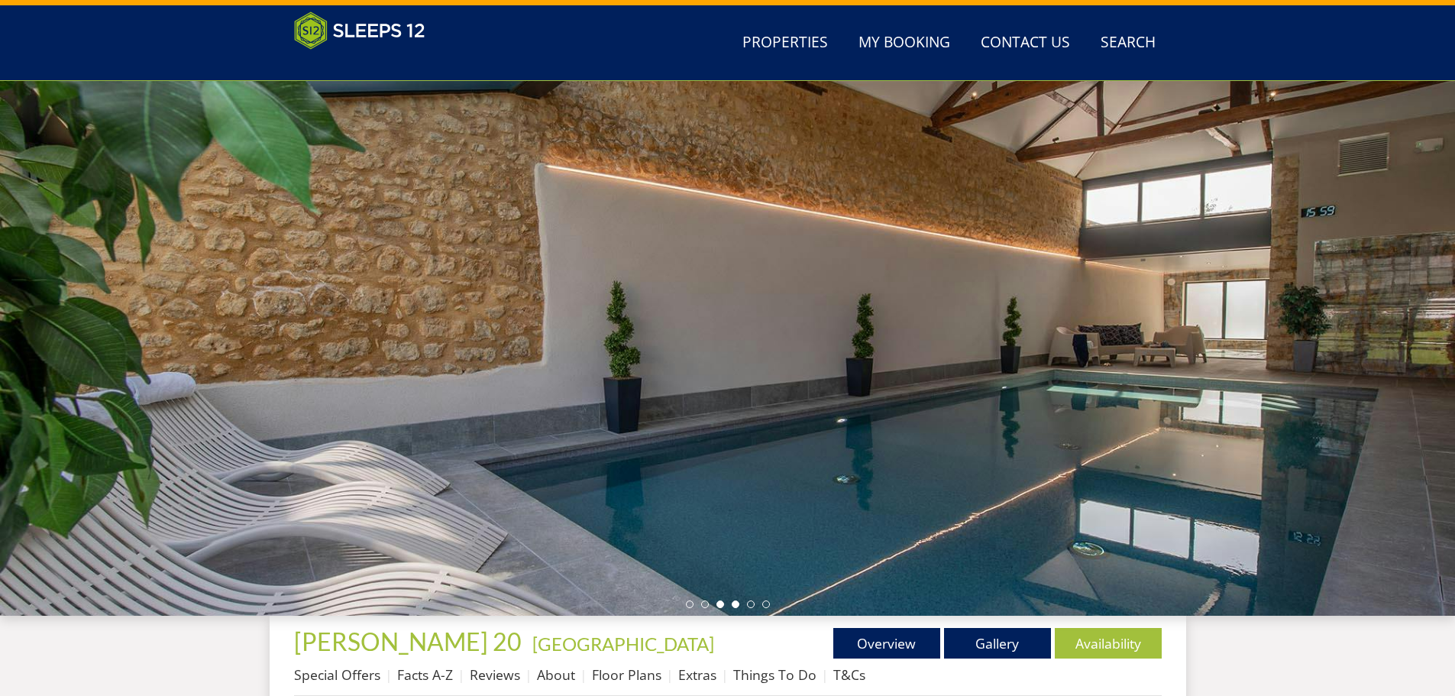
click at [737, 604] on li at bounding box center [735, 604] width 8 height 8
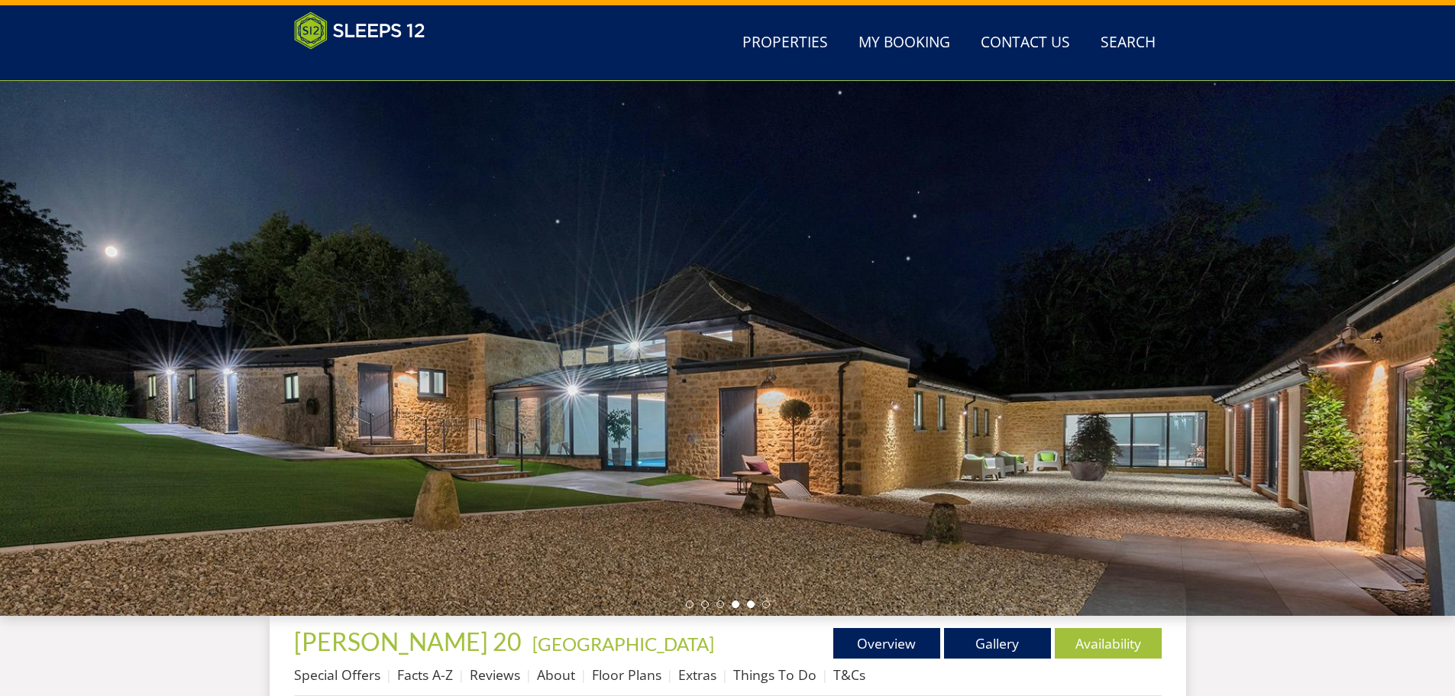
click at [747, 605] on li at bounding box center [751, 604] width 8 height 8
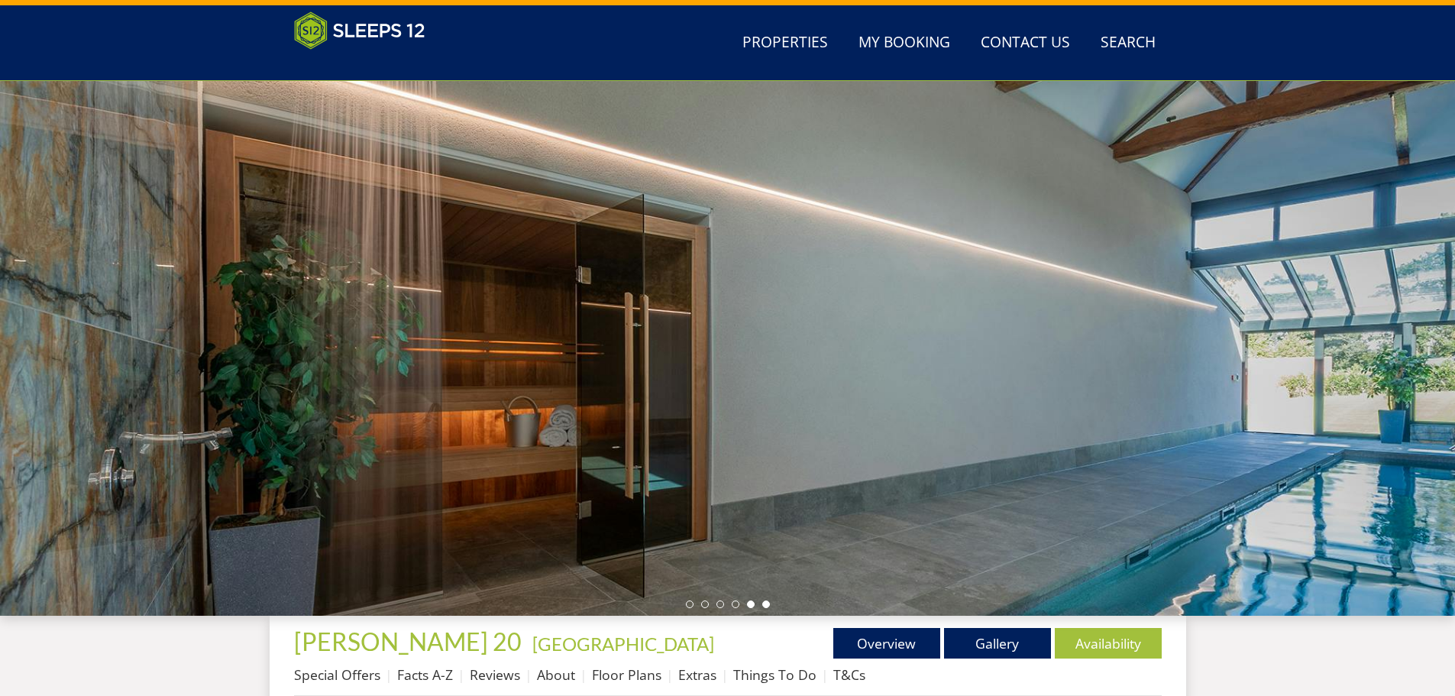
click at [765, 604] on li at bounding box center [766, 604] width 8 height 8
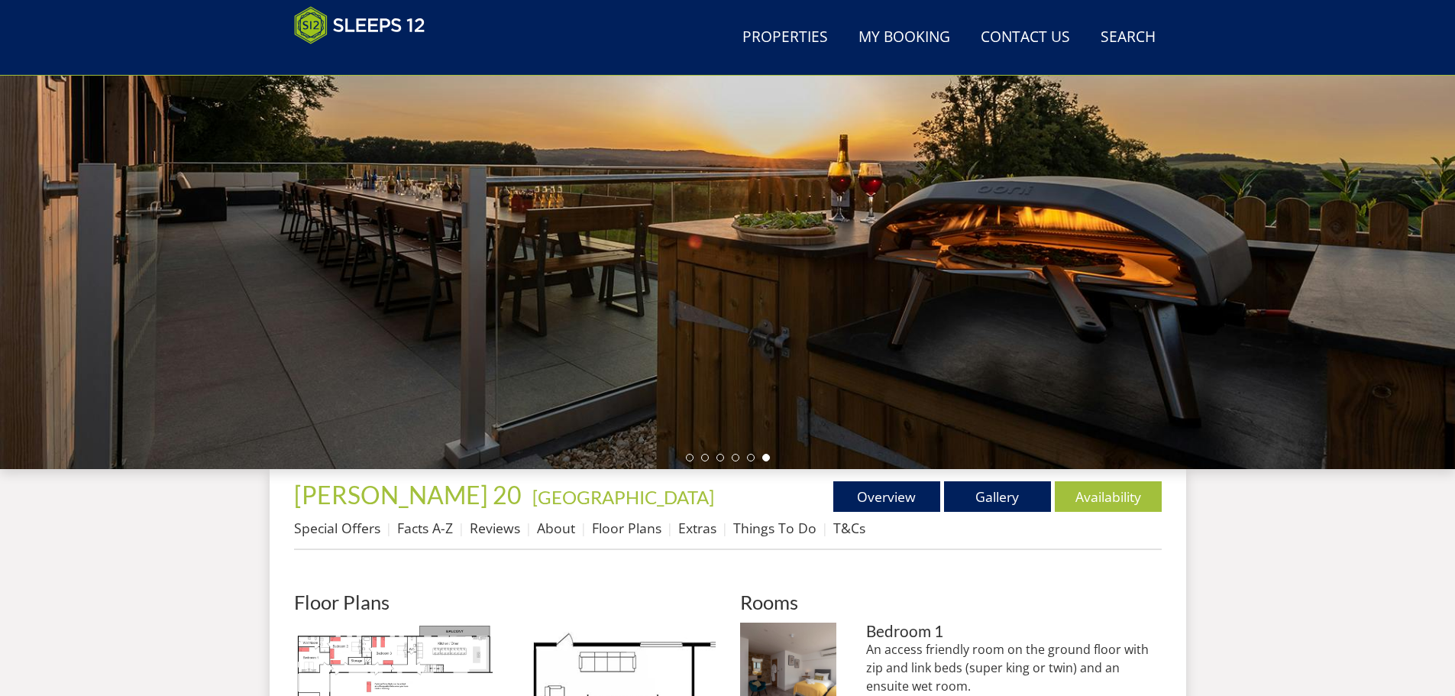
scroll to position [334, 0]
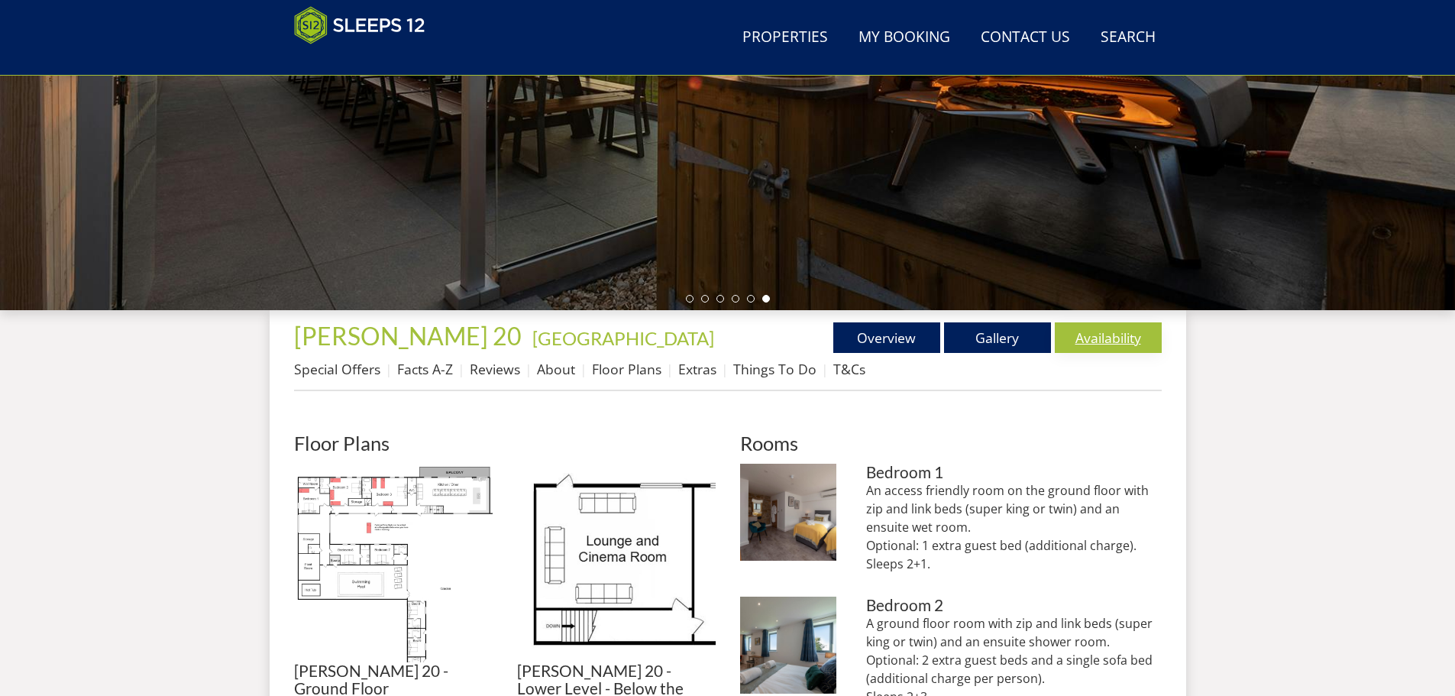
click at [1125, 336] on link "Availability" at bounding box center [1107, 337] width 107 height 31
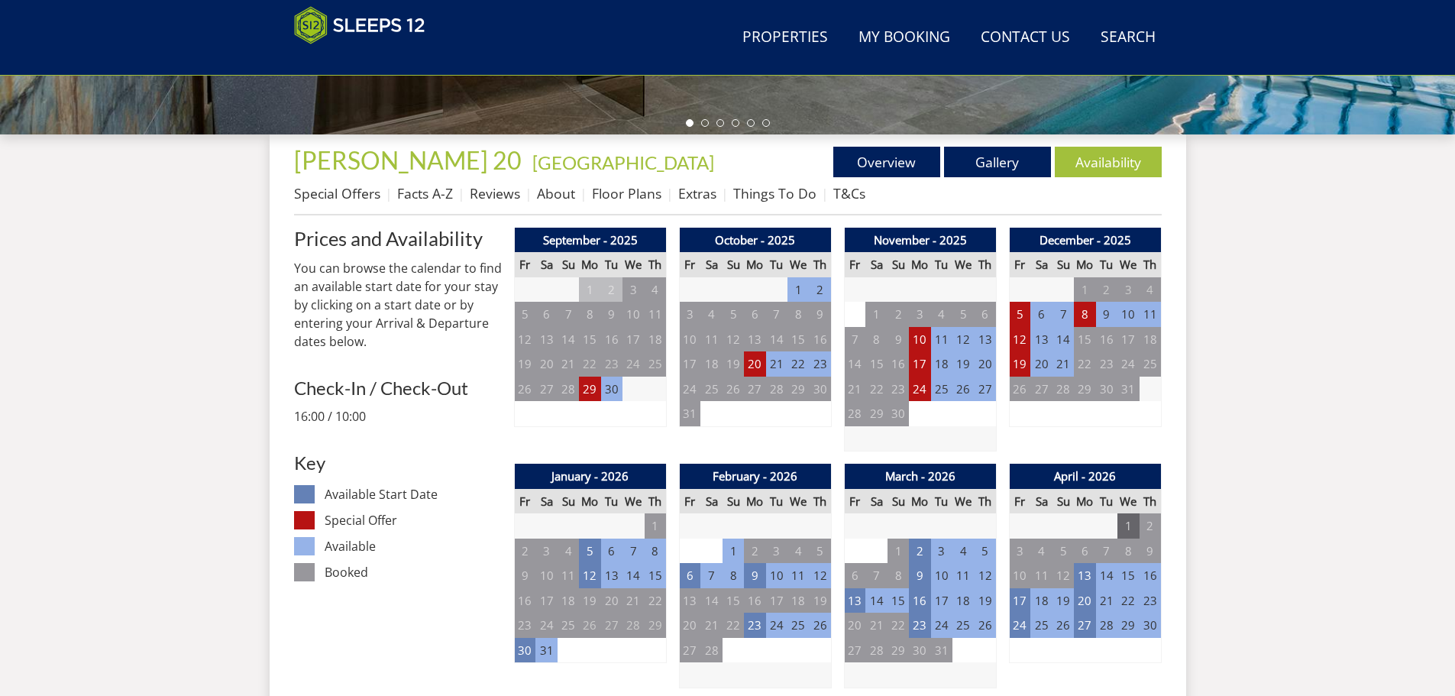
scroll to position [496, 0]
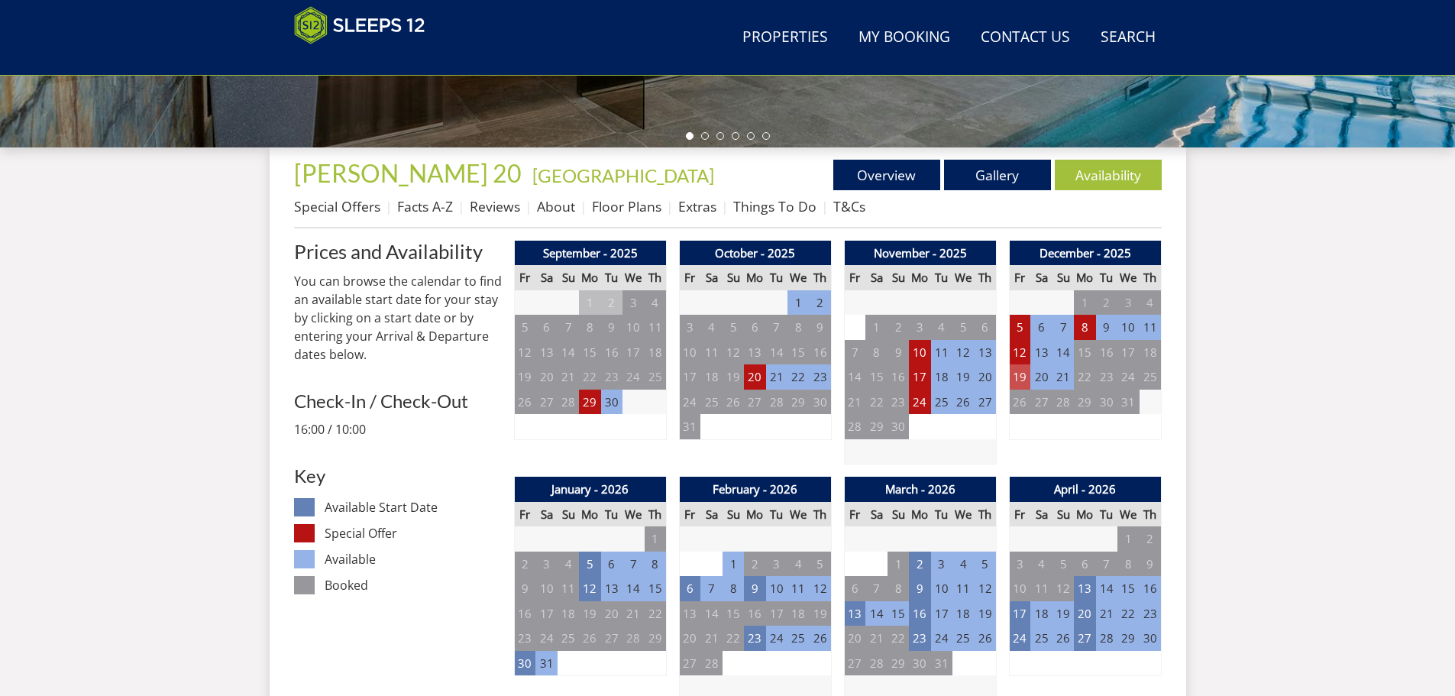
click at [1019, 377] on td "19" at bounding box center [1019, 376] width 21 height 25
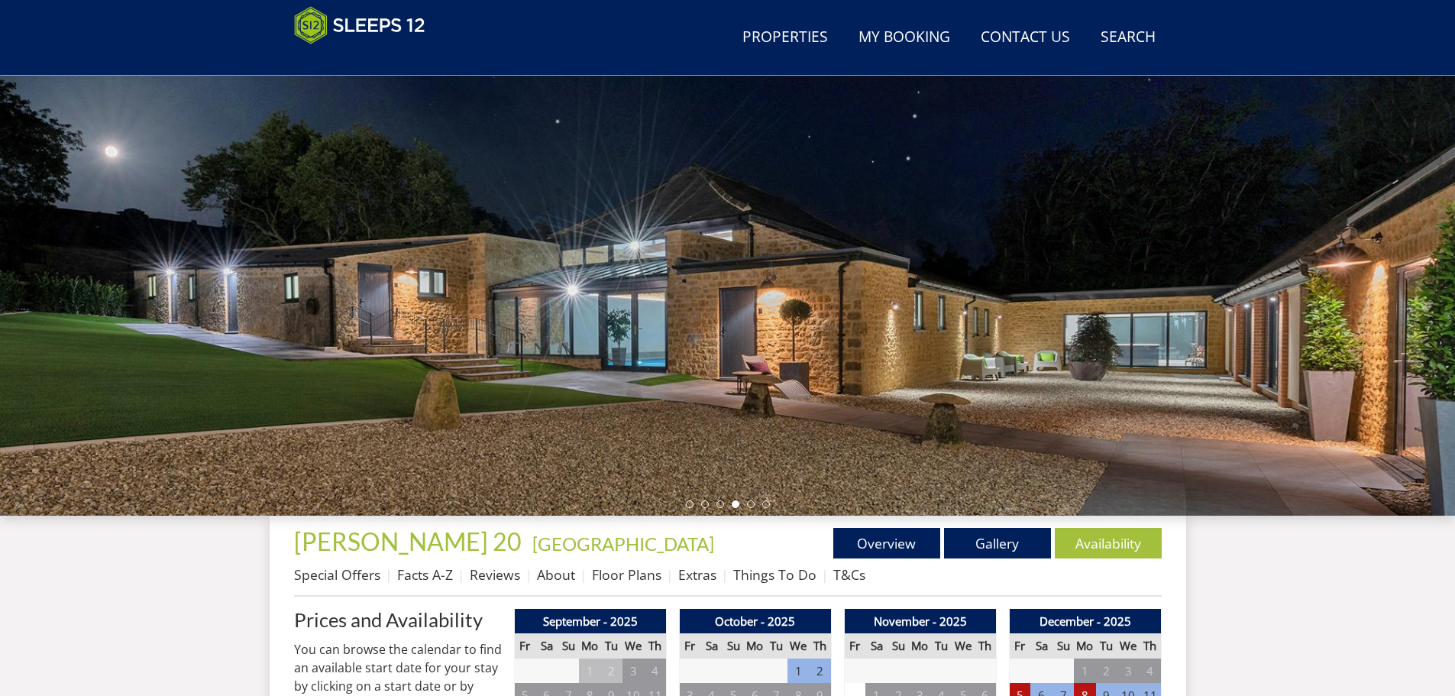
scroll to position [341, 0]
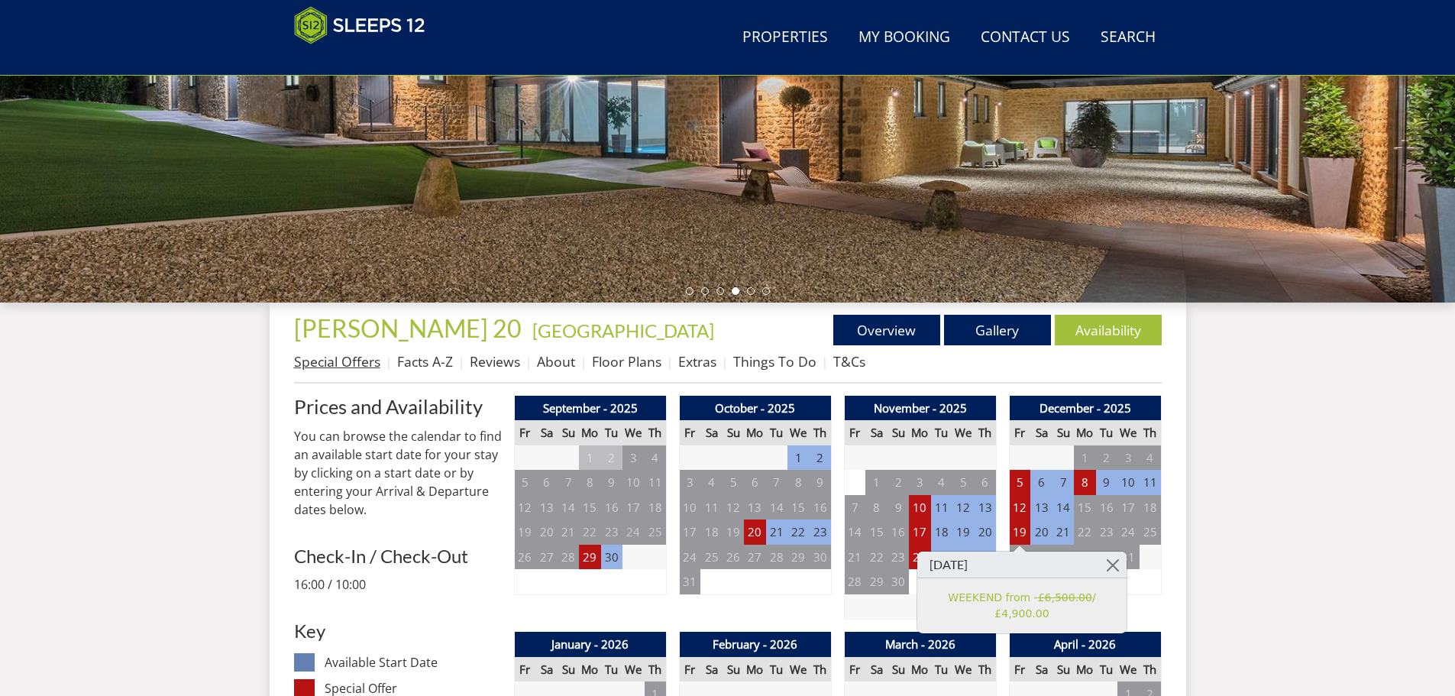
click at [343, 366] on link "Special Offers" at bounding box center [337, 361] width 86 height 18
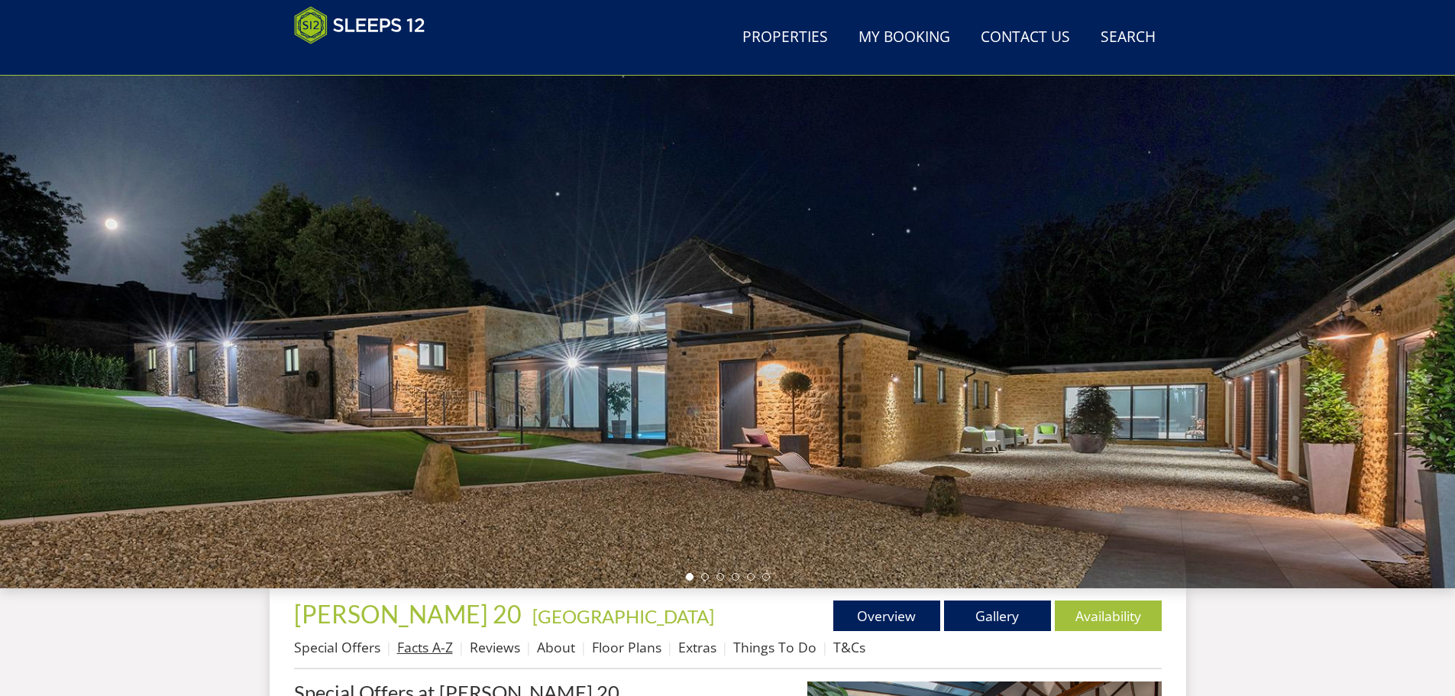
scroll to position [338, 0]
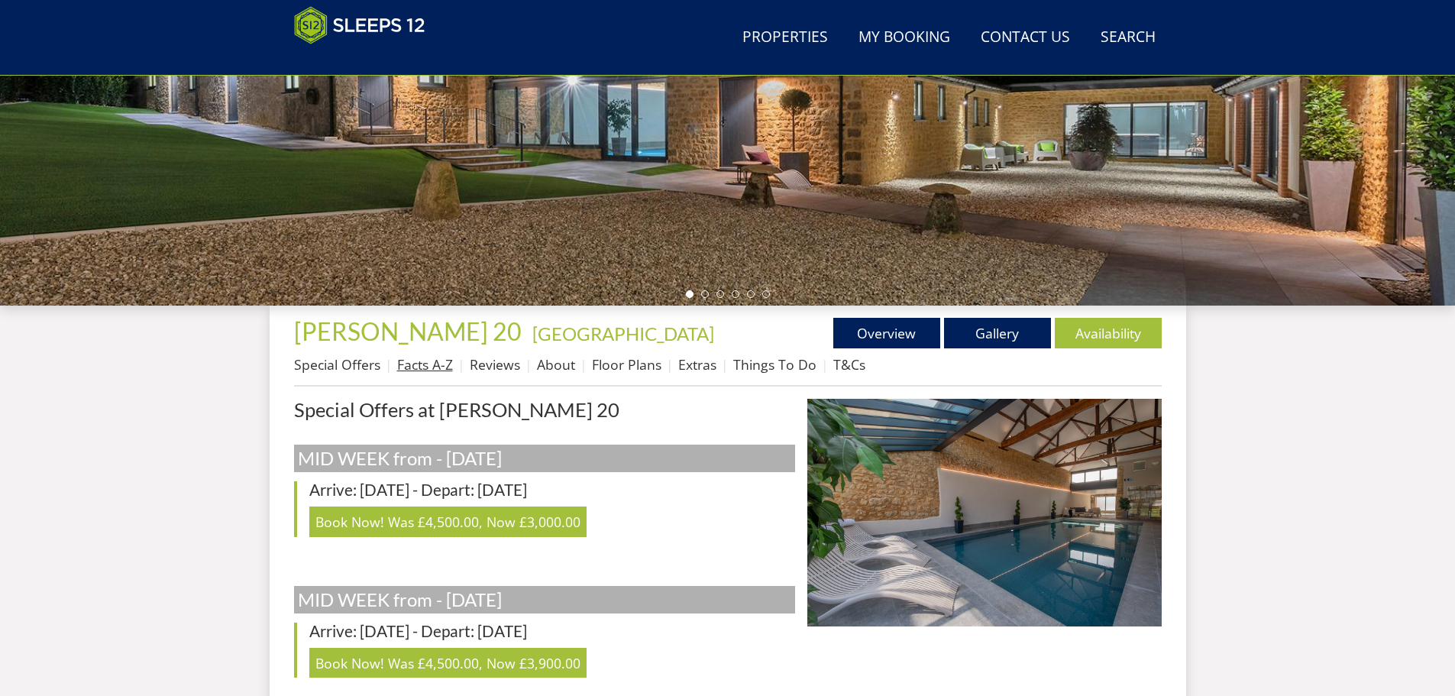
click at [446, 363] on link "Facts A-Z" at bounding box center [425, 364] width 56 height 18
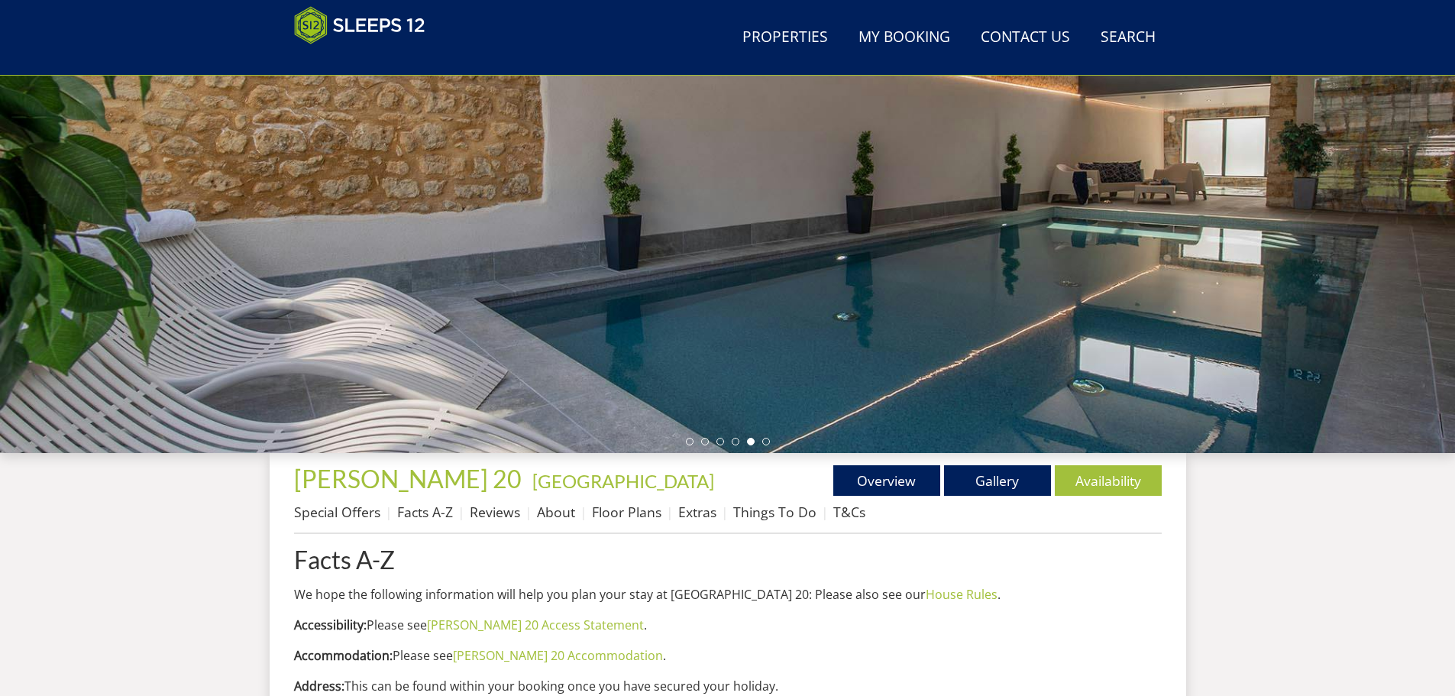
scroll to position [185, 0]
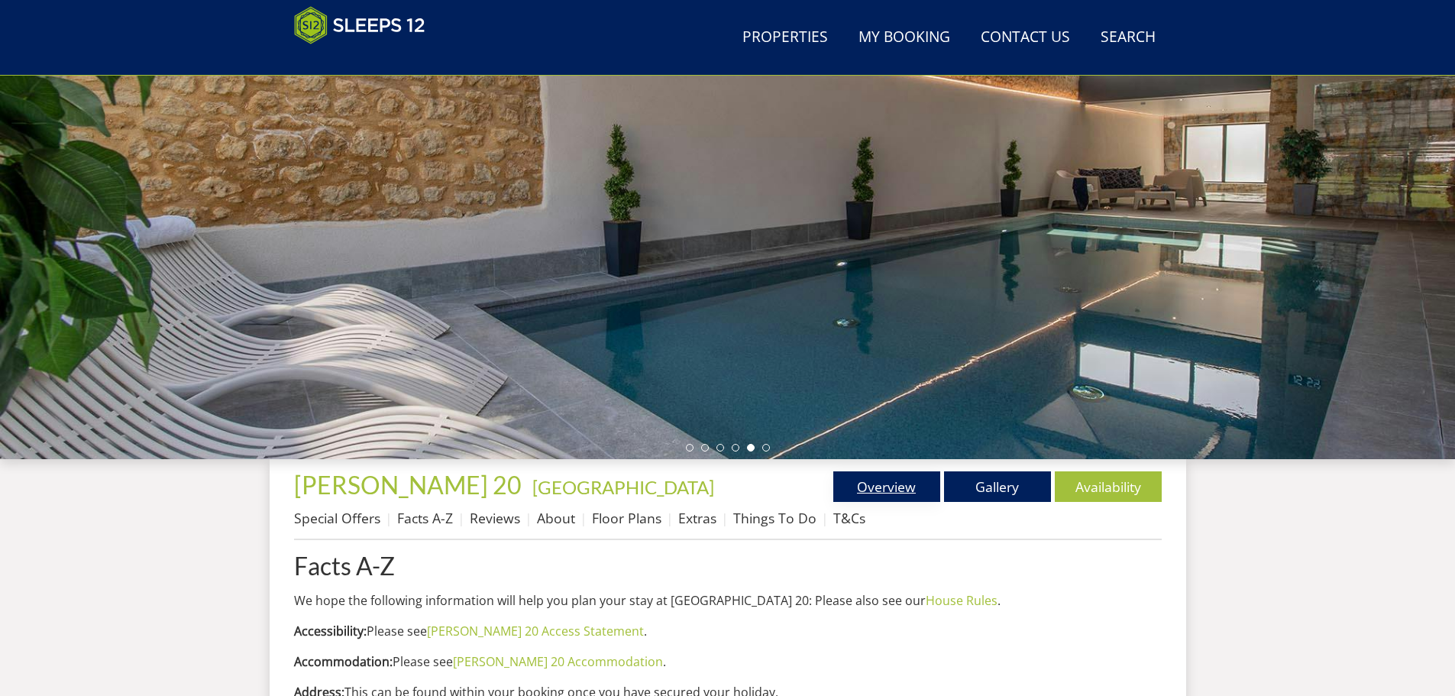
click at [909, 489] on link "Overview" at bounding box center [886, 486] width 107 height 31
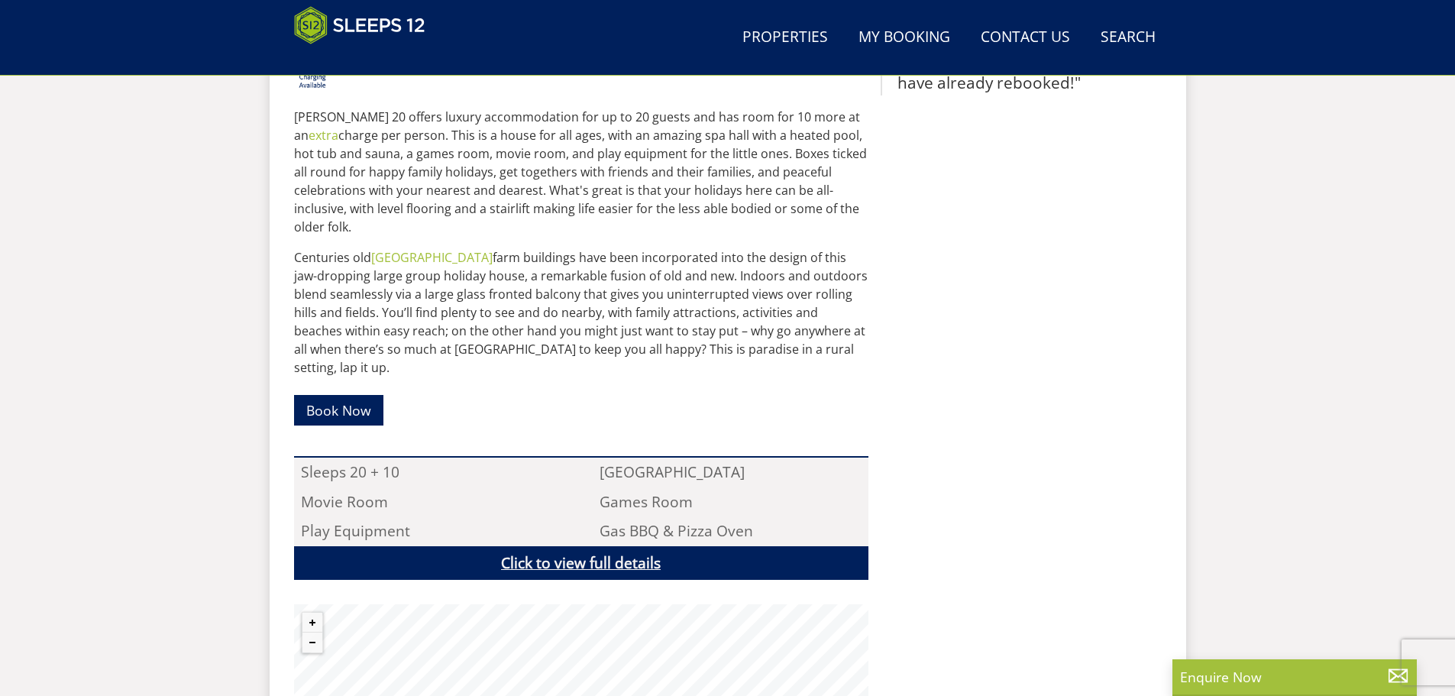
scroll to position [802, 0]
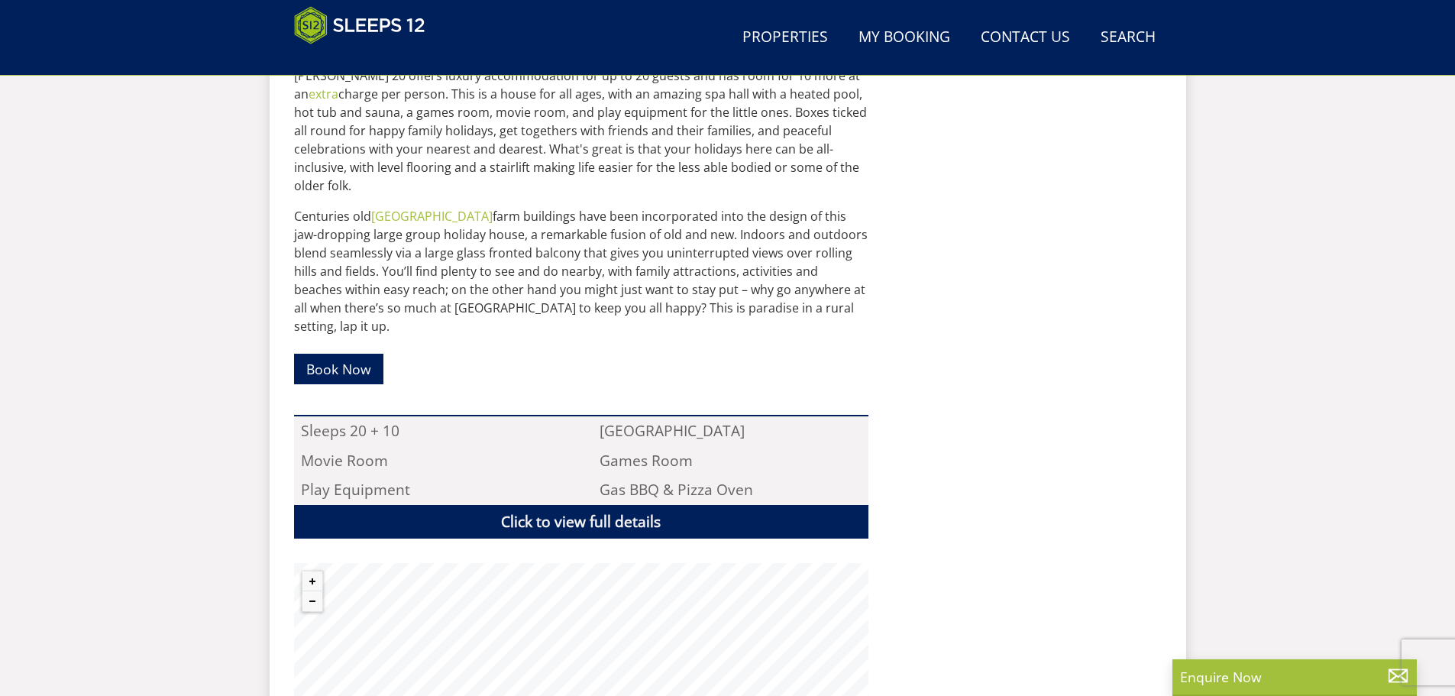
click at [548, 505] on link "Click to view full details" at bounding box center [581, 522] width 574 height 34
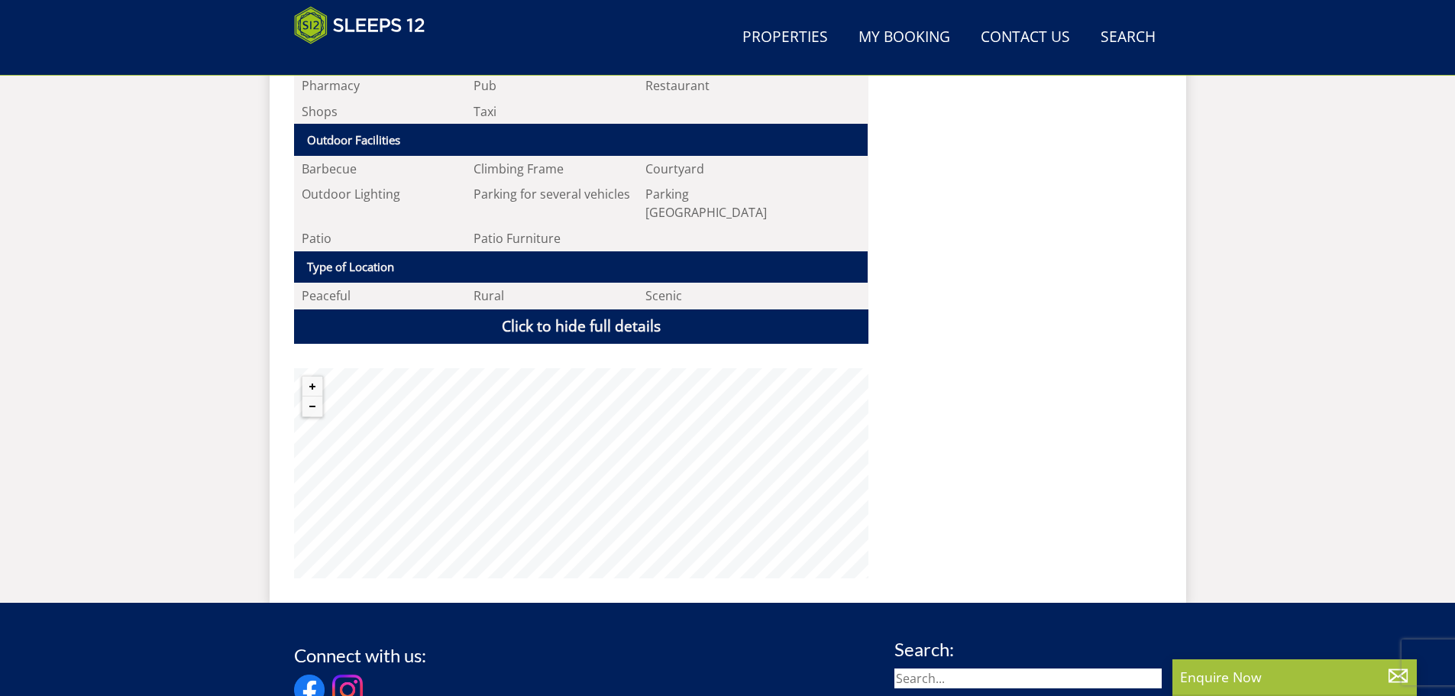
scroll to position [2634, 0]
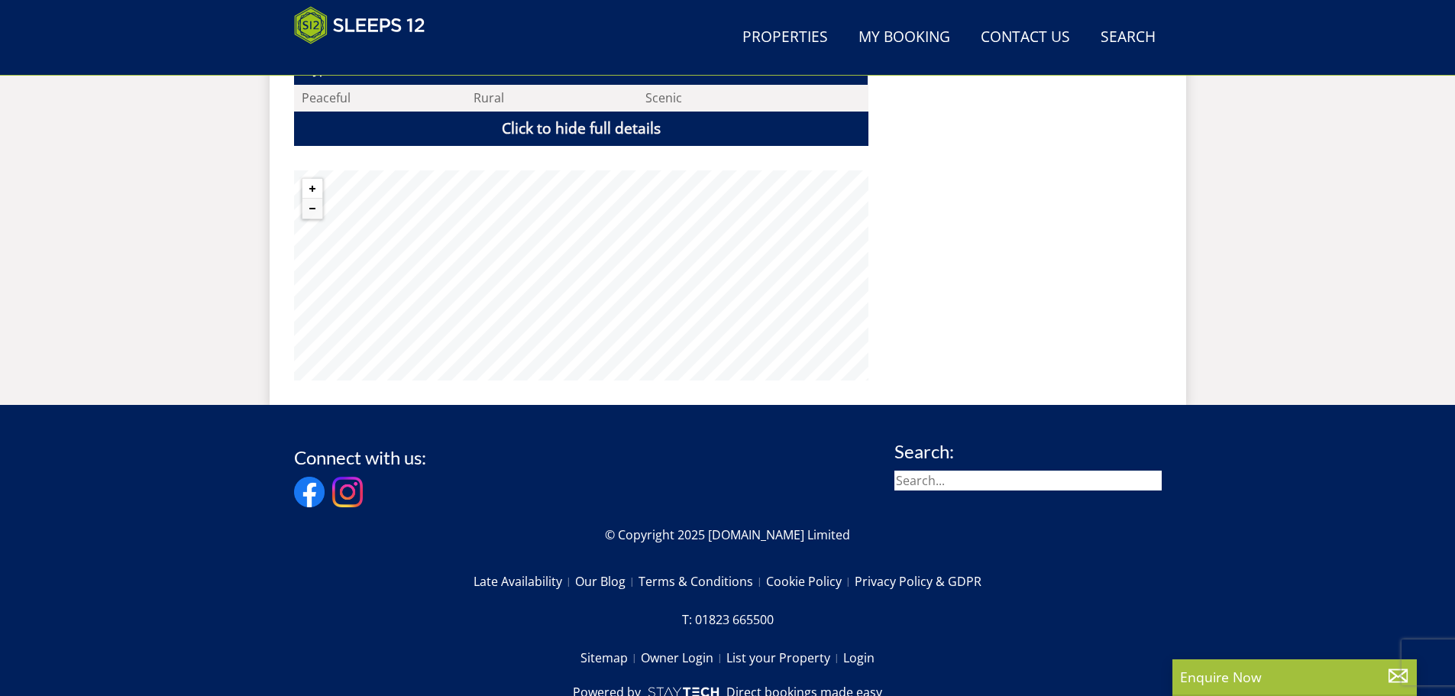
click at [312, 179] on button "Zoom in" at bounding box center [312, 189] width 20 height 20
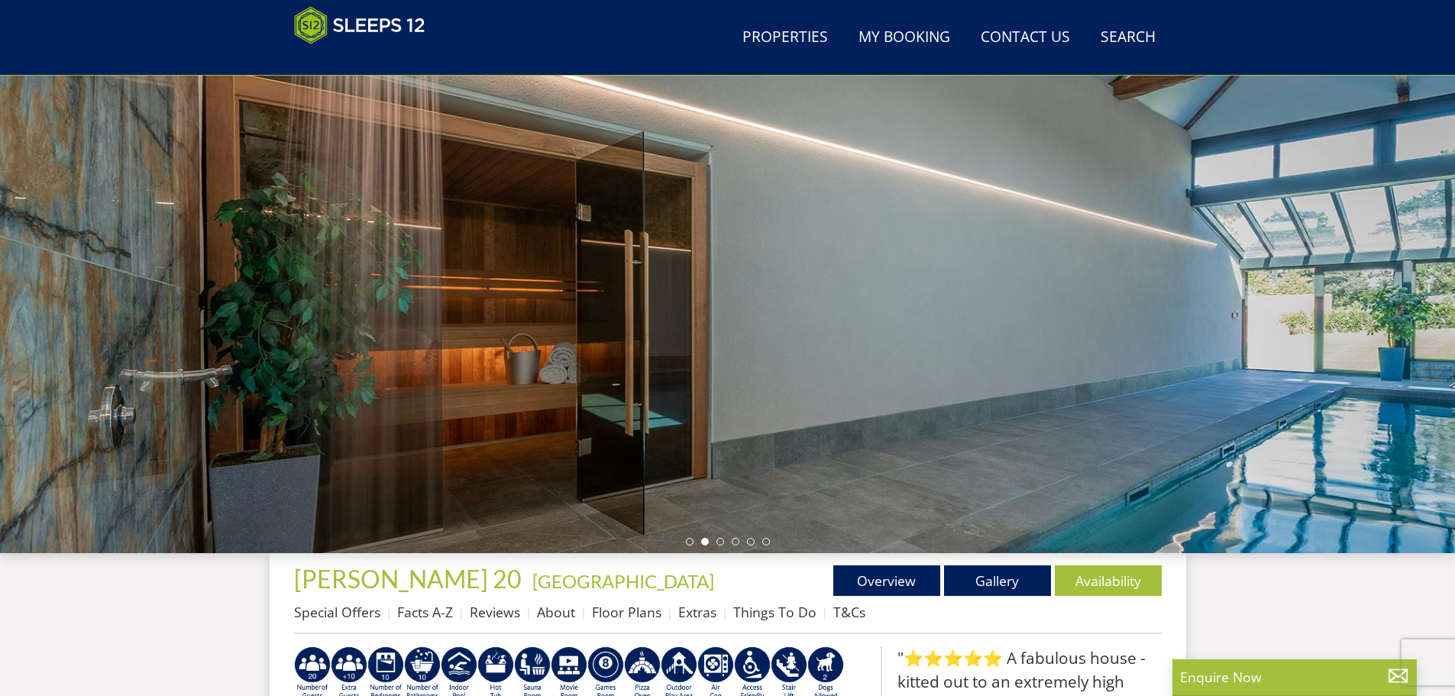
scroll to position [90, 0]
click at [688, 539] on li at bounding box center [690, 542] width 8 height 8
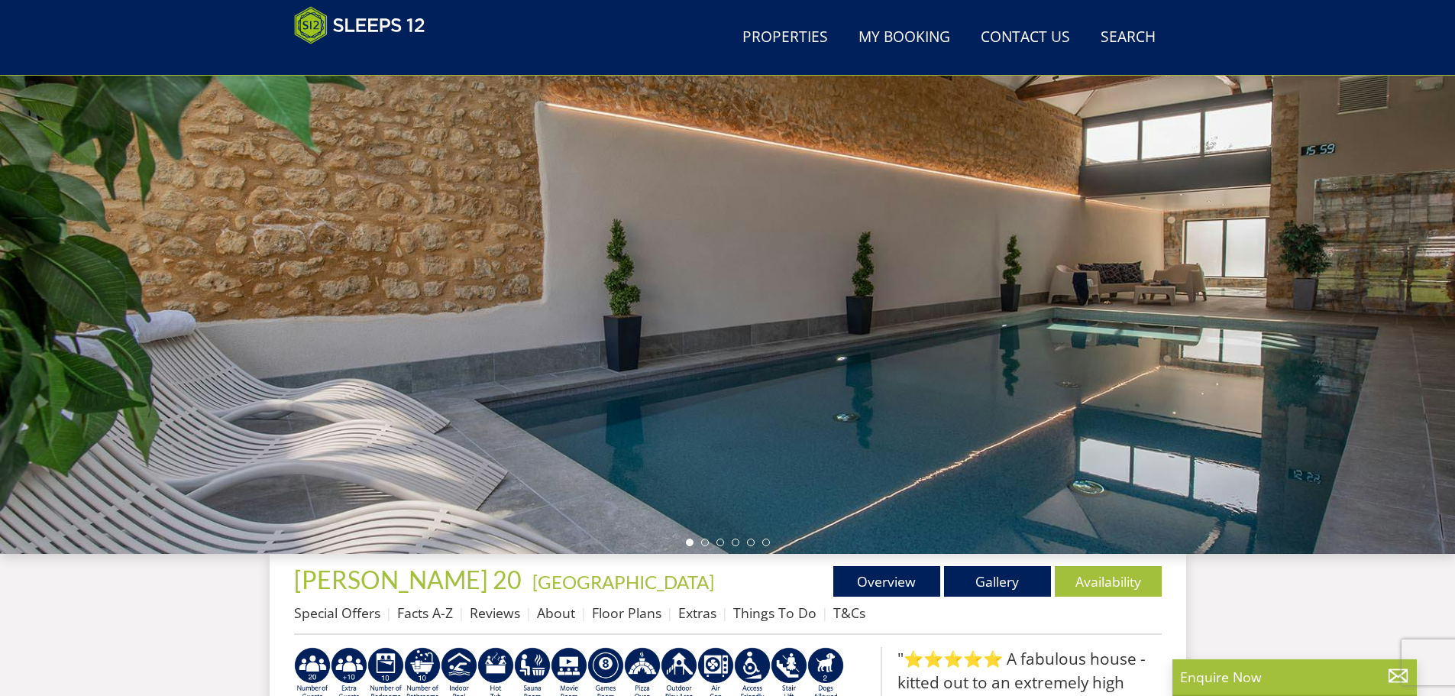
click at [706, 538] on div at bounding box center [727, 286] width 1455 height 534
click at [702, 541] on li at bounding box center [705, 542] width 8 height 8
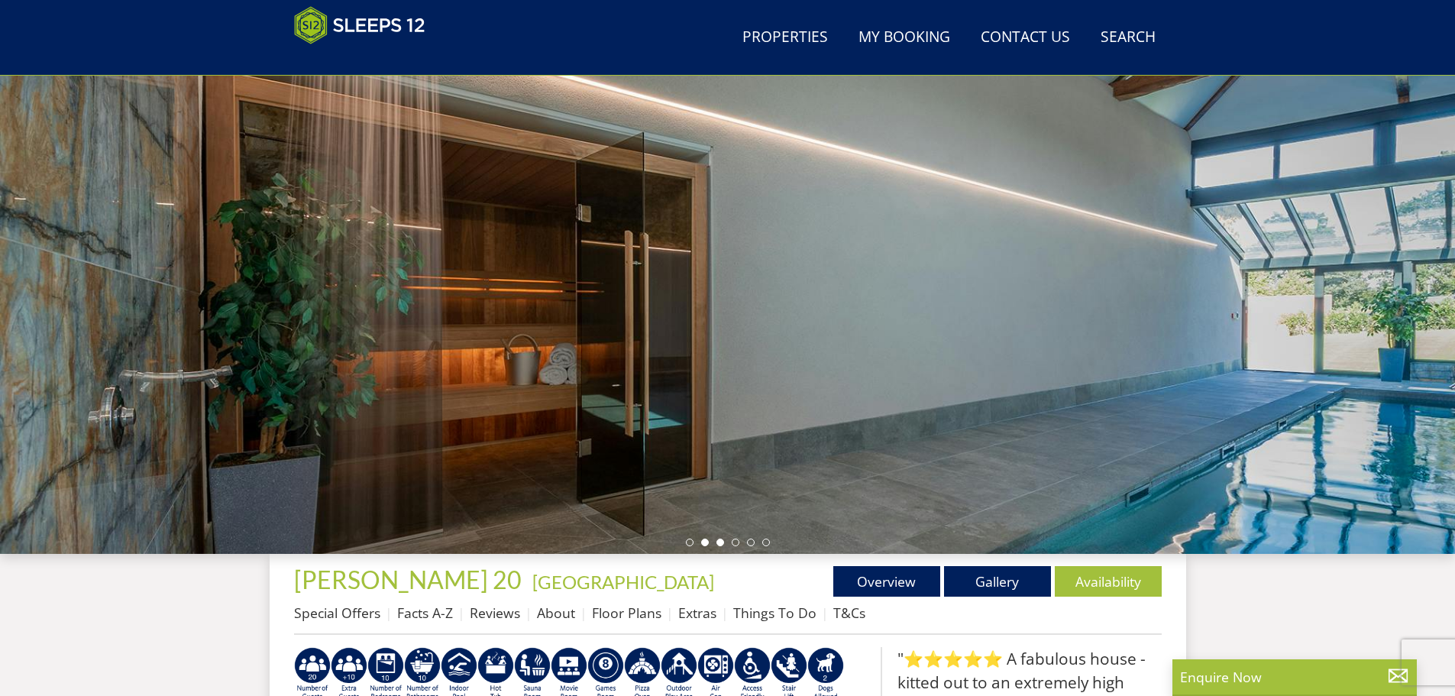
click at [716, 542] on li at bounding box center [720, 542] width 8 height 8
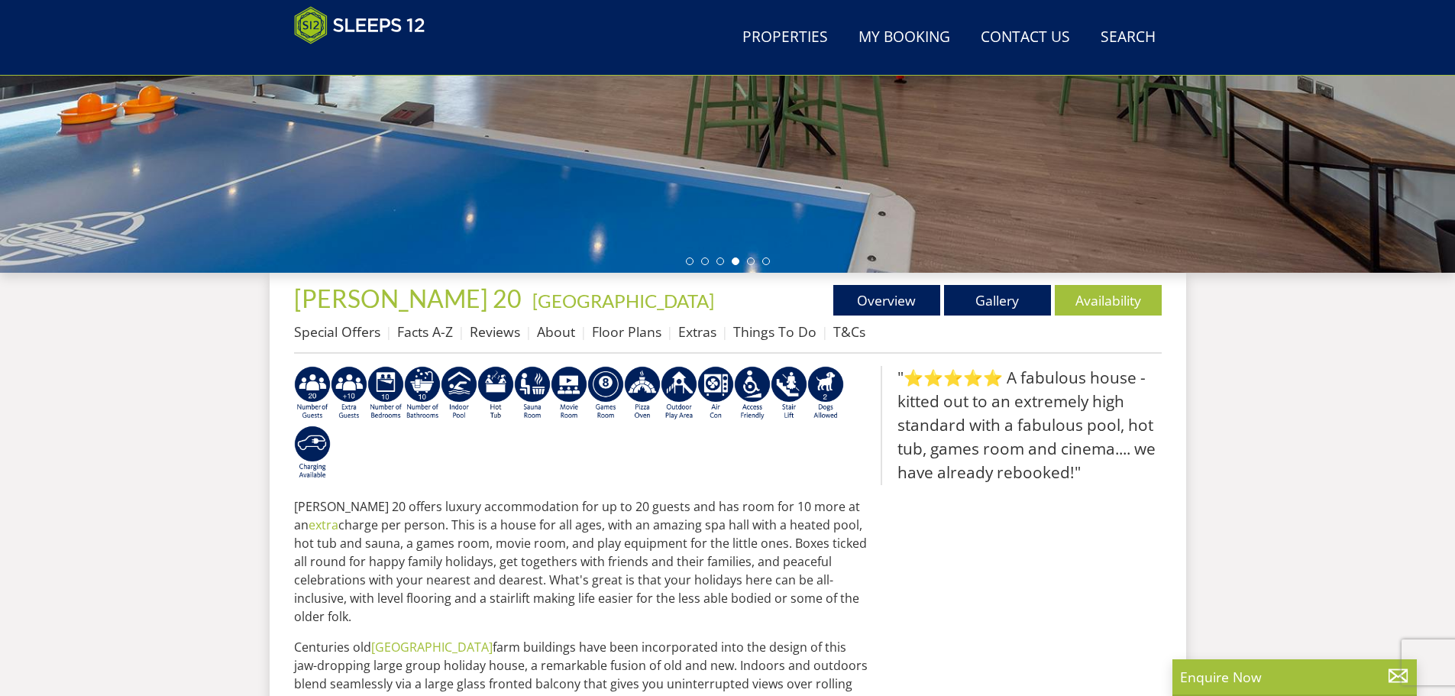
scroll to position [120, 0]
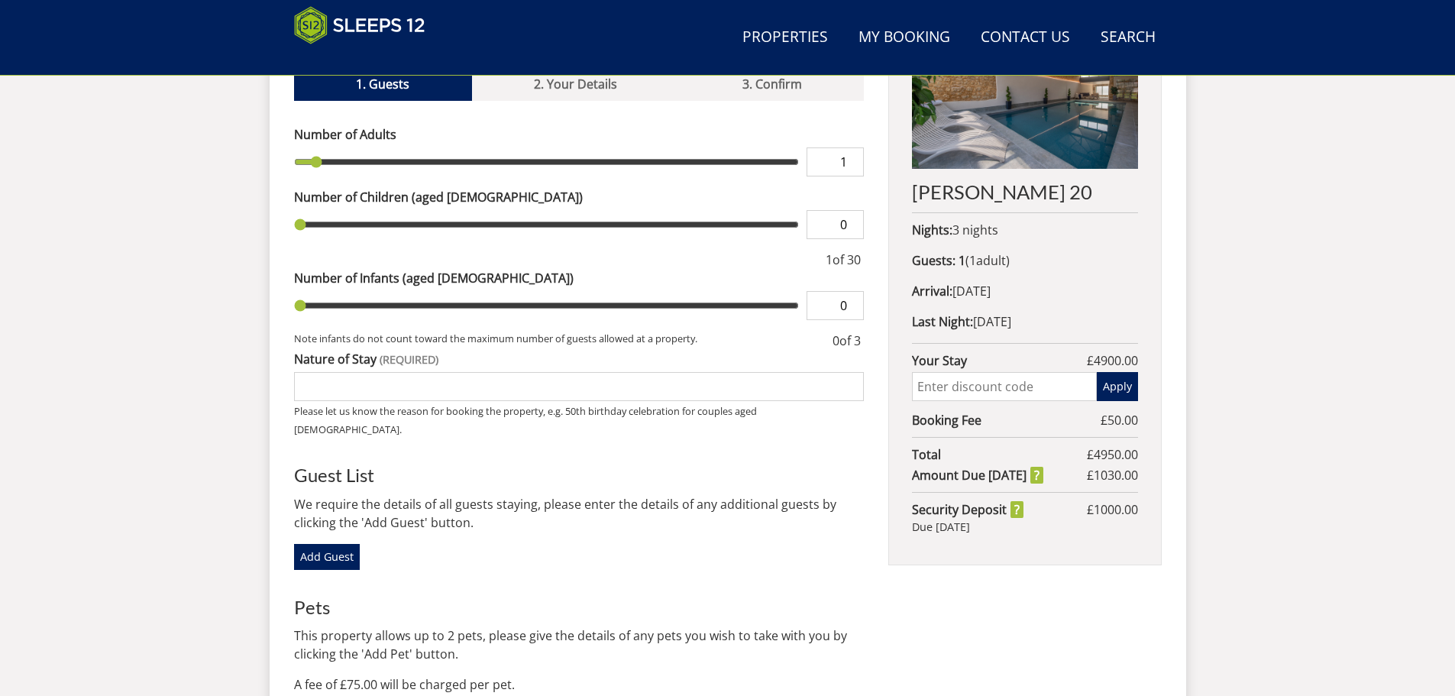
type input "2"
type input "3"
type input "4"
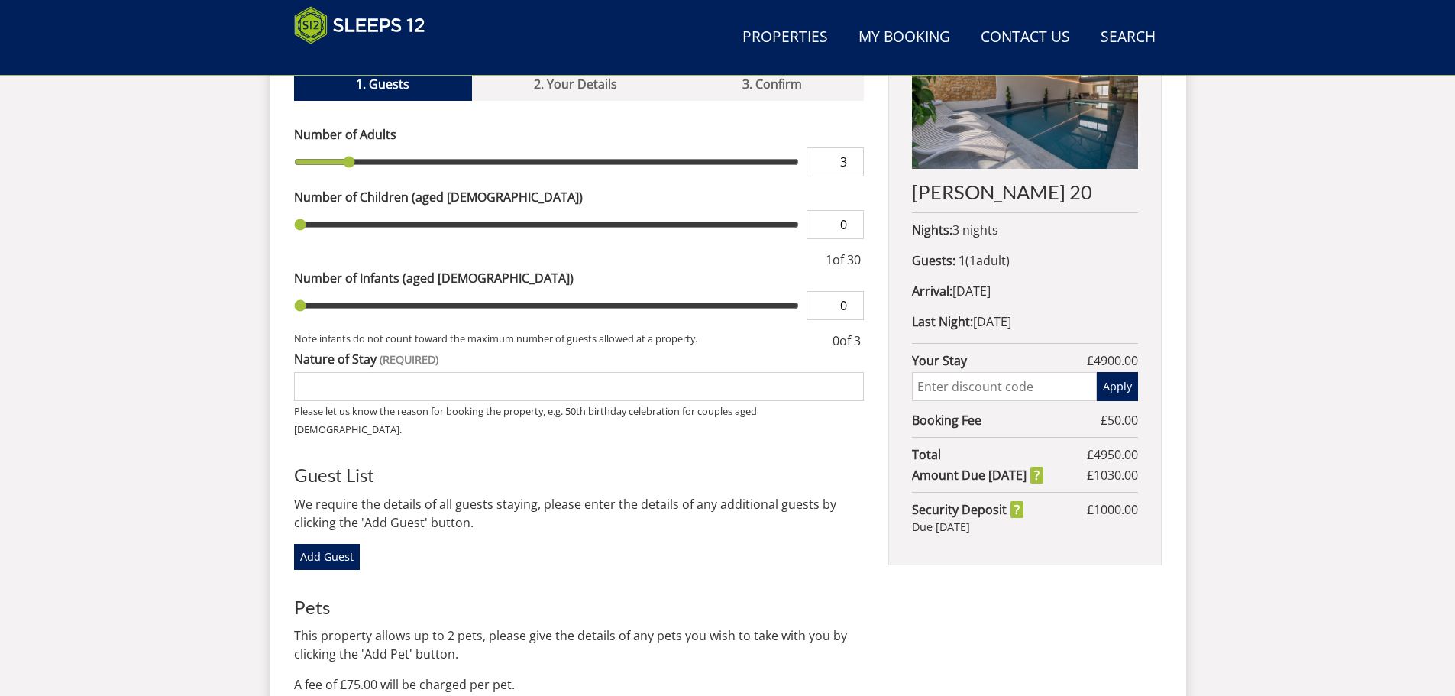
type input "4"
type input "5"
type input "6"
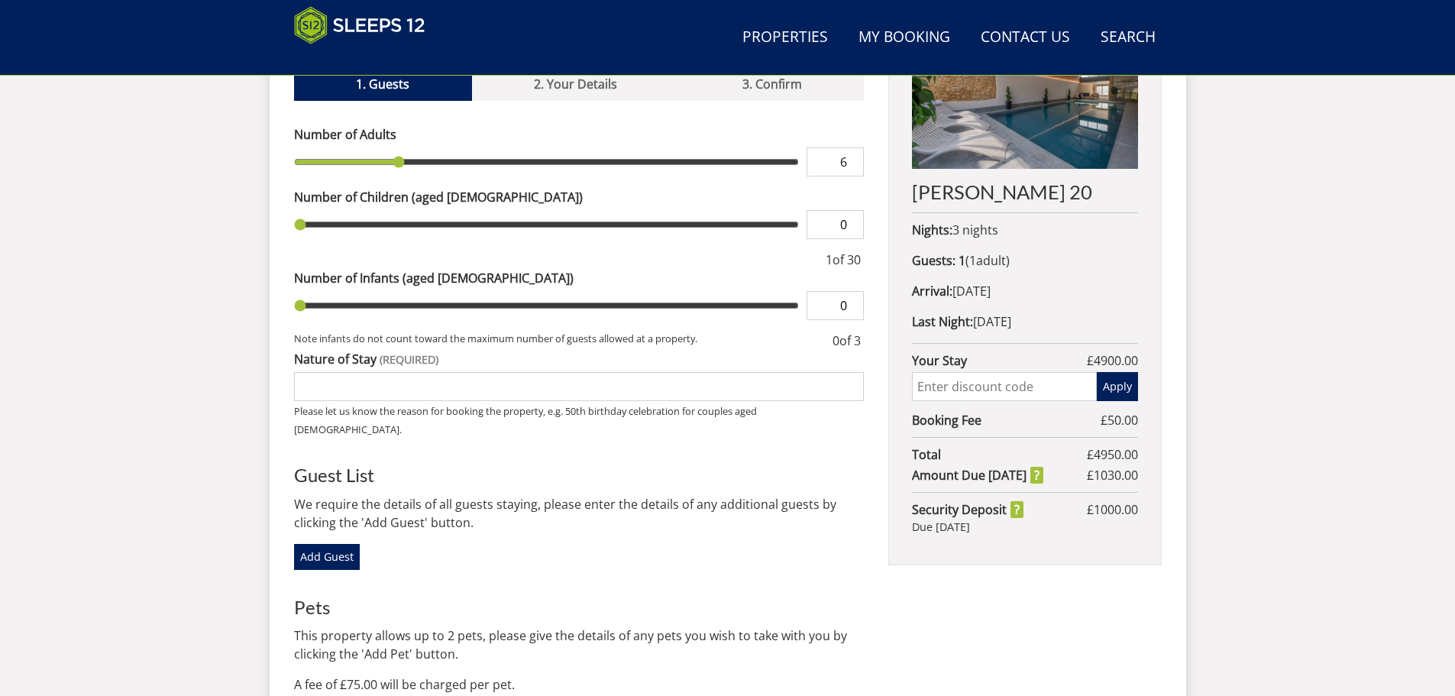
type input "7"
type input "8"
drag, startPoint x: 317, startPoint y: 142, endPoint x: 439, endPoint y: 137, distance: 122.3
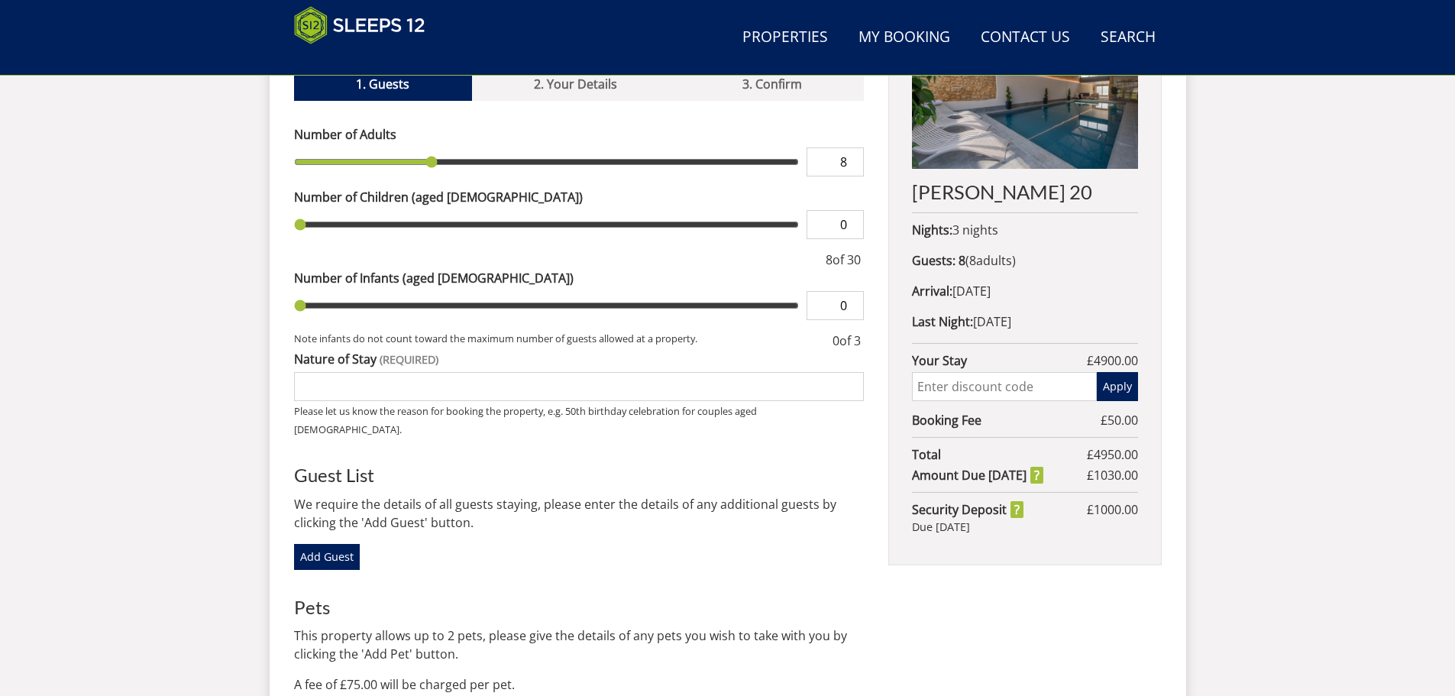
type input "8"
click at [439, 147] on input "range" at bounding box center [546, 161] width 505 height 29
type input "1"
type input "2"
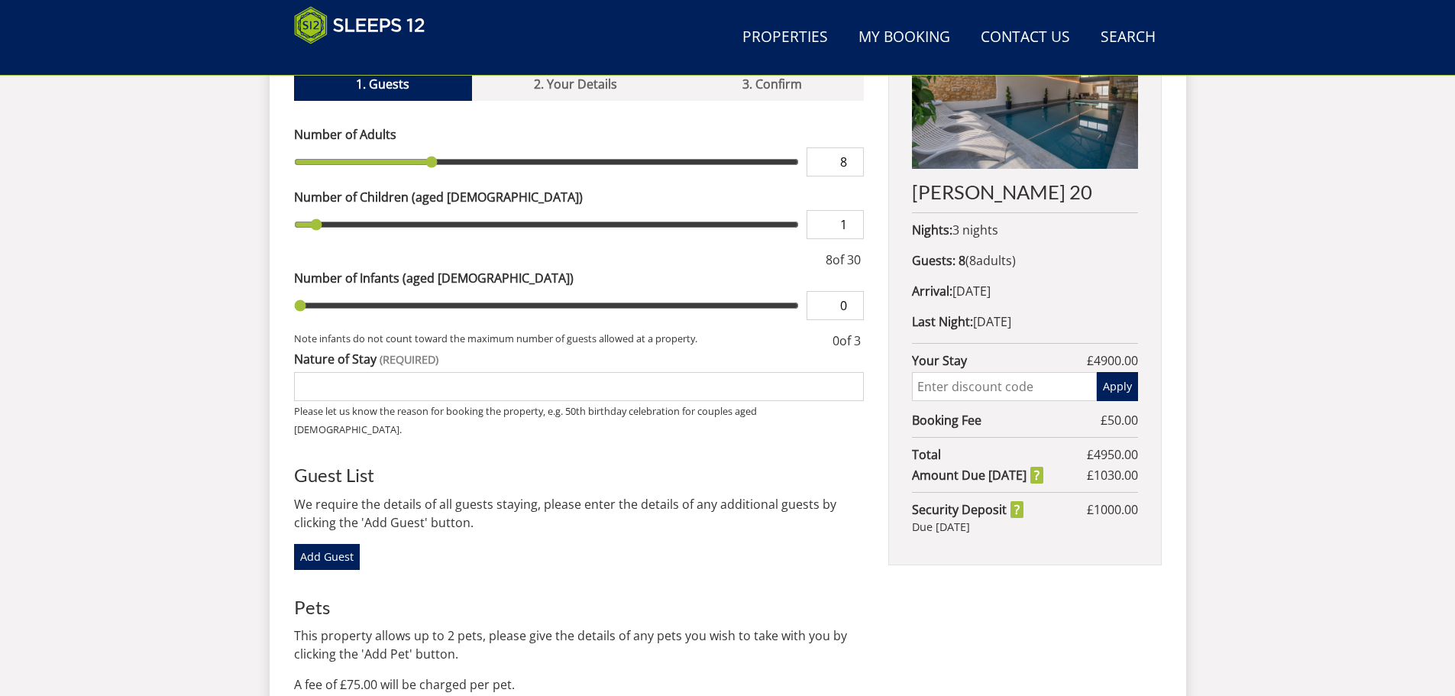
type input "2"
type input "3"
type input "4"
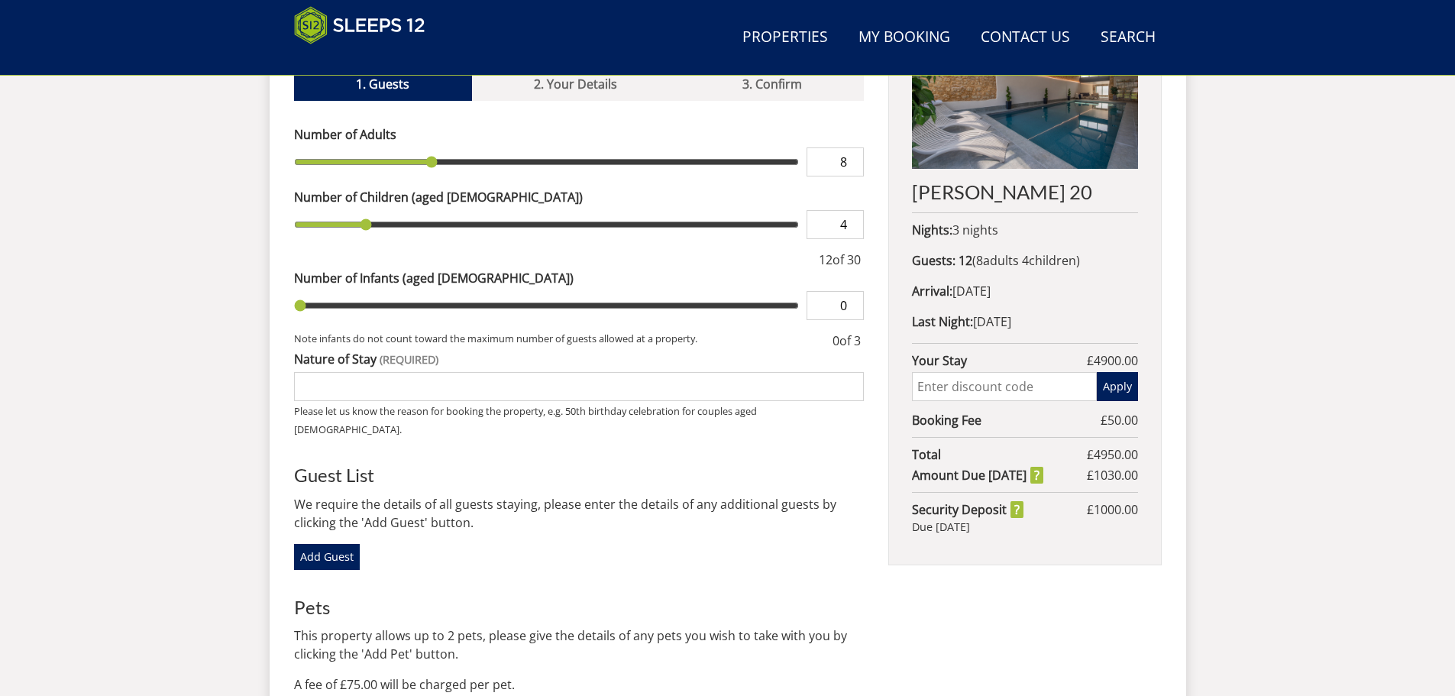
drag, startPoint x: 302, startPoint y: 203, endPoint x: 368, endPoint y: 205, distance: 65.7
type input "4"
click at [368, 210] on input "range" at bounding box center [546, 224] width 505 height 29
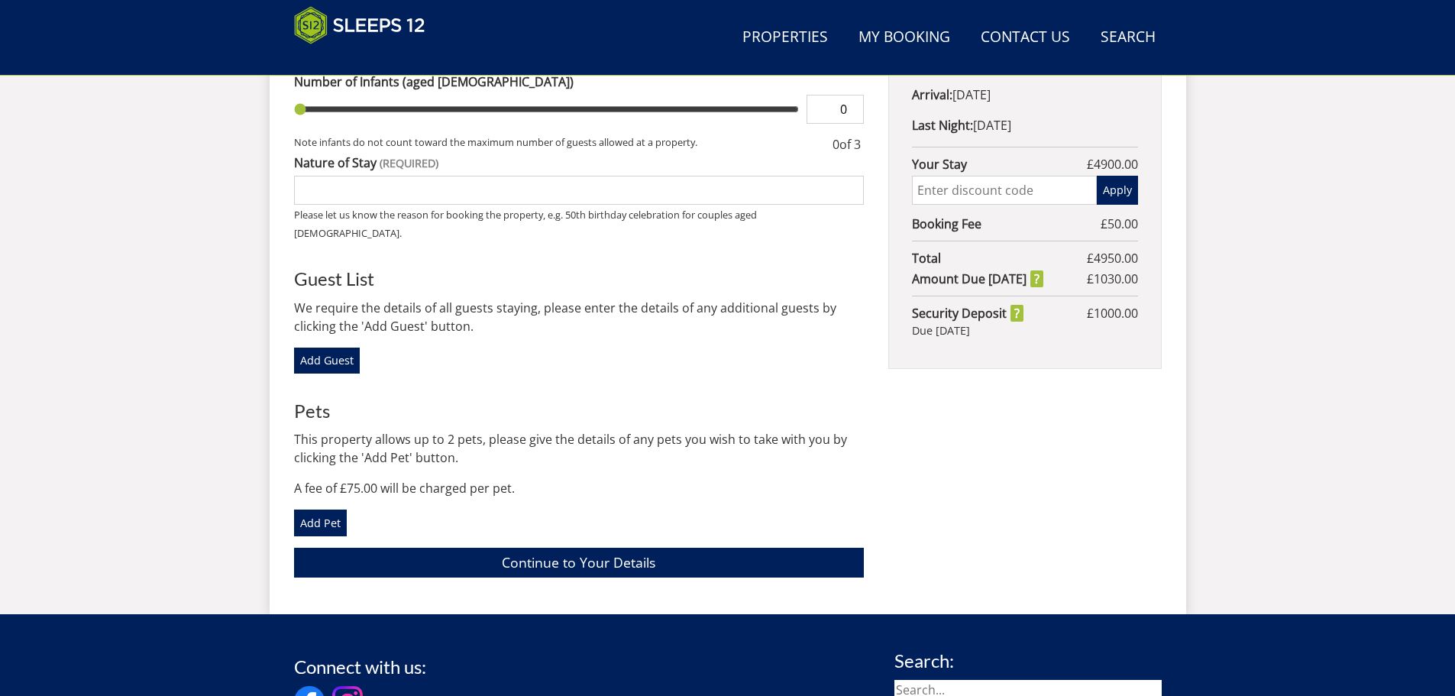
scroll to position [701, 0]
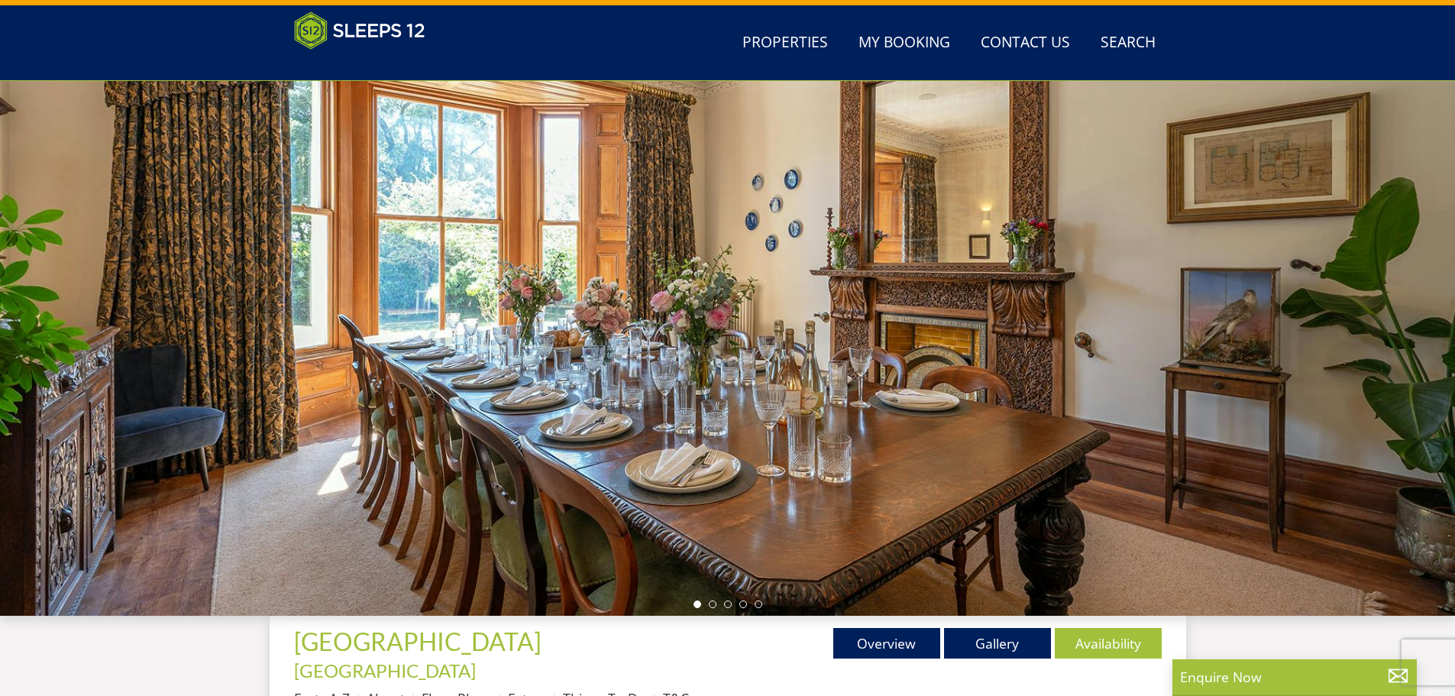
scroll to position [14, 0]
